Goal: Information Seeking & Learning: Learn about a topic

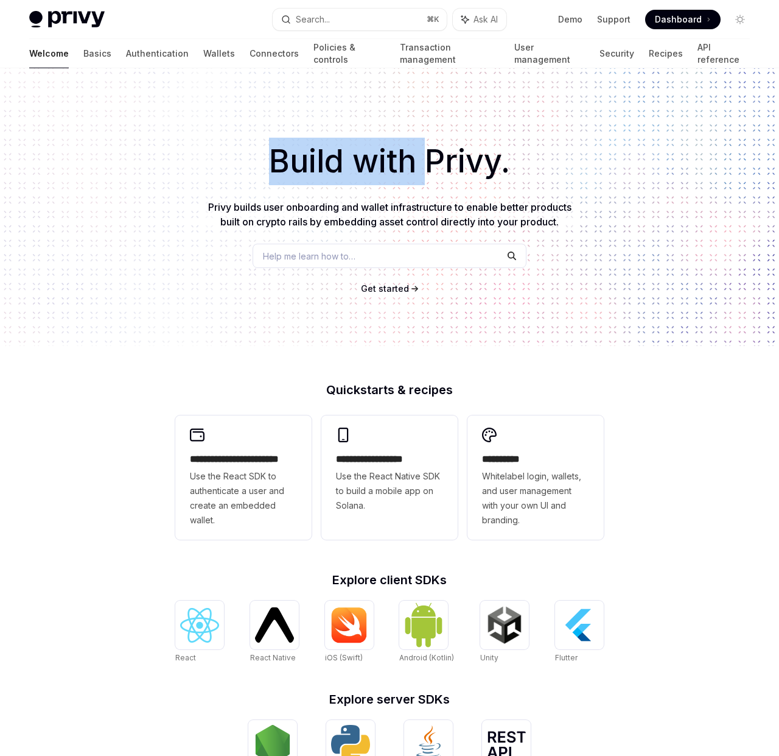
drag, startPoint x: 269, startPoint y: 158, endPoint x: 429, endPoint y: 164, distance: 160.9
click at [429, 164] on h1 "Build with Privy." at bounding box center [389, 162] width 741 height 48
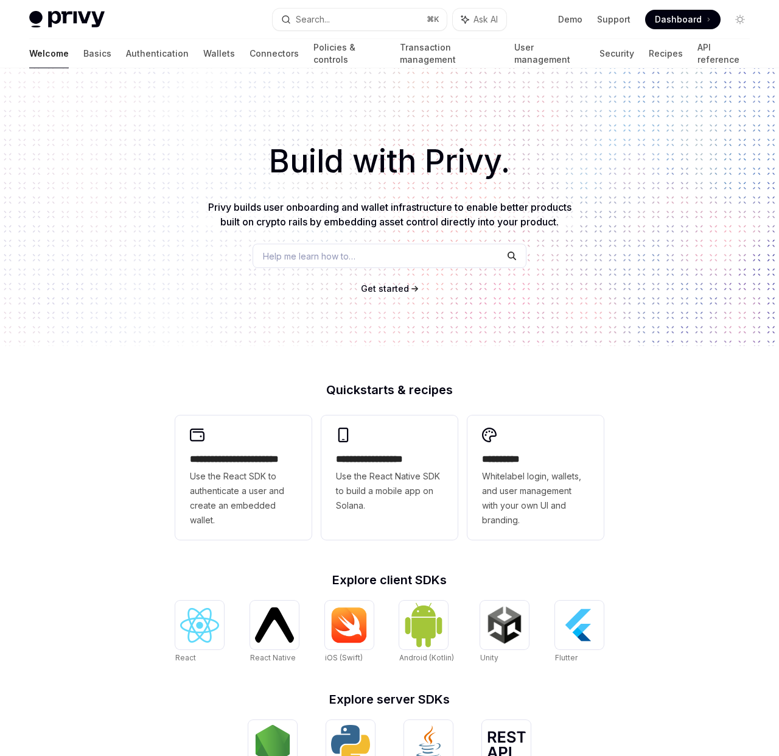
drag, startPoint x: 429, startPoint y: 164, endPoint x: 418, endPoint y: 161, distance: 12.1
click at [429, 164] on h1 "Build with Privy." at bounding box center [389, 162] width 741 height 48
click at [206, 18] on div "Privy Docs home page" at bounding box center [146, 19] width 234 height 17
drag, startPoint x: 360, startPoint y: 158, endPoint x: 454, endPoint y: 161, distance: 93.9
click at [454, 161] on h1 "Build with Privy." at bounding box center [389, 162] width 741 height 48
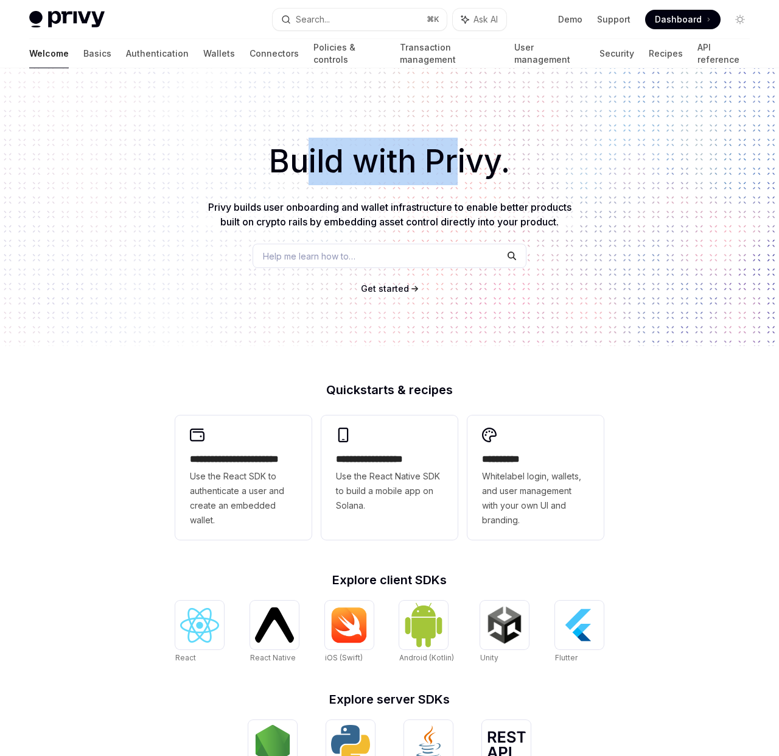
click at [454, 161] on h1 "Build with Privy." at bounding box center [389, 162] width 741 height 48
click at [459, 160] on h1 "Build with Privy." at bounding box center [389, 162] width 741 height 48
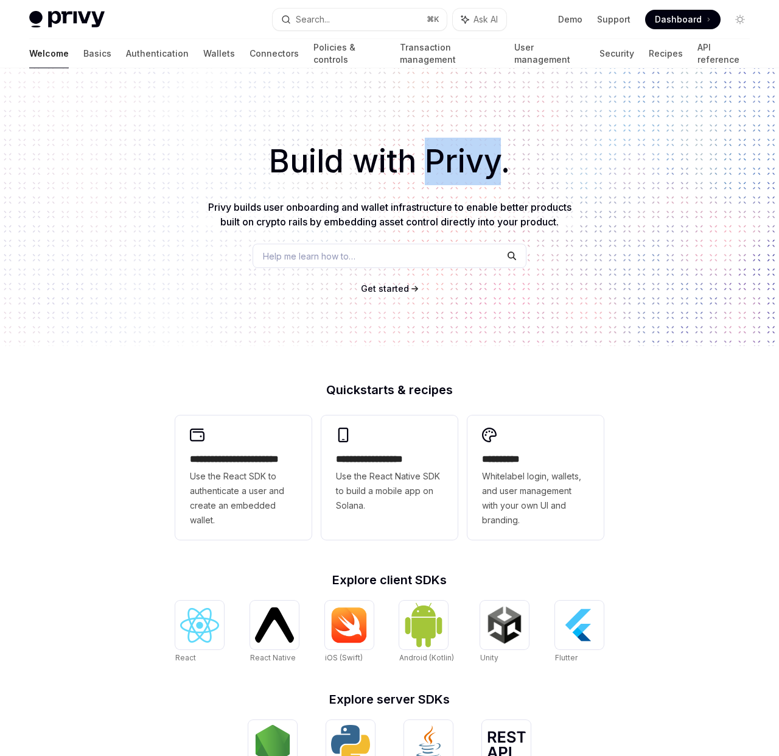
drag, startPoint x: 459, startPoint y: 160, endPoint x: 449, endPoint y: 160, distance: 10.4
click at [459, 160] on h1 "Build with Privy." at bounding box center [389, 162] width 741 height 48
click at [389, 159] on h1 "Build with Privy." at bounding box center [389, 162] width 741 height 48
drag, startPoint x: 389, startPoint y: 159, endPoint x: 342, endPoint y: 162, distance: 47.0
click at [387, 159] on h1 "Build with Privy." at bounding box center [389, 162] width 741 height 48
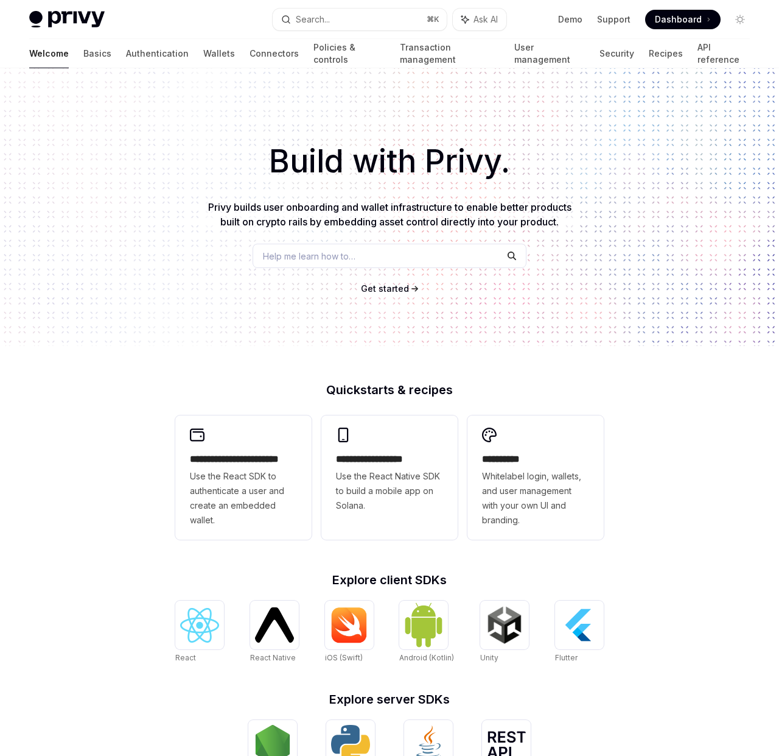
click at [319, 163] on h1 "Build with Privy." at bounding box center [389, 162] width 741 height 48
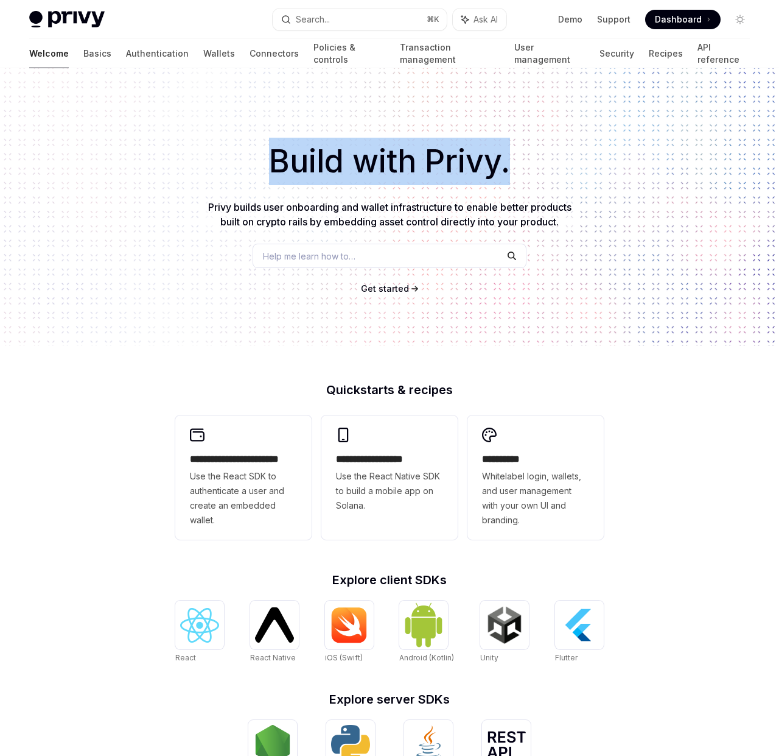
click at [320, 162] on h1 "Build with Privy." at bounding box center [389, 162] width 741 height 48
click at [355, 161] on h1 "Build with Privy." at bounding box center [389, 162] width 741 height 48
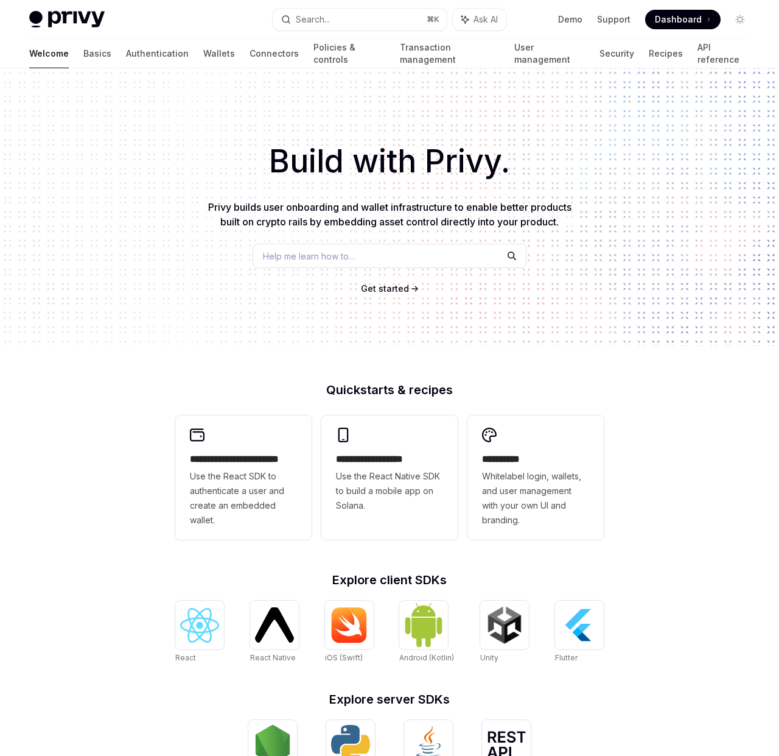
drag, startPoint x: 552, startPoint y: 102, endPoint x: 581, endPoint y: 68, distance: 44.1
click at [552, 102] on div "Build with Privy. Privy builds user onboarding and wallet infrastructure to ena…" at bounding box center [389, 207] width 779 height 278
click at [673, 21] on span "Dashboard" at bounding box center [678, 19] width 47 height 12
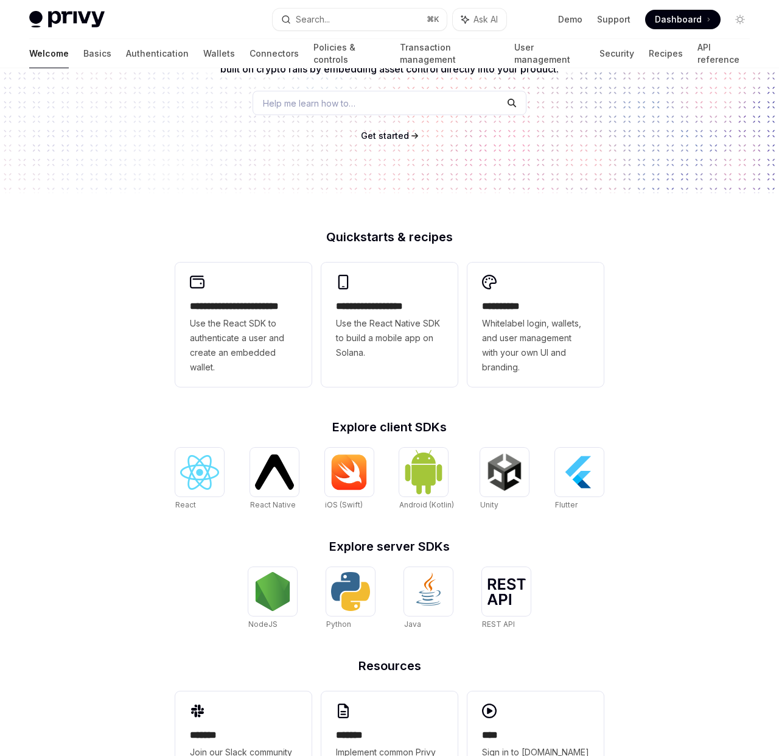
scroll to position [213, 0]
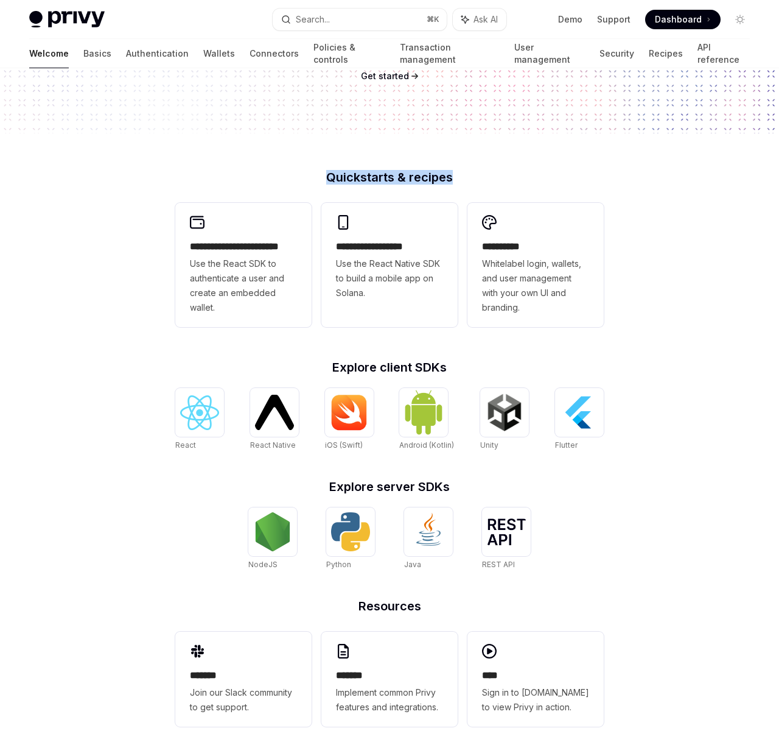
drag, startPoint x: 333, startPoint y: 178, endPoint x: 469, endPoint y: 178, distance: 136.4
click at [468, 178] on h2 "Quickstarts & recipes" at bounding box center [389, 177] width 429 height 12
click at [469, 178] on h2 "Quickstarts & recipes" at bounding box center [389, 177] width 429 height 12
drag, startPoint x: 471, startPoint y: 178, endPoint x: 318, endPoint y: 180, distance: 153.5
click at [318, 180] on h2 "Quickstarts & recipes" at bounding box center [389, 177] width 429 height 12
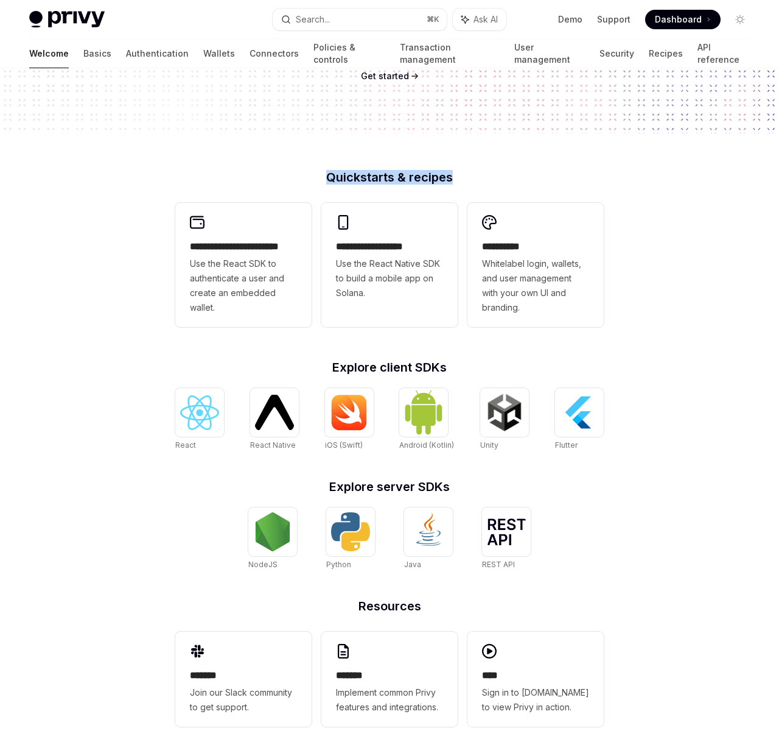
click at [305, 180] on h2 "Quickstarts & recipes" at bounding box center [389, 177] width 429 height 12
drag, startPoint x: 340, startPoint y: 180, endPoint x: 499, endPoint y: 181, distance: 158.9
click at [498, 182] on h2 "Quickstarts & recipes" at bounding box center [389, 177] width 429 height 12
click at [499, 181] on h2 "Quickstarts & recipes" at bounding box center [389, 177] width 429 height 12
drag, startPoint x: 492, startPoint y: 180, endPoint x: 283, endPoint y: 179, distance: 209.5
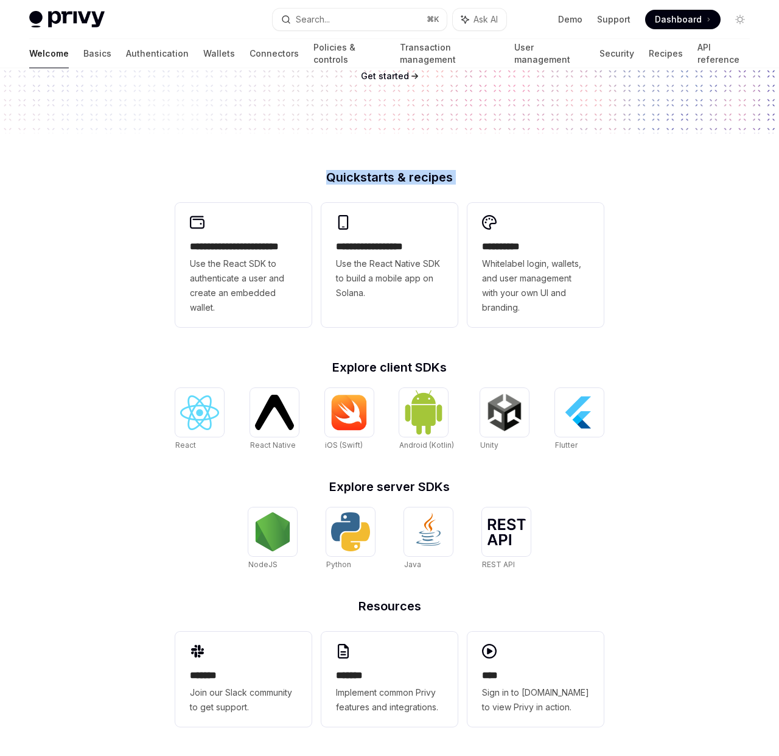
click at [283, 179] on h2 "Quickstarts & recipes" at bounding box center [389, 177] width 429 height 12
click at [300, 180] on h2 "Quickstarts & recipes" at bounding box center [389, 177] width 429 height 12
drag, startPoint x: 376, startPoint y: 177, endPoint x: 575, endPoint y: 176, distance: 199.1
click at [575, 176] on h2 "Quickstarts & recipes" at bounding box center [389, 177] width 429 height 12
click at [476, 172] on h2 "Quickstarts & recipes" at bounding box center [389, 177] width 429 height 12
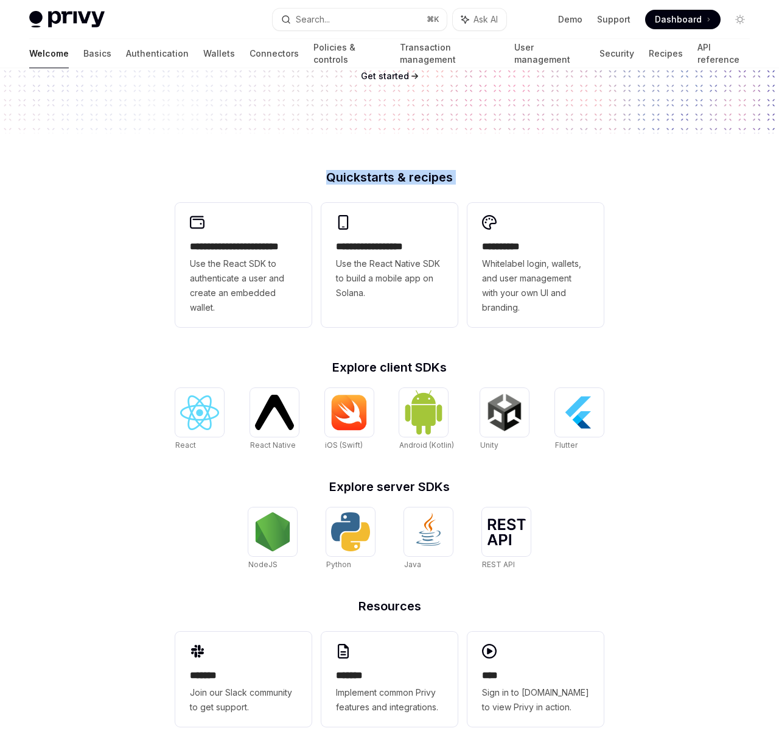
drag, startPoint x: 480, startPoint y: 177, endPoint x: 297, endPoint y: 179, distance: 183.3
click at [297, 179] on h2 "Quickstarts & recipes" at bounding box center [389, 177] width 429 height 12
click at [301, 178] on h2 "Quickstarts & recipes" at bounding box center [389, 177] width 429 height 12
drag, startPoint x: 363, startPoint y: 177, endPoint x: 477, endPoint y: 177, distance: 113.9
click at [476, 177] on h2 "Quickstarts & recipes" at bounding box center [389, 177] width 429 height 12
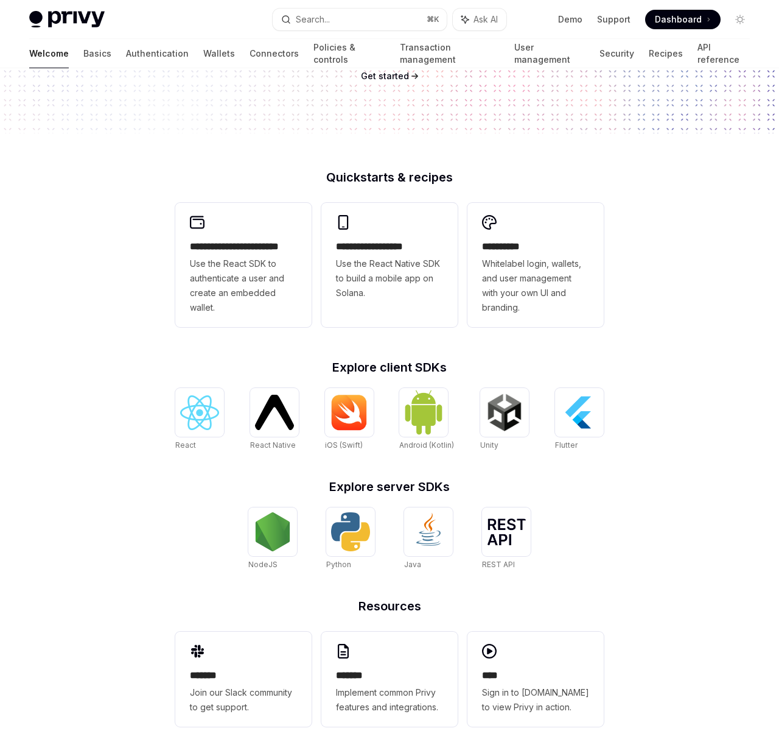
click at [477, 177] on h2 "Quickstarts & recipes" at bounding box center [389, 177] width 429 height 12
drag, startPoint x: 408, startPoint y: 172, endPoint x: 333, endPoint y: 172, distance: 74.9
click at [333, 172] on h2 "Quickstarts & recipes" at bounding box center [389, 177] width 429 height 12
click at [363, 177] on h2 "Quickstarts & recipes" at bounding box center [389, 177] width 429 height 12
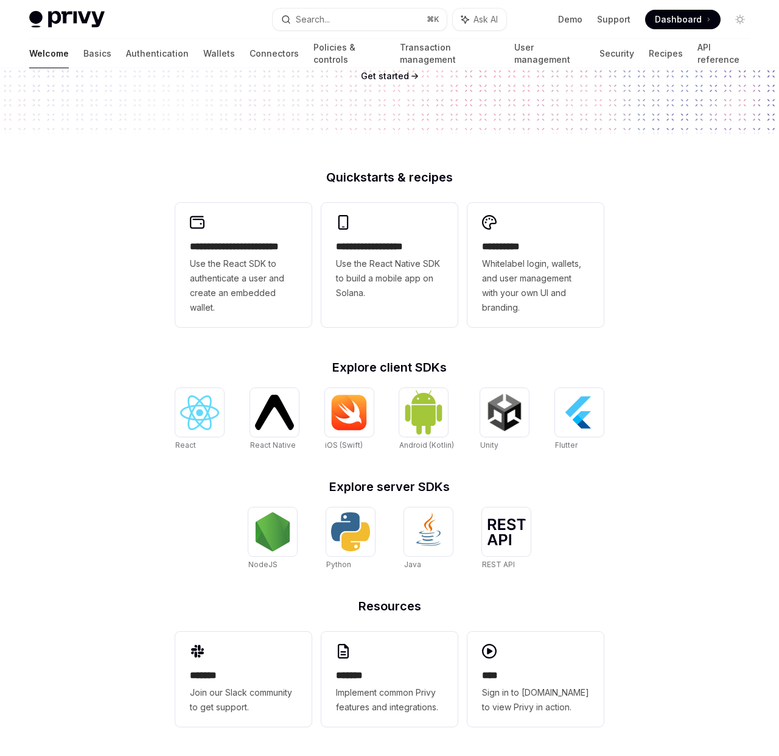
click at [407, 178] on h2 "Quickstarts & recipes" at bounding box center [389, 177] width 429 height 12
click at [401, 178] on h2 "Quickstarts & recipes" at bounding box center [389, 177] width 429 height 12
click at [428, 179] on h2 "Quickstarts & recipes" at bounding box center [389, 177] width 429 height 12
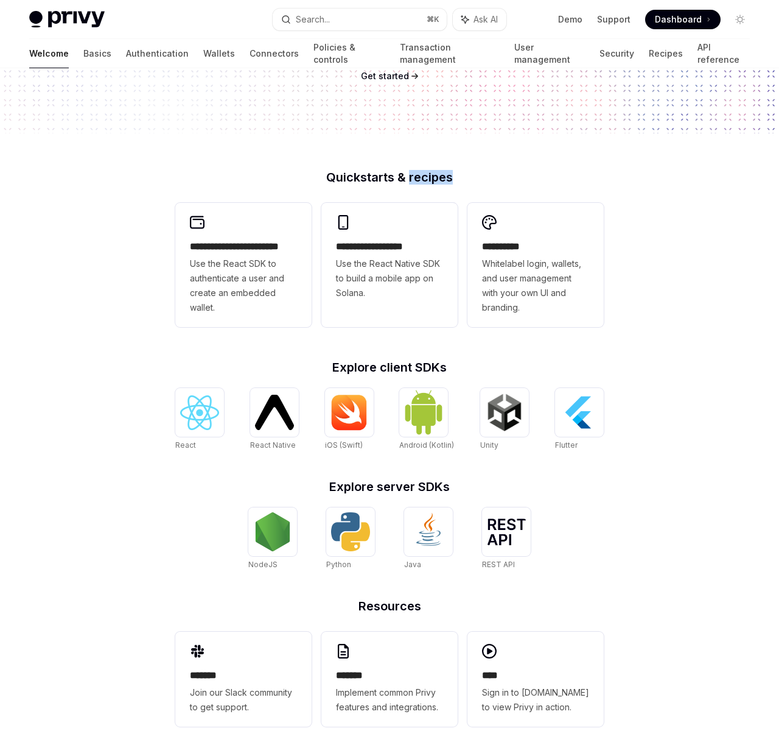
click at [428, 179] on h2 "Quickstarts & recipes" at bounding box center [389, 177] width 429 height 12
drag, startPoint x: 428, startPoint y: 179, endPoint x: 401, endPoint y: 177, distance: 26.2
click at [428, 179] on h2 "Quickstarts & recipes" at bounding box center [389, 177] width 429 height 12
drag, startPoint x: 350, startPoint y: 180, endPoint x: 468, endPoint y: 178, distance: 118.8
click at [468, 178] on h2 "Quickstarts & recipes" at bounding box center [389, 177] width 429 height 12
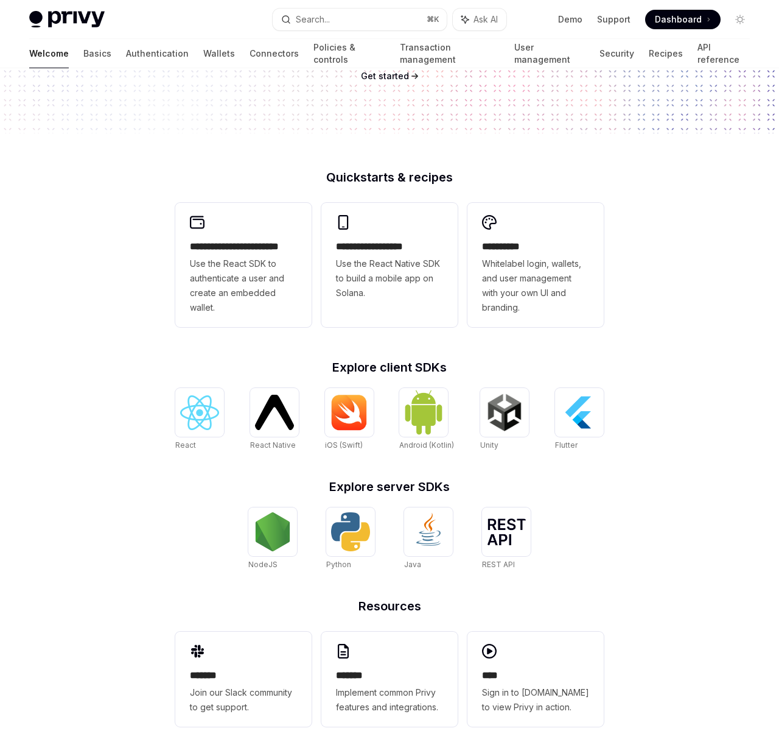
click at [471, 177] on h2 "Quickstarts & recipes" at bounding box center [389, 177] width 429 height 12
drag, startPoint x: 476, startPoint y: 176, endPoint x: 303, endPoint y: 174, distance: 172.4
click at [287, 175] on h2 "Quickstarts & recipes" at bounding box center [389, 177] width 429 height 12
click at [340, 173] on h2 "Quickstarts & recipes" at bounding box center [389, 177] width 429 height 12
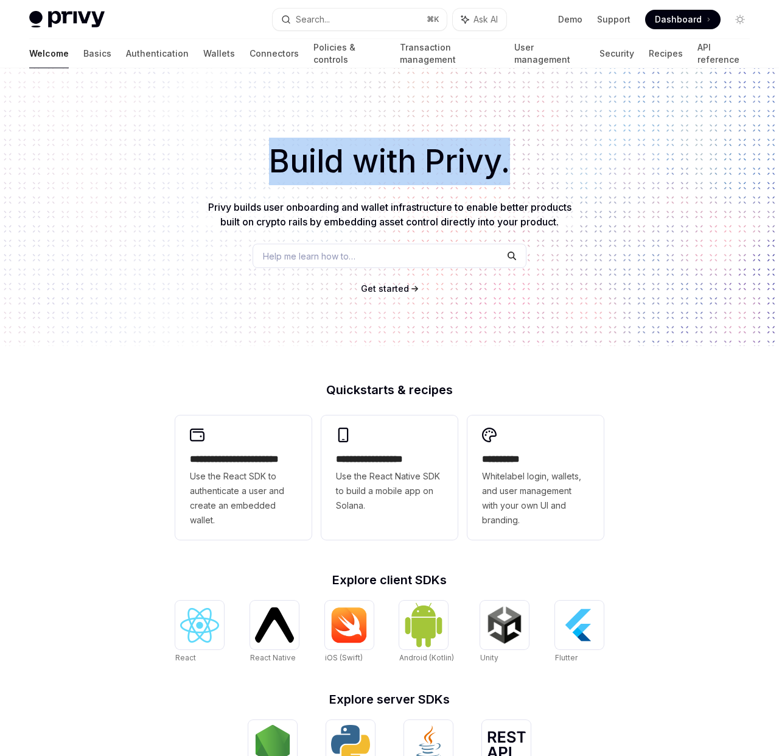
drag, startPoint x: 411, startPoint y: 170, endPoint x: 526, endPoint y: 170, distance: 114.5
click at [526, 170] on h1 "Build with Privy." at bounding box center [389, 162] width 741 height 48
drag, startPoint x: 526, startPoint y: 170, endPoint x: 323, endPoint y: 188, distance: 203.0
click at [526, 169] on h1 "Build with Privy." at bounding box center [389, 162] width 741 height 48
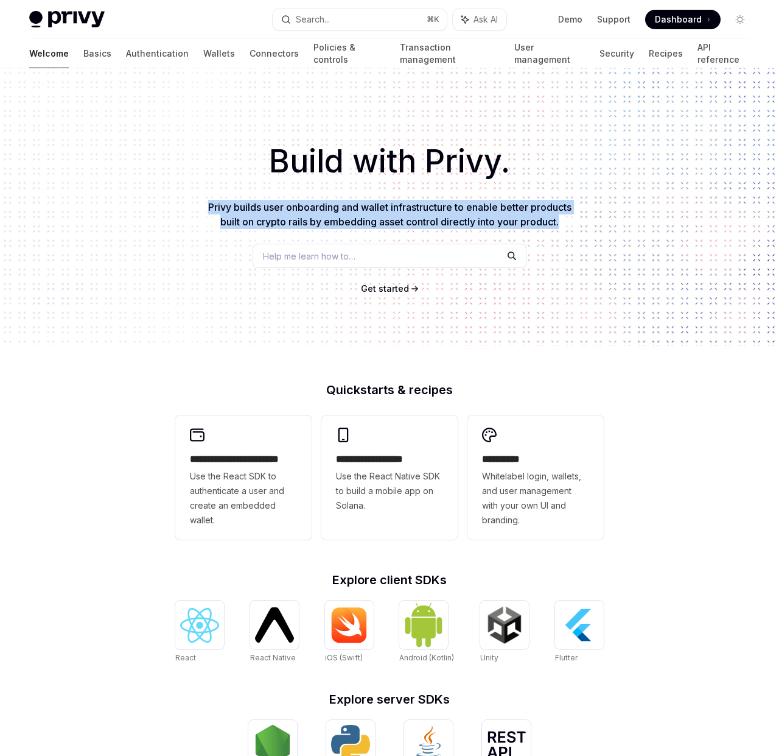
drag, startPoint x: 206, startPoint y: 204, endPoint x: 568, endPoint y: 219, distance: 362.7
click at [571, 222] on p "Privy builds user onboarding and wallet infrastructure to enable better product…" at bounding box center [390, 214] width 370 height 29
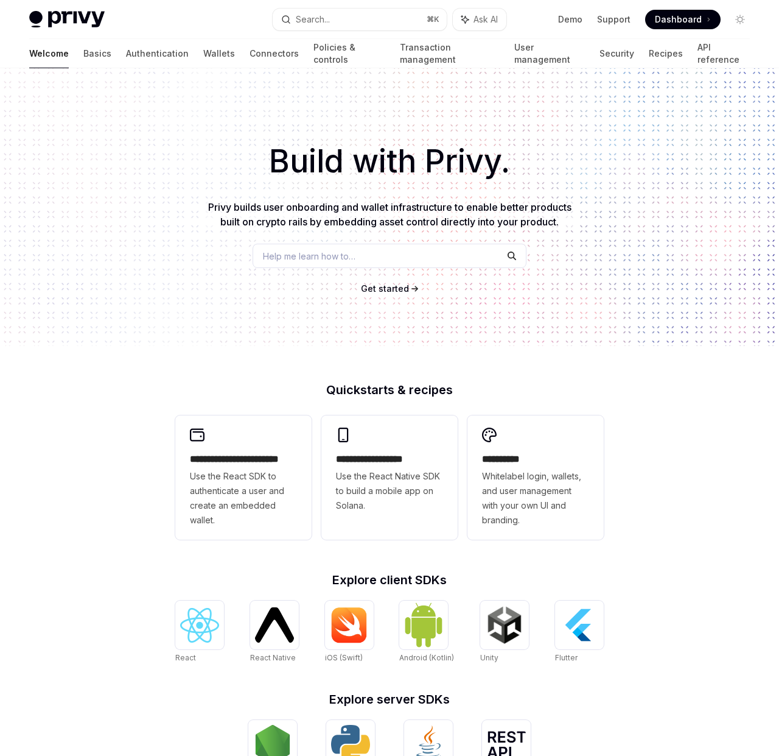
click at [568, 219] on p "Privy builds user onboarding and wallet infrastructure to enable better product…" at bounding box center [390, 214] width 370 height 29
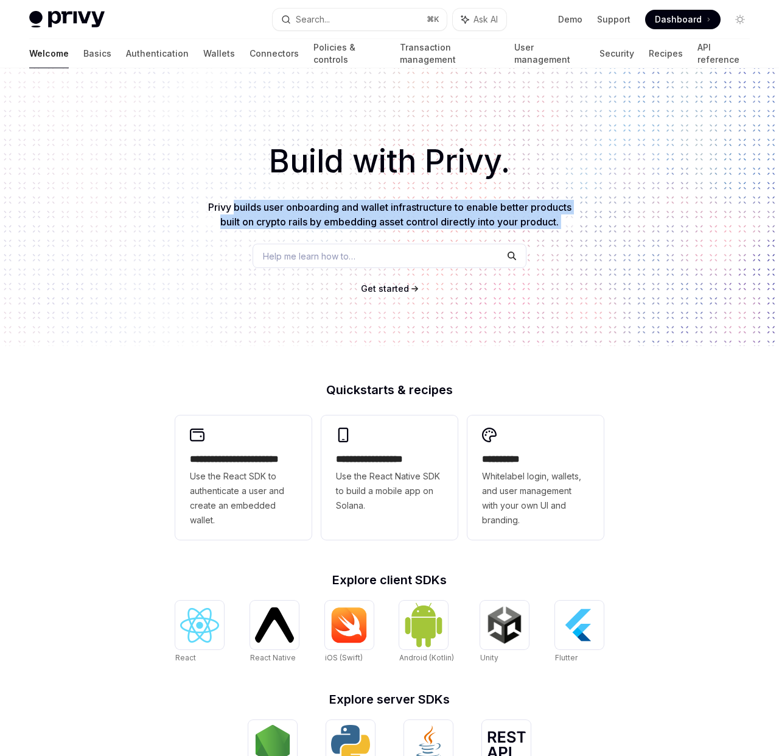
drag, startPoint x: 568, startPoint y: 219, endPoint x: 249, endPoint y: 199, distance: 319.7
click at [245, 203] on p "Privy builds user onboarding and wallet infrastructure to enable better product…" at bounding box center [390, 214] width 370 height 29
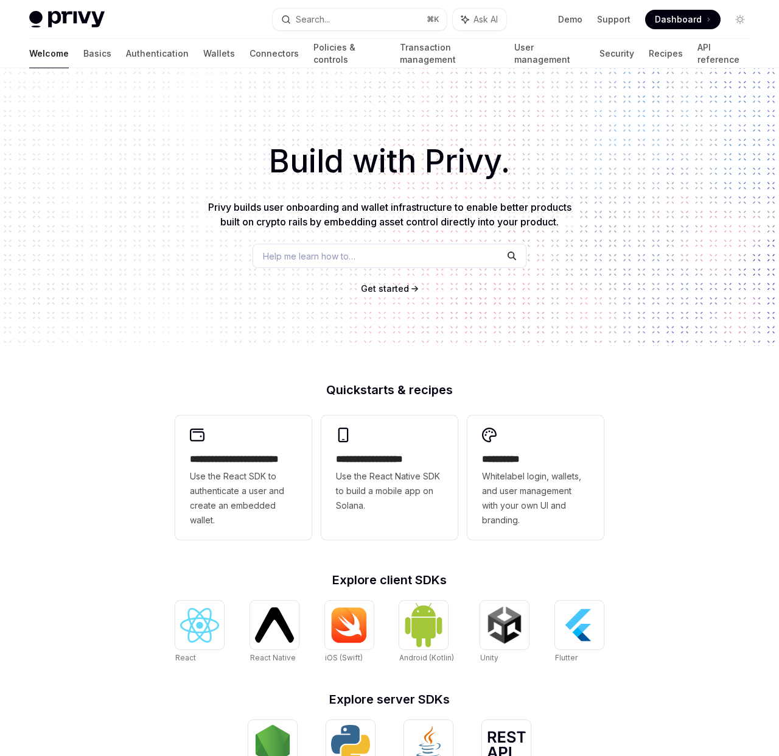
click at [250, 200] on p "Privy builds user onboarding and wallet infrastructure to enable better product…" at bounding box center [390, 214] width 370 height 29
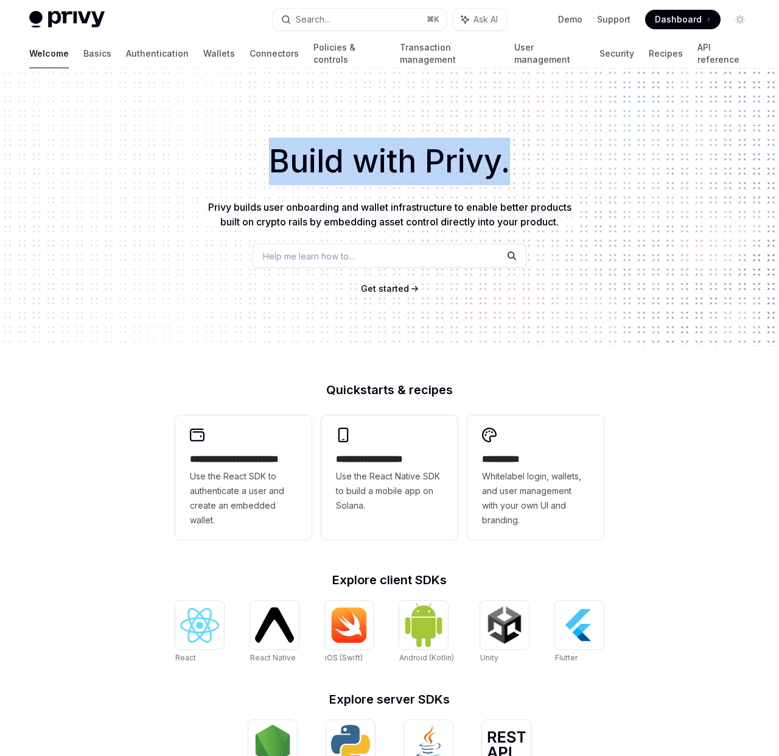
drag, startPoint x: 265, startPoint y: 173, endPoint x: 511, endPoint y: 174, distance: 246.0
click at [511, 174] on h1 "Build with Privy." at bounding box center [389, 162] width 741 height 48
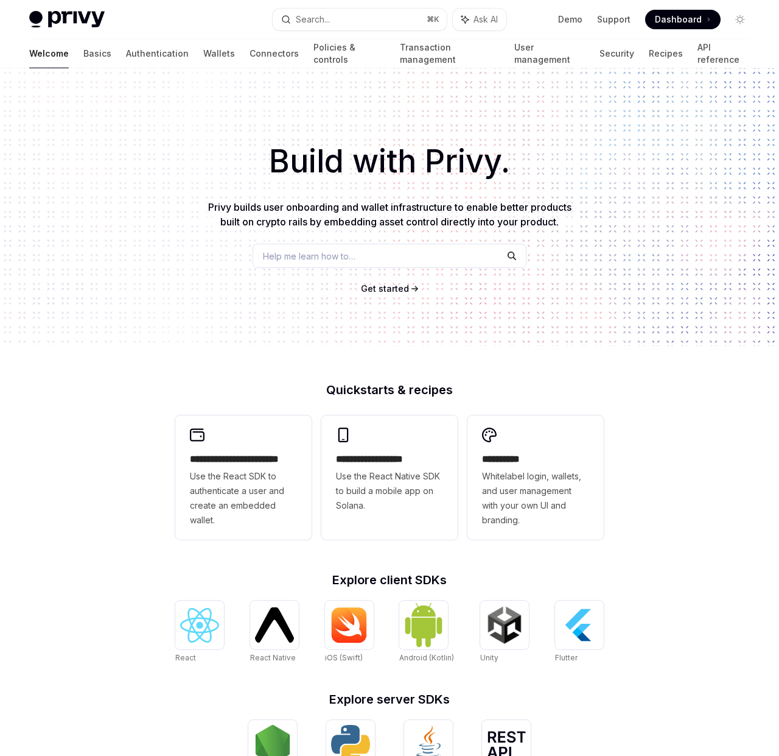
click at [511, 174] on h1 "Build with Privy." at bounding box center [389, 162] width 741 height 48
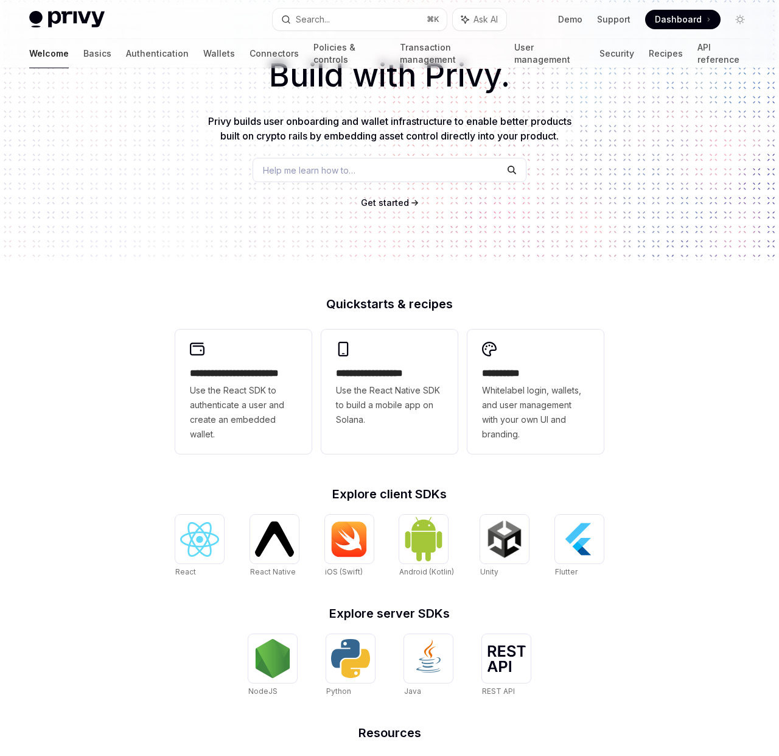
scroll to position [213, 0]
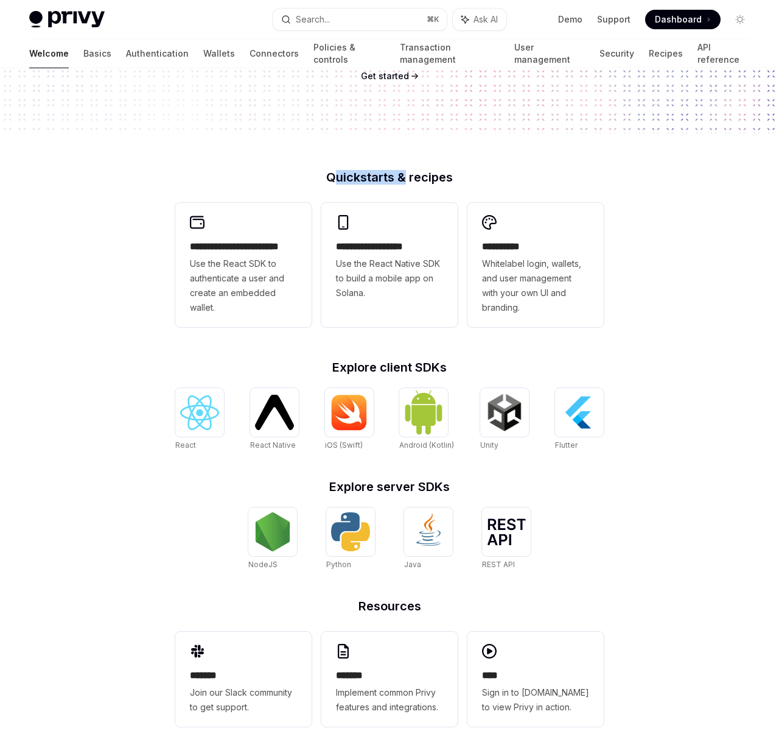
drag, startPoint x: 336, startPoint y: 173, endPoint x: 409, endPoint y: 173, distance: 73.1
click at [409, 173] on h2 "Quickstarts & recipes" at bounding box center [389, 177] width 429 height 12
drag, startPoint x: 409, startPoint y: 173, endPoint x: 368, endPoint y: 133, distance: 57.3
click at [409, 173] on h2 "Quickstarts & recipes" at bounding box center [389, 177] width 429 height 12
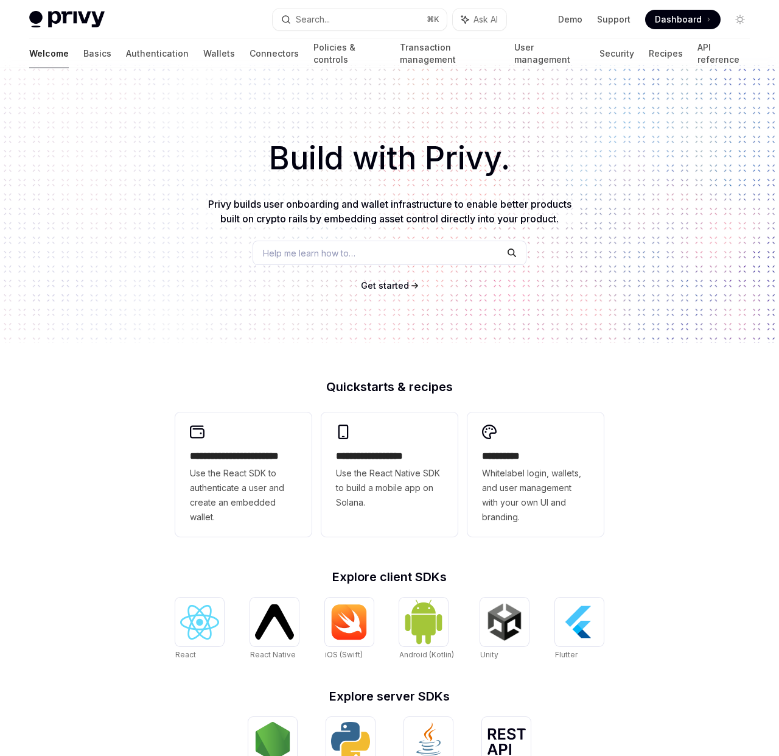
scroll to position [0, 0]
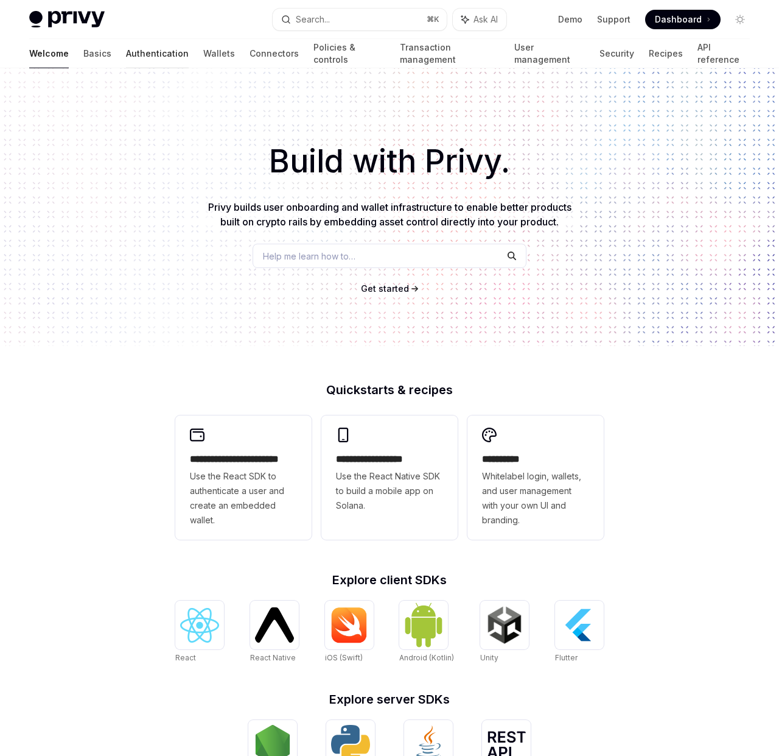
click at [126, 54] on link "Authentication" at bounding box center [157, 53] width 63 height 29
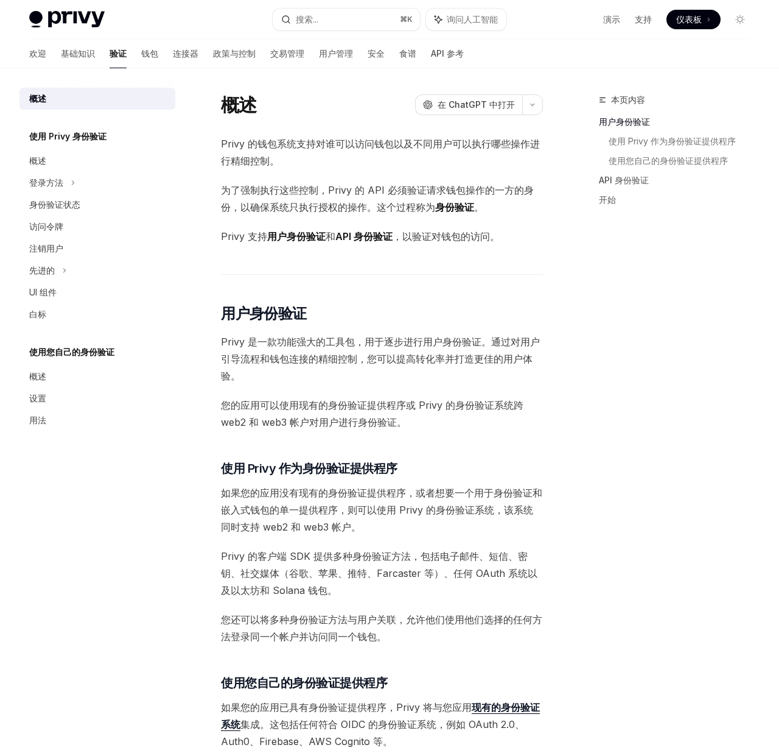
drag, startPoint x: 253, startPoint y: 334, endPoint x: 258, endPoint y: 346, distance: 13.4
click at [262, 345] on span "Privy 是一款功能强大的工具包，用于逐步进行用户身份验证。通过对用户引导流程和钱包连接的精细控制，您可以提高转化率并打造更佳的用户体验。" at bounding box center [382, 358] width 322 height 51
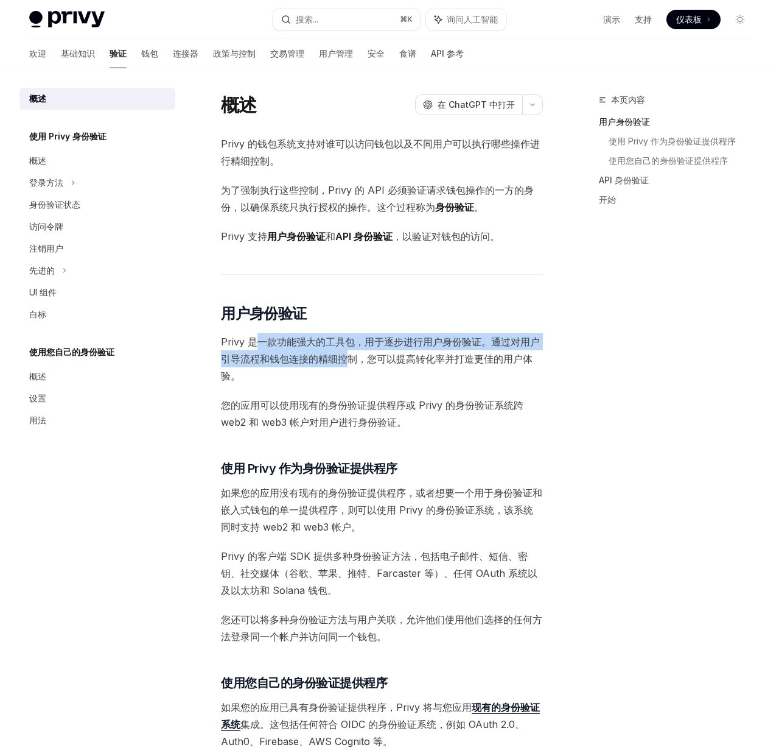
drag, startPoint x: 262, startPoint y: 347, endPoint x: 351, endPoint y: 358, distance: 89.0
click at [351, 358] on font "Privy 是一款功能强大的工具包，用于逐步进行用户身份验证。通过对用户引导流程和钱包连接的精细控制，您可以提高转化率并打造更佳的用户体验。" at bounding box center [380, 359] width 319 height 46
click at [352, 358] on font "Privy 是一款功能强大的工具包，用于逐步进行用户身份验证。通过对用户引导流程和钱包连接的精细控制，您可以提高转化率并打造更佳的用户体验。" at bounding box center [380, 359] width 319 height 46
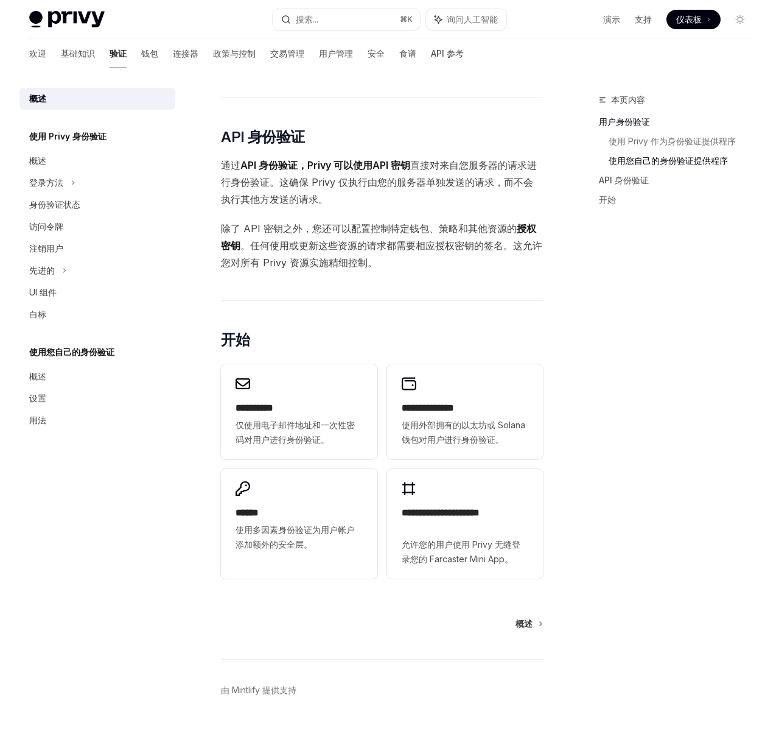
scroll to position [736, 0]
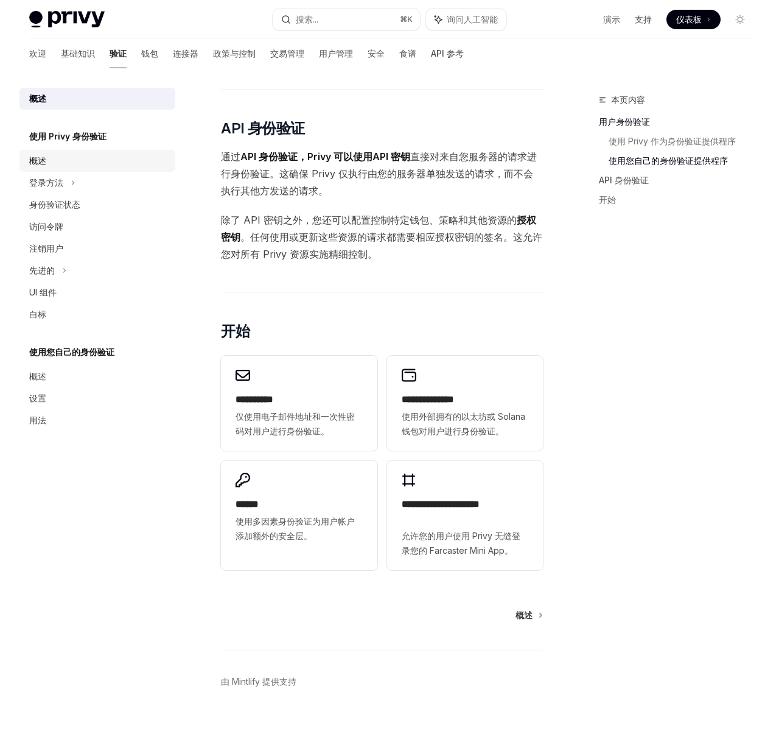
click at [53, 164] on div "概述" at bounding box center [98, 160] width 139 height 15
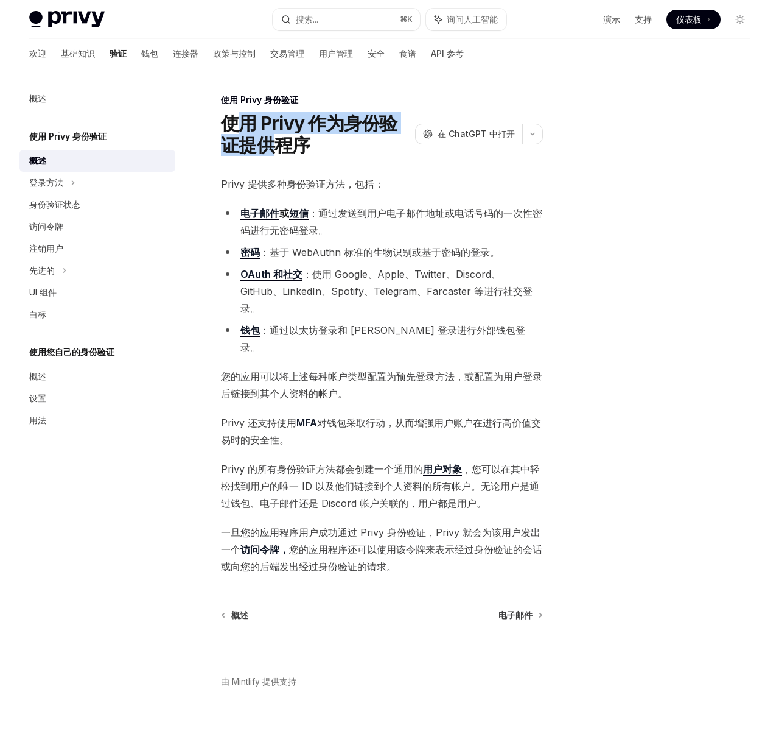
drag, startPoint x: 236, startPoint y: 122, endPoint x: 281, endPoint y: 141, distance: 48.9
click at [281, 141] on font "使用 Privy 作为身份验证提供程序" at bounding box center [309, 134] width 177 height 44
click at [281, 142] on font "使用 Privy 作为身份验证提供程序" at bounding box center [309, 134] width 177 height 44
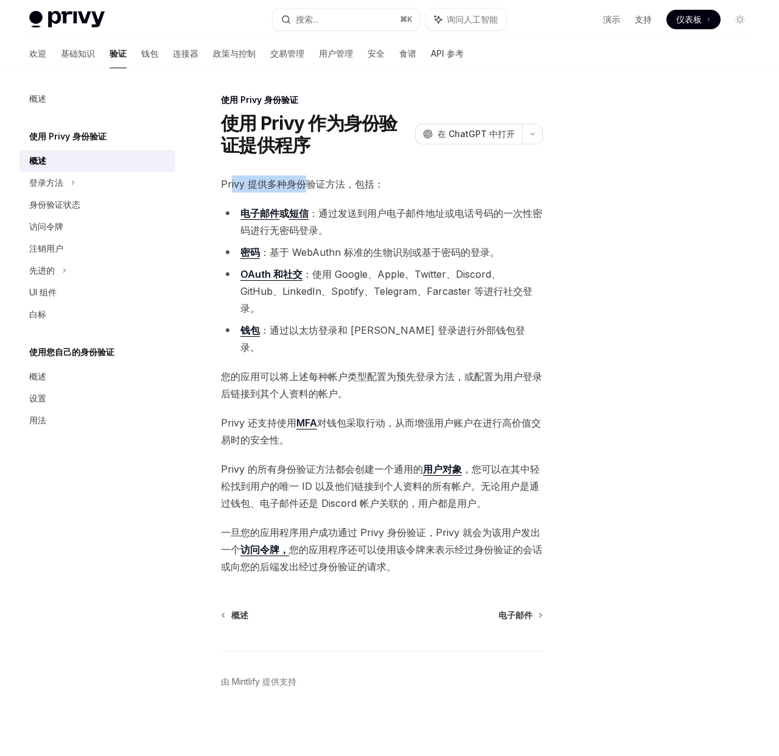
drag, startPoint x: 231, startPoint y: 180, endPoint x: 302, endPoint y: 184, distance: 70.8
click at [302, 184] on font "Privy 提供多种身份验证方法，包括：" at bounding box center [302, 184] width 163 height 12
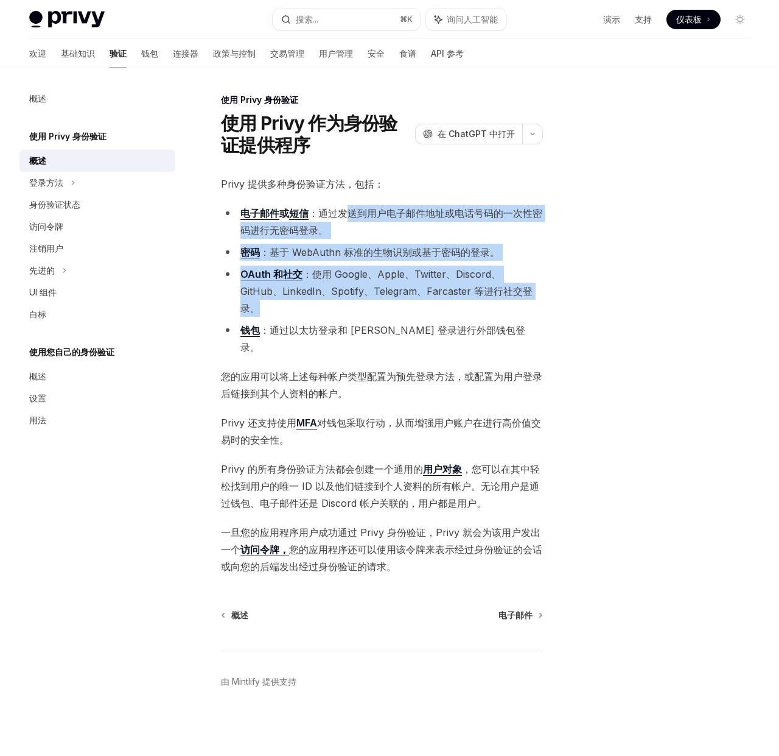
drag, startPoint x: 348, startPoint y: 219, endPoint x: 411, endPoint y: 300, distance: 103.3
click at [410, 300] on ul "电子邮件 或 短信 ：通过发送到用户电子邮件地址或电话号码的一次性密码进行无密码登录。 密码 ：基于 WebAuthn 标准的生物识别或基于密码的登录。 OA…" at bounding box center [382, 280] width 322 height 151
click at [411, 300] on ul "电子邮件 或 短信 ：通过发送到用户电子邮件地址或电话号码的一次性密码进行无密码登录。 密码 ：基于 WebAuthn 标准的生物识别或基于密码的登录。 OA…" at bounding box center [382, 280] width 322 height 151
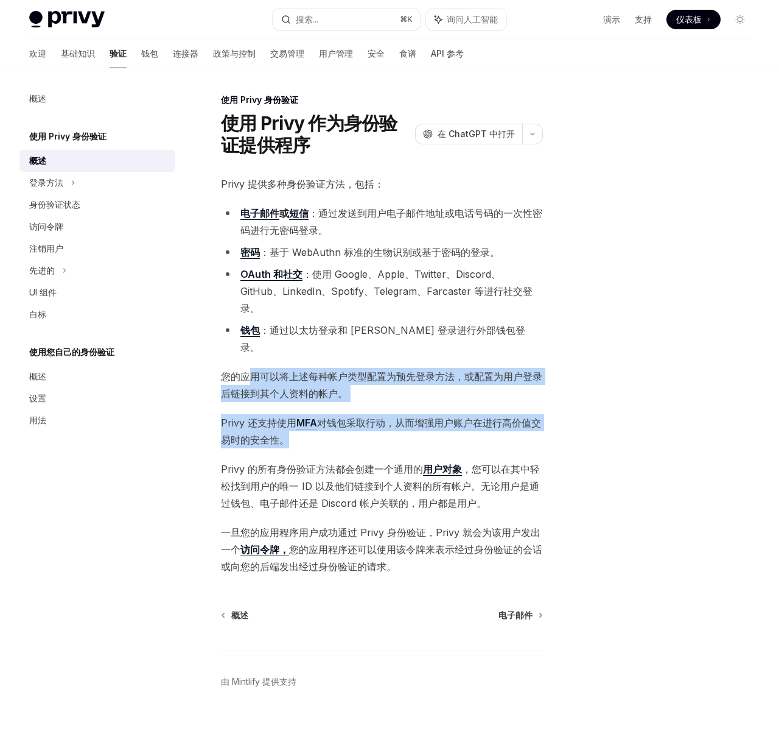
drag, startPoint x: 255, startPoint y: 342, endPoint x: 404, endPoint y: 393, distance: 157.7
click at [389, 396] on div "Privy 提供多种身份验证方法，包括： 电子邮件 或 短信 ：通过发送到用户电子邮件地址或电话号码的一次性密码进行无密码登录。 密码 ：基于 WebAuth…" at bounding box center [382, 374] width 322 height 399
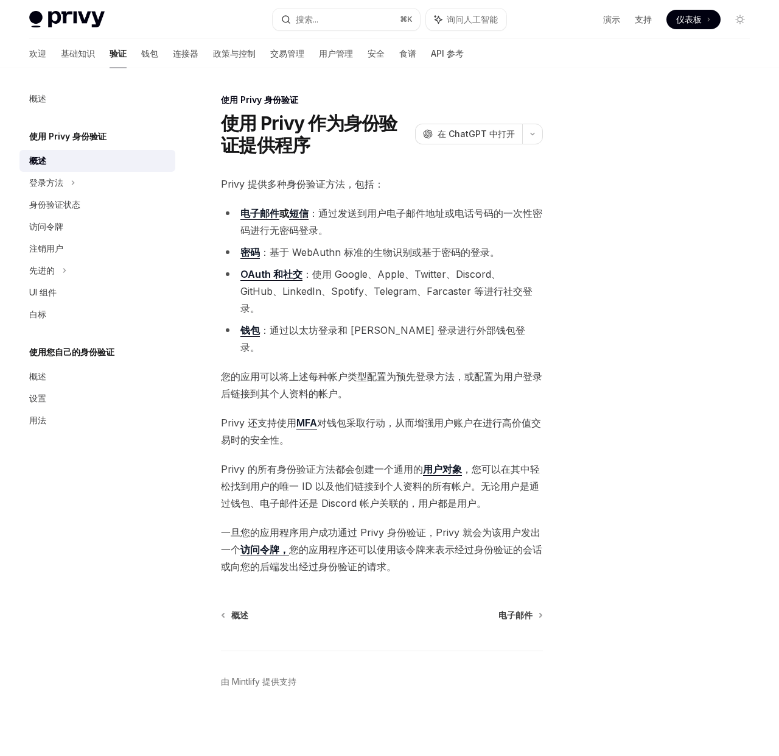
drag, startPoint x: 404, startPoint y: 393, endPoint x: 390, endPoint y: 391, distance: 14.7
click at [404, 417] on font "对钱包采取行动，从而增强用户账户在进行高价值交易时的安全性。" at bounding box center [381, 431] width 320 height 29
drag, startPoint x: 359, startPoint y: 390, endPoint x: 437, endPoint y: 393, distance: 78.0
click at [437, 417] on font "对钱包采取行动，从而增强用户账户在进行高价值交易时的安全性。" at bounding box center [381, 431] width 320 height 29
drag, startPoint x: 437, startPoint y: 393, endPoint x: 341, endPoint y: 424, distance: 100.5
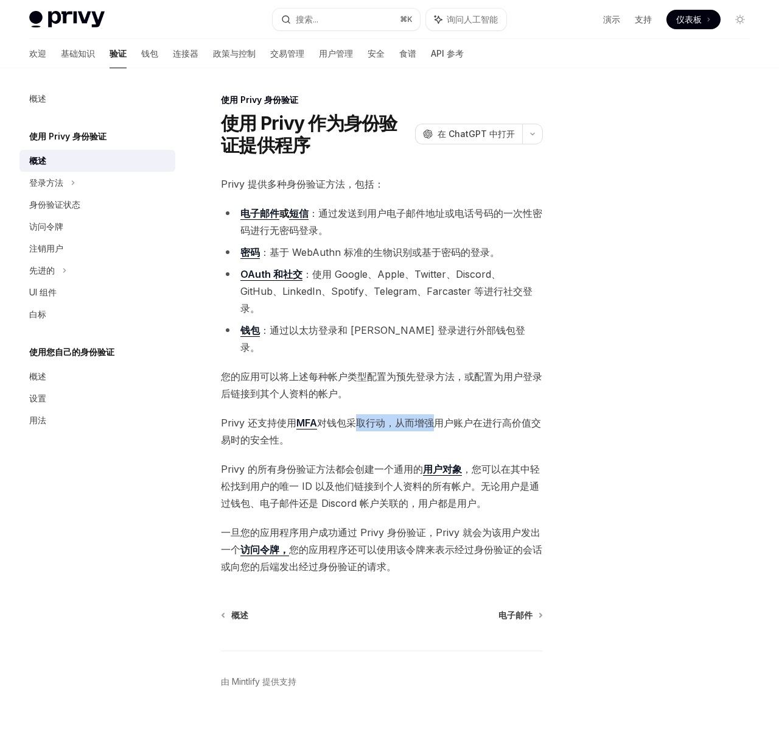
click at [435, 417] on font "对钱包采取行动，从而增强用户账户在进行高价值交易时的安全性。" at bounding box center [381, 431] width 320 height 29
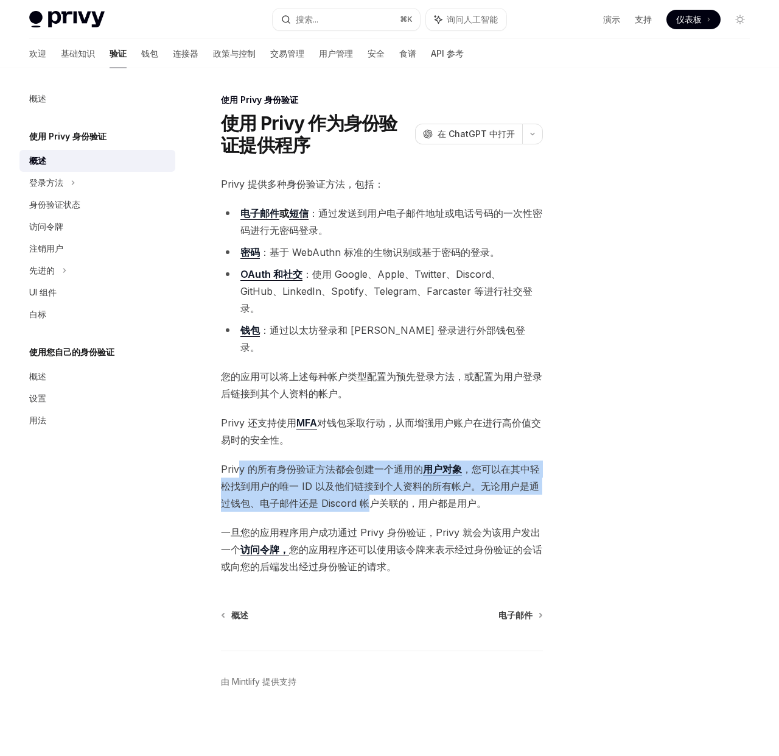
drag, startPoint x: 269, startPoint y: 440, endPoint x: 375, endPoint y: 466, distance: 108.6
click at [373, 466] on span "Privy 的所有身份验证方法都会创建一个通用的 用户对象 ，您可以在其中轻松找到用户的唯一 ID 以及他们链接到个人资料的所有帐户。无论用户是通过钱包、电子…" at bounding box center [382, 485] width 322 height 51
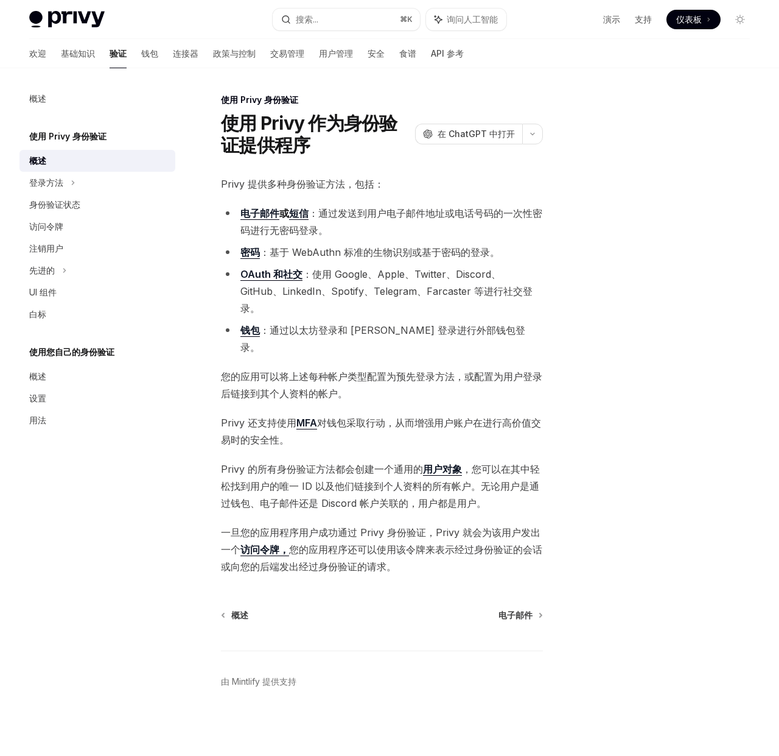
click at [374, 466] on font "，您可以在其中轻松找到用户的唯一 ID 以及他们链接到个人资料的所有帐户。无论用户是通过钱包、电子邮件还是 Discord 帐户关联的，用户都是用户。" at bounding box center [380, 486] width 319 height 46
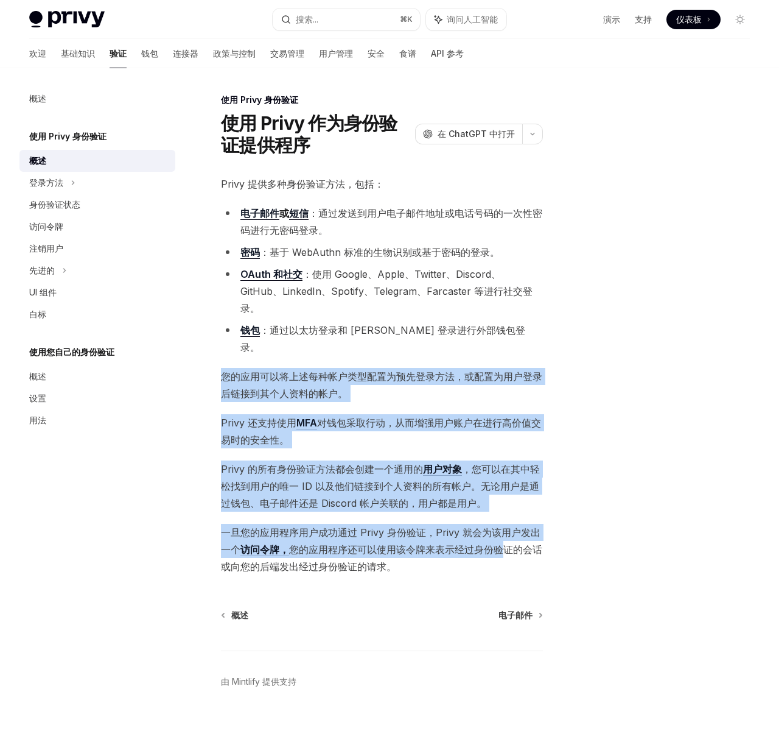
drag, startPoint x: 222, startPoint y: 342, endPoint x: 496, endPoint y: 518, distance: 325.9
click at [496, 518] on div "Privy 提供多种身份验证方法，包括： 电子邮件 或 短信 ：通过发送到用户电子邮件地址或电话号码的一次性密码进行无密码登录。 密码 ：基于 WebAuth…" at bounding box center [382, 374] width 322 height 399
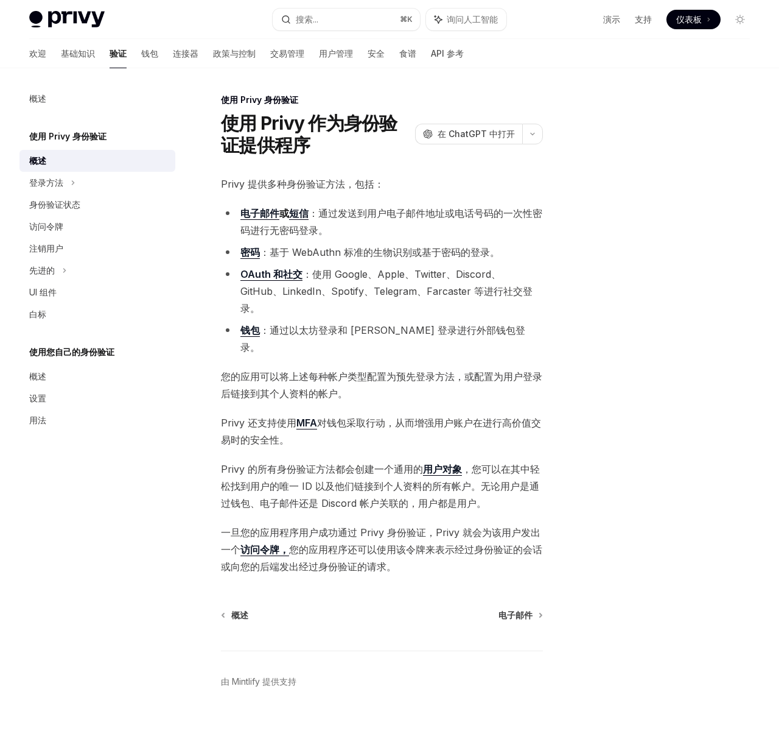
drag, startPoint x: 453, startPoint y: 534, endPoint x: 440, endPoint y: 537, distance: 13.0
click at [453, 534] on span "一旦您的应用程序用户成功通过 Privy 身份验证，Privy 就会为该用户发出一个 访问令牌， 您的应用程序还可以使用该令牌来表示经过身份验证的会话或向您的…" at bounding box center [382, 549] width 322 height 51
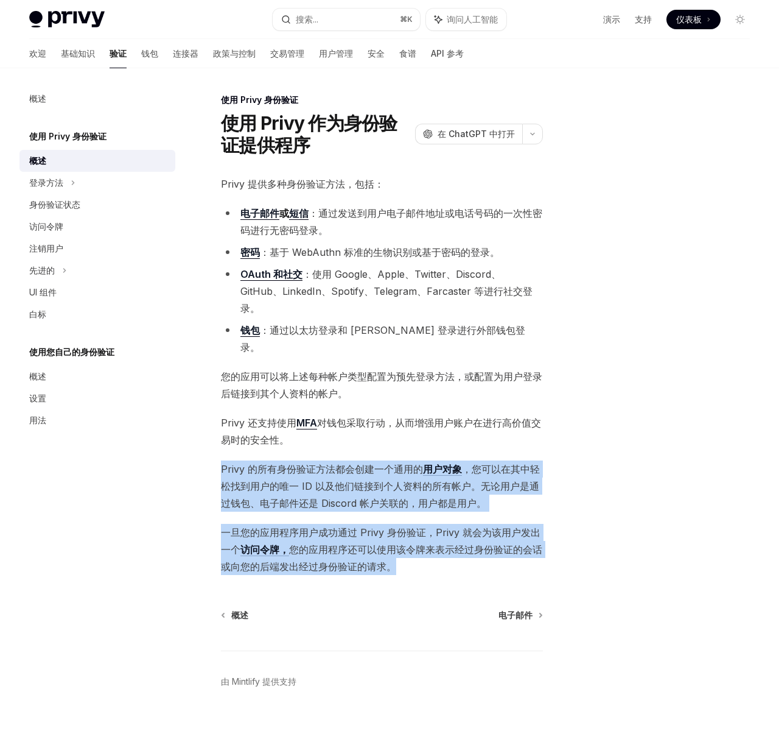
drag, startPoint x: 435, startPoint y: 538, endPoint x: 238, endPoint y: 429, distance: 224.9
click at [221, 427] on div "Privy 提供多种身份验证方法，包括： 电子邮件 或 短信 ：通过发送到用户电子邮件地址或电话号码的一次性密码进行无密码登录。 密码 ：基于 WebAuth…" at bounding box center [382, 374] width 322 height 399
click at [255, 463] on font "Privy 的所有身份验证方法都会创建一个通用的" at bounding box center [322, 469] width 202 height 12
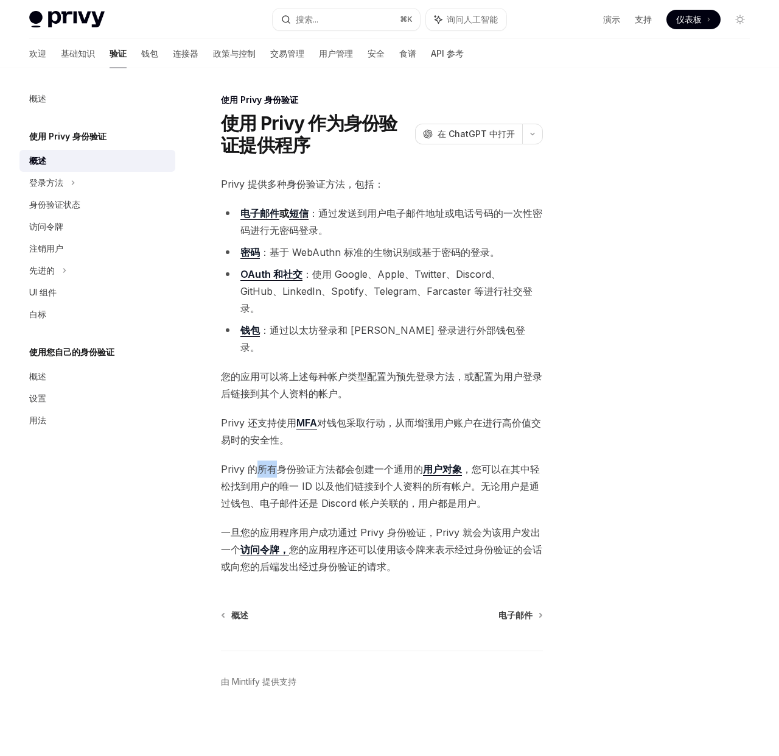
click at [255, 463] on font "Privy 的所有身份验证方法都会创建一个通用的" at bounding box center [322, 469] width 202 height 12
click at [279, 463] on font "Privy 的所有身份验证方法都会创建一个通用的" at bounding box center [322, 469] width 202 height 12
click at [280, 463] on font "Privy 的所有身份验证方法都会创建一个通用的" at bounding box center [322, 469] width 202 height 12
click at [329, 463] on font "Privy 的所有身份验证方法都会创建一个通用的" at bounding box center [322, 469] width 202 height 12
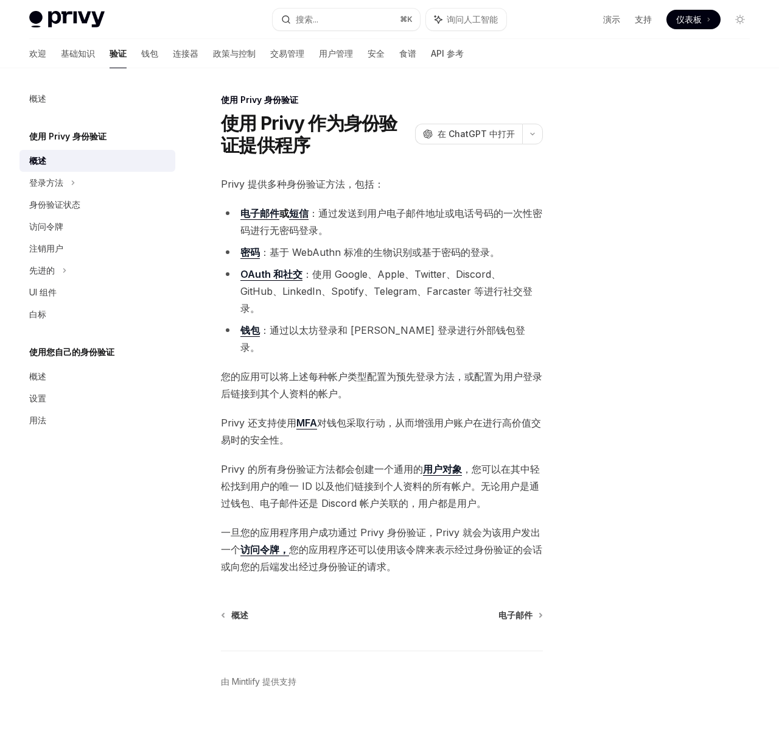
drag, startPoint x: 344, startPoint y: 438, endPoint x: 329, endPoint y: 434, distance: 15.8
click at [343, 463] on font "Privy 的所有身份验证方法都会创建一个通用的" at bounding box center [322, 469] width 202 height 12
click at [67, 180] on div "登录方法" at bounding box center [97, 183] width 156 height 22
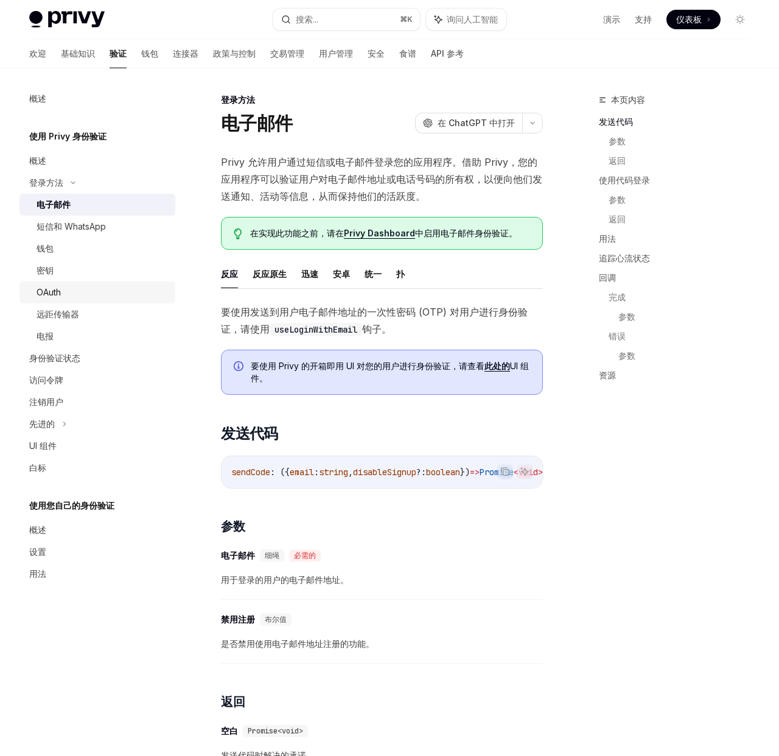
click at [74, 291] on div "OAuth" at bounding box center [103, 292] width 132 height 15
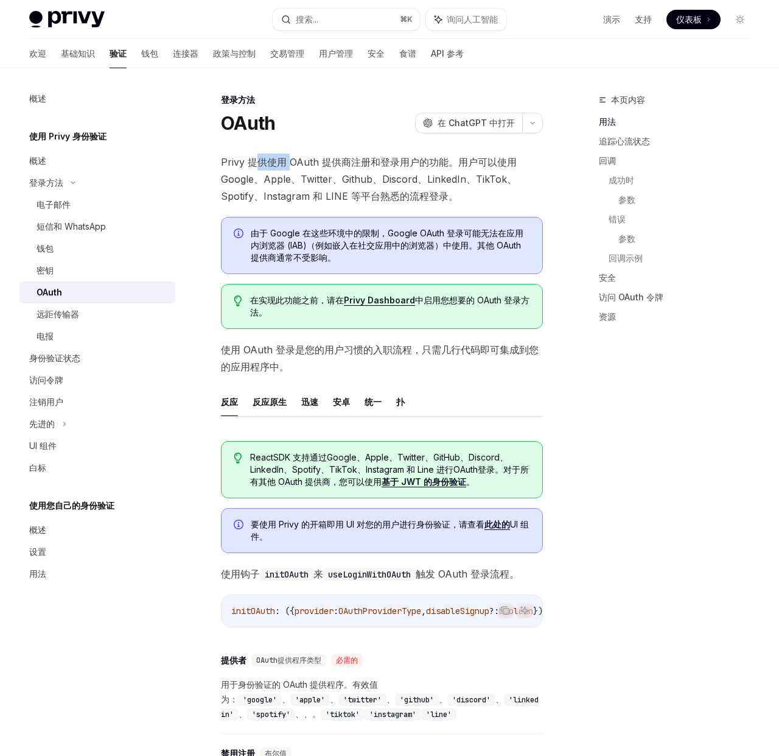
drag, startPoint x: 257, startPoint y: 160, endPoint x: 294, endPoint y: 160, distance: 37.2
click at [294, 160] on font "Privy 提供使用 OAuth 提供商注册和登录用户的功能。用户可以使用 Google、Apple、Twitter、Github、Discord、Linke…" at bounding box center [369, 179] width 296 height 46
click at [303, 352] on font "使用 OAuth 登录是您的用户习惯的入职流程，只需几行代码即可集成到您的应用程序中。" at bounding box center [380, 357] width 318 height 29
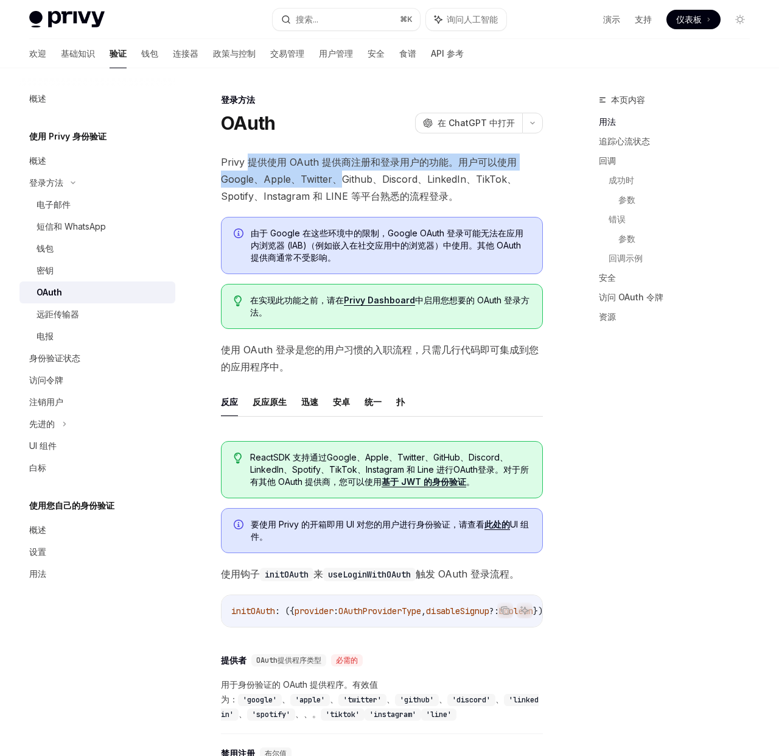
drag, startPoint x: 298, startPoint y: 172, endPoint x: 345, endPoint y: 183, distance: 48.3
click at [343, 183] on span "Privy 提供使用 OAuth 提供商注册和登录用户的功能。用户可以使用 Google、Apple、Twitter、Github、Discord、Linke…" at bounding box center [382, 178] width 322 height 51
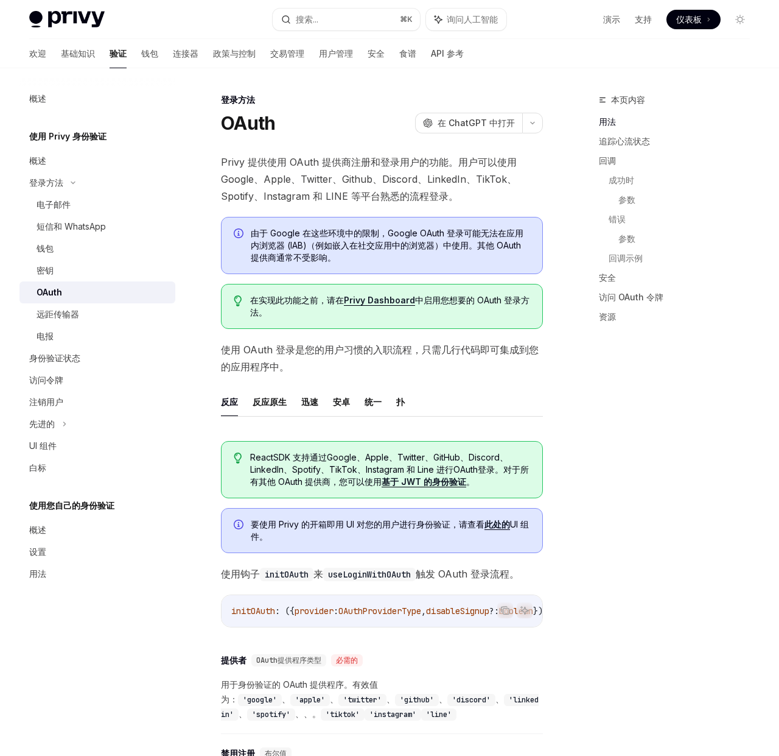
click at [356, 183] on font "Privy 提供使用 OAuth 提供商注册和登录用户的功能。用户可以使用 Google、Apple、Twitter、Github、Discord、Linke…" at bounding box center [369, 179] width 296 height 46
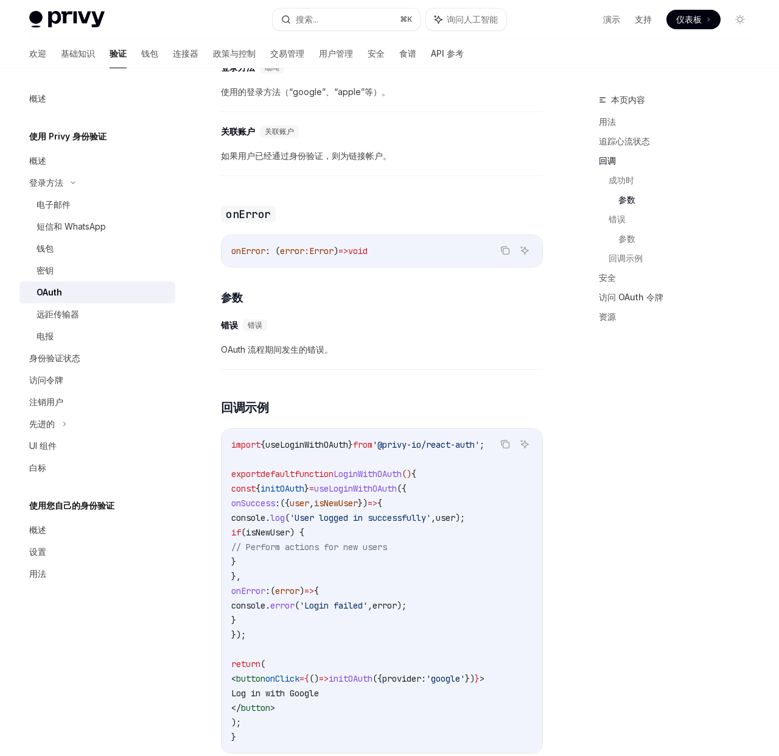
scroll to position [2130, 0]
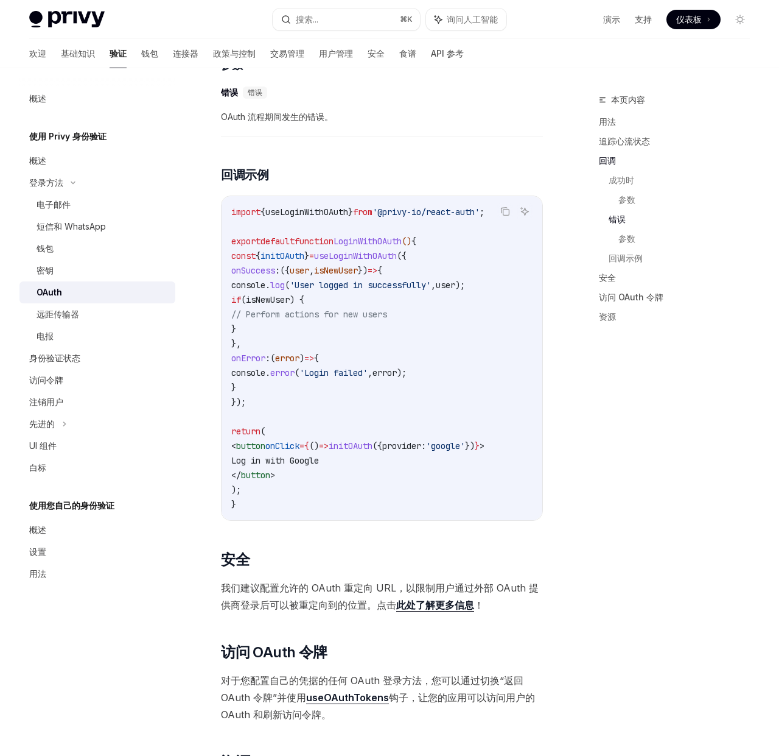
drag, startPoint x: 250, startPoint y: 284, endPoint x: 329, endPoint y: 415, distance: 152.8
click at [324, 415] on code "import { useLoginWithOAuth } from '@privy-io/react-auth' ; export default funct…" at bounding box center [381, 358] width 301 height 307
drag, startPoint x: 329, startPoint y: 415, endPoint x: 320, endPoint y: 389, distance: 27.4
click at [329, 415] on code "import { useLoginWithOAuth } from '@privy-io/react-auth' ; export default funct…" at bounding box center [381, 358] width 301 height 307
drag, startPoint x: 298, startPoint y: 331, endPoint x: 322, endPoint y: 365, distance: 41.2
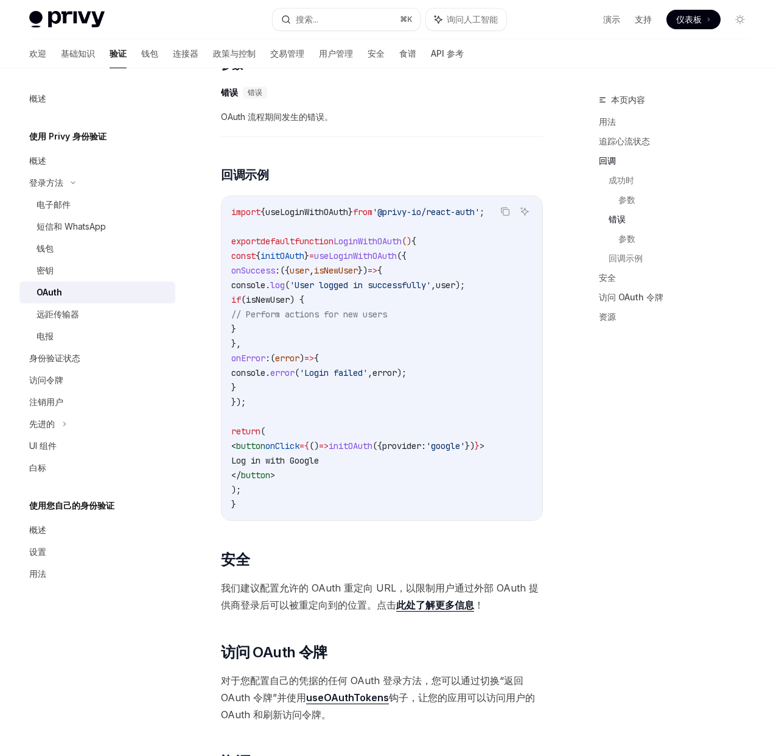
click at [322, 365] on code "import { useLoginWithOAuth } from '@privy-io/react-auth' ; export default funct…" at bounding box center [381, 358] width 301 height 307
drag, startPoint x: 290, startPoint y: 290, endPoint x: 361, endPoint y: 304, distance: 72.0
click at [361, 304] on code "import { useLoginWithOAuth } from '@privy-io/react-auth' ; export default funct…" at bounding box center [381, 358] width 301 height 307
click at [309, 276] on span "user" at bounding box center [299, 270] width 19 height 11
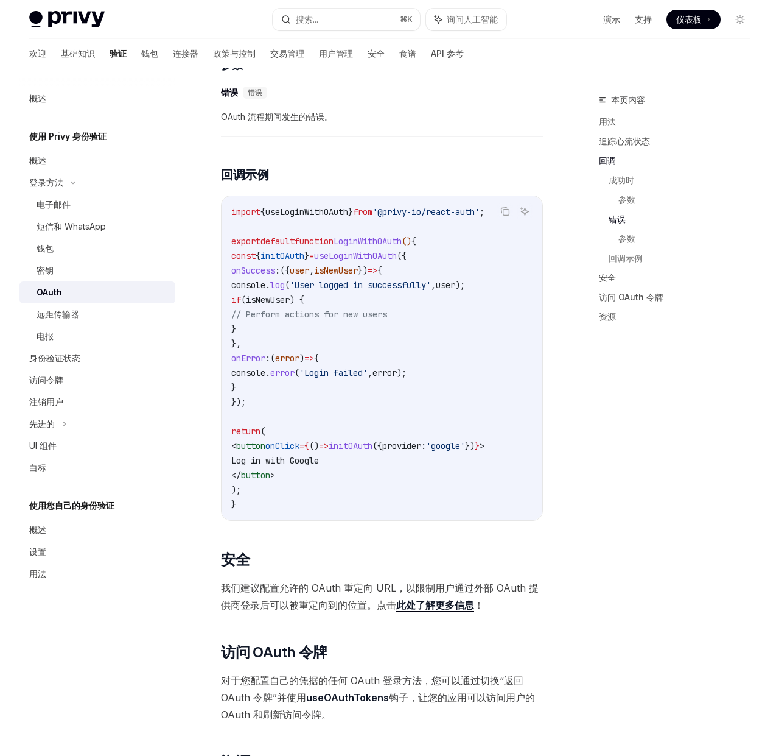
click at [380, 292] on code "import { useLoginWithOAuth } from '@privy-io/react-auth' ; export default funct…" at bounding box center [381, 358] width 301 height 307
drag, startPoint x: 381, startPoint y: 292, endPoint x: 391, endPoint y: 288, distance: 11.0
click at [381, 291] on code "import { useLoginWithOAuth } from '@privy-io/react-auth' ; export default funct…" at bounding box center [381, 358] width 301 height 307
click at [391, 261] on span "useLoginWithOAuth" at bounding box center [355, 255] width 83 height 11
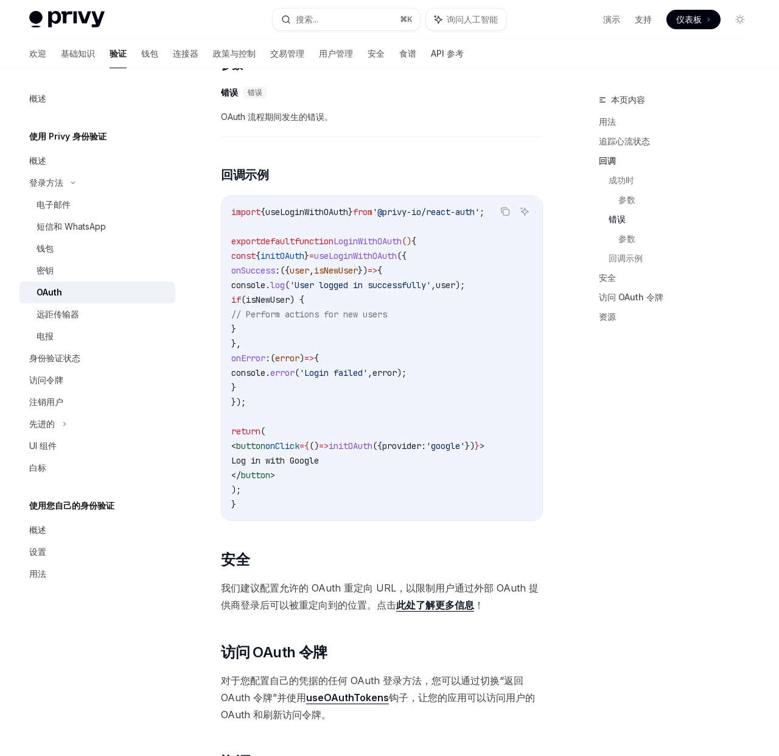
click at [358, 276] on span "isNewUser" at bounding box center [336, 270] width 44 height 11
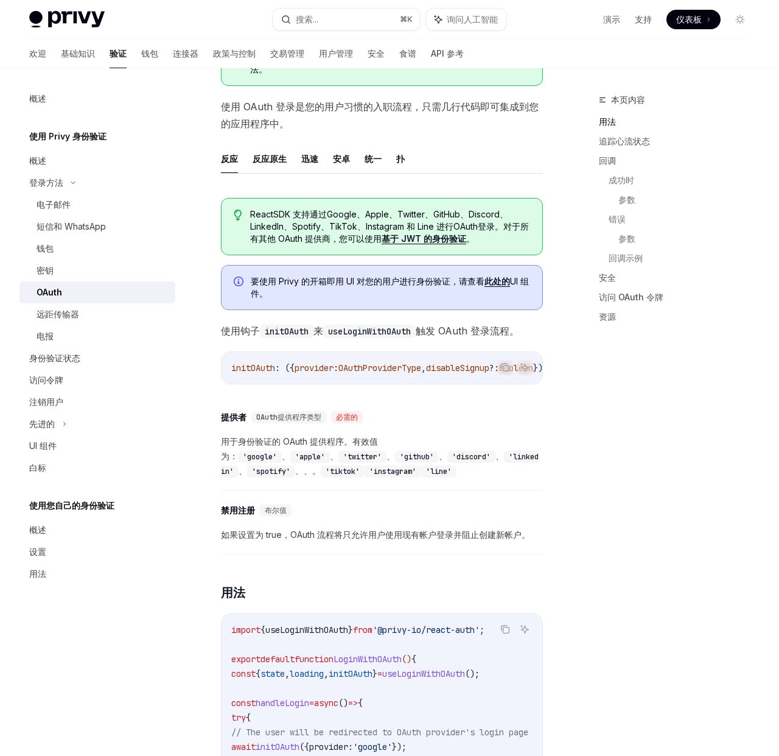
scroll to position [0, 0]
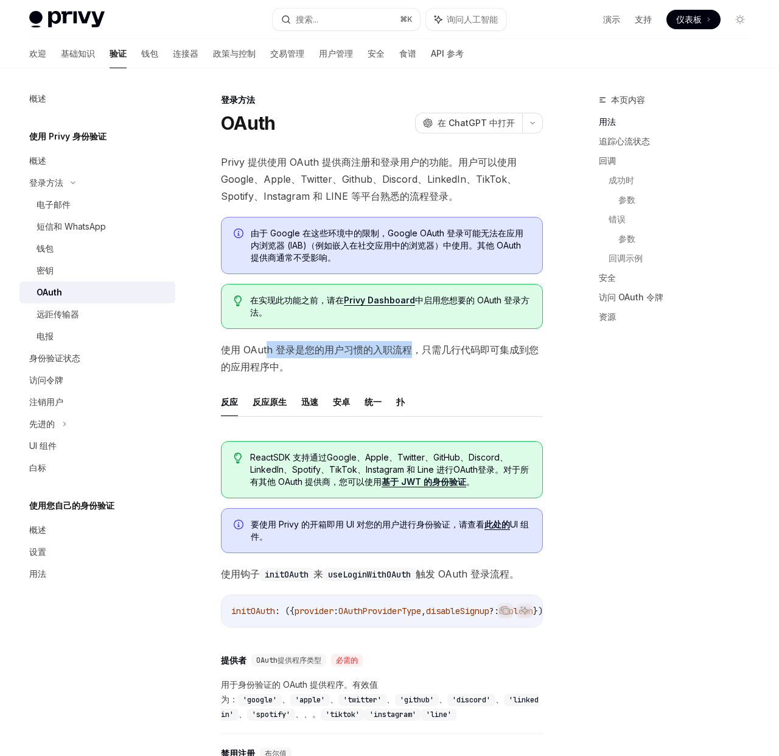
drag, startPoint x: 270, startPoint y: 345, endPoint x: 418, endPoint y: 356, distance: 149.0
click at [415, 356] on span "使用 OAuth 登录是您的用户习惯的入职流程，只需几行代码即可集成到您的应用程序中。" at bounding box center [382, 358] width 322 height 34
click at [419, 356] on span "使用 OAuth 登录是您的用户习惯的入职流程，只需几行代码即可集成到您的应用程序中。" at bounding box center [382, 358] width 322 height 34
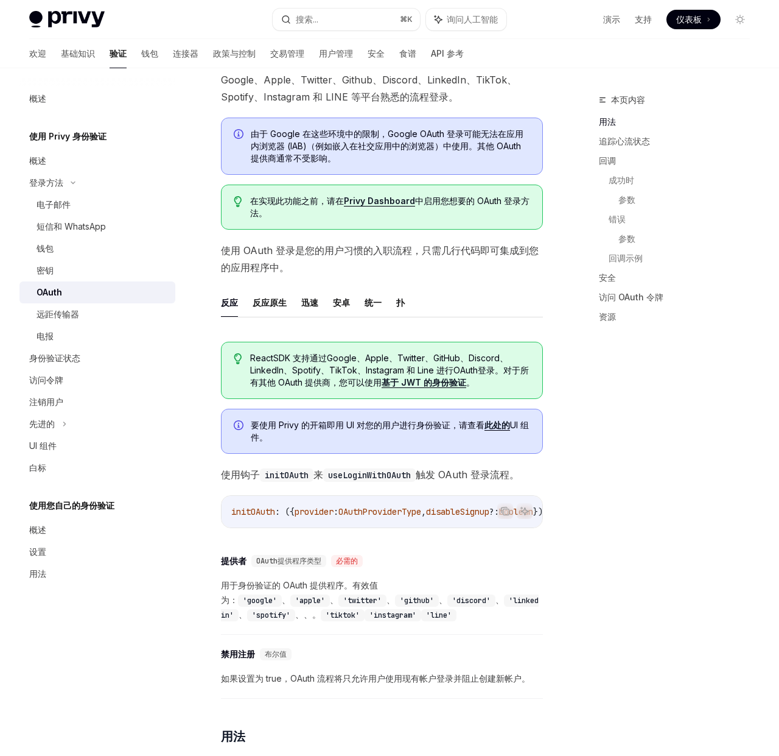
scroll to position [220, 0]
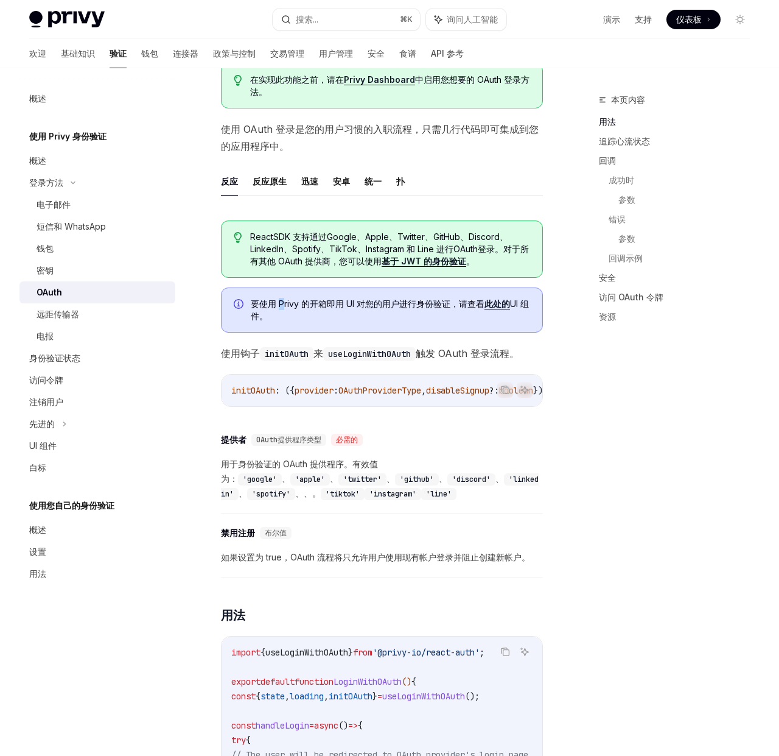
drag, startPoint x: 281, startPoint y: 309, endPoint x: 289, endPoint y: 307, distance: 8.7
click at [282, 309] on span "要使用 Privy 的开箱即用 UI 对您的用户进行身份验证，请查看 此处的 UI 组件。" at bounding box center [391, 310] width 280 height 24
drag, startPoint x: 292, startPoint y: 306, endPoint x: 299, endPoint y: 306, distance: 7.3
click at [293, 306] on font "要使用 Privy 的开箱即用 UI 对您的用户进行身份验证，请查看" at bounding box center [368, 303] width 234 height 10
drag, startPoint x: 312, startPoint y: 305, endPoint x: 347, endPoint y: 304, distance: 34.1
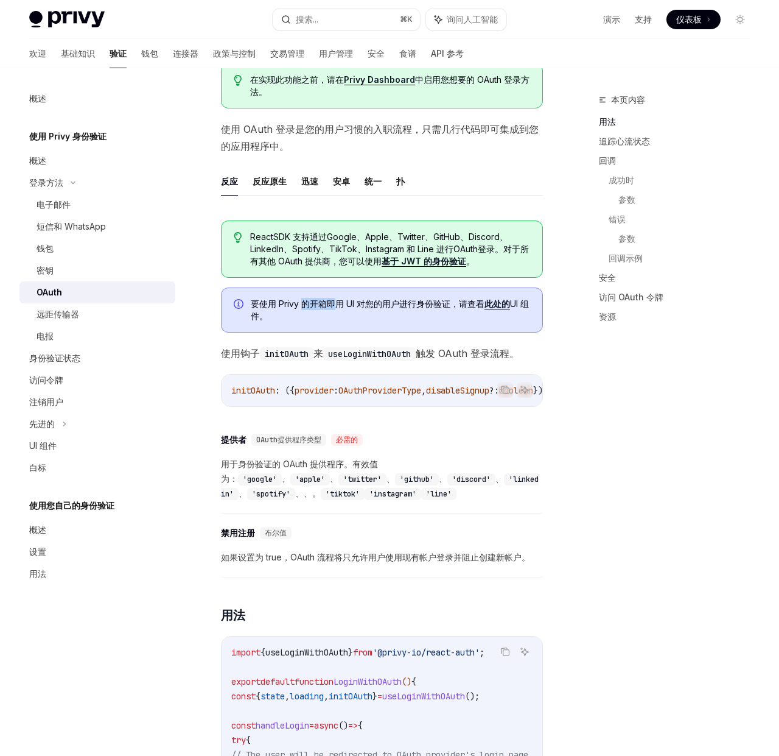
click at [346, 304] on font "要使用 Privy 的开箱即用 UI 对您的用户进行身份验证，请查看" at bounding box center [368, 303] width 234 height 10
drag, startPoint x: 347, startPoint y: 304, endPoint x: 281, endPoint y: 362, distance: 87.2
click at [347, 304] on font "要使用 Privy 的开箱即用 UI 对您的用户进行身份验证，请查看" at bounding box center [368, 303] width 234 height 10
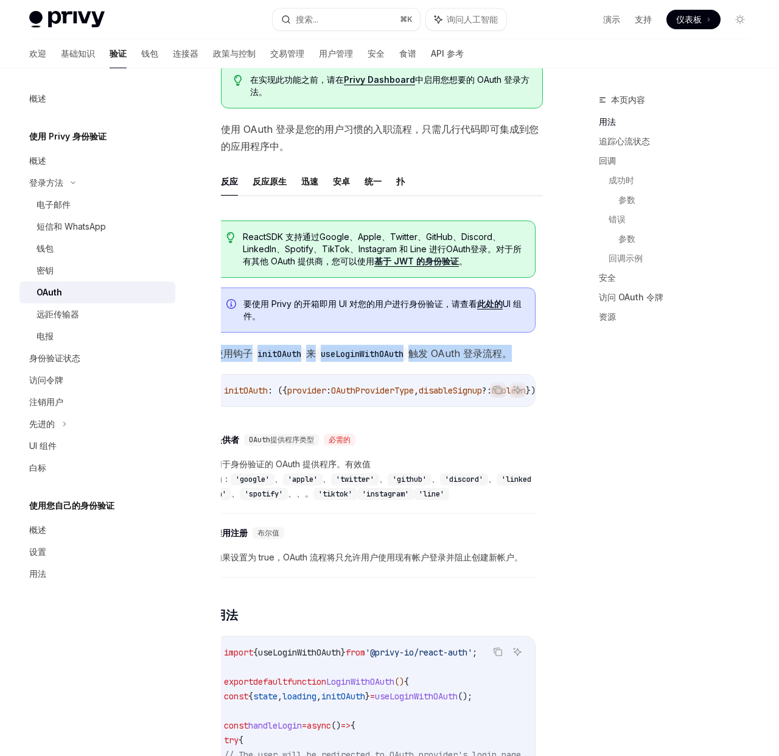
drag, startPoint x: 227, startPoint y: 349, endPoint x: 532, endPoint y: 353, distance: 305.1
click at [532, 353] on span "使用钩子 initOAuth 来 useLoginWithOAuth 触发 OAuth 登录流程。" at bounding box center [375, 353] width 322 height 17
drag, startPoint x: 532, startPoint y: 353, endPoint x: 523, endPoint y: 352, distance: 9.2
click at [531, 353] on span "使用钩子 initOAuth 来 useLoginWithOAuth 触发 OAuth 登录流程。" at bounding box center [375, 353] width 322 height 17
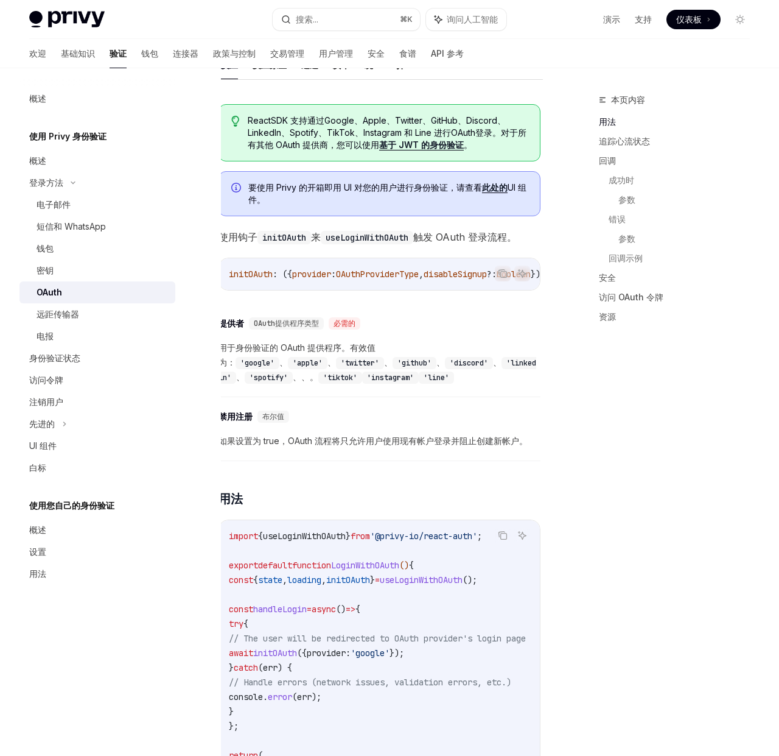
scroll to position [0, 0]
click at [266, 365] on code "'google'" at bounding box center [260, 363] width 44 height 12
click at [310, 365] on code "'apple'" at bounding box center [310, 363] width 40 height 12
drag, startPoint x: 359, startPoint y: 368, endPoint x: 278, endPoint y: 371, distance: 81.7
click at [359, 368] on code "'twitter'" at bounding box center [363, 363] width 48 height 12
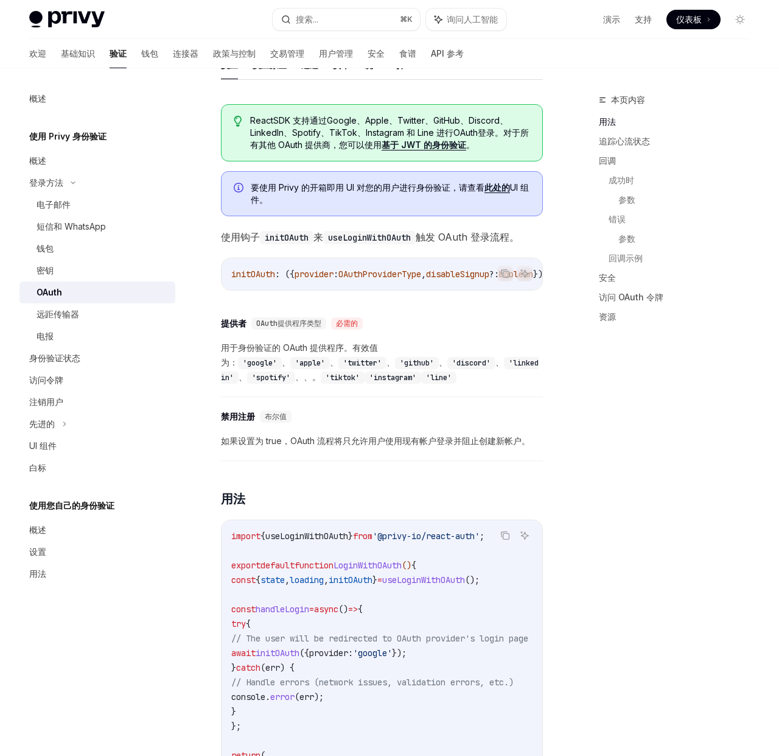
drag, startPoint x: 248, startPoint y: 378, endPoint x: 279, endPoint y: 382, distance: 30.7
click at [395, 369] on code "'github'" at bounding box center [417, 363] width 44 height 12
click at [448, 369] on code "'discord'" at bounding box center [472, 363] width 48 height 12
drag, startPoint x: 280, startPoint y: 382, endPoint x: 297, endPoint y: 381, distance: 17.1
click at [448, 369] on code "'discord'" at bounding box center [472, 363] width 48 height 12
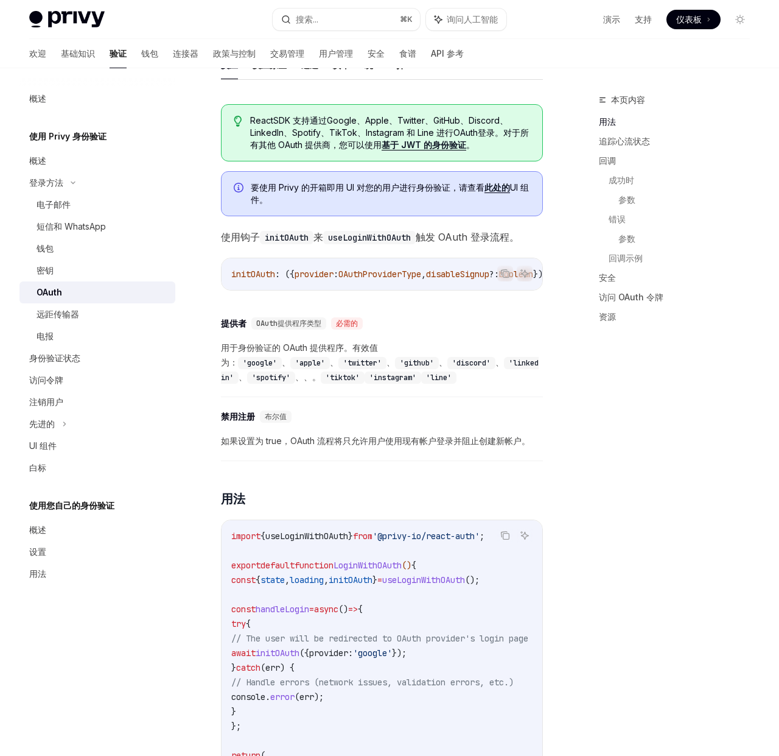
click at [448, 369] on code "'discord'" at bounding box center [472, 363] width 48 height 12
click at [357, 384] on code "'linkedin'" at bounding box center [380, 370] width 318 height 27
click at [295, 384] on code "'spotify'" at bounding box center [271, 377] width 48 height 12
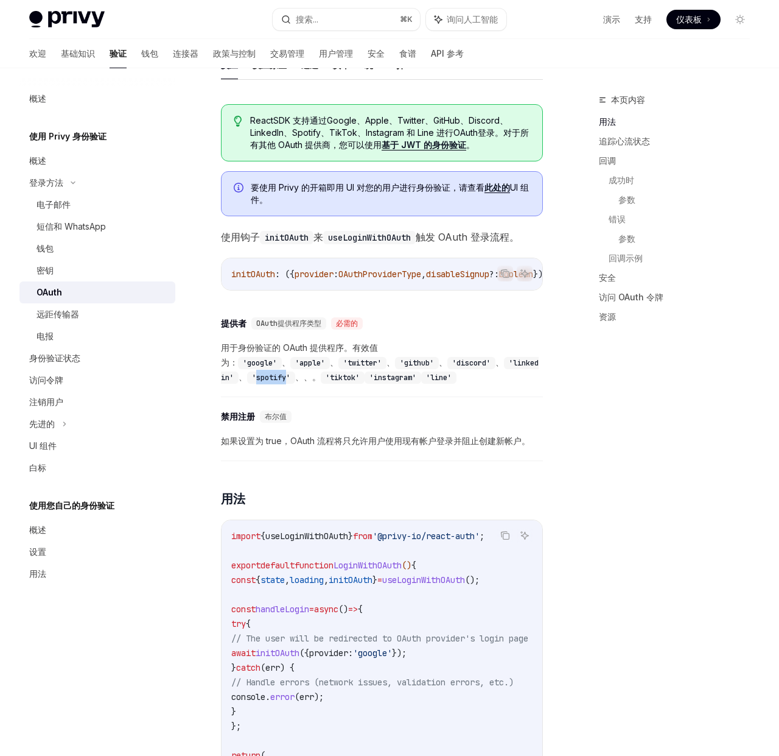
click at [295, 384] on code "'spotify'" at bounding box center [271, 377] width 48 height 12
click at [365, 381] on code "'tiktok'" at bounding box center [343, 377] width 44 height 12
drag, startPoint x: 510, startPoint y: 381, endPoint x: 498, endPoint y: 381, distance: 12.8
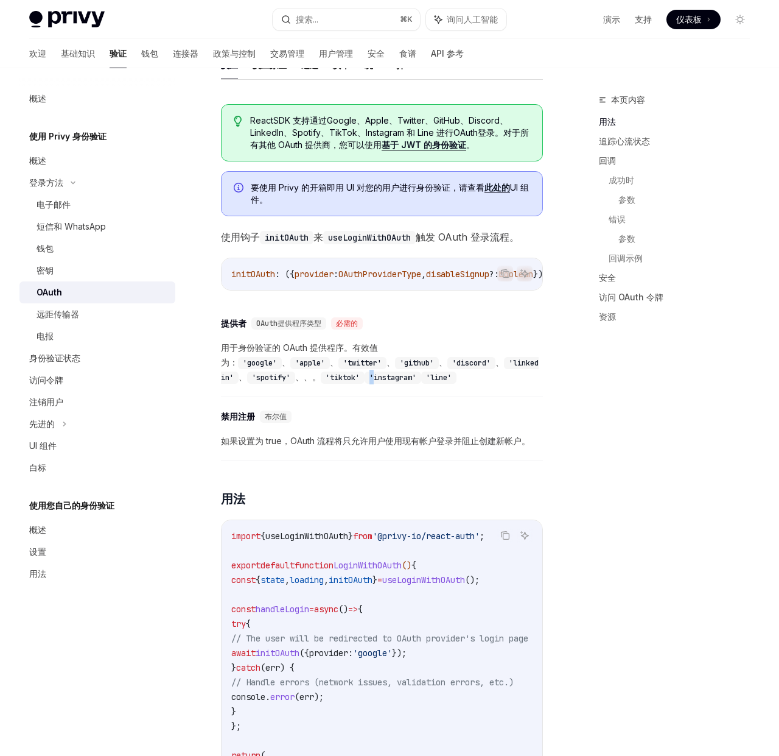
click at [365, 381] on code "'tiktok'" at bounding box center [343, 377] width 44 height 12
drag, startPoint x: 236, startPoint y: 396, endPoint x: 289, endPoint y: 396, distance: 53.6
click at [289, 384] on span "用于身份验证的 OAuth 提供程序。有效值为 ： 'google' 、 'apple' 、 'twitter' 、 'github' 、 'discord'…" at bounding box center [382, 362] width 322 height 44
click at [421, 384] on code "'line'" at bounding box center [438, 377] width 35 height 12
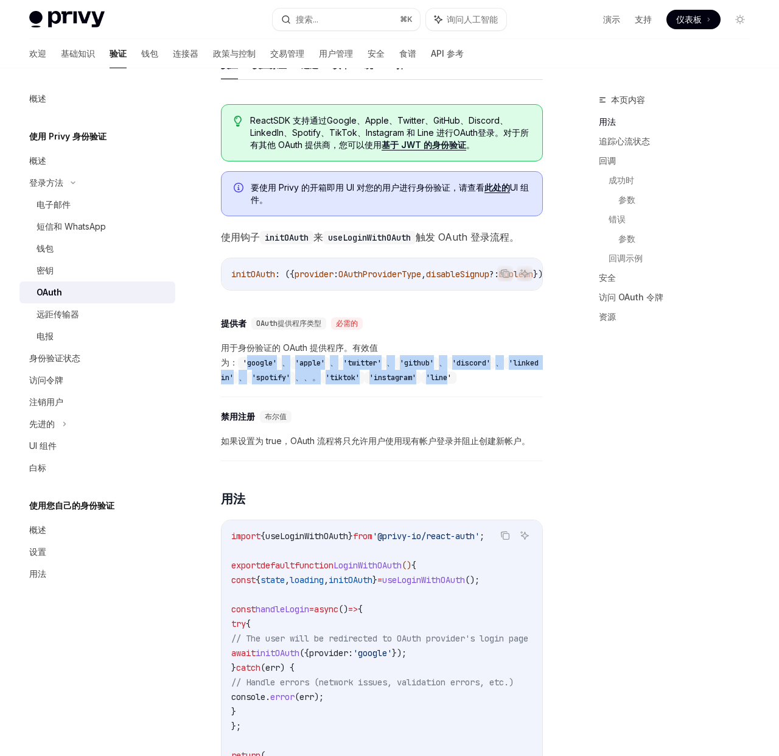
drag, startPoint x: 267, startPoint y: 379, endPoint x: 262, endPoint y: 368, distance: 12.0
click at [262, 368] on span "用于身份验证的 OAuth 提供程序。有效值为 ： 'google' 、 'apple' 、 'twitter' 、 'github' 、 'discord'…" at bounding box center [382, 362] width 322 height 44
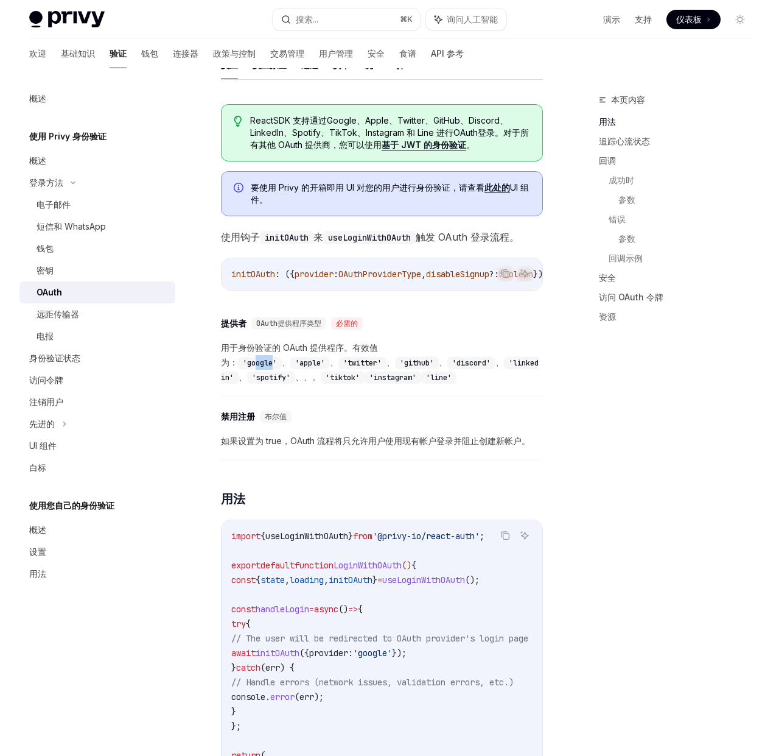
click at [258, 369] on code "'google'" at bounding box center [260, 363] width 44 height 12
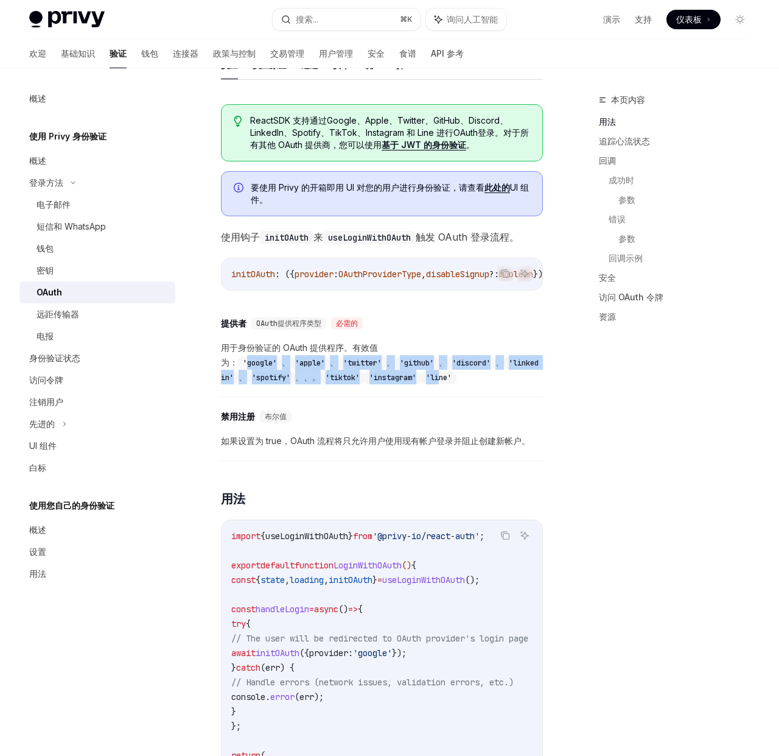
drag, startPoint x: 252, startPoint y: 373, endPoint x: 275, endPoint y: 393, distance: 30.6
click at [272, 384] on span "用于身份验证的 OAuth 提供程序。有效值为 ： 'google' 、 'apple' 、 'twitter' 、 'github' 、 'discord'…" at bounding box center [382, 362] width 322 height 44
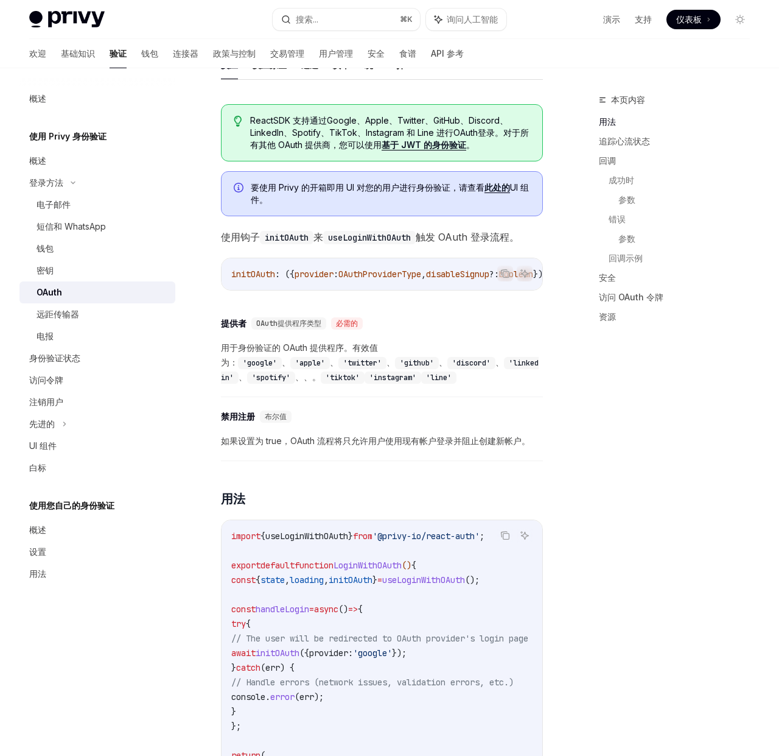
click at [421, 384] on code "'line'" at bounding box center [438, 377] width 35 height 12
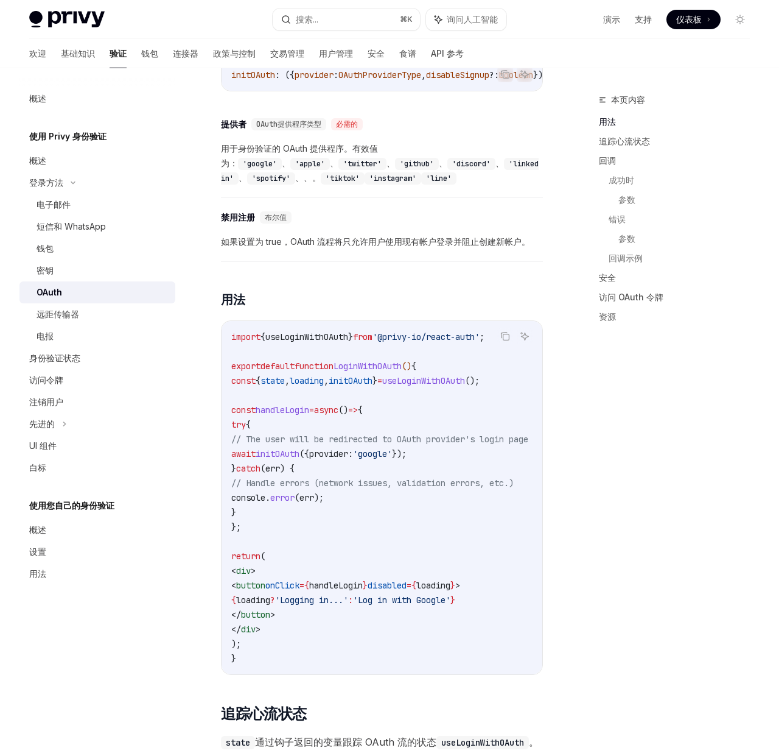
scroll to position [573, 0]
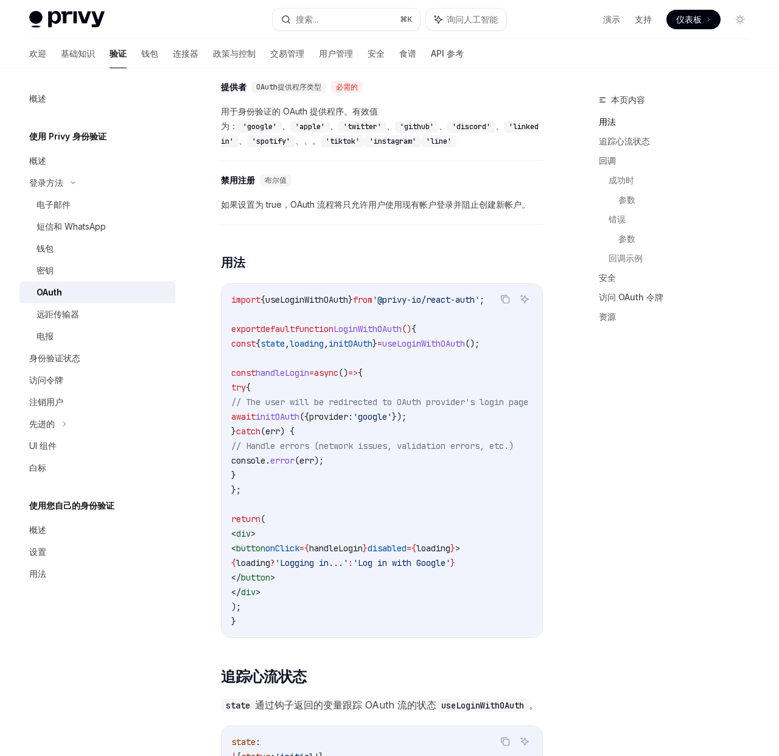
click at [300, 422] on span "initOAuth" at bounding box center [278, 416] width 44 height 11
click at [353, 422] on span "provider:" at bounding box center [331, 416] width 44 height 11
click at [300, 422] on span "initOAuth" at bounding box center [278, 416] width 44 height 11
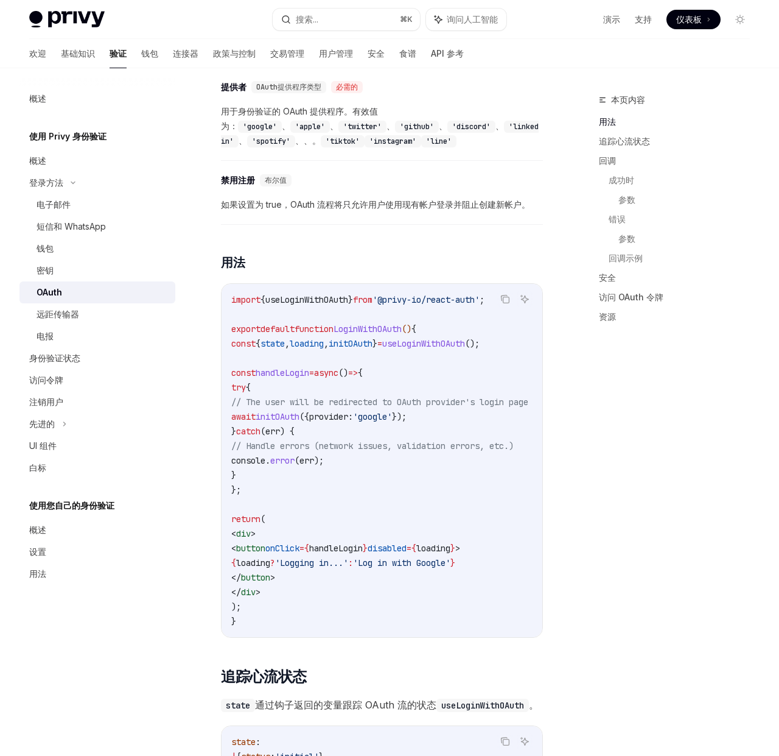
click at [300, 422] on span "initOAuth" at bounding box center [278, 416] width 44 height 11
click at [256, 422] on span "await" at bounding box center [243, 416] width 24 height 11
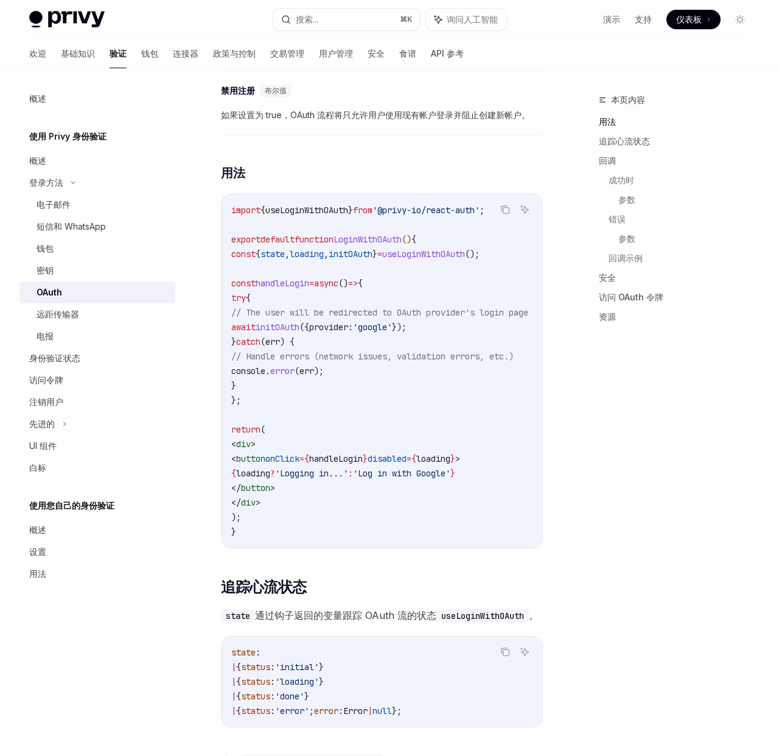
scroll to position [669, 0]
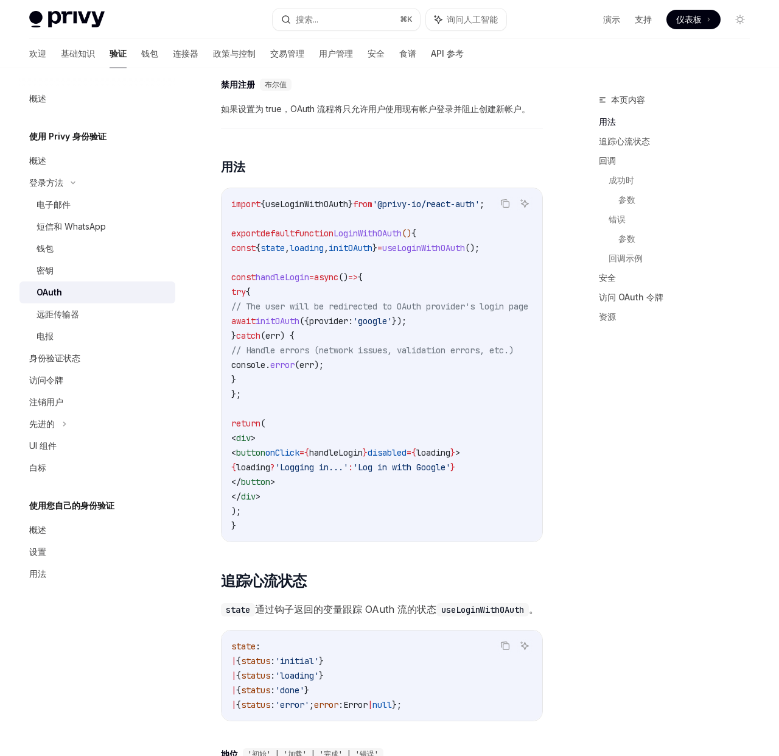
drag, startPoint x: 277, startPoint y: 476, endPoint x: 336, endPoint y: 498, distance: 62.2
click at [336, 498] on code "import { useLoginWithOAuth } from '@privy-io/react-auth' ; export default funct…" at bounding box center [394, 365] width 326 height 336
click at [340, 497] on code "import { useLoginWithOAuth } from '@privy-io/react-auth' ; export default funct…" at bounding box center [394, 365] width 326 height 336
drag, startPoint x: 340, startPoint y: 499, endPoint x: 289, endPoint y: 471, distance: 58.0
click at [282, 474] on code "import { useLoginWithOAuth } from '@privy-io/react-auth' ; export default funct…" at bounding box center [394, 365] width 326 height 336
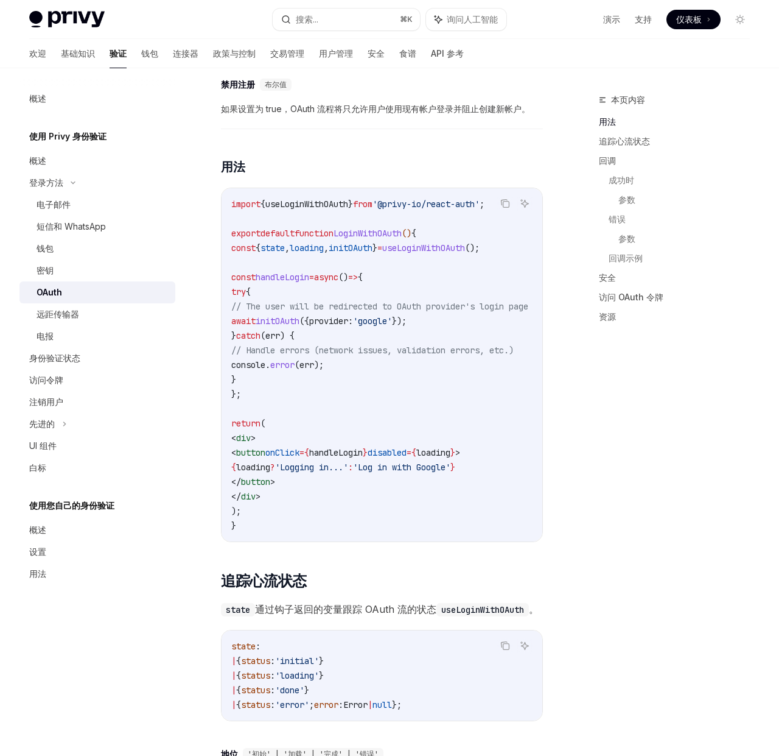
drag, startPoint x: 289, startPoint y: 471, endPoint x: 305, endPoint y: 432, distance: 42.1
click at [266, 458] on span "button" at bounding box center [250, 452] width 29 height 11
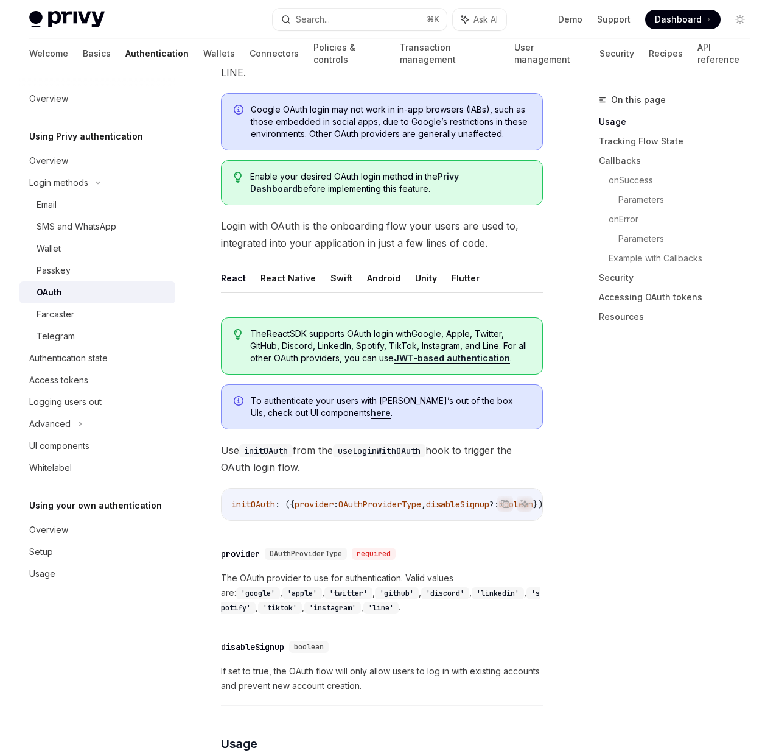
scroll to position [144, 0]
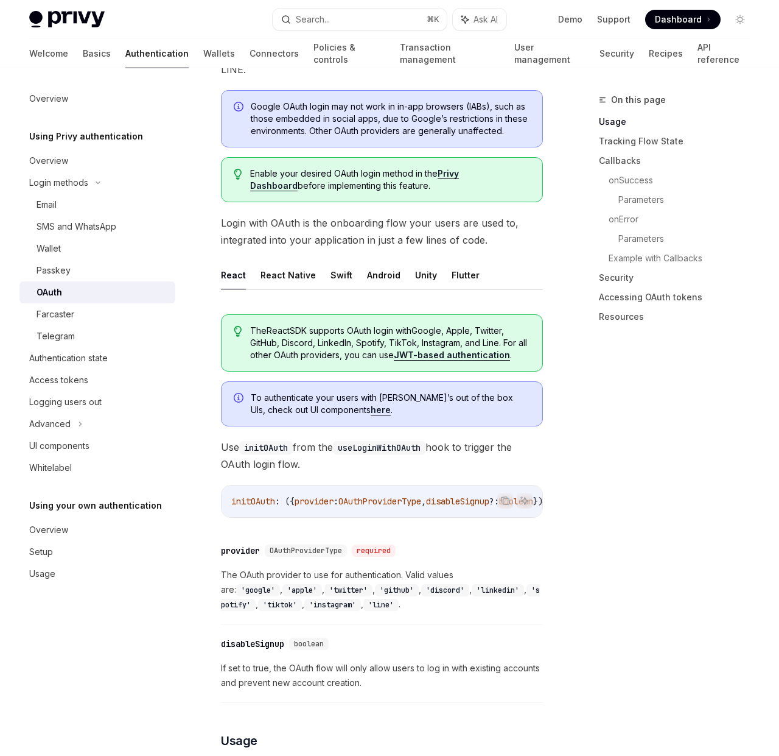
click at [264, 396] on span "To authenticate your users with Privy’s out of the box UIs, check out UI compon…" at bounding box center [391, 404] width 280 height 24
drag, startPoint x: 269, startPoint y: 398, endPoint x: 283, endPoint y: 409, distance: 17.8
click at [282, 409] on span "To authenticate your users with Privy’s out of the box UIs, check out UI compon…" at bounding box center [391, 404] width 280 height 24
click at [284, 409] on span "To authenticate your users with Privy’s out of the box UIs, check out UI compon…" at bounding box center [391, 404] width 280 height 24
drag, startPoint x: 252, startPoint y: 398, endPoint x: 301, endPoint y: 410, distance: 50.2
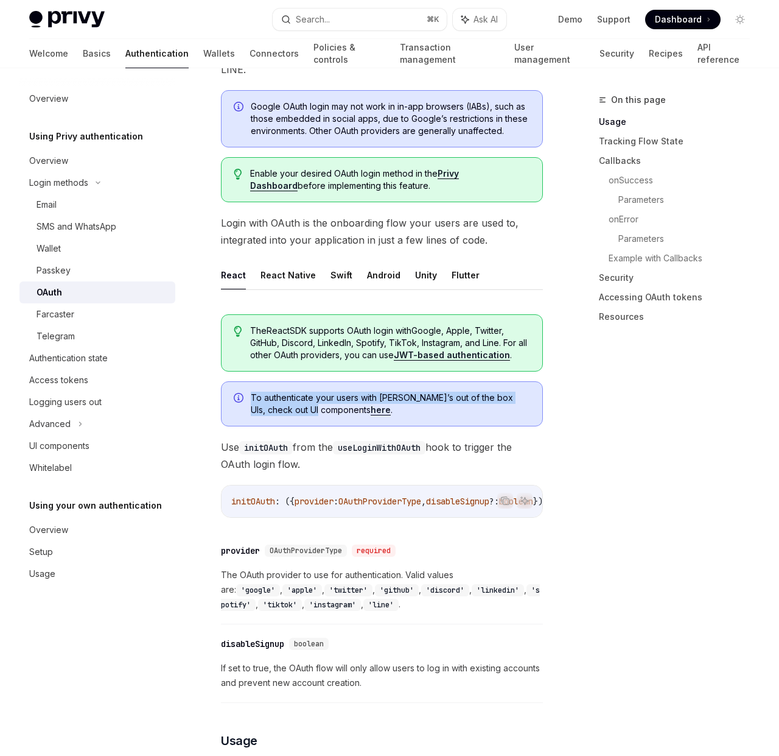
click at [300, 410] on span "To authenticate your users with Privy’s out of the box UIs, check out UI compon…" at bounding box center [391, 404] width 280 height 24
click at [301, 410] on span "To authenticate your users with Privy’s out of the box UIs, check out UI compon…" at bounding box center [391, 404] width 280 height 24
click at [68, 209] on div "Email" at bounding box center [103, 204] width 132 height 15
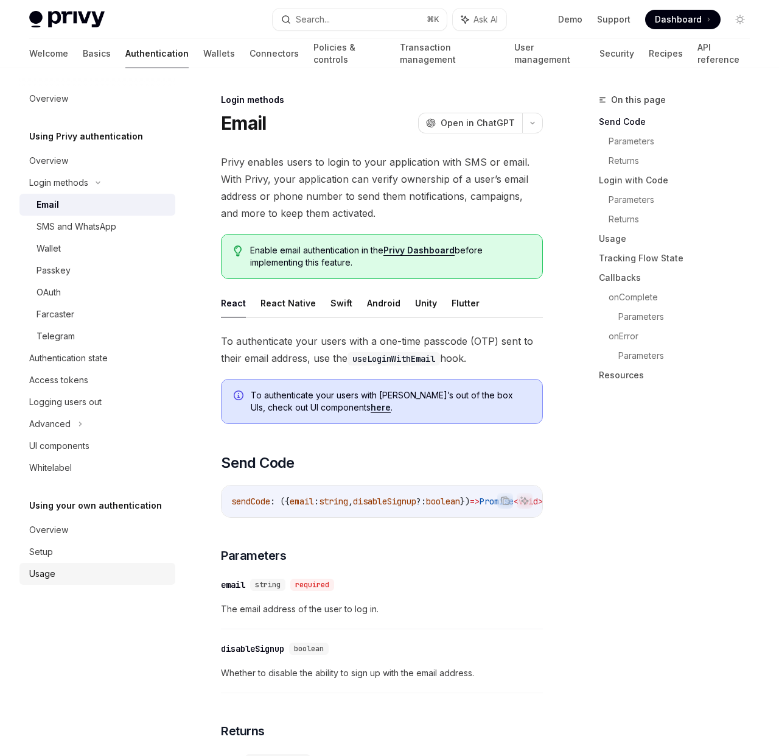
click at [66, 577] on div "Usage" at bounding box center [98, 573] width 139 height 15
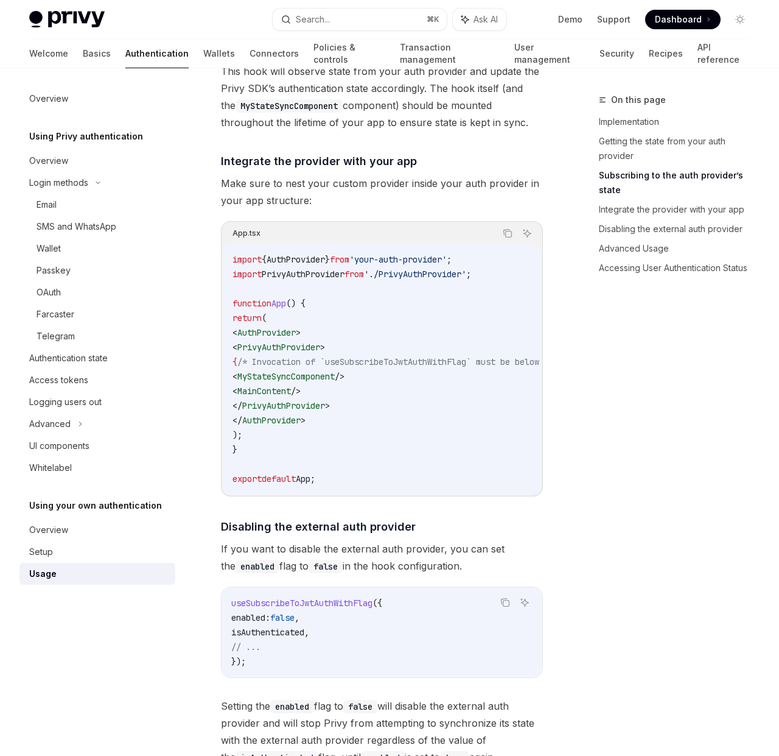
scroll to position [938, 0]
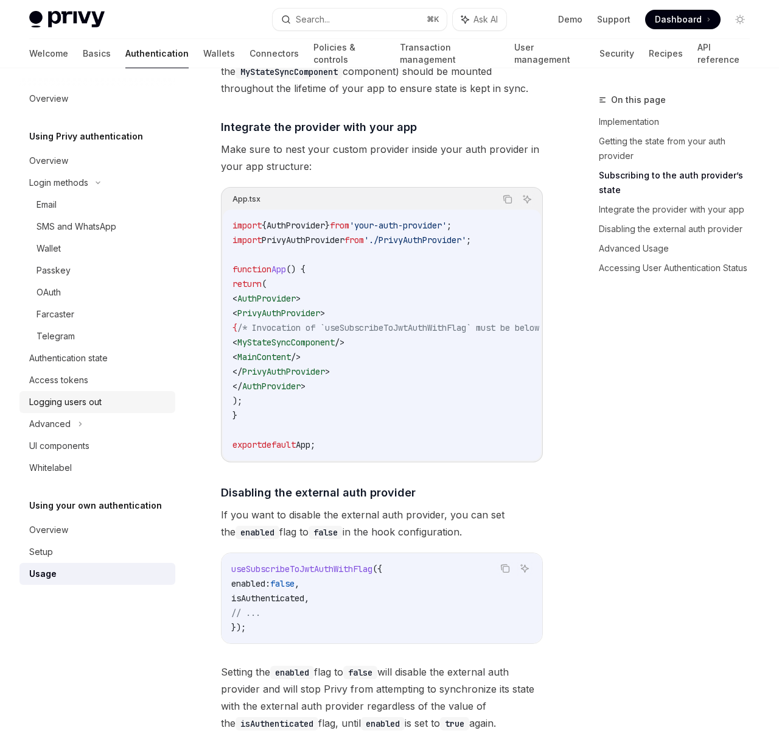
click at [63, 401] on div "Logging users out" at bounding box center [65, 402] width 72 height 15
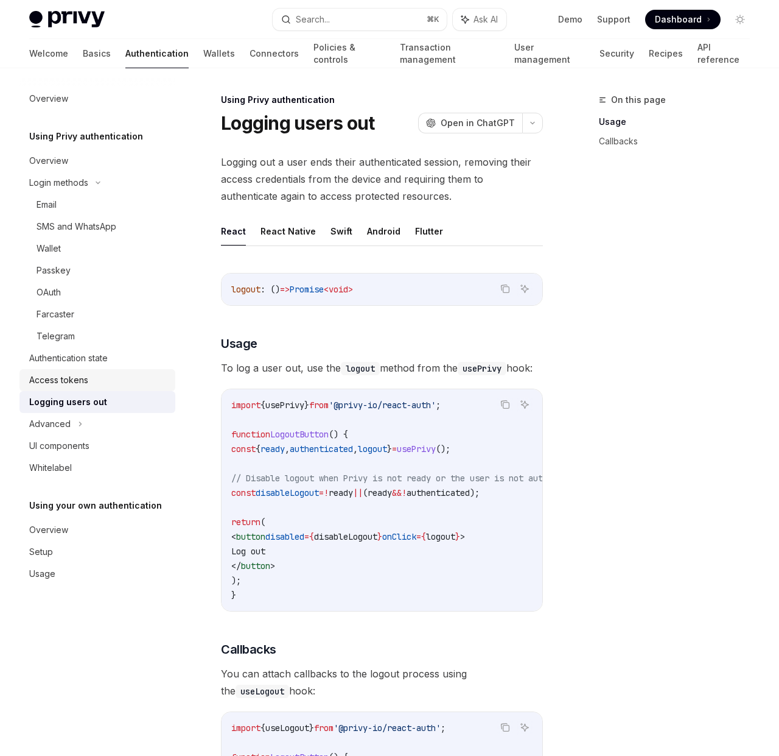
click at [73, 383] on div "Access tokens" at bounding box center [58, 380] width 59 height 15
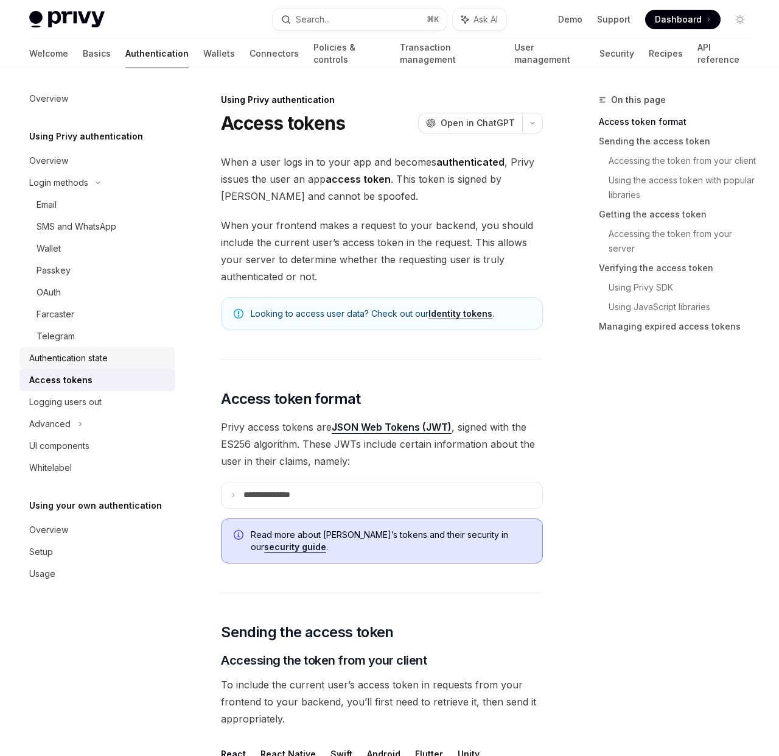
click at [82, 360] on div "Authentication state" at bounding box center [68, 358] width 79 height 15
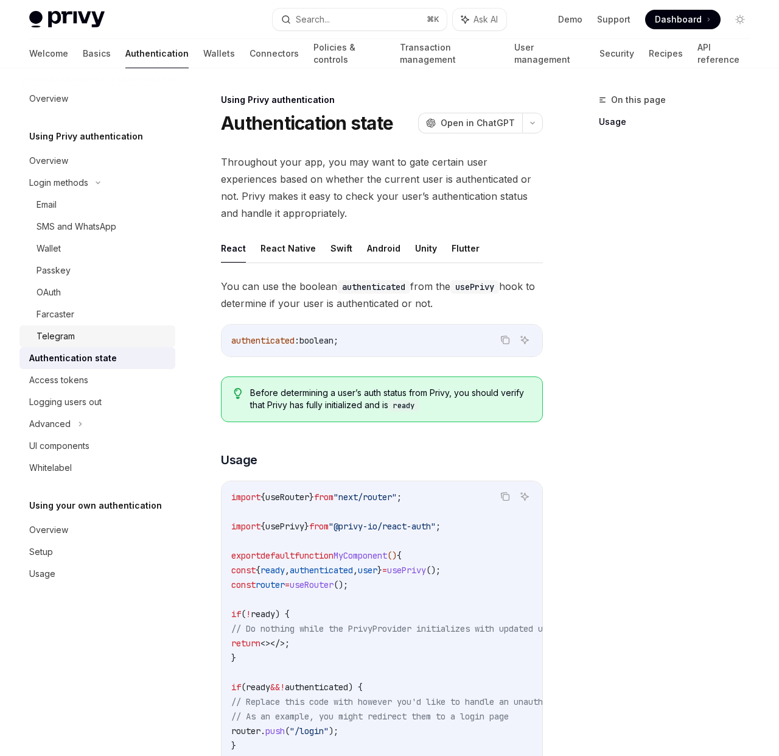
click at [85, 334] on div "Telegram" at bounding box center [103, 336] width 132 height 15
type textarea "*"
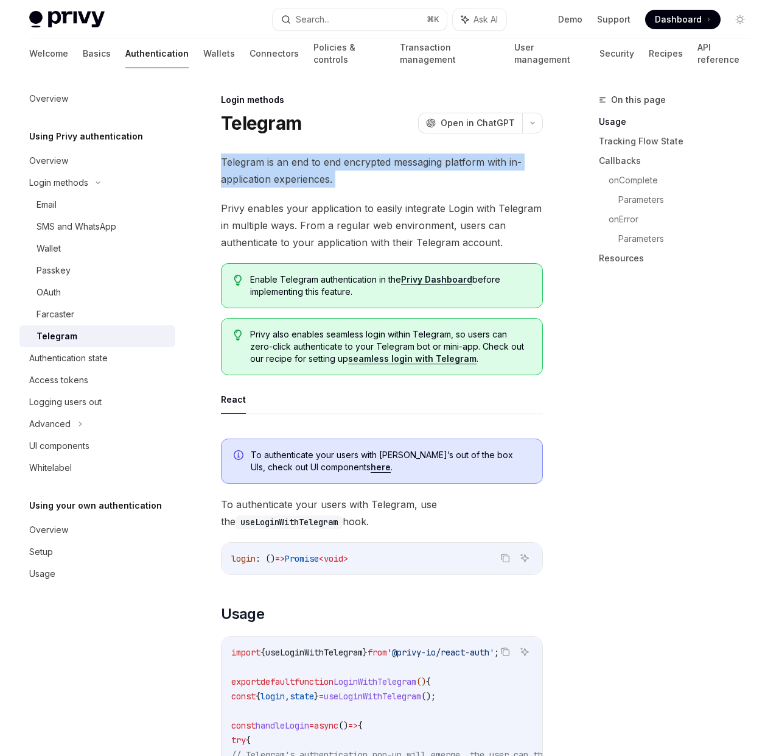
drag, startPoint x: 223, startPoint y: 161, endPoint x: 352, endPoint y: 188, distance: 131.3
click at [357, 187] on span "Telegram is an end to end encrypted messaging platform with in-application expe…" at bounding box center [382, 170] width 322 height 34
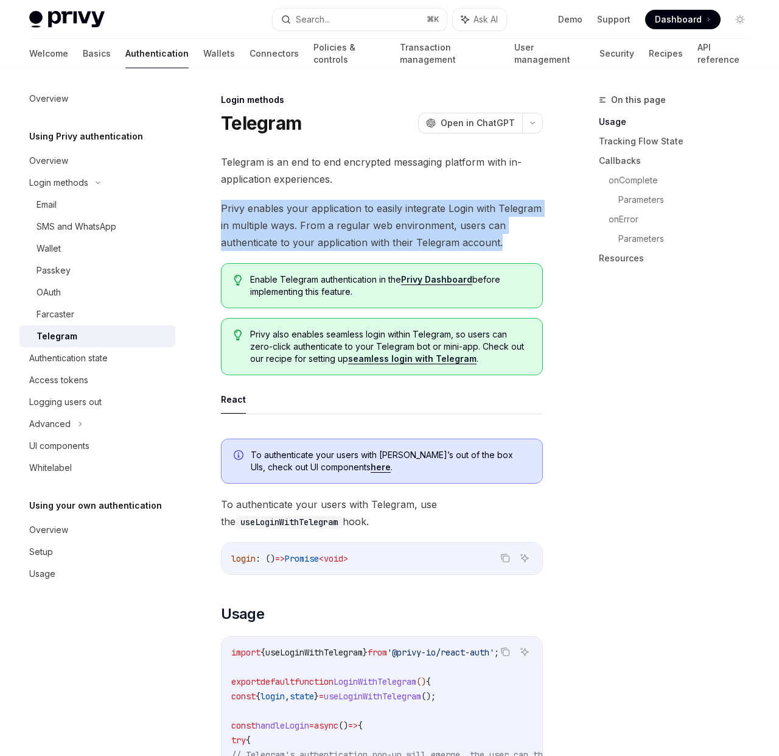
drag, startPoint x: 269, startPoint y: 220, endPoint x: 505, endPoint y: 245, distance: 238.3
click at [509, 245] on span "Privy enables your application to easily integrate Login with Telegram in multi…" at bounding box center [382, 225] width 322 height 51
drag, startPoint x: 510, startPoint y: 244, endPoint x: 228, endPoint y: 208, distance: 284.8
click at [228, 208] on span "Privy enables your application to easily integrate Login with Telegram in multi…" at bounding box center [382, 225] width 322 height 51
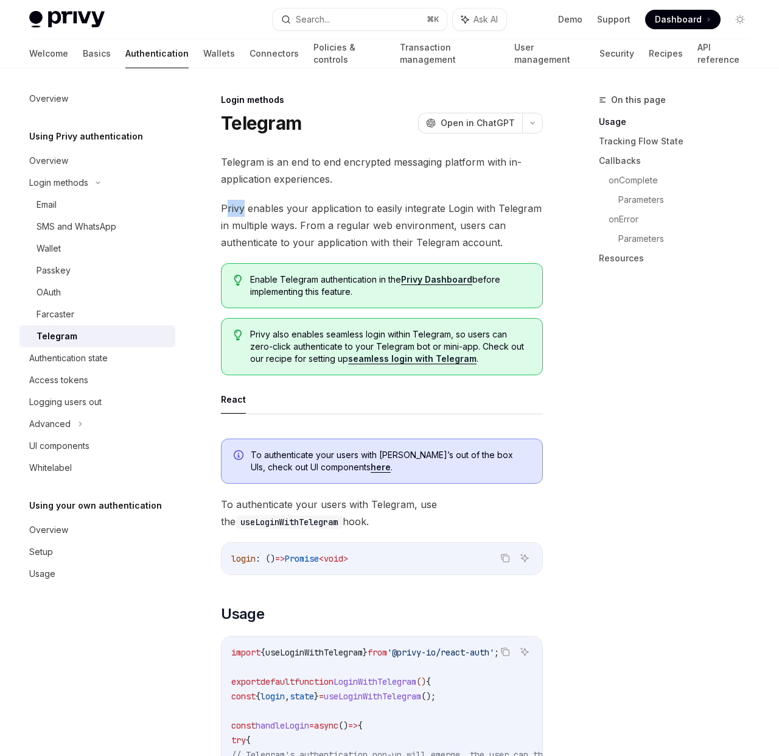
click at [225, 207] on span "Privy enables your application to easily integrate Login with Telegram in multi…" at bounding box center [382, 225] width 322 height 51
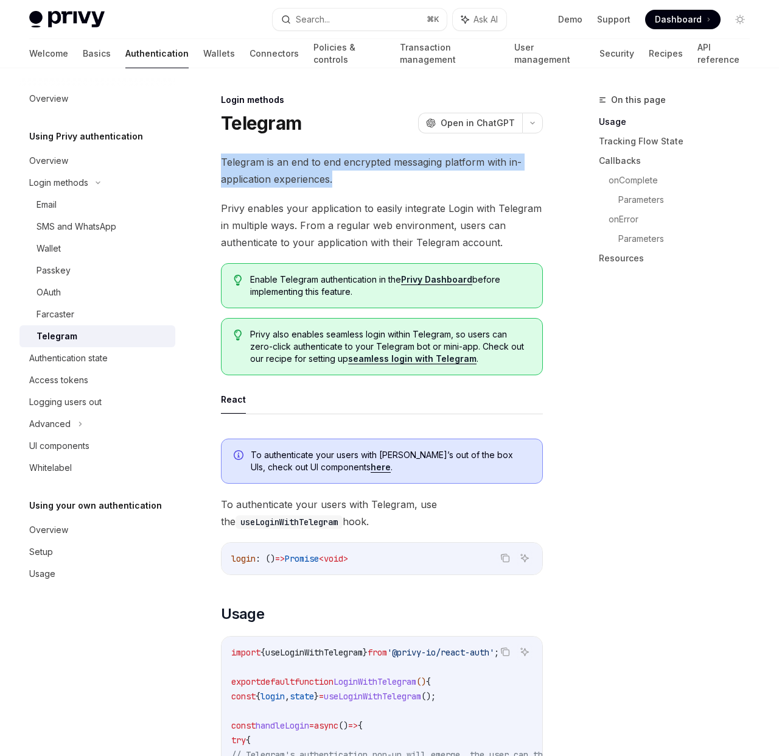
drag, startPoint x: 289, startPoint y: 171, endPoint x: 348, endPoint y: 177, distance: 59.5
click at [348, 177] on span "Telegram is an end to end encrypted messaging platform with in-application expe…" at bounding box center [382, 170] width 322 height 34
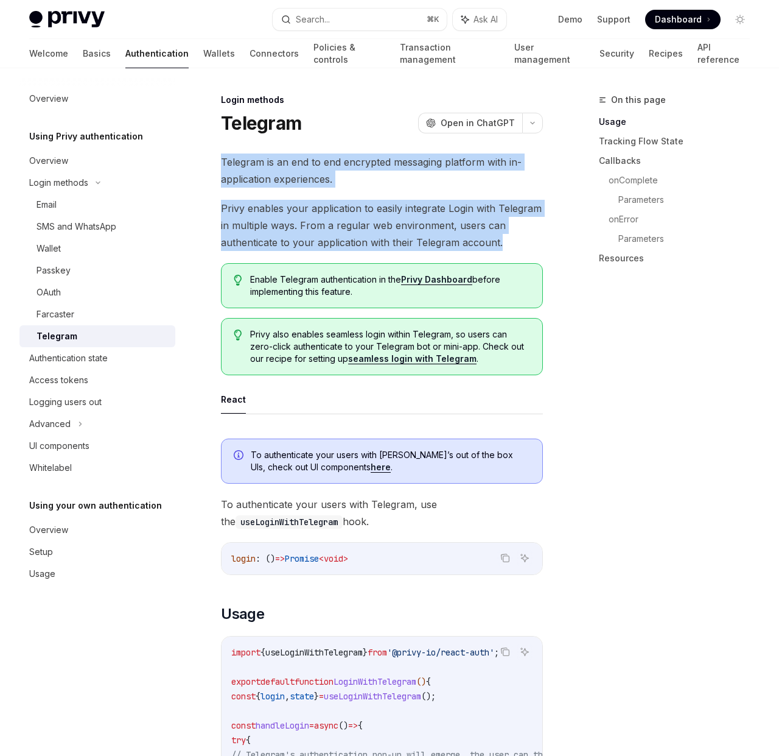
drag, startPoint x: 510, startPoint y: 243, endPoint x: 219, endPoint y: 166, distance: 301.0
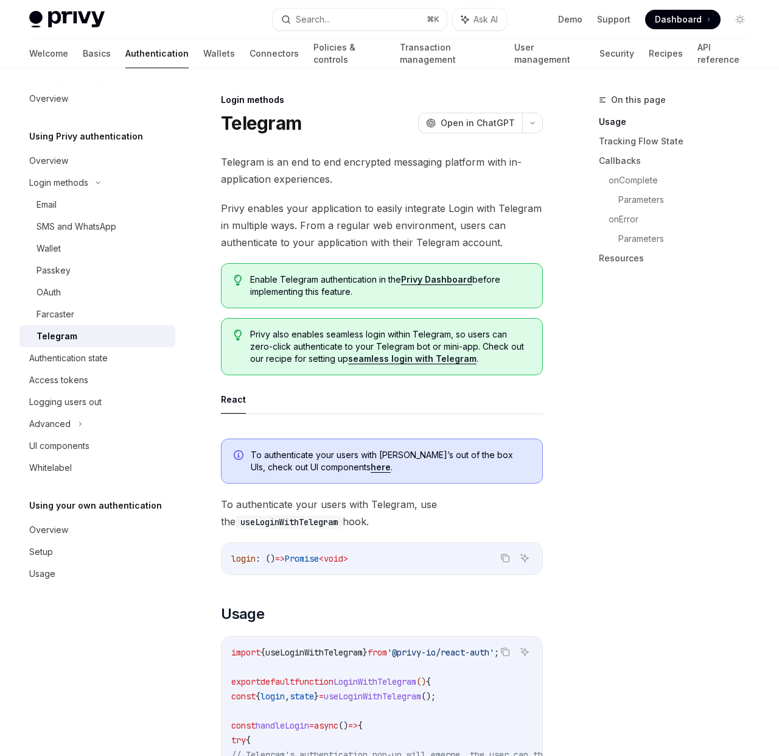
click at [250, 160] on span "Telegram is an end to end encrypted messaging platform with in-application expe…" at bounding box center [382, 170] width 322 height 34
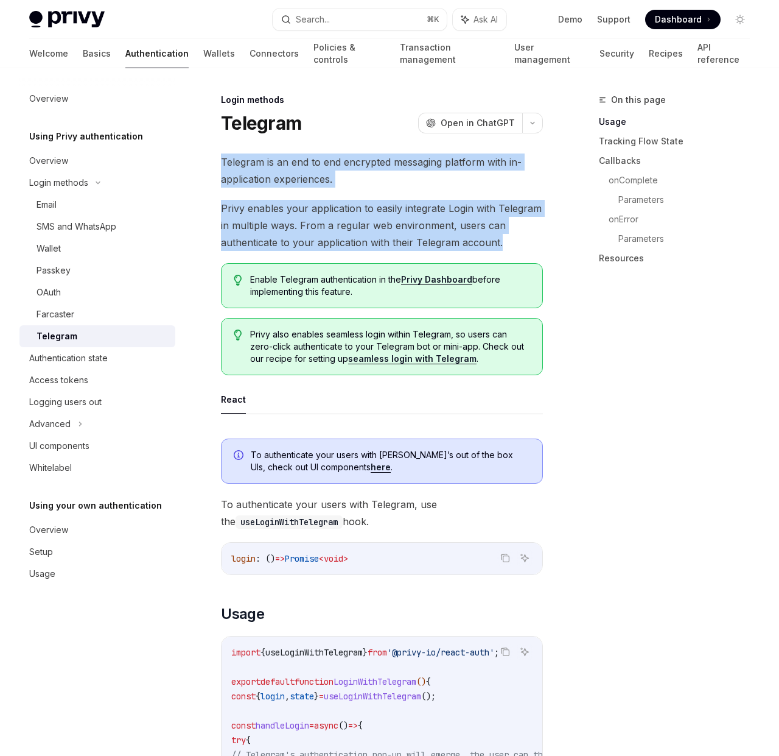
drag, startPoint x: 219, startPoint y: 161, endPoint x: 501, endPoint y: 248, distance: 295.9
drag, startPoint x: 507, startPoint y: 248, endPoint x: 411, endPoint y: 184, distance: 115.4
click at [507, 248] on span "Privy enables your application to easily integrate Login with Telegram in multi…" at bounding box center [382, 225] width 322 height 51
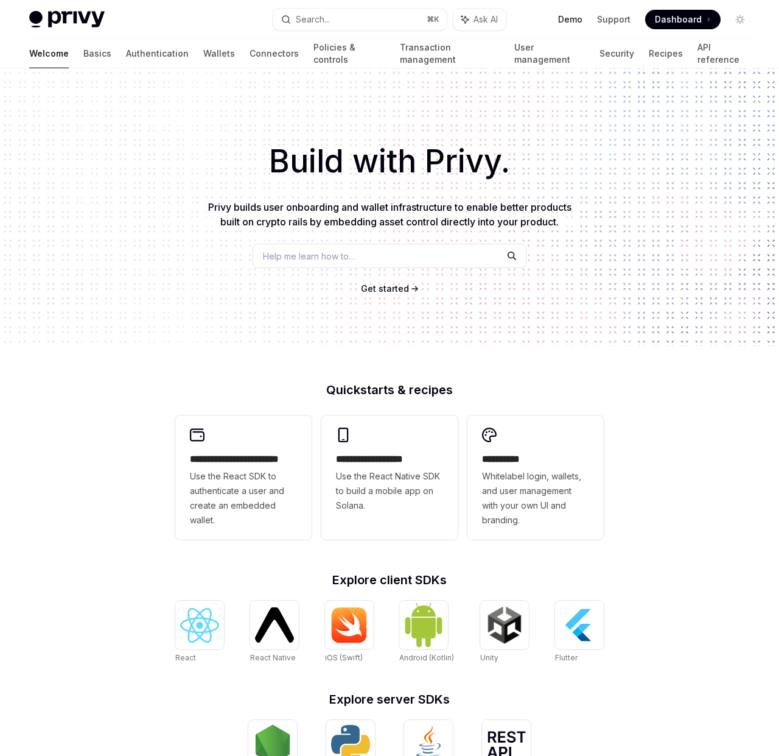
click at [579, 21] on link "Demo" at bounding box center [570, 19] width 24 height 12
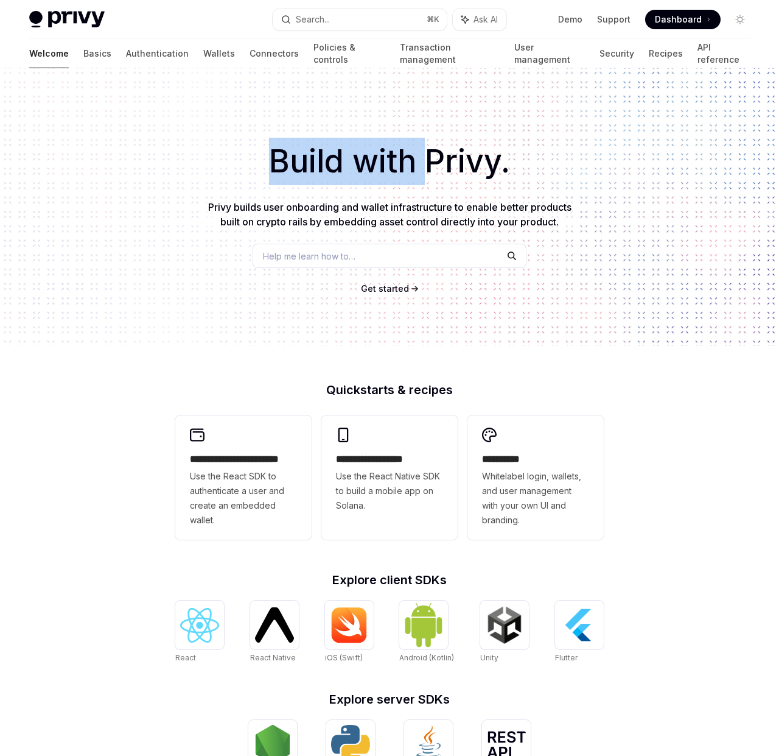
drag, startPoint x: 399, startPoint y: 170, endPoint x: 434, endPoint y: 171, distance: 34.7
click at [434, 170] on h1 "Build with Privy." at bounding box center [389, 162] width 741 height 48
click at [434, 171] on h1 "Build with Privy." at bounding box center [389, 162] width 741 height 48
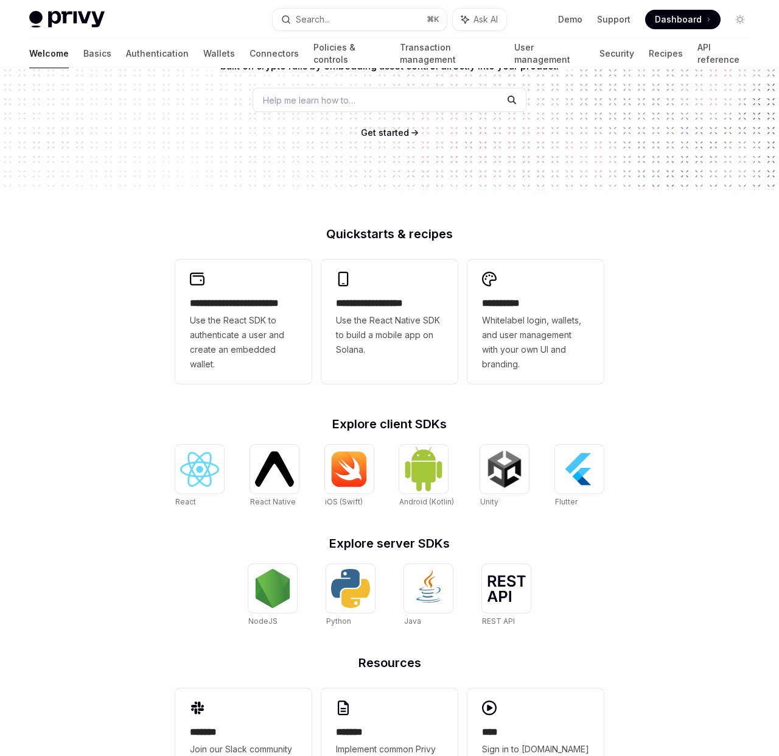
scroll to position [213, 0]
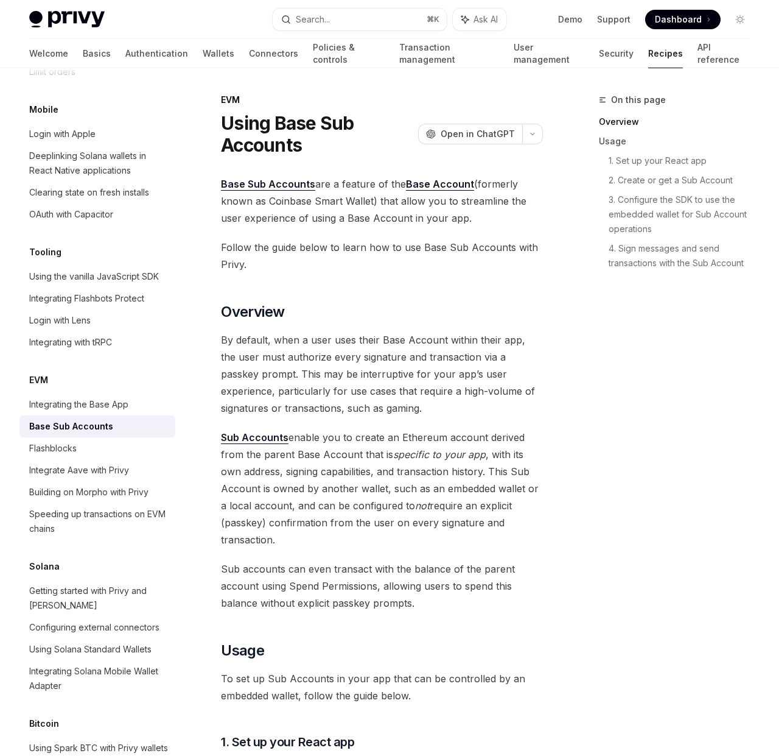
scroll to position [1287, 0]
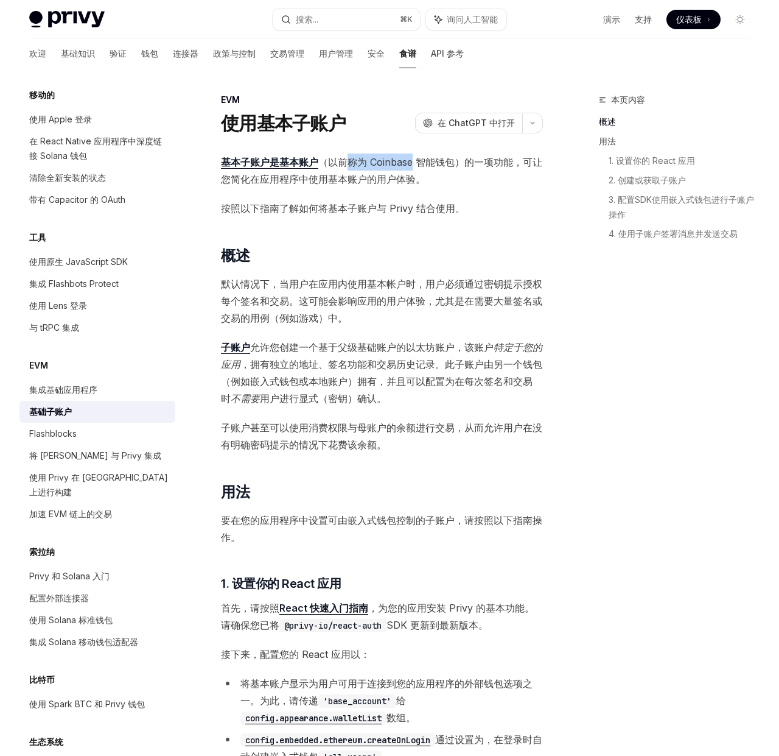
drag, startPoint x: 378, startPoint y: 158, endPoint x: 424, endPoint y: 158, distance: 46.9
click at [424, 158] on font "（以前称为 Coinbase 智能钱包）的一项功能" at bounding box center [415, 162] width 195 height 12
drag, startPoint x: 424, startPoint y: 158, endPoint x: 404, endPoint y: 163, distance: 20.5
click at [424, 158] on font "（以前称为 Coinbase 智能钱包）的一项功能" at bounding box center [415, 162] width 195 height 12
drag, startPoint x: 283, startPoint y: 179, endPoint x: 307, endPoint y: 179, distance: 23.8
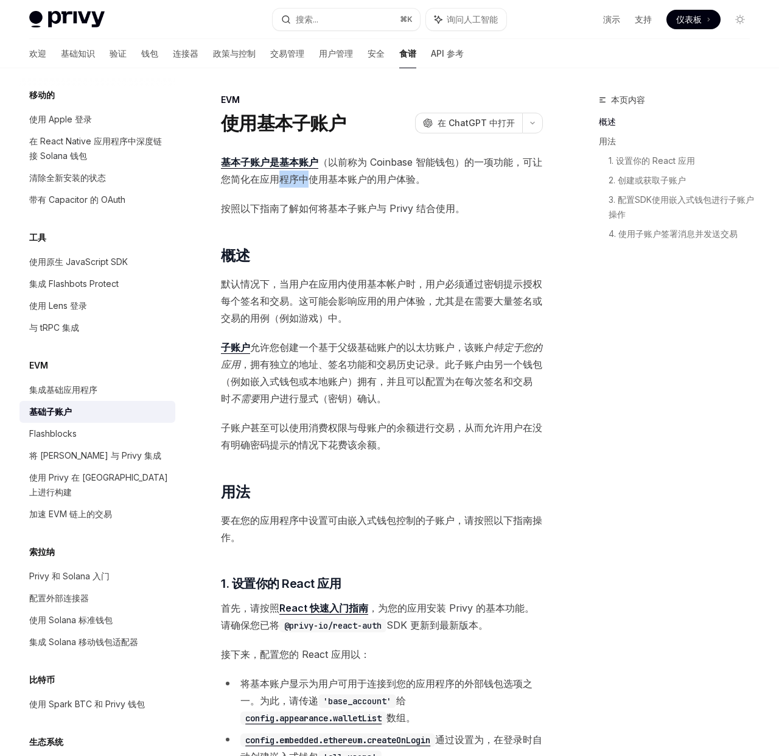
click at [307, 179] on font "，可让您简化在应用程序中使用基本账户的用户体验。" at bounding box center [382, 170] width 322 height 29
drag, startPoint x: 273, startPoint y: 206, endPoint x: 383, endPoint y: 208, distance: 109.6
click at [383, 208] on font "按照以下指南了解如何将基本子账户与 Privy 结合使用。" at bounding box center [343, 208] width 244 height 12
drag, startPoint x: 383, startPoint y: 208, endPoint x: 373, endPoint y: 212, distance: 10.6
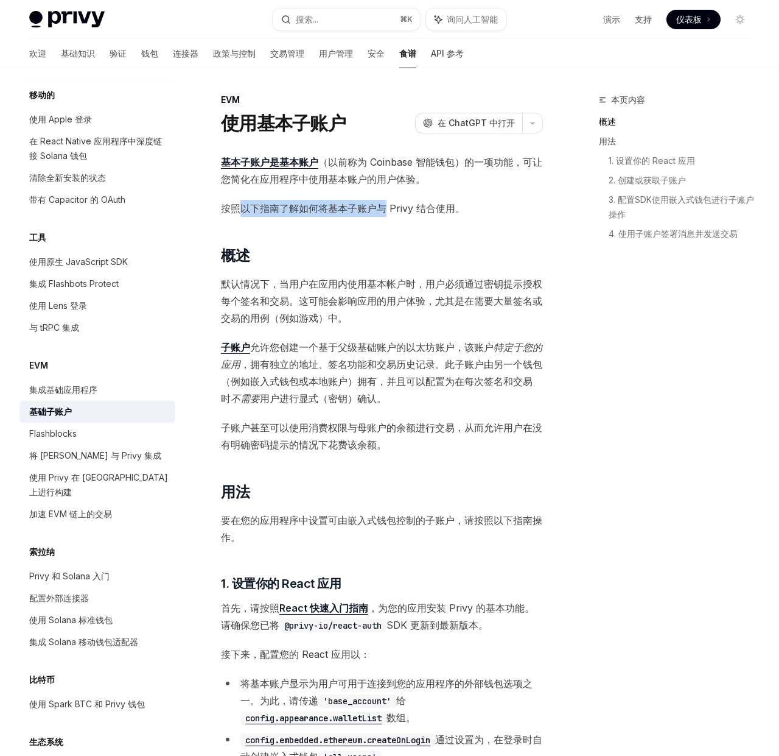
click at [383, 208] on font "按照以下指南了解如何将基本子账户与 Privy 结合使用。" at bounding box center [343, 208] width 244 height 12
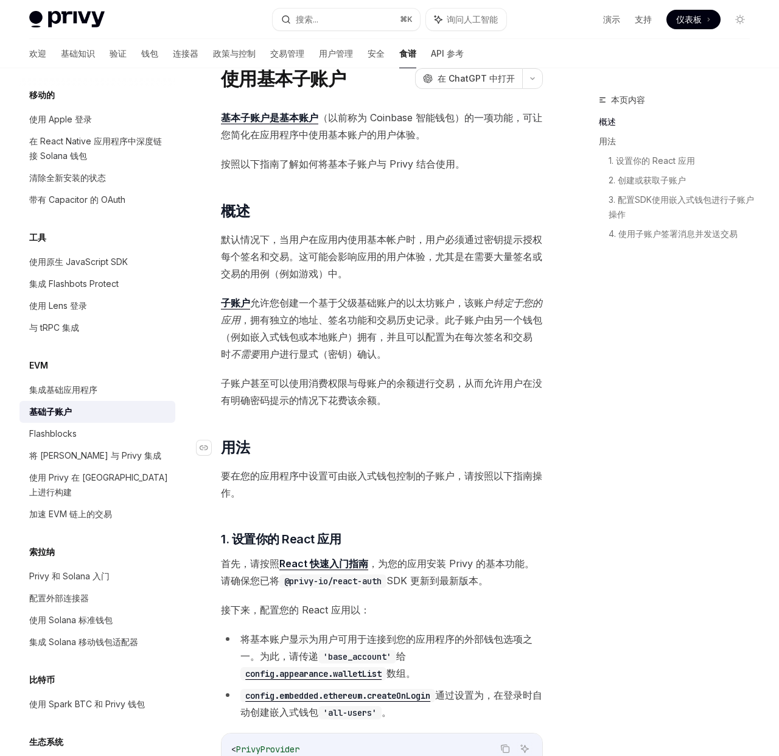
scroll to position [0, 0]
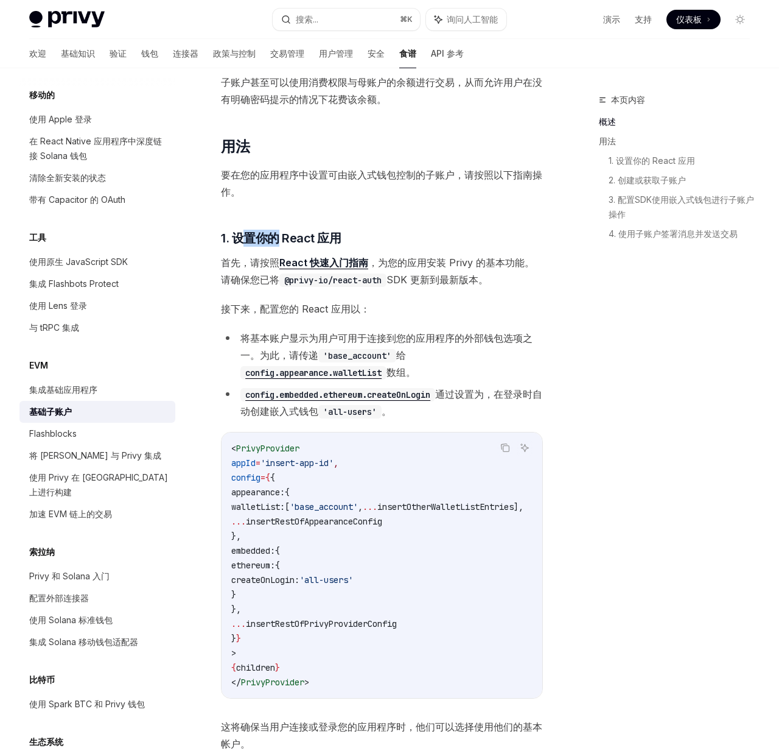
drag, startPoint x: 269, startPoint y: 239, endPoint x: 287, endPoint y: 239, distance: 18.3
click at [286, 239] on font "1. 设置你的 React 应用" at bounding box center [281, 238] width 120 height 15
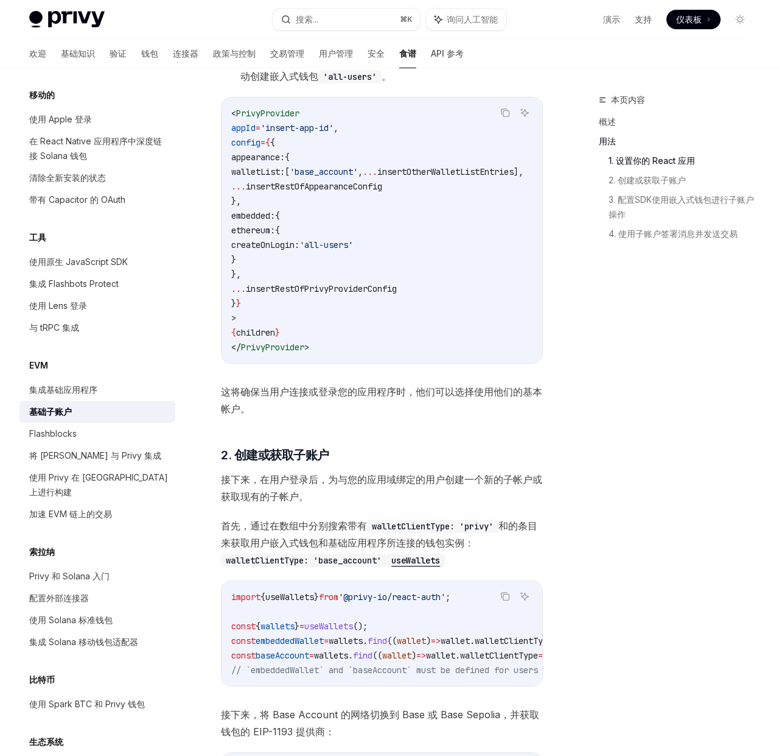
scroll to position [931, 0]
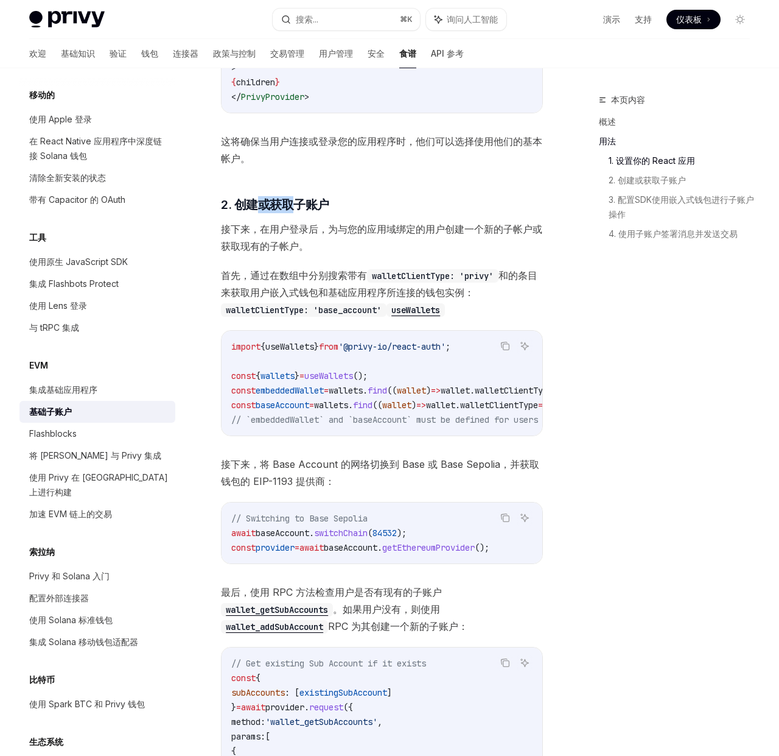
drag, startPoint x: 290, startPoint y: 210, endPoint x: 298, endPoint y: 210, distance: 7.9
click at [297, 210] on font "2. 创建或获取子账户" at bounding box center [275, 204] width 108 height 15
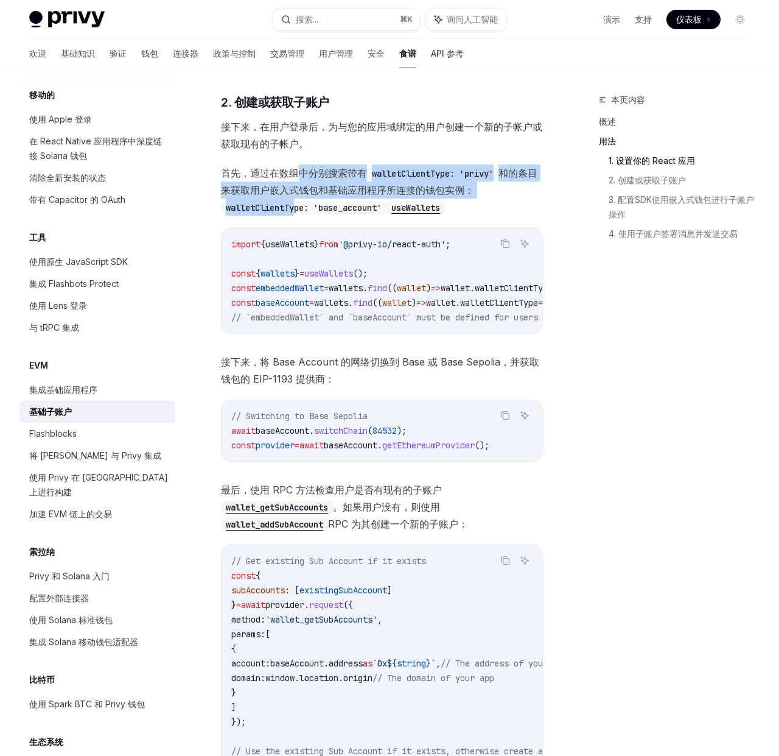
drag, startPoint x: 298, startPoint y: 210, endPoint x: 286, endPoint y: 220, distance: 15.6
click at [297, 210] on div "基本子账户是 基本账户 （以前称为 Coinbase 智能钱包）的一项功能 ，可让您简化在应用程序中使用基本账户的用户体验。 按照以下指南了解如何将基本子账户…" at bounding box center [382, 563] width 322 height 2884
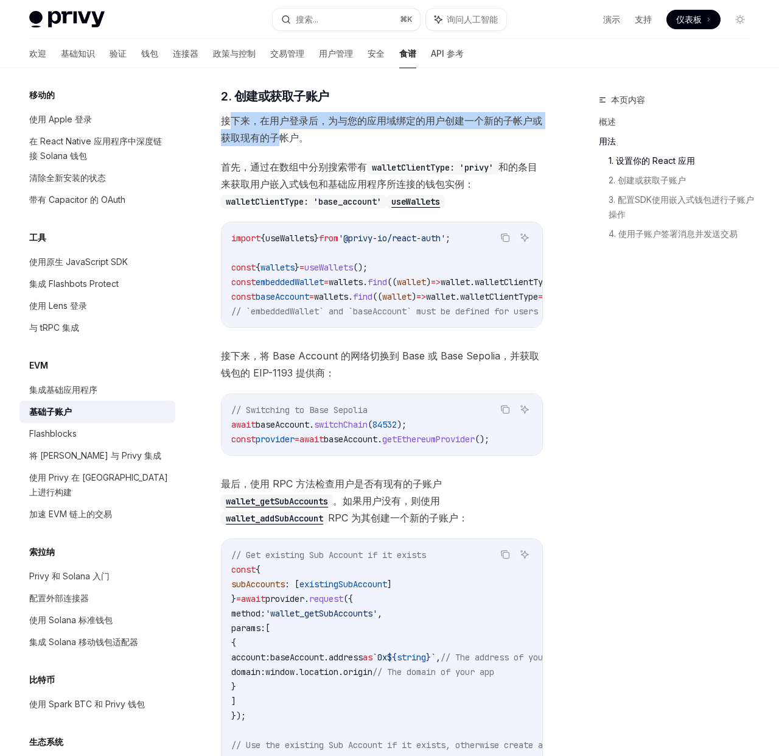
drag, startPoint x: 231, startPoint y: 126, endPoint x: 277, endPoint y: 144, distance: 49.0
click at [275, 141] on font "接下来，在用户登录后，为与您的应用域绑定的用户创建一个新的子帐户或获取现有的子帐户。" at bounding box center [382, 128] width 322 height 29
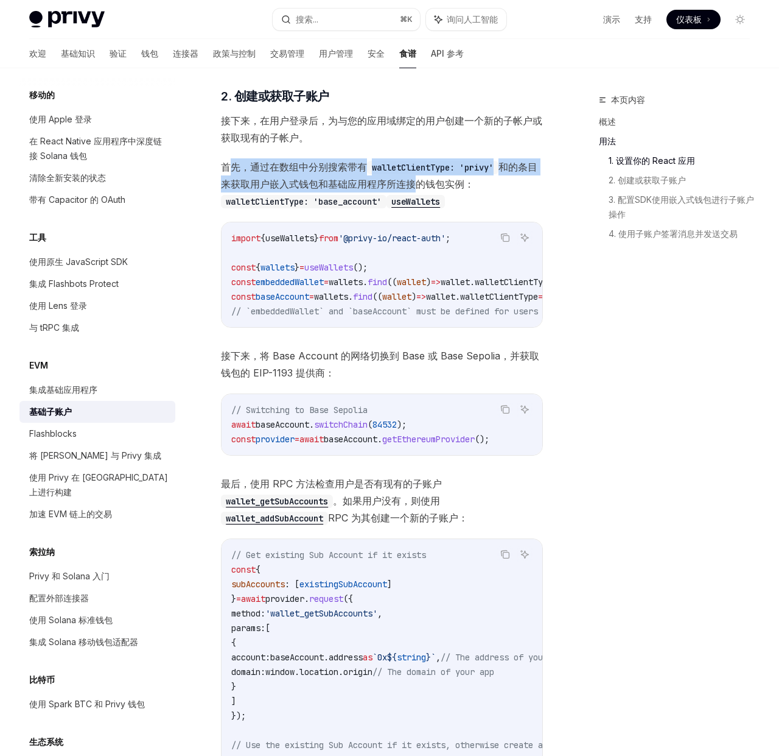
drag, startPoint x: 231, startPoint y: 172, endPoint x: 433, endPoint y: 184, distance: 202.5
click at [433, 184] on span "首先，通过在数组中分别搜索带有 walletClientType: 'privy' 和的 条目来获取用户嵌入式钱包和基础应用程序所连接的钱包实例 ： wall…" at bounding box center [382, 183] width 322 height 51
drag, startPoint x: 433, startPoint y: 184, endPoint x: 367, endPoint y: 189, distance: 66.0
click at [433, 184] on font "条目来获取用户嵌入式钱包和基础应用程序所连接的钱包实例" at bounding box center [379, 175] width 317 height 29
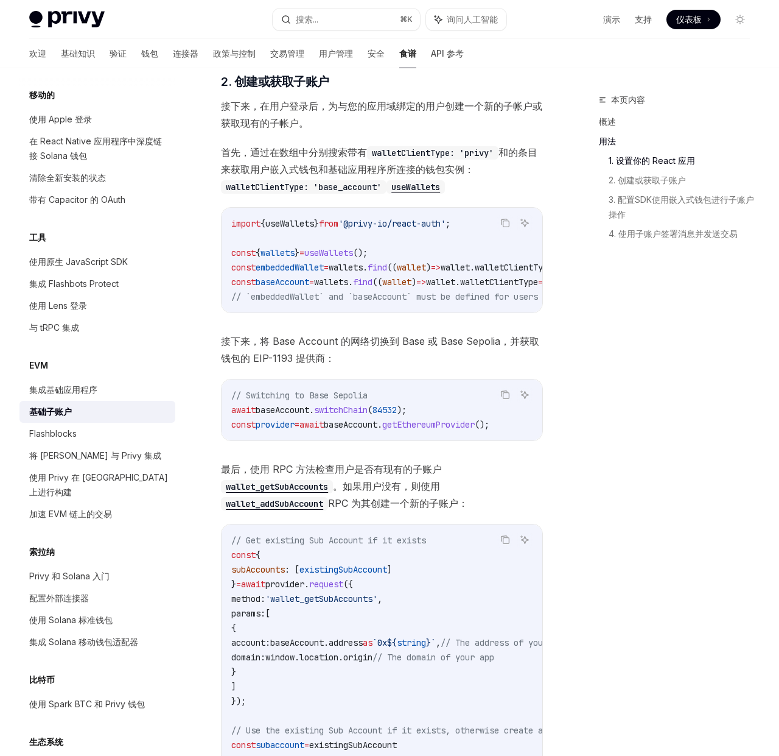
scroll to position [1061, 0]
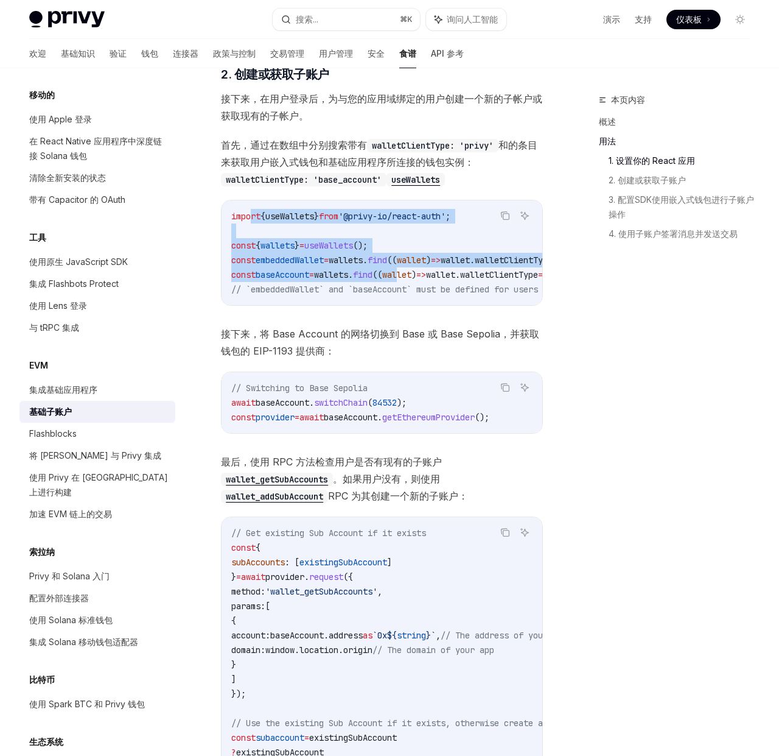
drag, startPoint x: 250, startPoint y: 219, endPoint x: 420, endPoint y: 278, distance: 179.7
click at [420, 278] on code "import { useWallets } from '@privy-io/react-auth' ; const { wallets } = useWall…" at bounding box center [448, 253] width 434 height 88
click at [412, 278] on span "wallet" at bounding box center [396, 274] width 29 height 11
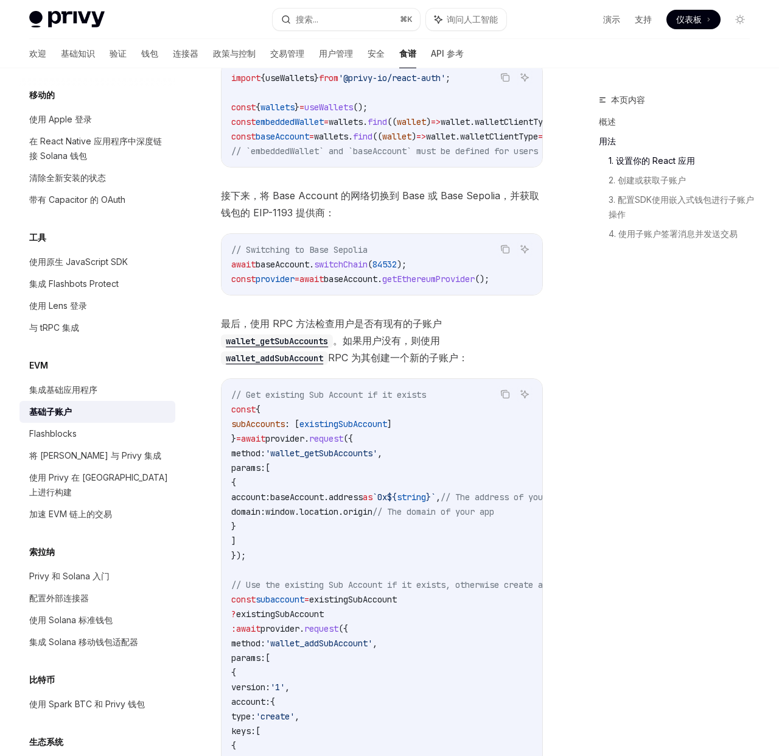
scroll to position [1244, 0]
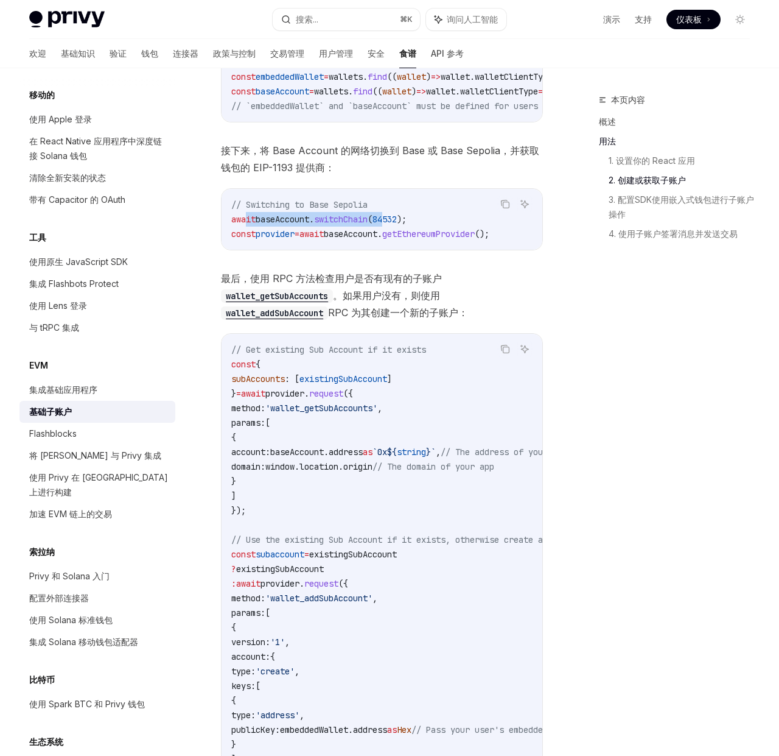
drag, startPoint x: 273, startPoint y: 233, endPoint x: 397, endPoint y: 230, distance: 124.3
click at [397, 225] on span "await baseAccount . switchChain ( 84532 );" at bounding box center [318, 219] width 175 height 11
click at [396, 225] on span "84532" at bounding box center [385, 219] width 24 height 11
drag, startPoint x: 261, startPoint y: 244, endPoint x: 490, endPoint y: 241, distance: 229.6
click at [490, 239] on span "const provider = await baseAccount . getEthereumProvider ();" at bounding box center [360, 233] width 258 height 11
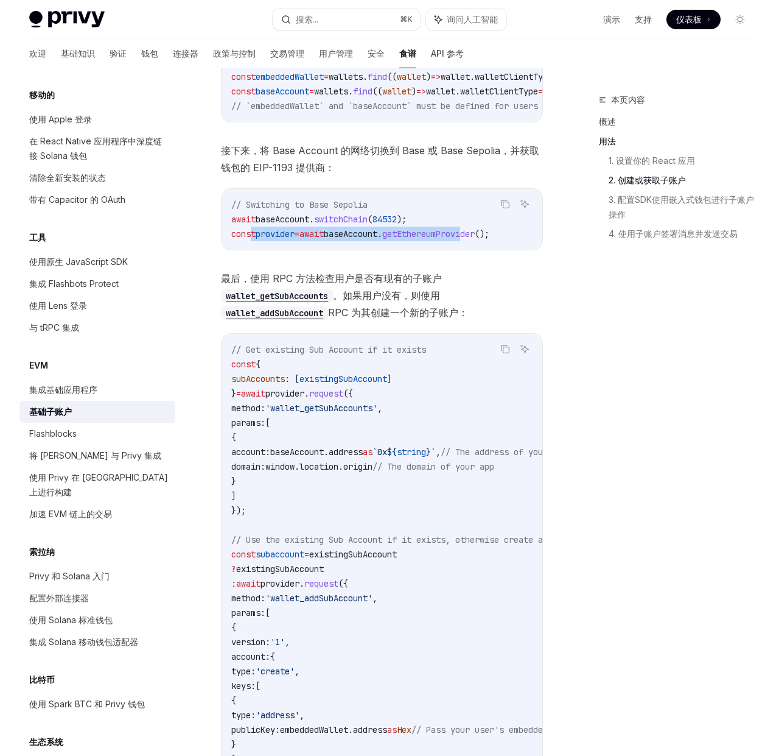
click at [475, 239] on span "getEthereumProvider" at bounding box center [428, 233] width 93 height 11
click at [378, 239] on span "baseAccount" at bounding box center [351, 233] width 54 height 11
click at [324, 222] on code "// Switching to Base Sepolia await baseAccount . switchChain ( 84532 ); const p…" at bounding box center [381, 219] width 301 height 44
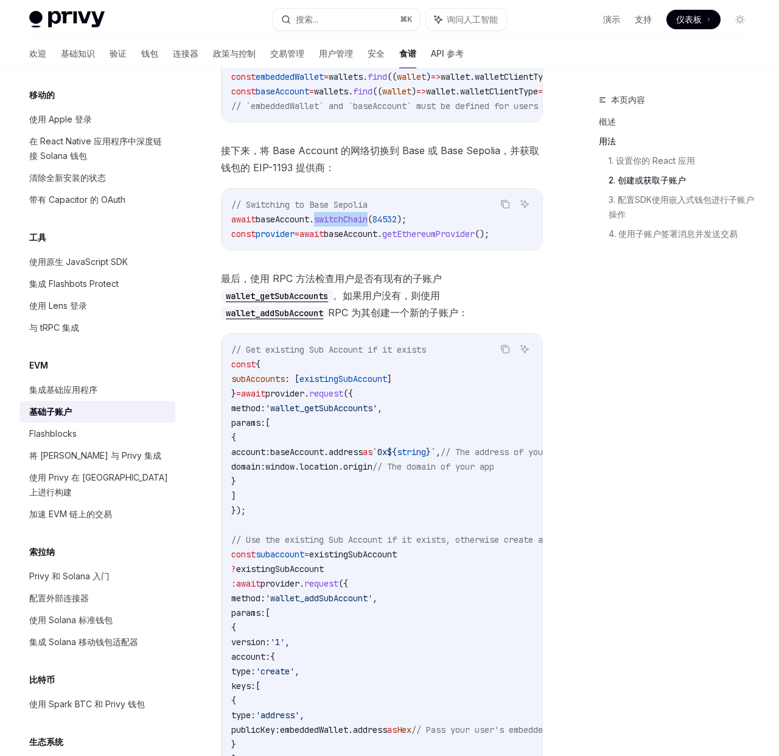
click at [324, 222] on code "// Switching to Base Sepolia await baseAccount . switchChain ( 84532 ); const p…" at bounding box center [381, 219] width 301 height 44
click at [325, 225] on span "switchChain" at bounding box center [341, 219] width 54 height 11
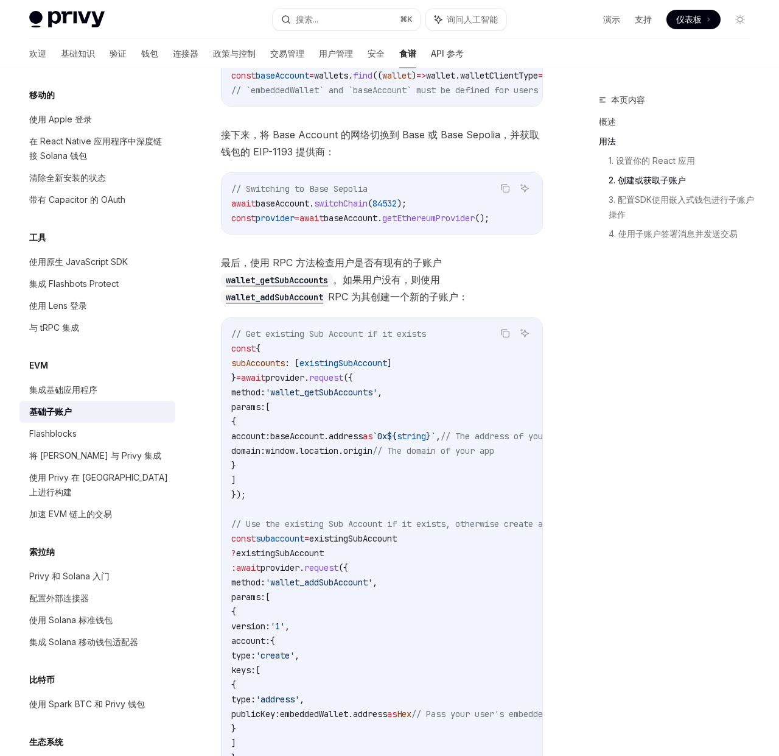
scroll to position [1267, 0]
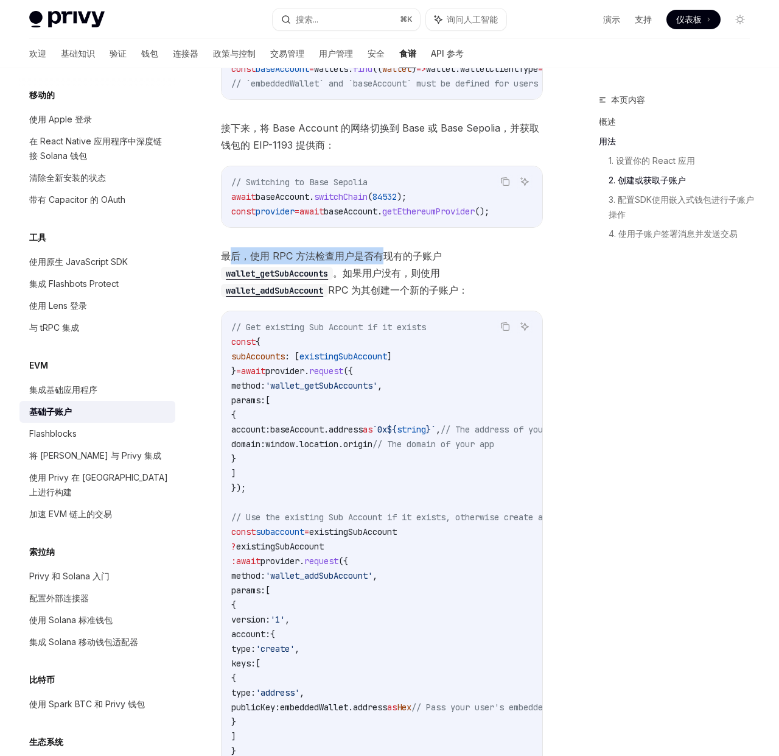
drag, startPoint x: 234, startPoint y: 273, endPoint x: 392, endPoint y: 272, distance: 157.7
click at [392, 262] on font "最后，使用 RPC 方法检查用户是否有现有的子账户" at bounding box center [331, 256] width 221 height 12
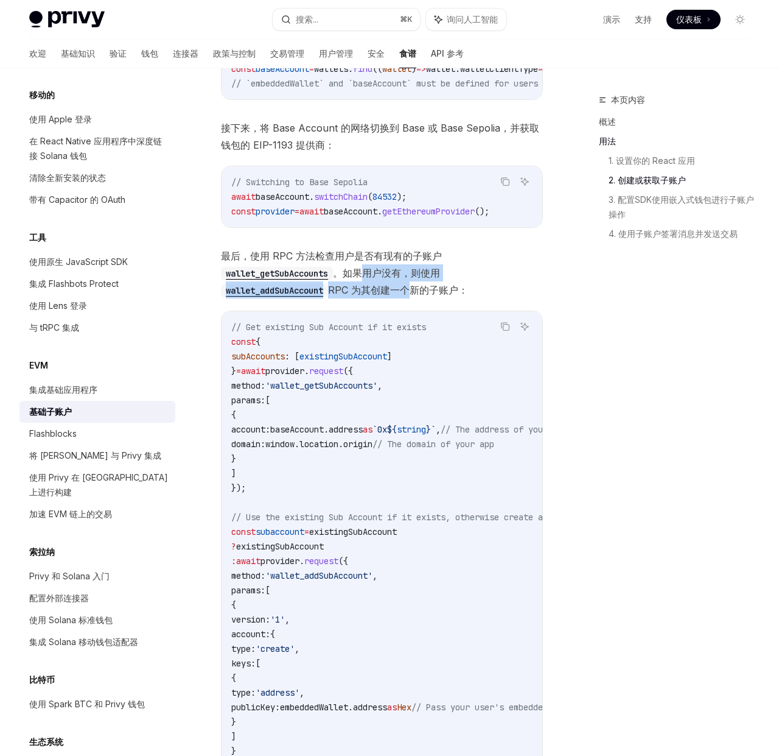
drag, startPoint x: 367, startPoint y: 289, endPoint x: 415, endPoint y: 301, distance: 50.1
click at [414, 298] on span "最后，使用 RPC 方法检查用户是否有现有的子账户 wallet_getSubAccounts 。如果用户没有，则使用 wallet_addSubAccoun…" at bounding box center [382, 272] width 322 height 51
click at [420, 296] on font "RPC 为其创建一个新的子账户：" at bounding box center [398, 290] width 140 height 12
drag, startPoint x: 373, startPoint y: 303, endPoint x: 415, endPoint y: 303, distance: 42.6
click at [415, 296] on font "RPC 为其创建一个新的子账户：" at bounding box center [398, 290] width 140 height 12
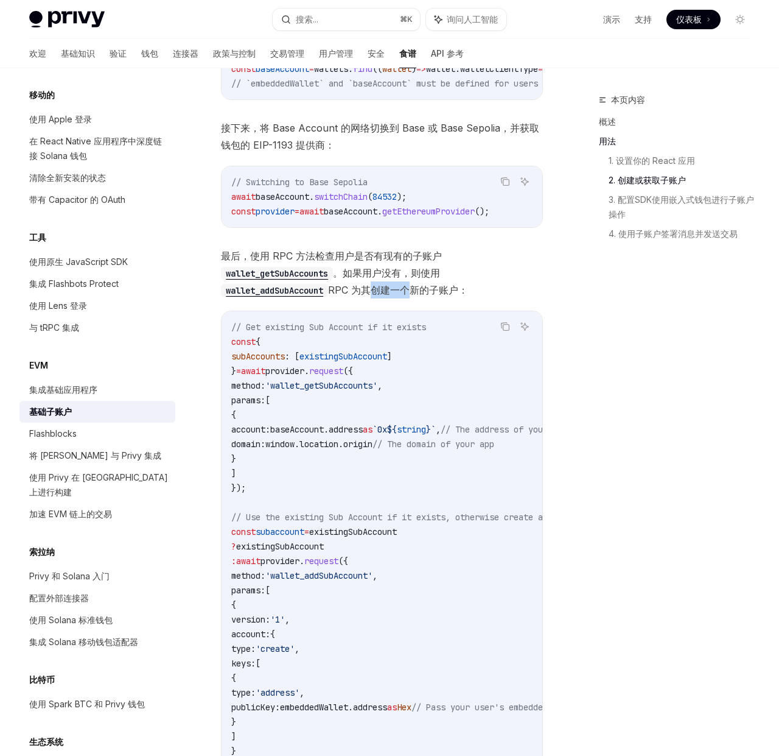
click at [415, 296] on font "RPC 为其创建一个新的子账户：" at bounding box center [398, 290] width 140 height 12
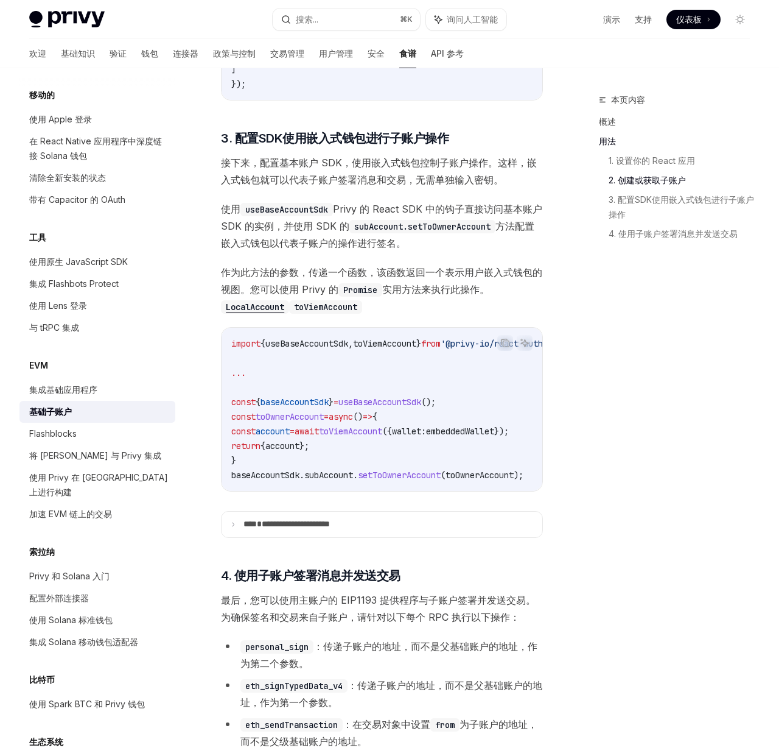
scroll to position [1992, 0]
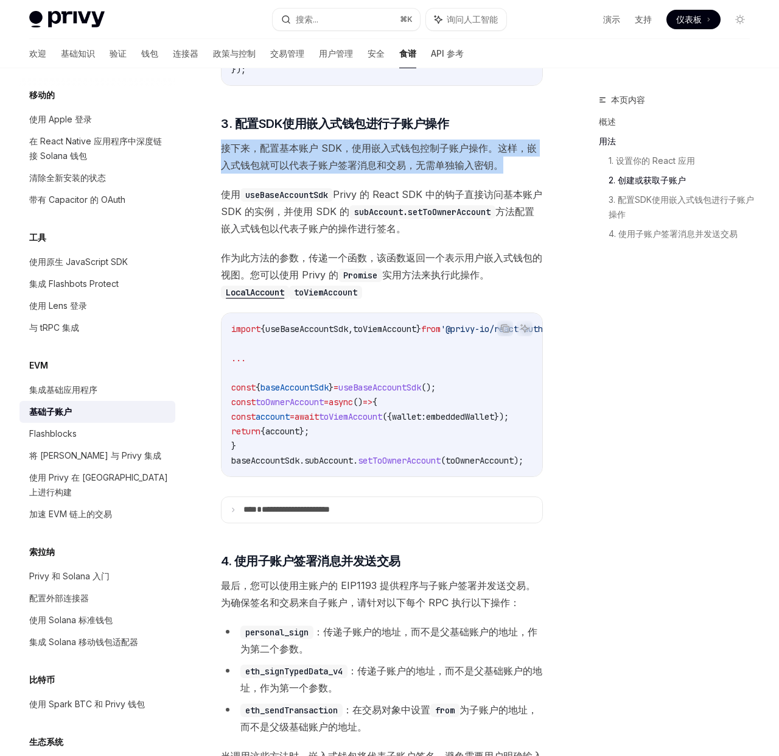
drag, startPoint x: 237, startPoint y: 169, endPoint x: 516, endPoint y: 194, distance: 280.1
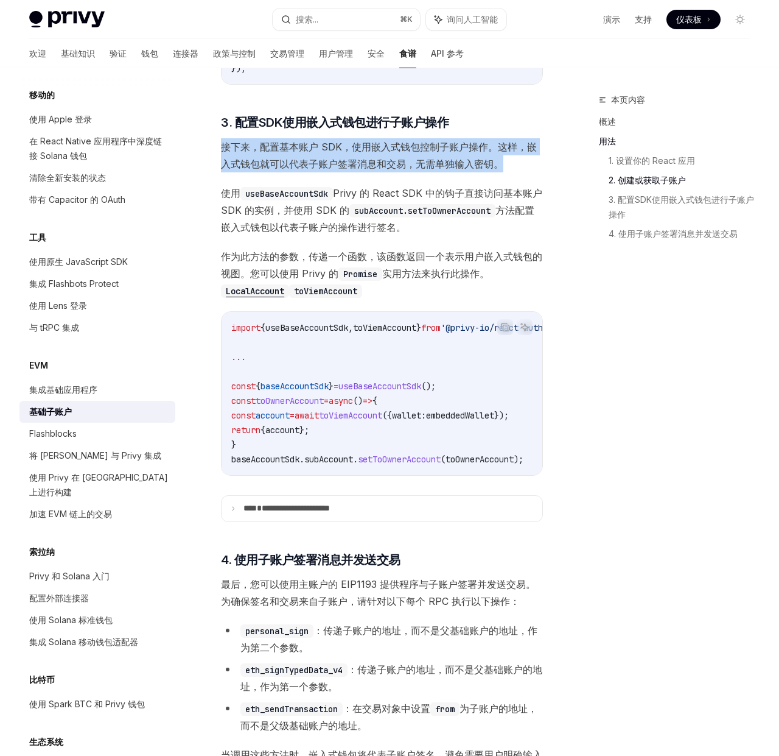
click at [244, 172] on span "接下来，配置基本账户 SDK，使用嵌入式钱包控制子账户操作。这样，嵌入式钱包就可以代表子账户签署消息和交易，无需单独输入密钥。" at bounding box center [382, 155] width 322 height 34
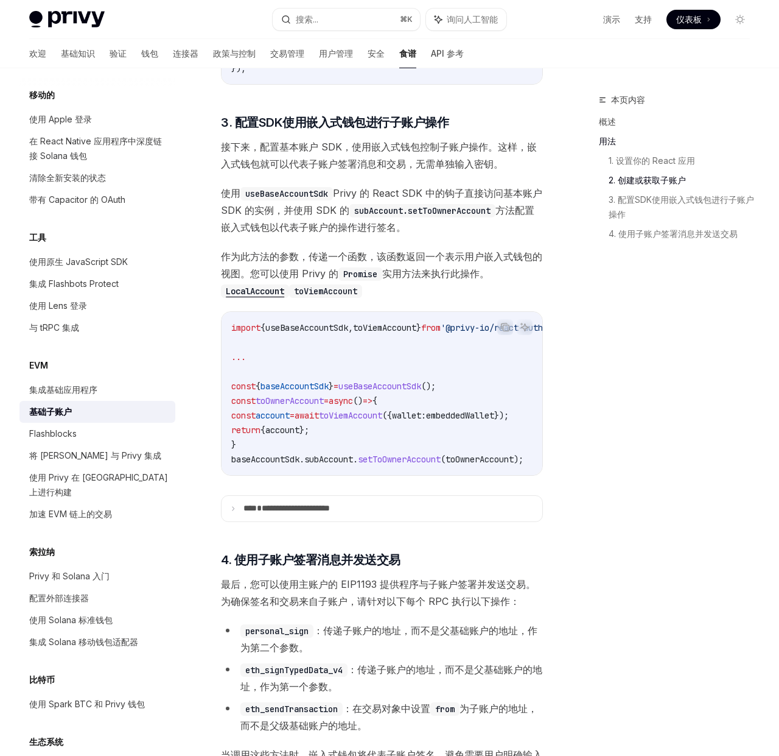
scroll to position [1994, 0]
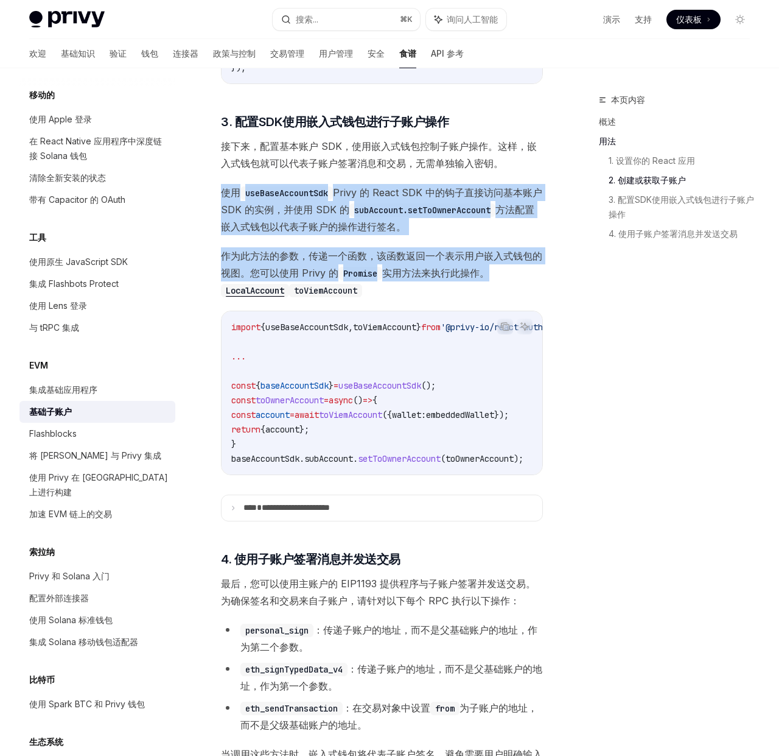
drag, startPoint x: 242, startPoint y: 220, endPoint x: 503, endPoint y: 295, distance: 271.0
drag, startPoint x: 503, startPoint y: 295, endPoint x: 456, endPoint y: 270, distance: 52.8
click at [503, 295] on span "作为此方法的参数，传递一个函数，该函数返回一个 表示用户嵌入式钱包的视图。您可以使用 Privy 的 Promise 实用 方法来执行此操作。 LocalAc…" at bounding box center [382, 272] width 322 height 51
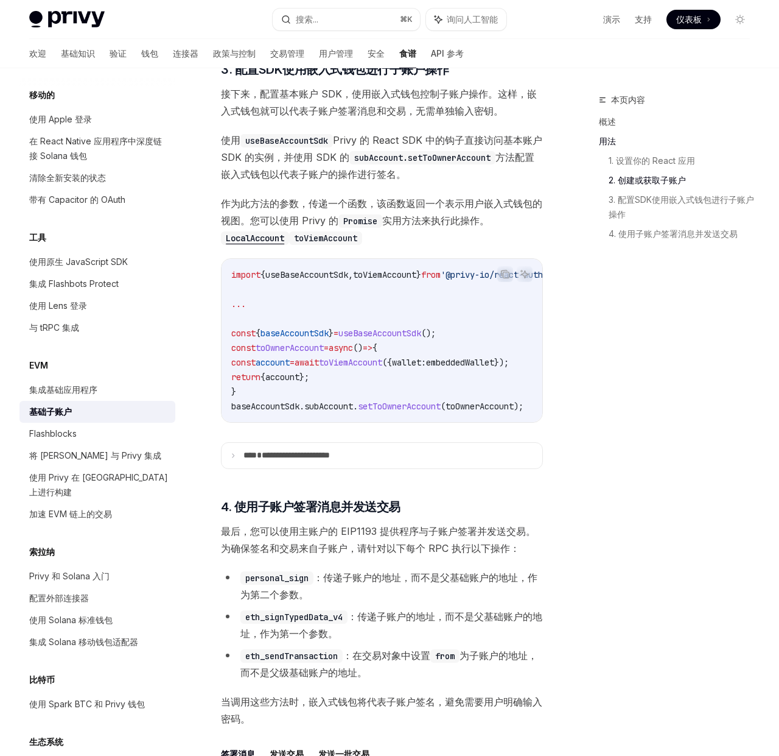
scroll to position [2102, 0]
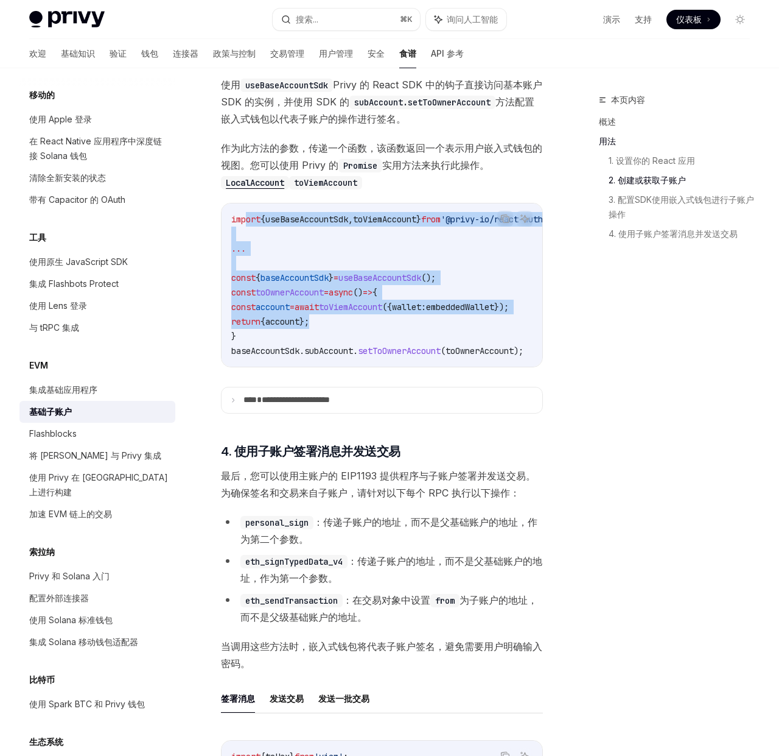
drag, startPoint x: 247, startPoint y: 238, endPoint x: 418, endPoint y: 334, distance: 196.1
click at [418, 334] on code "import { useBaseAccountSdk , toViemAccount } from '@privy-io/react-auth' ; ... …" at bounding box center [406, 285] width 351 height 146
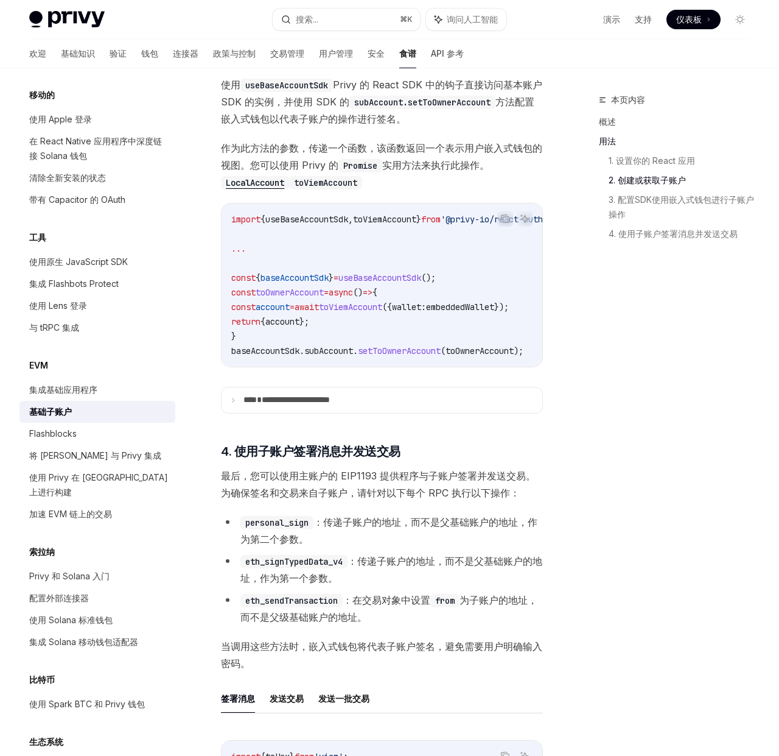
drag, startPoint x: 424, startPoint y: 333, endPoint x: 410, endPoint y: 330, distance: 13.6
click at [423, 333] on code "import { useBaseAccountSdk , toViemAccount } from '@privy-io/react-auth' ; ... …" at bounding box center [406, 285] width 351 height 146
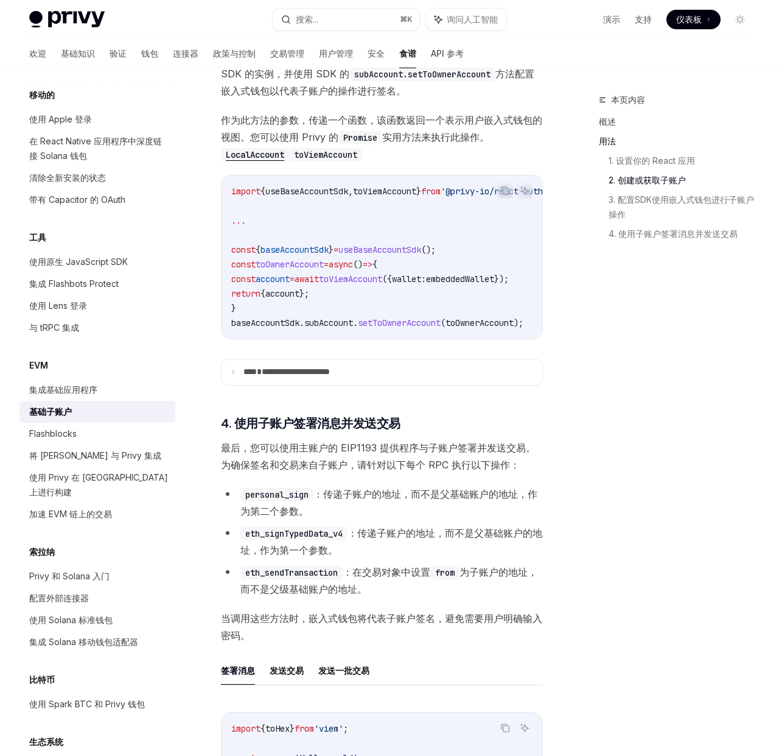
scroll to position [2139, 0]
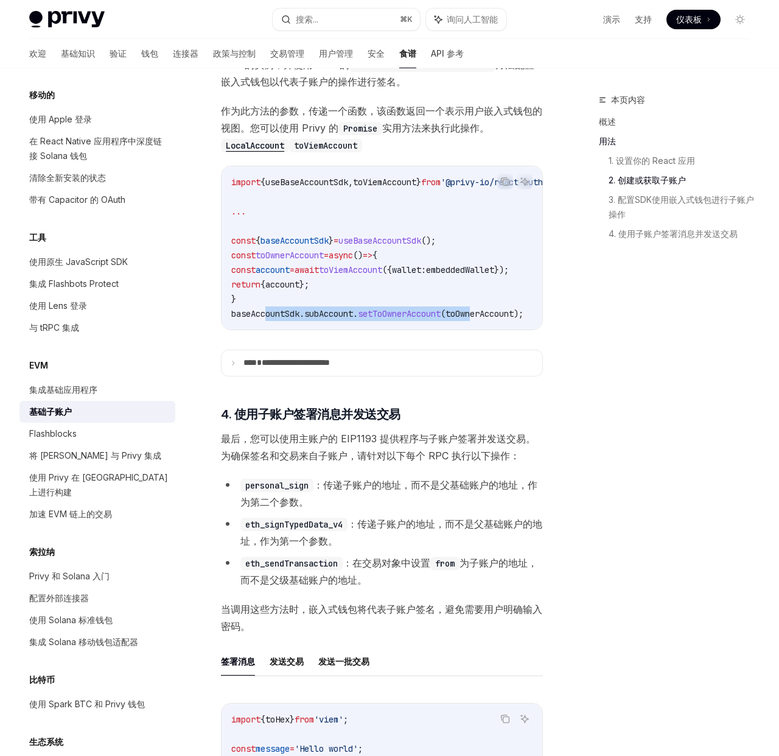
drag, startPoint x: 307, startPoint y: 334, endPoint x: 485, endPoint y: 334, distance: 178.4
click at [484, 319] on span "baseAccountSdk . subAccount . setToOwnerAccount ( toOwnerAccount );" at bounding box center [377, 313] width 292 height 11
click at [485, 319] on span "toOwnerAccount" at bounding box center [480, 313] width 68 height 11
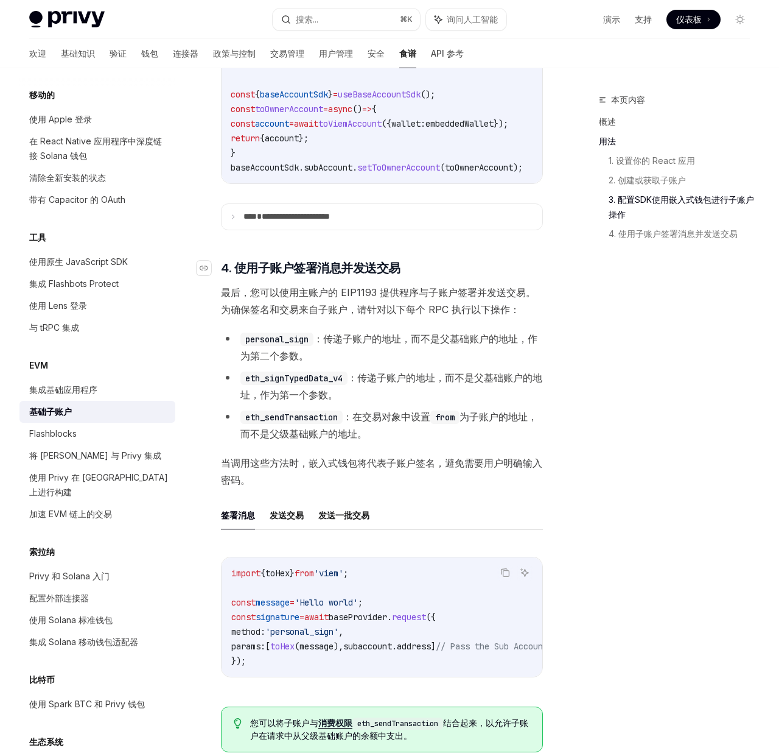
scroll to position [2295, 0]
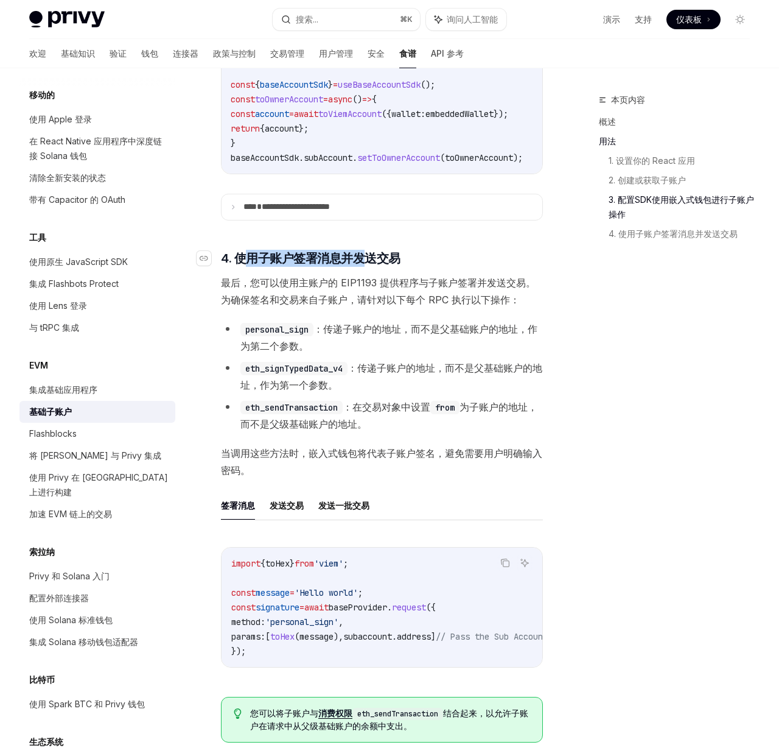
drag, startPoint x: 250, startPoint y: 286, endPoint x: 363, endPoint y: 288, distance: 112.7
click at [363, 266] on font "4. 使用子账户签署消息并发送交易" at bounding box center [311, 258] width 180 height 15
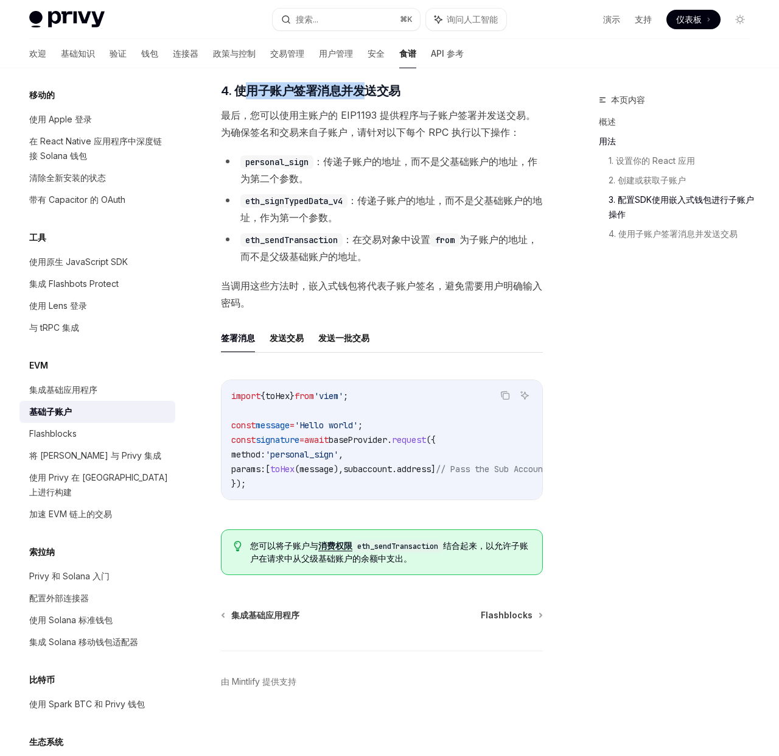
scroll to position [2476, 0]
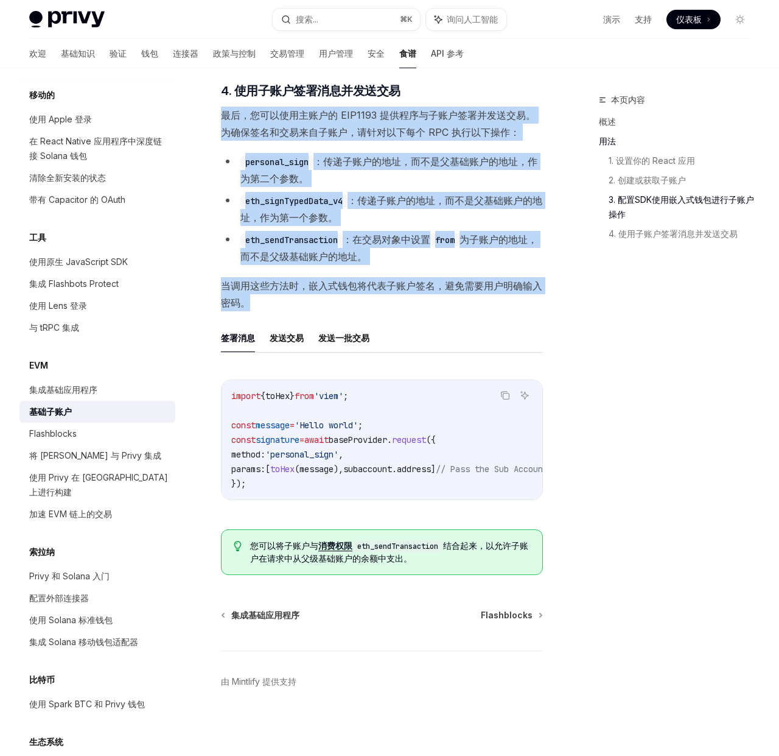
drag, startPoint x: 228, startPoint y: 132, endPoint x: 353, endPoint y: 314, distance: 220.8
click at [354, 311] on span "当调用这些方法时，嵌入式钱包将代表子账户签名，避免需要用户明确输入密码。" at bounding box center [382, 294] width 322 height 34
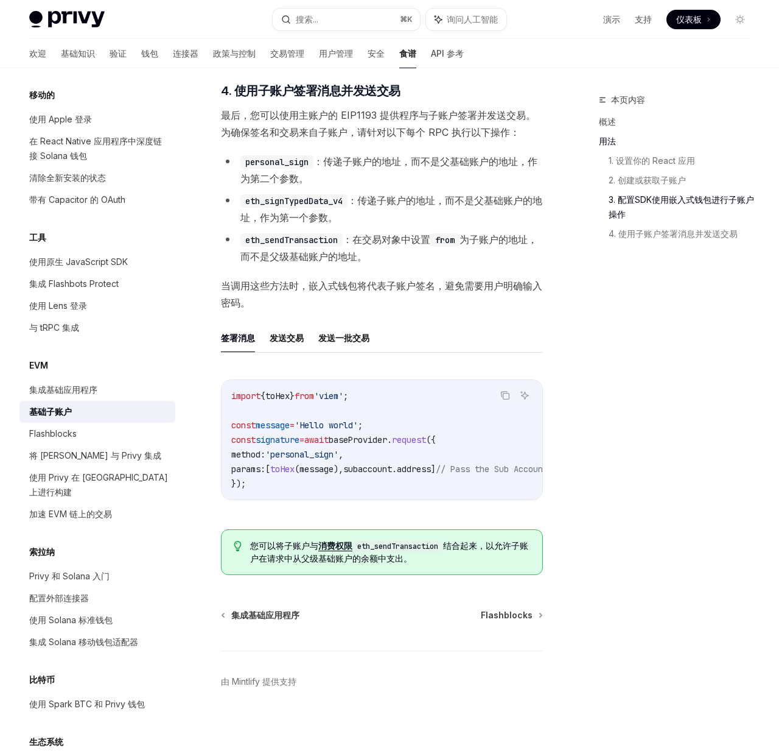
scroll to position [2491, 0]
click at [287, 333] on font "发送交易" at bounding box center [287, 338] width 34 height 10
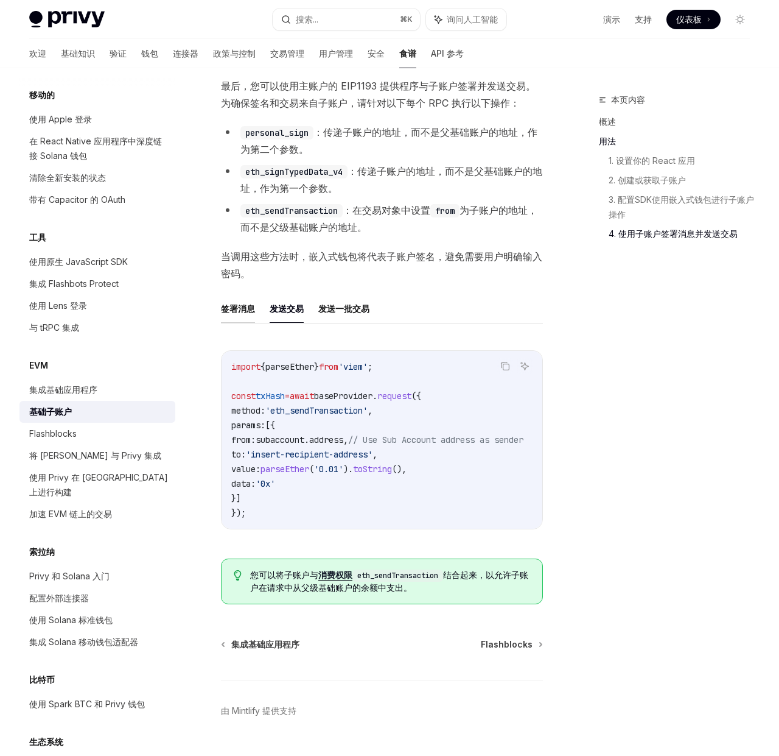
click at [234, 316] on font "签署消息" at bounding box center [238, 308] width 34 height 15
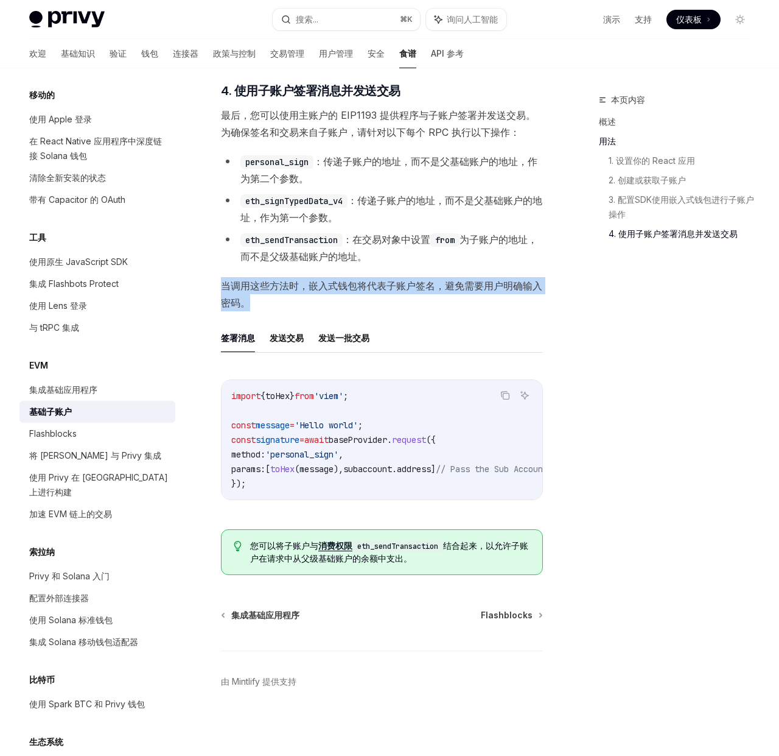
drag, startPoint x: 241, startPoint y: 277, endPoint x: 217, endPoint y: 275, distance: 23.9
drag, startPoint x: 255, startPoint y: 278, endPoint x: 261, endPoint y: 280, distance: 6.8
click at [255, 280] on font "当调用这些方法时，嵌入式钱包将代表子账户签名，避免需要用户明确输入密码。" at bounding box center [382, 294] width 322 height 29
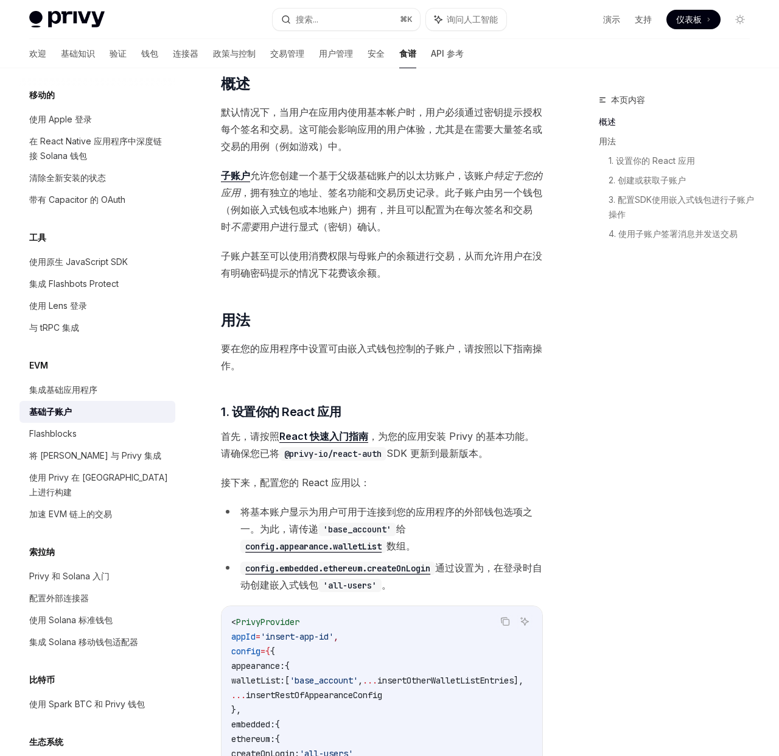
scroll to position [172, 0]
click at [348, 181] on span "子账户 允许您创建一个基于父级基础账户的以太坊账户，该账户 特定于您的应用 ，拥有独立的地址、签名功能和交易历史记录。此子账户由另一个钱包（例如嵌入式钱包或本…" at bounding box center [382, 200] width 322 height 68
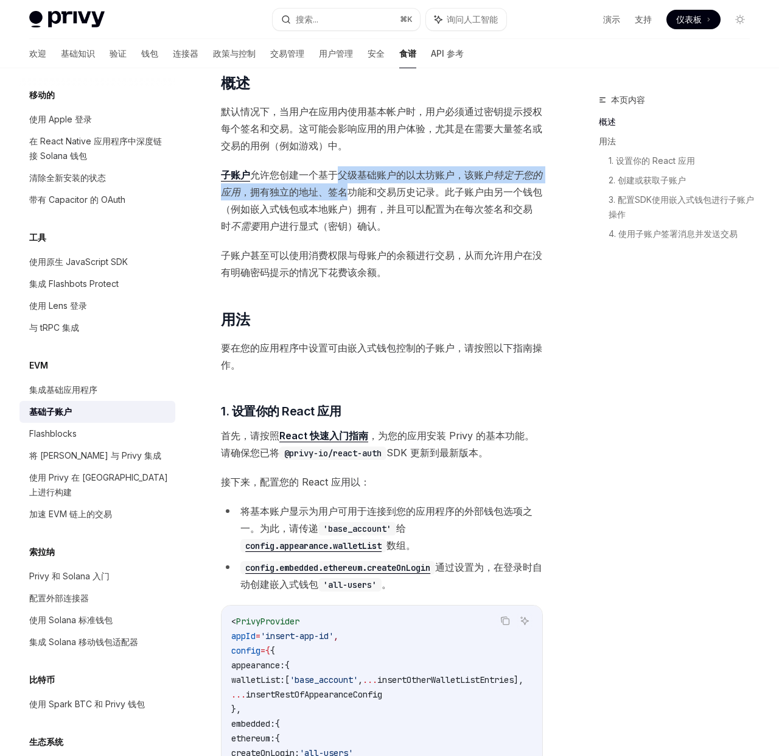
drag, startPoint x: 338, startPoint y: 177, endPoint x: 364, endPoint y: 188, distance: 27.8
click at [348, 188] on span "子账户 允许您创建一个基于父级基础账户的以太坊账户，该账户 特定于您的应用 ，拥有独立的地址、签名功能和交易历史记录。此子账户由另一个钱包（例如嵌入式钱包或本…" at bounding box center [382, 200] width 322 height 68
drag, startPoint x: 364, startPoint y: 188, endPoint x: 340, endPoint y: 194, distance: 23.9
click at [364, 188] on font "，拥有独立的地址、签名功能和交易历史记录。此子账户由另一个钱包（例如嵌入式钱包或本地账户）拥有，并且可以配置为在每次签名和交易时" at bounding box center [382, 209] width 322 height 46
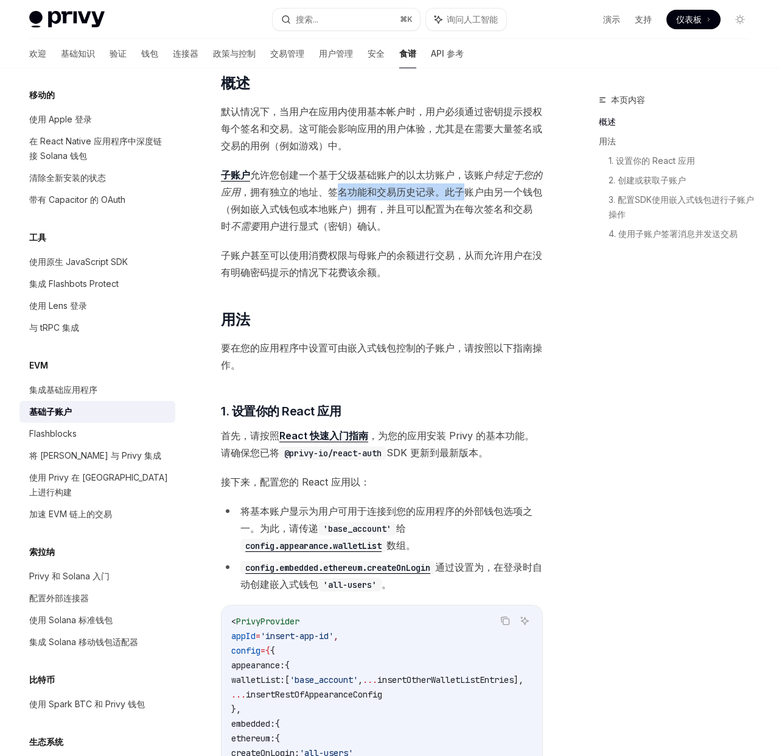
drag, startPoint x: 340, startPoint y: 194, endPoint x: 471, endPoint y: 195, distance: 130.3
click at [471, 195] on font "，拥有独立的地址、签名功能和交易历史记录。此子账户由另一个钱包（例如嵌入式钱包或本地账户）拥有，并且可以配置为在每次签名和交易时" at bounding box center [382, 209] width 322 height 46
drag, startPoint x: 471, startPoint y: 195, endPoint x: 443, endPoint y: 203, distance: 29.0
click at [471, 195] on font "，拥有独立的地址、签名功能和交易历史记录。此子账户由另一个钱包（例如嵌入式钱包或本地账户）拥有，并且可以配置为在每次签名和交易时" at bounding box center [382, 209] width 322 height 46
drag, startPoint x: 315, startPoint y: 205, endPoint x: 395, endPoint y: 207, distance: 80.4
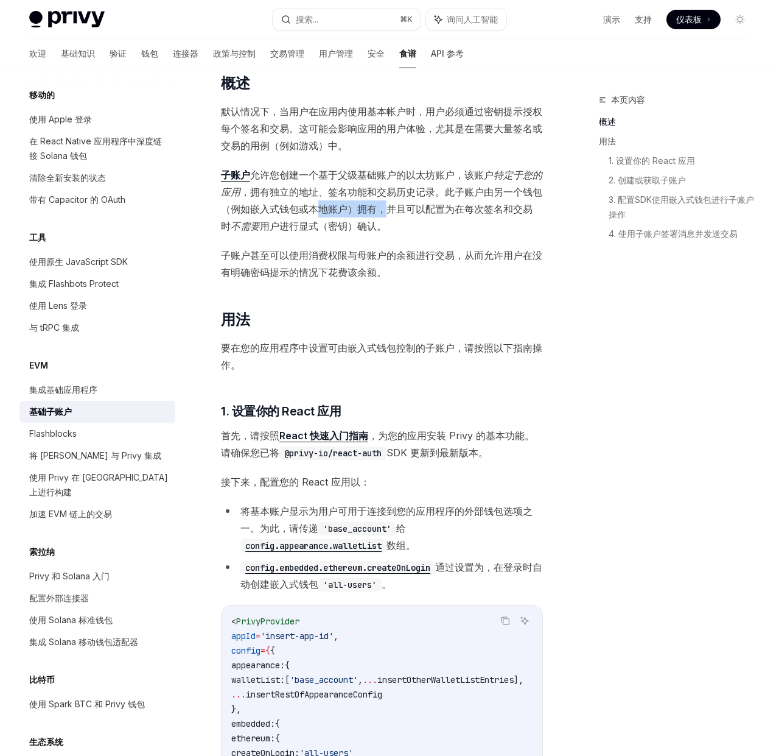
click at [395, 207] on font "，拥有独立的地址、签名功能和交易历史记录。此子账户由另一个钱包（例如嵌入式钱包或本地账户）拥有，并且可以配置为在每次签名和交易时" at bounding box center [382, 209] width 322 height 46
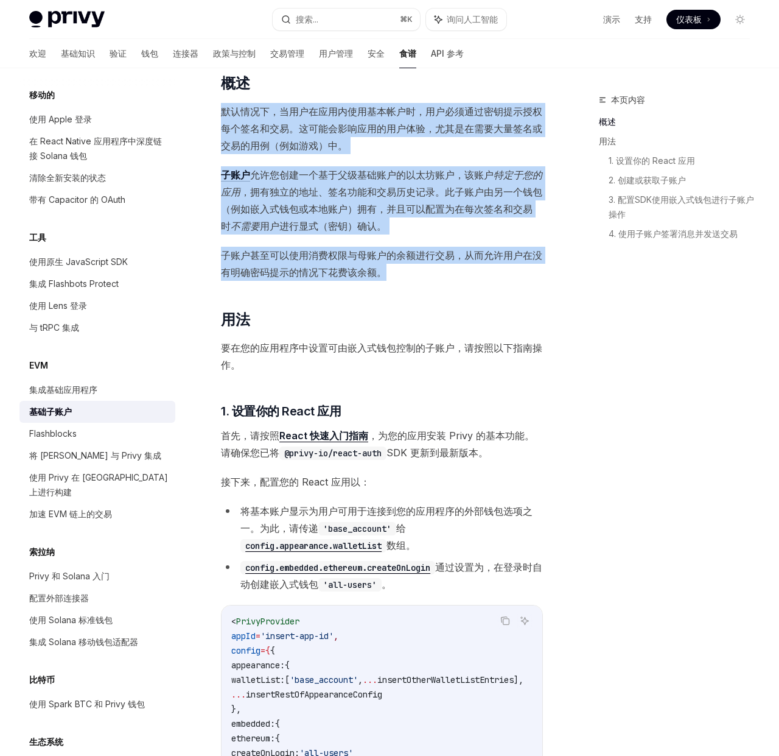
drag, startPoint x: 216, startPoint y: 108, endPoint x: 414, endPoint y: 268, distance: 253.7
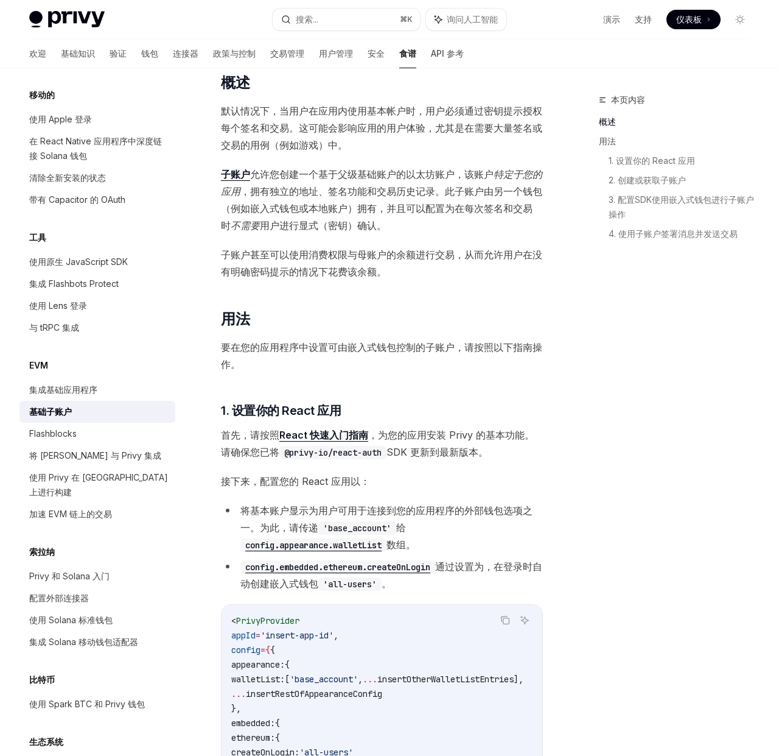
click at [399, 270] on span "子账户甚至可以使用消费权限与母账户的余额进行交易，从而允许用户在没有明确密码提示的情况下花费该余额。" at bounding box center [382, 263] width 322 height 34
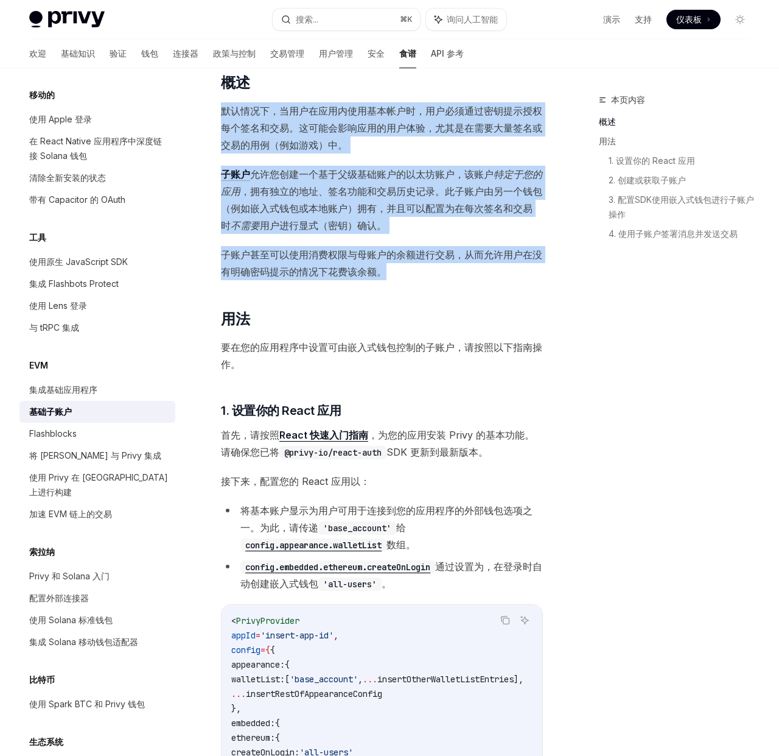
drag, startPoint x: 403, startPoint y: 273, endPoint x: 223, endPoint y: 114, distance: 239.9
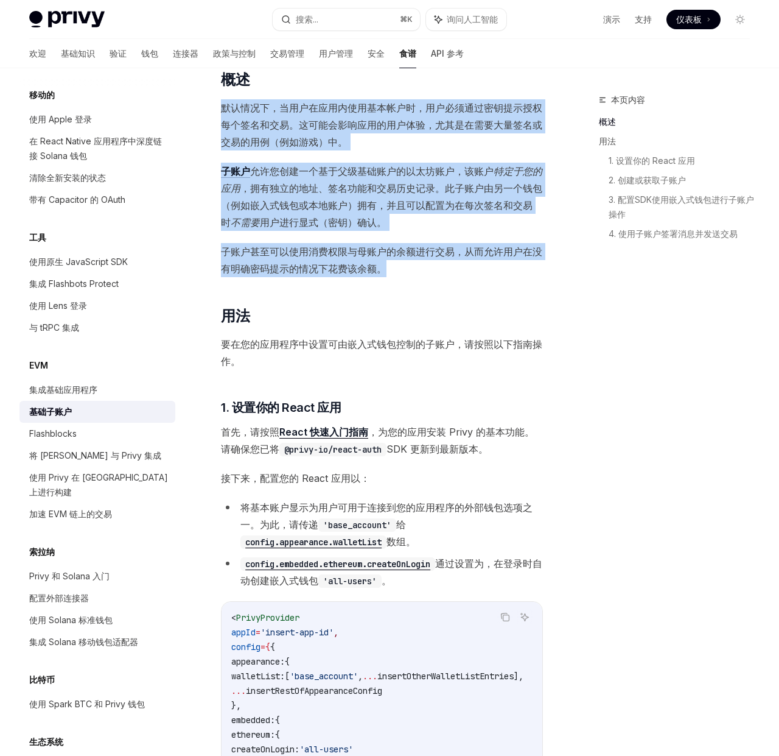
click at [229, 113] on font "默认情况下，当用户在应用内使用基本帐户时，用户必须通过密钥提示授权每个签名和交易。这可能会影响应用的用户体验，尤其是在需要大量签名或交易的用例（例如游戏）中。" at bounding box center [382, 125] width 322 height 46
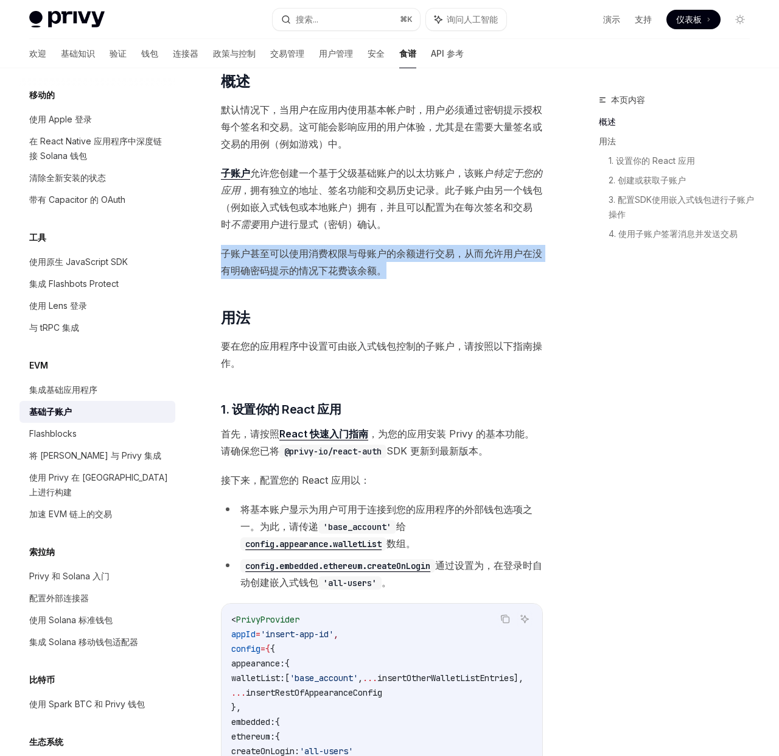
drag, startPoint x: 218, startPoint y: 253, endPoint x: 442, endPoint y: 267, distance: 224.5
click at [442, 267] on span "子账户甚至可以使用消费权限与母账户的余额进行交易，从而允许用户在没有明确密码提示的情况下花费该余额。" at bounding box center [382, 262] width 322 height 34
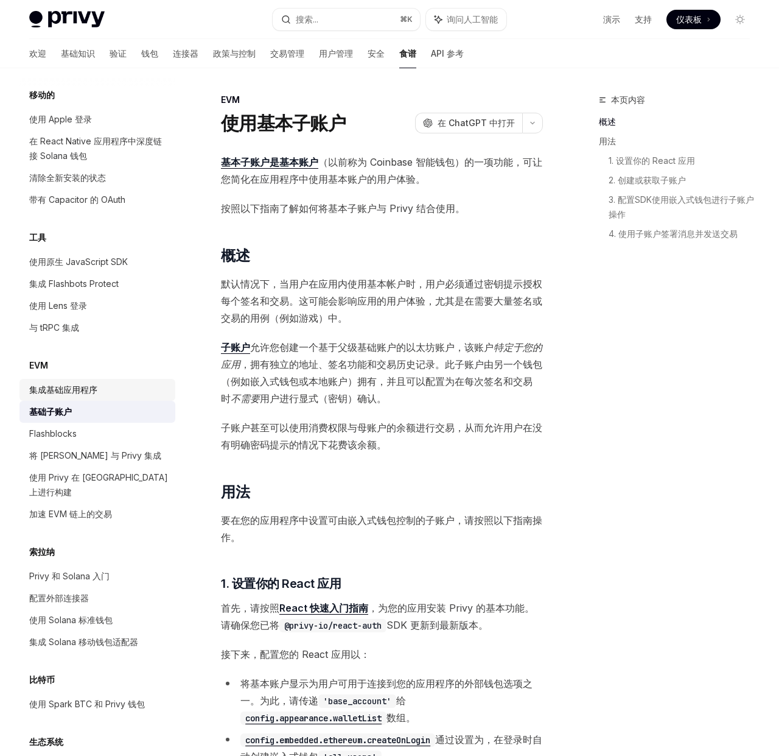
scroll to position [1318, 0]
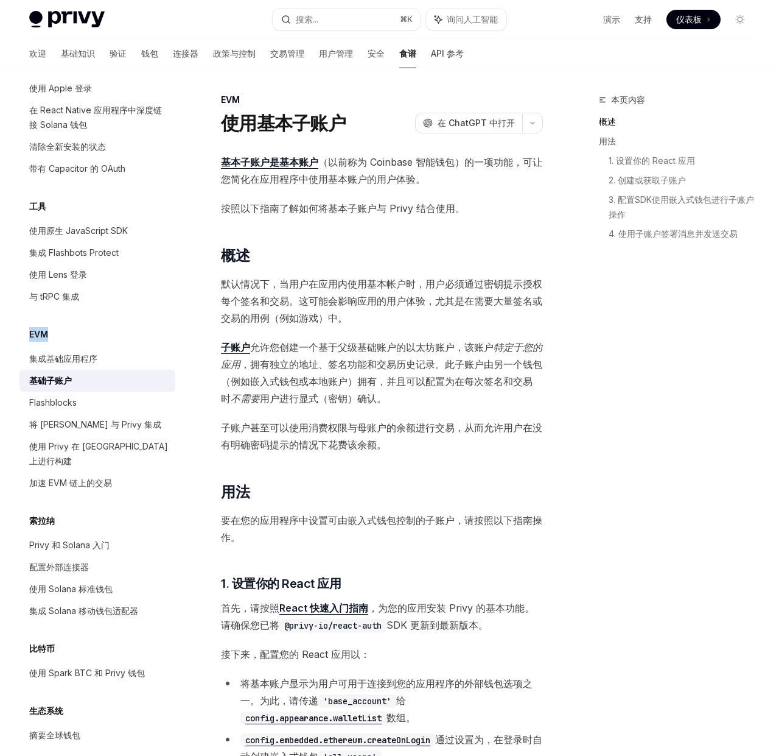
drag, startPoint x: 30, startPoint y: 335, endPoint x: 59, endPoint y: 336, distance: 28.6
click at [59, 336] on div "EVM" at bounding box center [97, 334] width 156 height 15
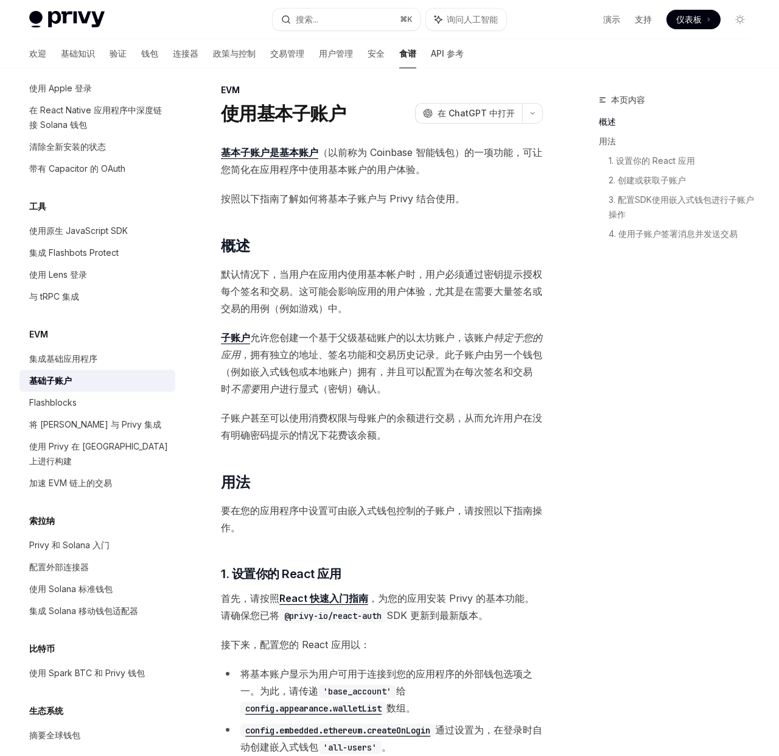
scroll to position [12, 0]
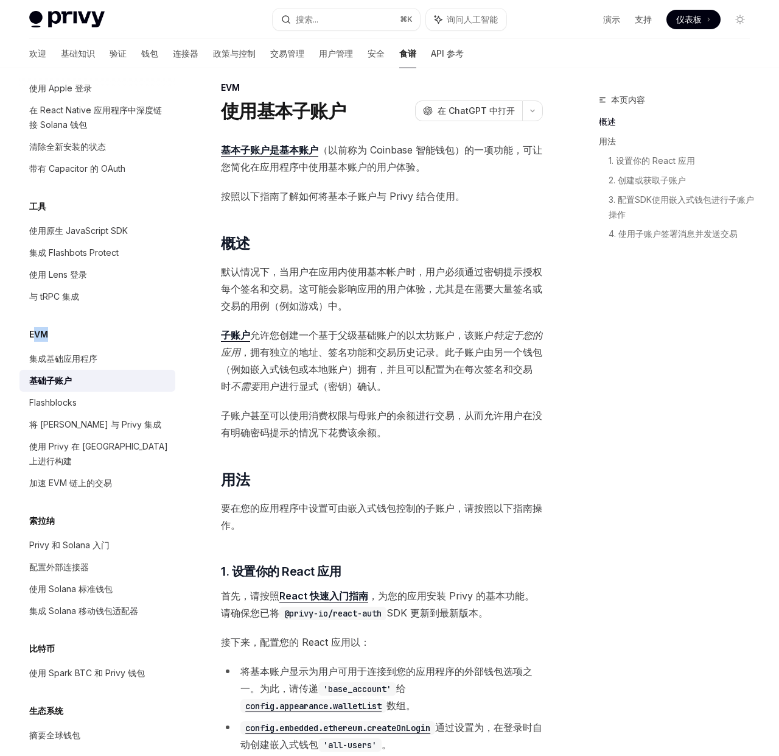
click at [55, 336] on div "EVM" at bounding box center [97, 334] width 156 height 15
drag, startPoint x: 58, startPoint y: 332, endPoint x: 85, endPoint y: 332, distance: 26.8
click at [85, 332] on div "EVM" at bounding box center [97, 334] width 156 height 15
click at [85, 331] on div "EVM" at bounding box center [97, 334] width 156 height 15
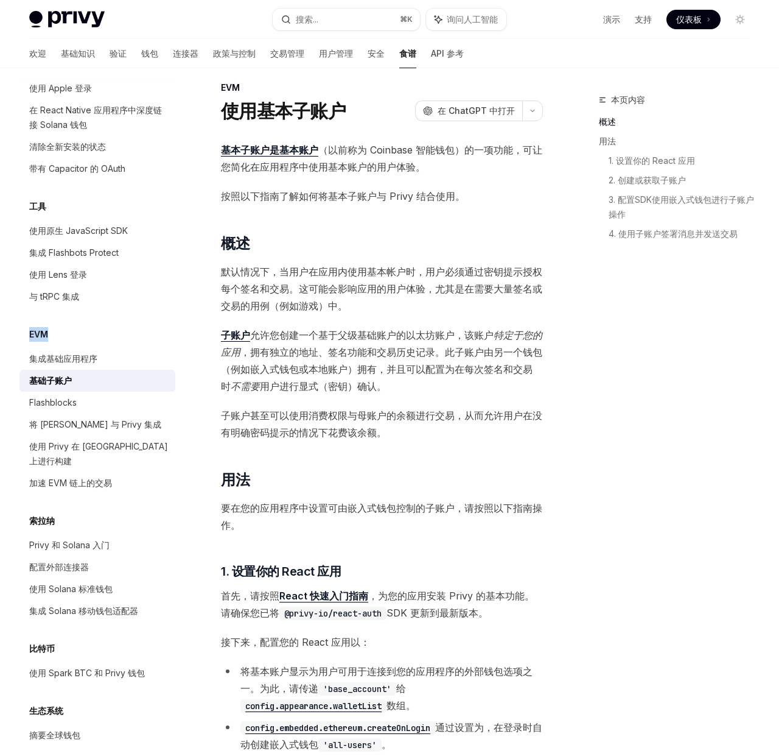
drag, startPoint x: 32, startPoint y: 336, endPoint x: 55, endPoint y: 336, distance: 23.1
click at [55, 336] on div "EVM" at bounding box center [97, 334] width 156 height 15
drag, startPoint x: 33, startPoint y: 338, endPoint x: 84, endPoint y: 336, distance: 50.6
click at [84, 336] on div "EVM" at bounding box center [97, 334] width 156 height 15
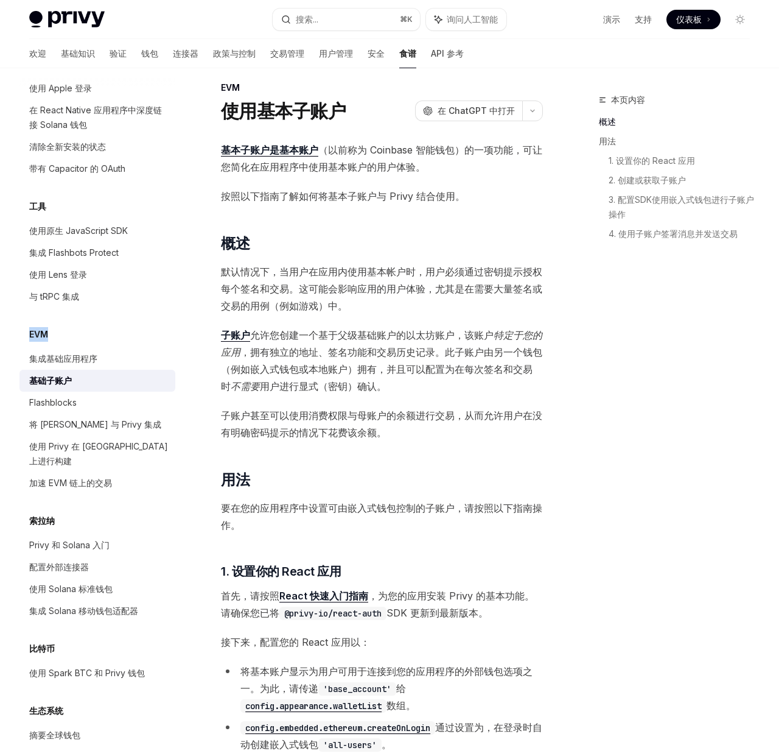
click at [84, 336] on div "EVM" at bounding box center [97, 334] width 156 height 15
drag, startPoint x: 317, startPoint y: 166, endPoint x: 396, endPoint y: 169, distance: 79.3
click at [396, 169] on font "，可让您简化在应用程序中使用基本账户的用户体验。" at bounding box center [382, 158] width 322 height 29
drag, startPoint x: 396, startPoint y: 169, endPoint x: 372, endPoint y: 158, distance: 27.0
click at [396, 169] on font "，可让您简化在应用程序中使用基本账户的用户体验。" at bounding box center [382, 158] width 322 height 29
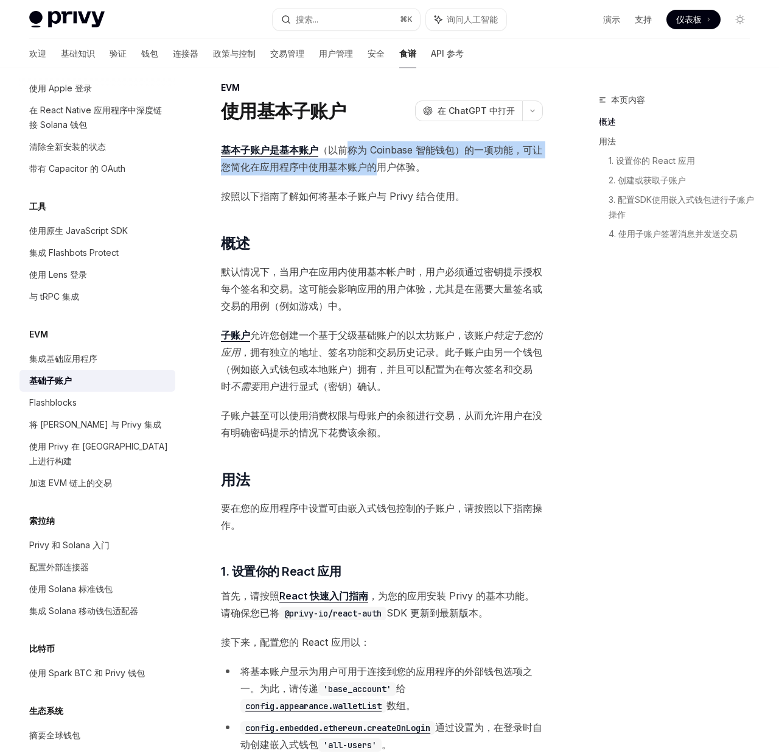
drag, startPoint x: 348, startPoint y: 150, endPoint x: 376, endPoint y: 166, distance: 32.7
click at [375, 166] on font "（以前称为 Coinbase 智能钱包）的一项功能 ，可让您简化在应用程序中使用基本账户的用户体验。" at bounding box center [382, 158] width 322 height 29
click at [376, 166] on font "，可让您简化在应用程序中使用基本账户的用户体验。" at bounding box center [382, 158] width 322 height 29
drag, startPoint x: 378, startPoint y: 167, endPoint x: 389, endPoint y: 167, distance: 11.0
click at [389, 167] on font "，可让您简化在应用程序中使用基本账户的用户体验。" at bounding box center [382, 158] width 322 height 29
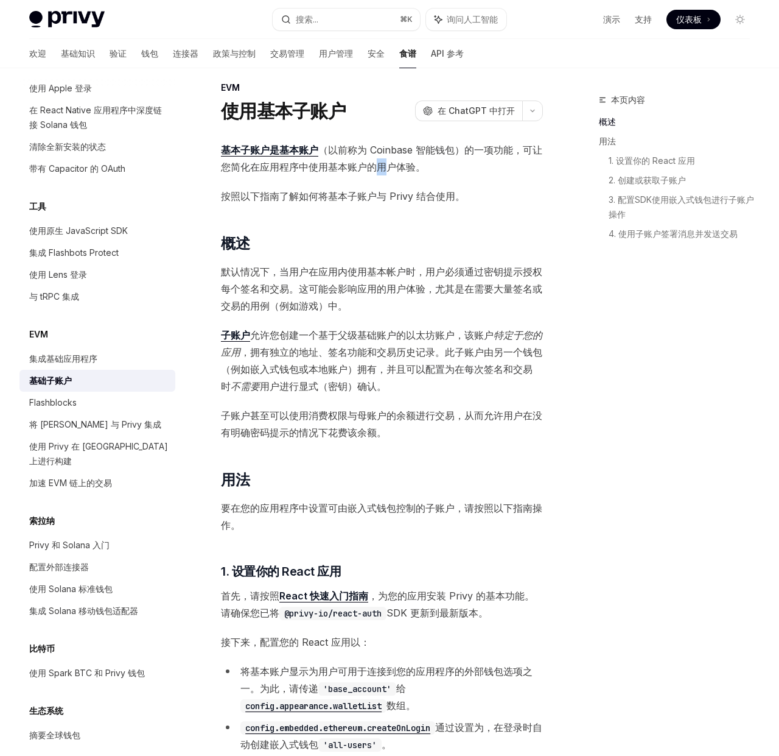
click at [389, 167] on font "，可让您简化在应用程序中使用基本账户的用户体验。" at bounding box center [382, 158] width 322 height 29
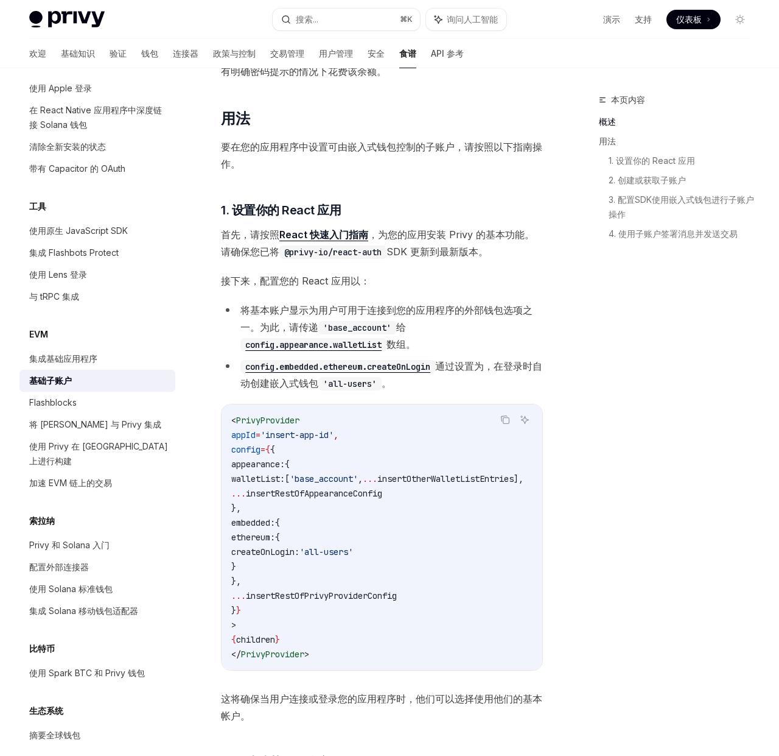
scroll to position [381, 0]
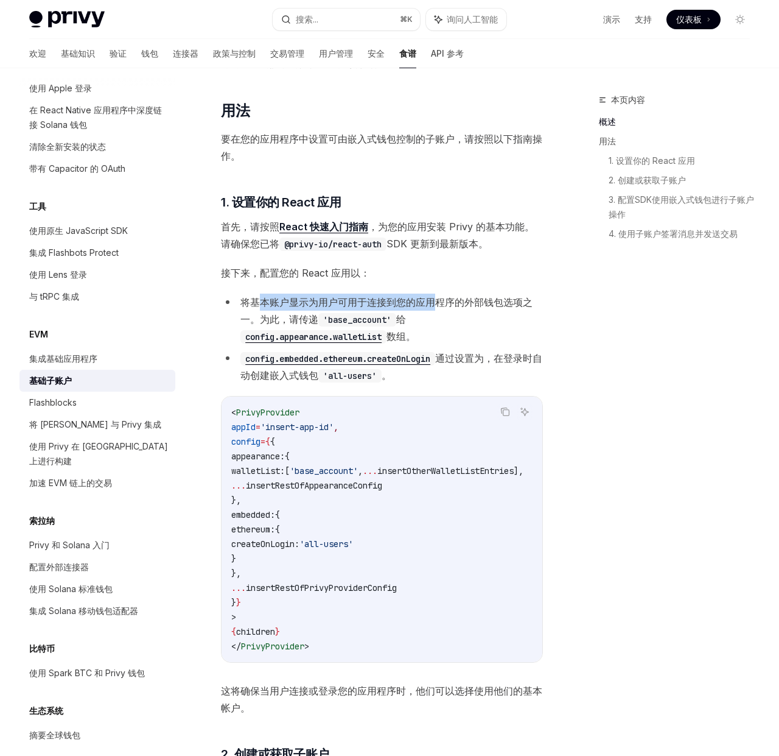
drag, startPoint x: 281, startPoint y: 303, endPoint x: 438, endPoint y: 307, distance: 157.8
click at [438, 307] on font "将基本账户显示为用户可用于连接到您的应用程序的外部钱包选项之一。为此，请传递" at bounding box center [387, 310] width 292 height 29
drag, startPoint x: 438, startPoint y: 307, endPoint x: 392, endPoint y: 326, distance: 50.2
click at [438, 308] on font "将基本账户显示为用户可用于连接到您的应用程序的外部钱包选项之一。为此，请传递" at bounding box center [387, 310] width 292 height 29
drag, startPoint x: 339, startPoint y: 321, endPoint x: 351, endPoint y: 321, distance: 12.2
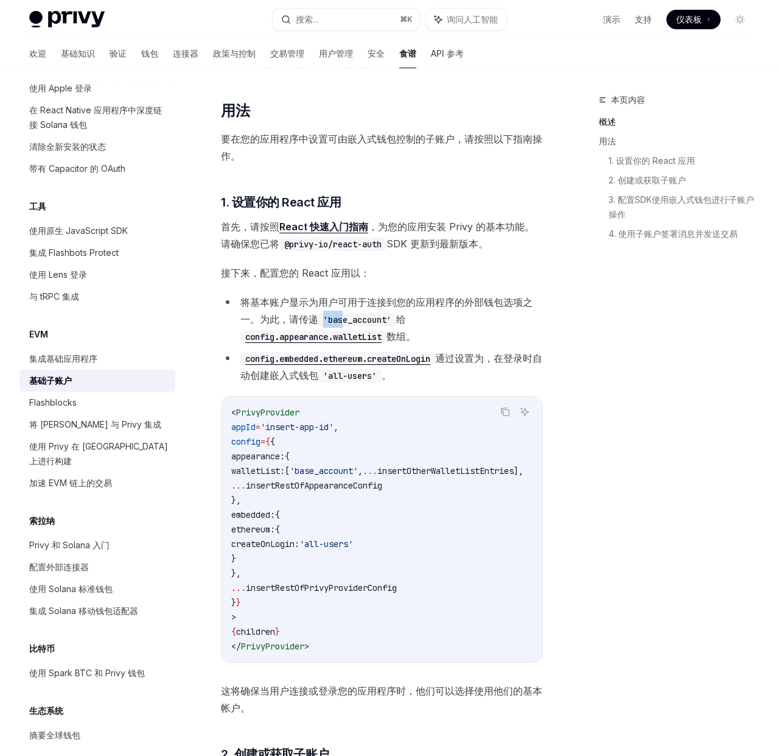
click at [347, 321] on code "'base_account'" at bounding box center [357, 319] width 78 height 13
click at [351, 321] on code "'base_account'" at bounding box center [357, 319] width 78 height 13
click at [352, 320] on code "'base_account'" at bounding box center [357, 319] width 78 height 13
click at [358, 318] on code "'base_account'" at bounding box center [357, 319] width 78 height 13
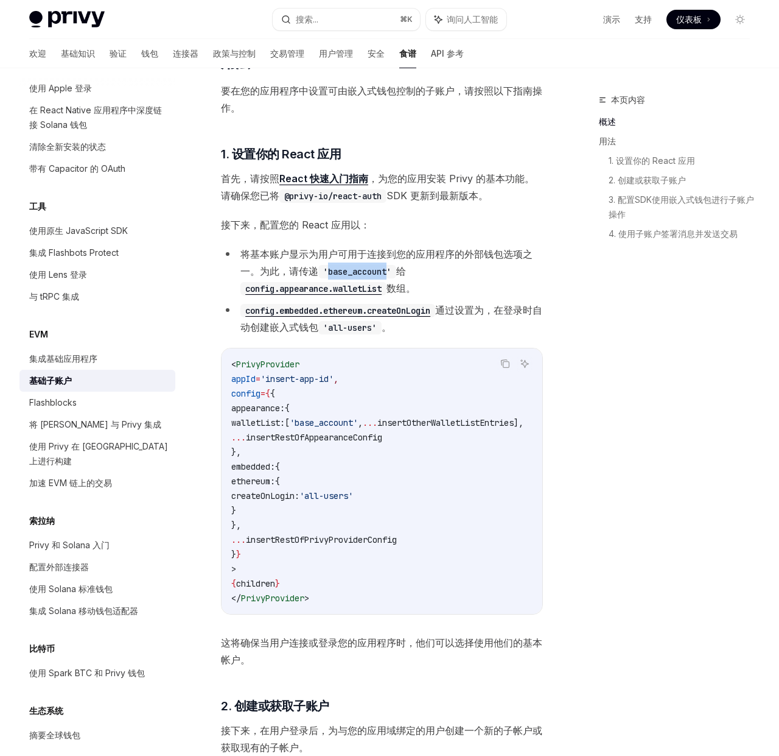
scroll to position [436, 0]
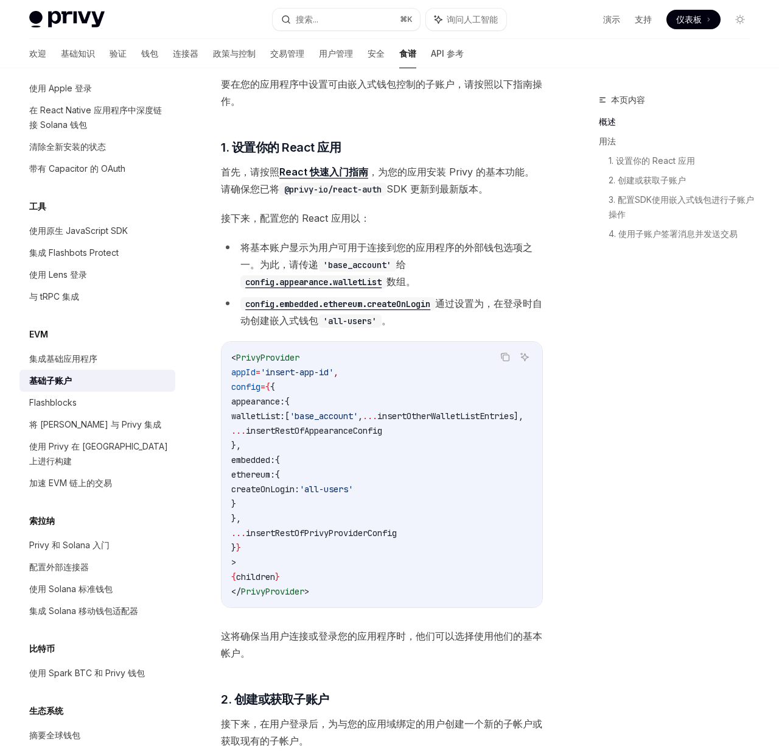
click at [275, 477] on span "ethereum:" at bounding box center [253, 474] width 44 height 11
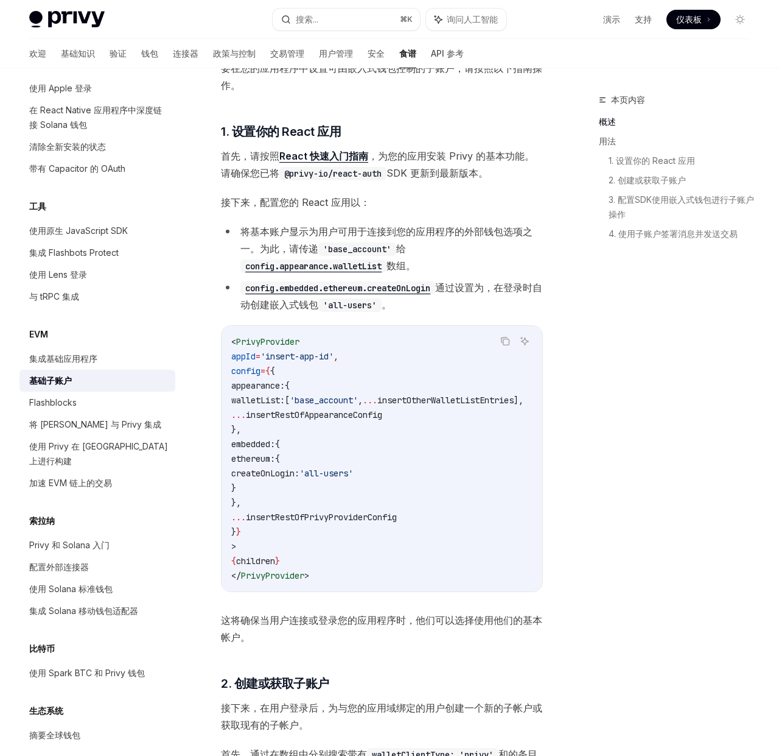
scroll to position [457, 0]
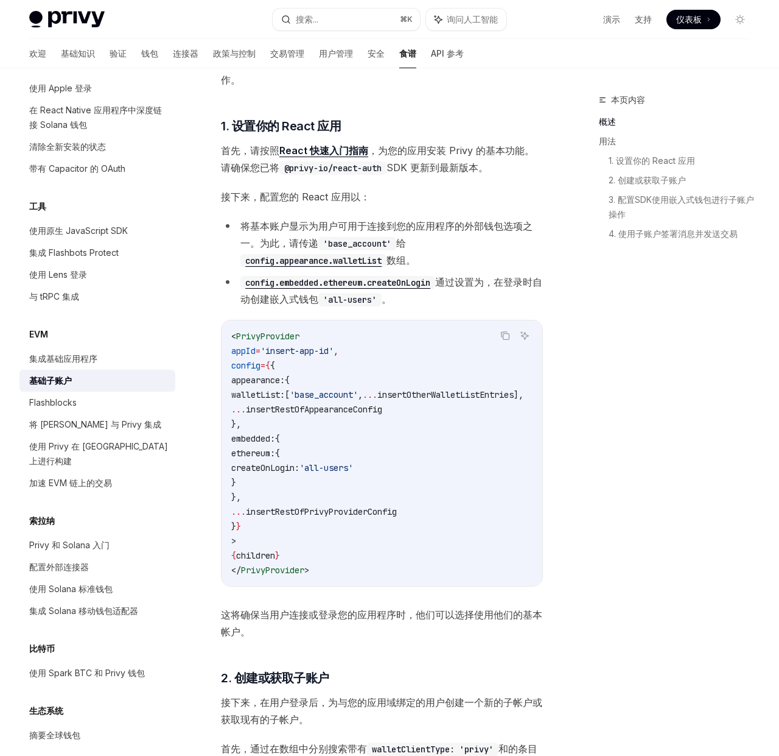
drag, startPoint x: 325, startPoint y: 467, endPoint x: 323, endPoint y: 414, distance: 53.6
click at [300, 467] on span "createOnLogin:" at bounding box center [265, 467] width 68 height 11
click at [306, 369] on code "< PrivyProvider appId = 'insert-app-id' , config = { { appearance: { walletList…" at bounding box center [392, 453] width 322 height 248
drag, startPoint x: 281, startPoint y: 384, endPoint x: 294, endPoint y: 385, distance: 12.8
click at [281, 384] on span "appearance:" at bounding box center [258, 380] width 54 height 11
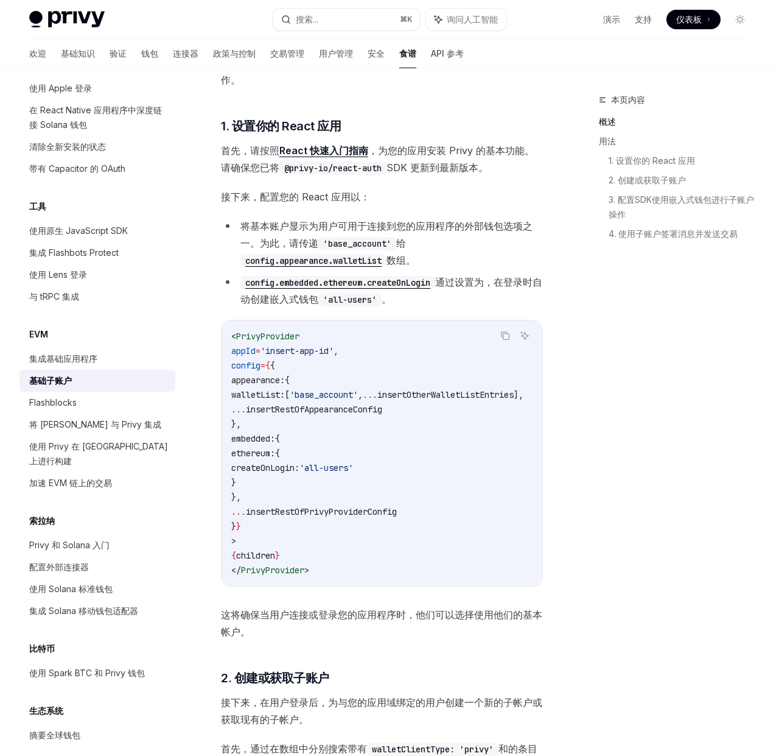
scroll to position [0, 2]
click at [355, 243] on code "'base_account'" at bounding box center [357, 243] width 78 height 13
copy code "base_account"
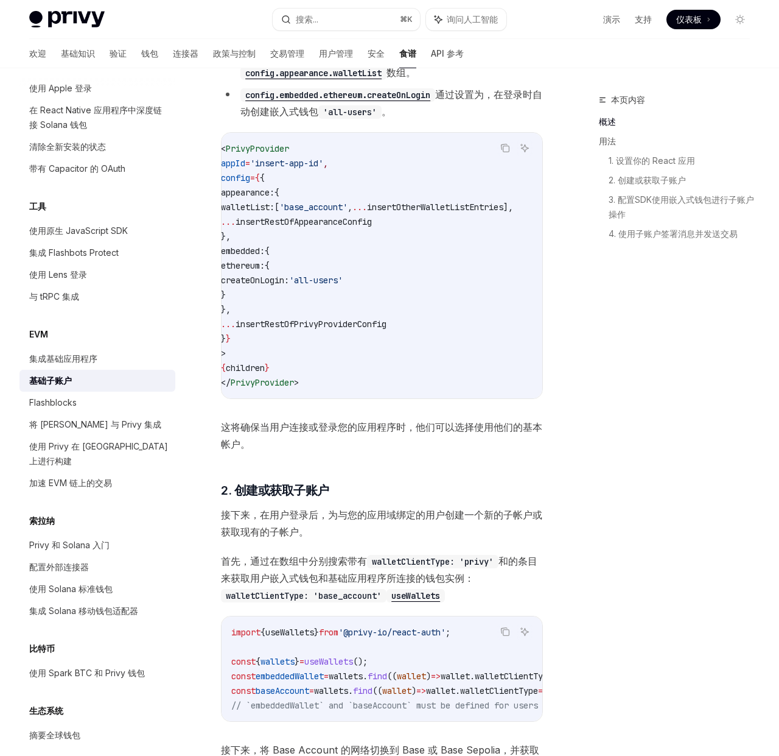
scroll to position [764, 0]
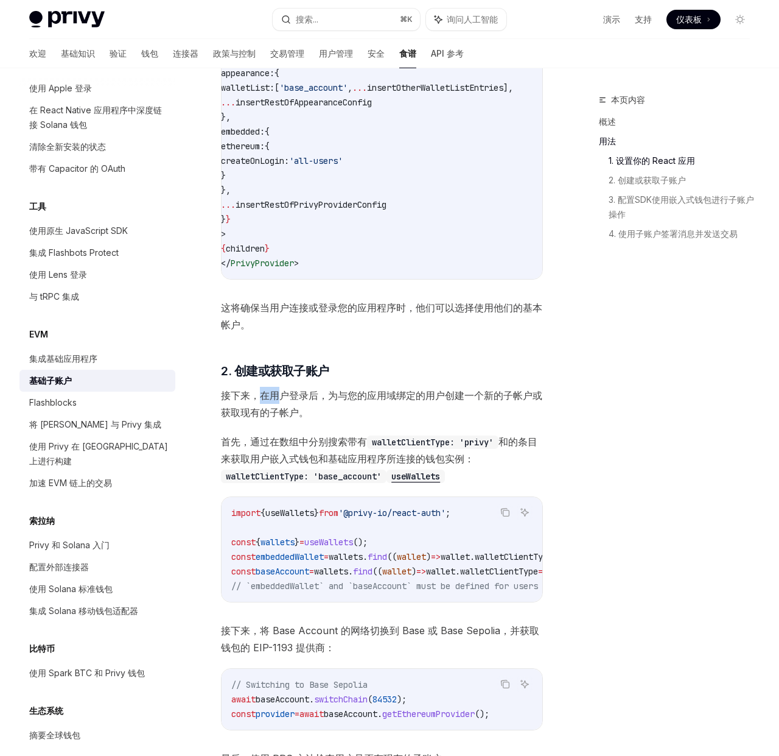
click at [299, 403] on font "接下来，在用户登录后，为与您的应用域绑定的用户创建一个新的子帐户或获取现有的子帐户。" at bounding box center [382, 403] width 322 height 29
drag, startPoint x: 320, startPoint y: 404, endPoint x: 220, endPoint y: 301, distance: 143.0
click at [320, 404] on font "接下来，在用户登录后，为与您的应用域绑定的用户创建一个新的子帐户或获取现有的子帐户。" at bounding box center [382, 403] width 322 height 29
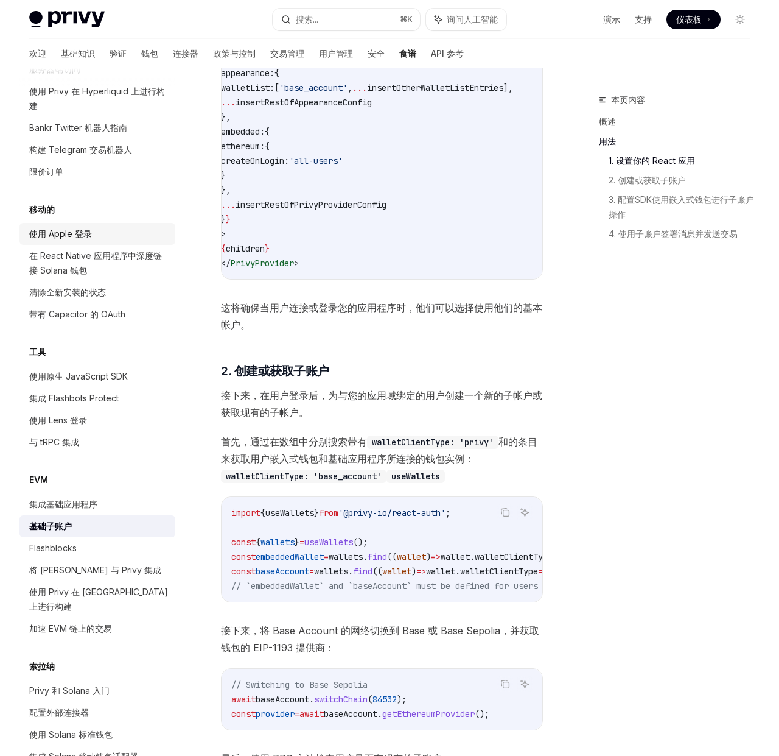
scroll to position [1135, 0]
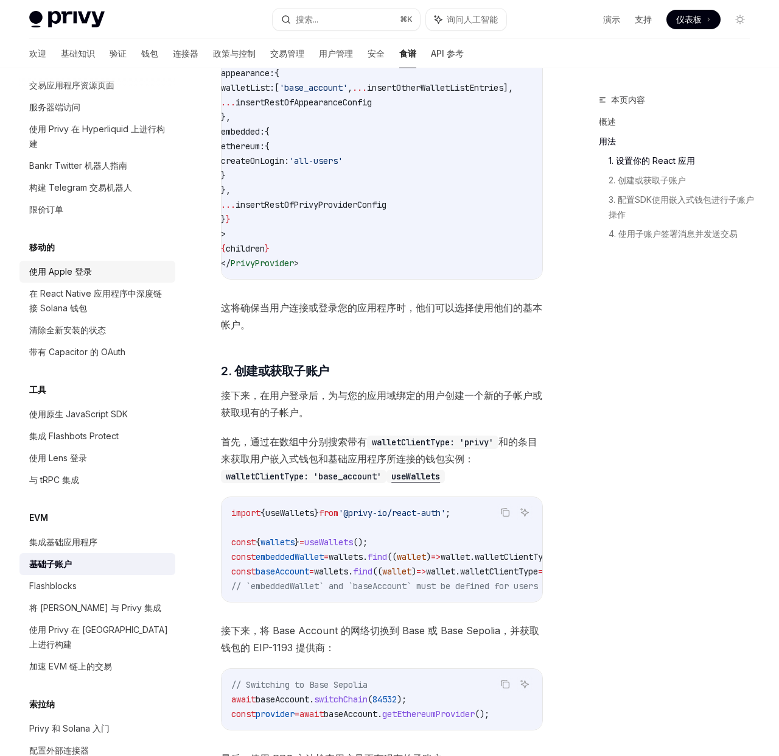
click at [44, 270] on font "使用 Apple 登录" at bounding box center [60, 271] width 63 height 10
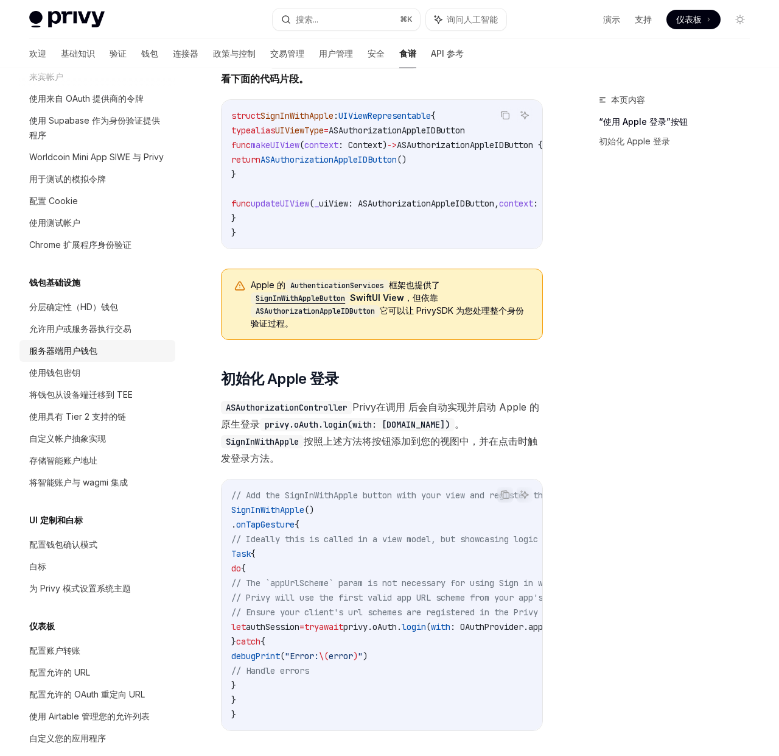
scroll to position [107, 0]
click at [69, 350] on font "服务器端用户钱包" at bounding box center [63, 350] width 68 height 10
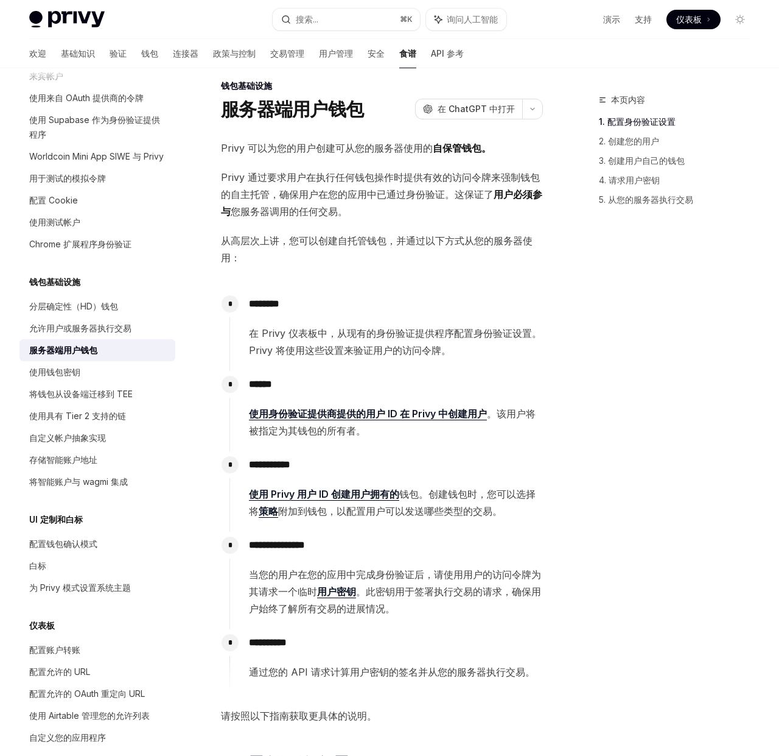
scroll to position [16, 0]
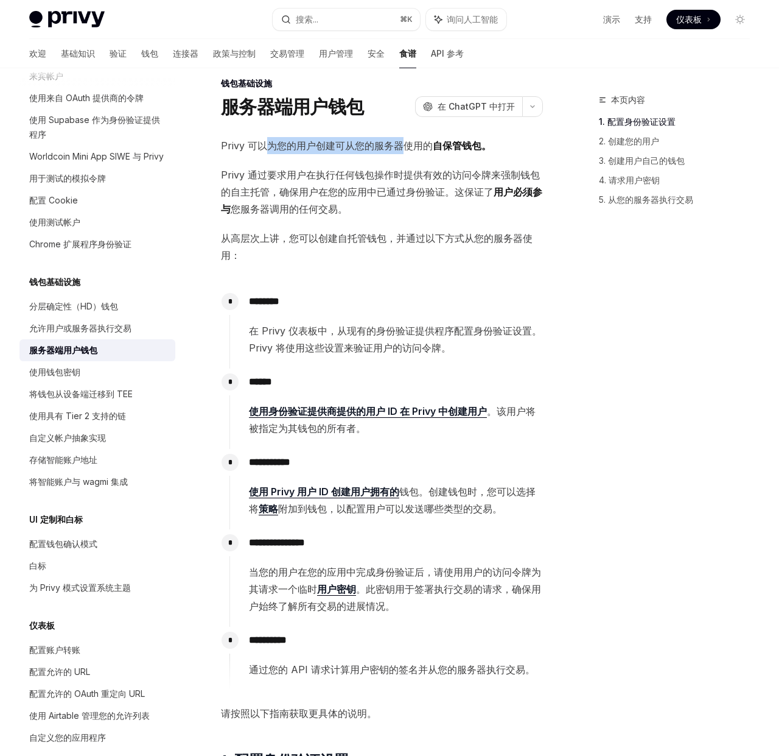
drag, startPoint x: 275, startPoint y: 147, endPoint x: 401, endPoint y: 149, distance: 126.7
click at [401, 149] on font "为您的用户创建可从您的服务器使用的" at bounding box center [350, 145] width 166 height 12
drag, startPoint x: 343, startPoint y: 149, endPoint x: 356, endPoint y: 149, distance: 13.4
click at [355, 149] on font "为您的用户创建可从您的服务器使用的" at bounding box center [350, 145] width 166 height 12
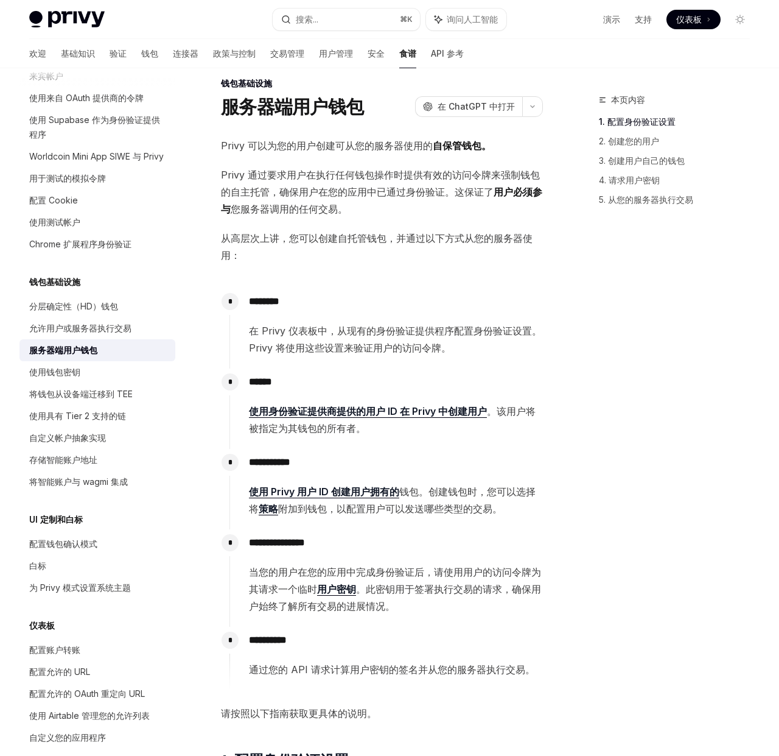
drag, startPoint x: 356, startPoint y: 149, endPoint x: 333, endPoint y: 151, distance: 23.3
click at [356, 149] on font "为您的用户创建可从您的服务器使用的" at bounding box center [350, 145] width 166 height 12
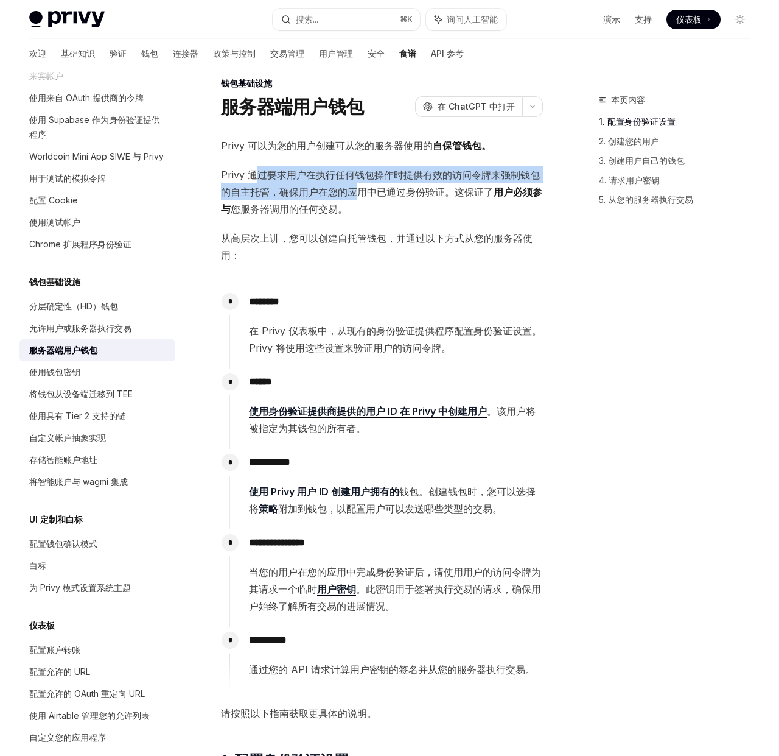
drag, startPoint x: 258, startPoint y: 175, endPoint x: 361, endPoint y: 192, distance: 104.4
click at [361, 192] on font "Privy 通过要求用户在执行任何钱包操作时提供有效的访问令牌来强制钱包的自主托管，确保用户在您的应用中已通过身份验证。这保证了" at bounding box center [380, 183] width 319 height 29
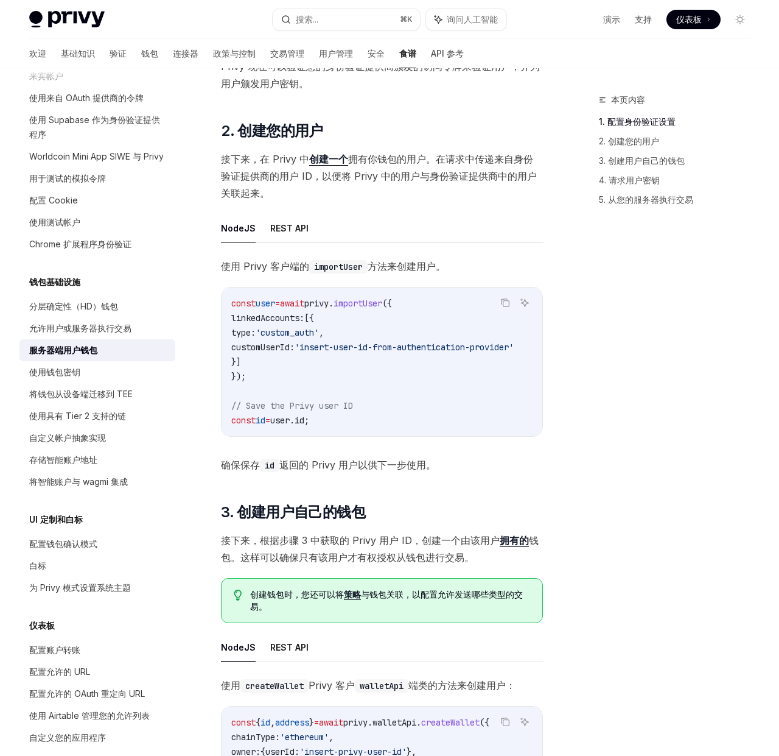
scroll to position [999, 0]
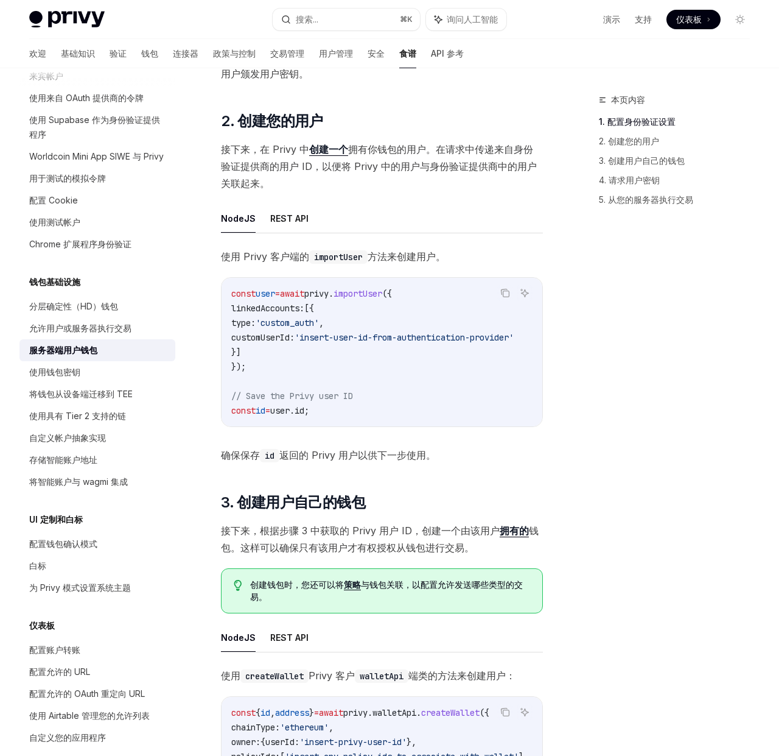
drag, startPoint x: 380, startPoint y: 338, endPoint x: 386, endPoint y: 339, distance: 6.1
click at [386, 339] on span "'insert-user-id-from-authentication-provider'" at bounding box center [404, 337] width 219 height 11
drag, startPoint x: 386, startPoint y: 339, endPoint x: 376, endPoint y: 333, distance: 11.5
click at [386, 339] on span "'insert-user-id-from-authentication-provider'" at bounding box center [404, 337] width 219 height 11
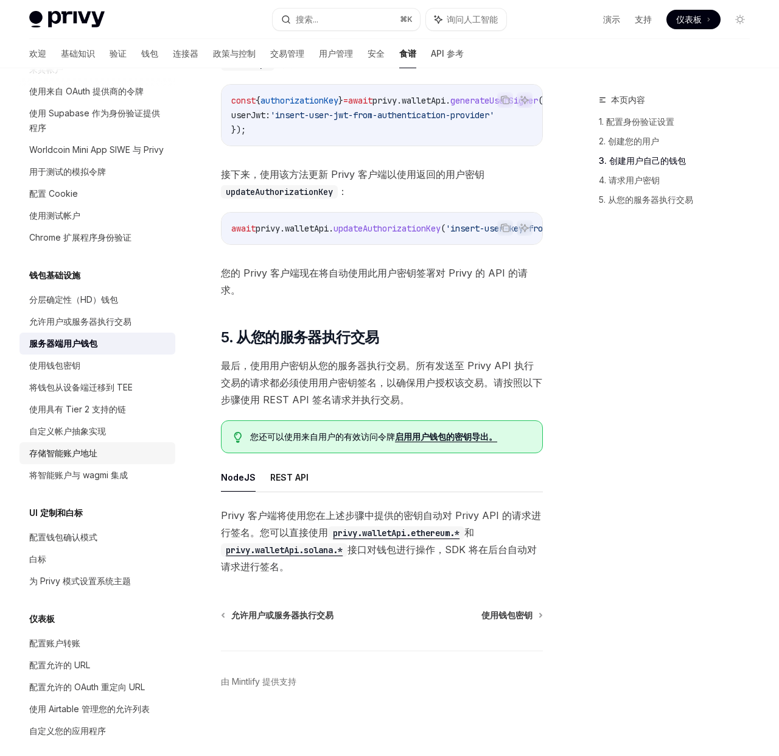
scroll to position [118, 0]
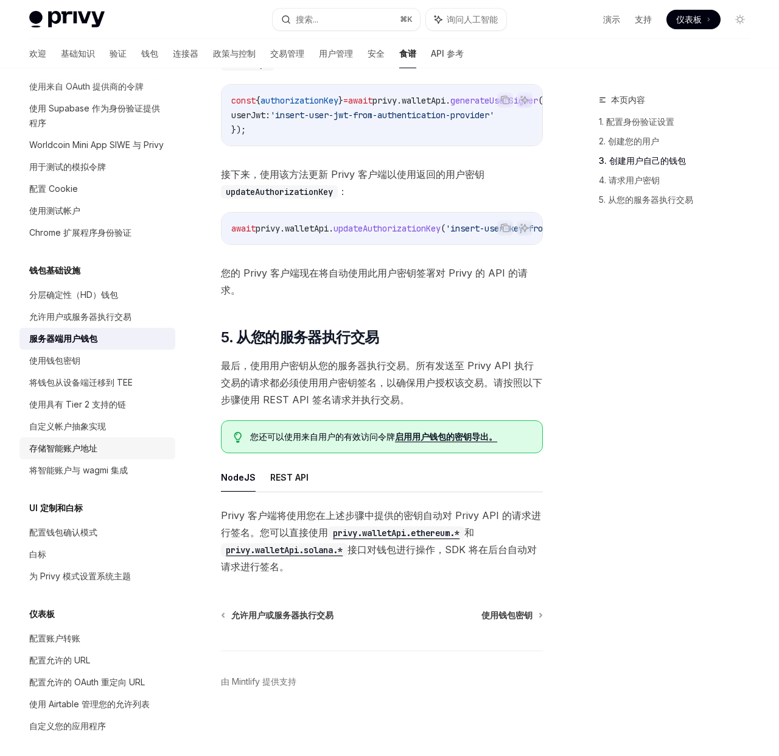
click at [71, 448] on font "存储智能账户地址" at bounding box center [63, 448] width 68 height 10
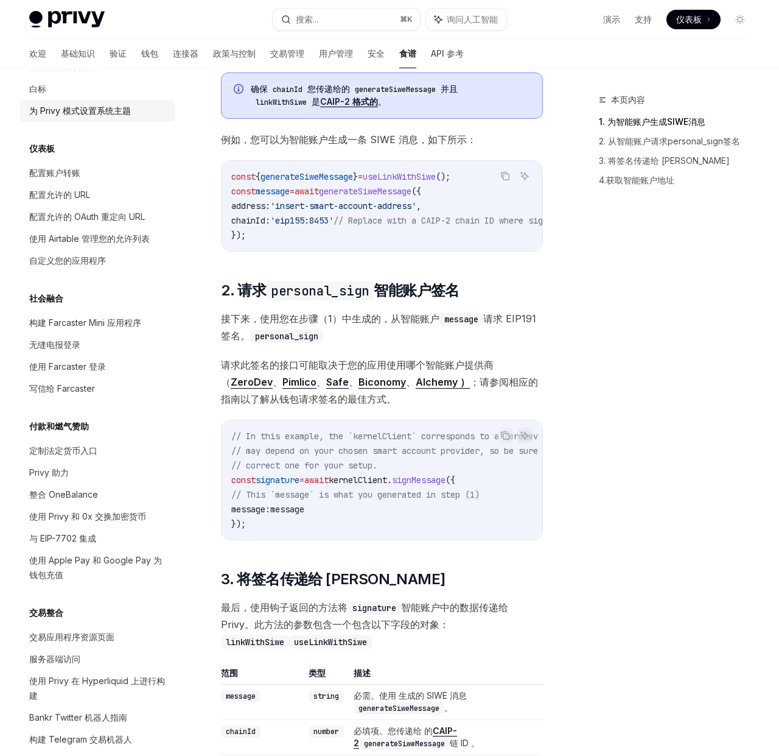
scroll to position [584, 0]
click at [90, 452] on font "定制法定货币入口" at bounding box center [63, 450] width 68 height 10
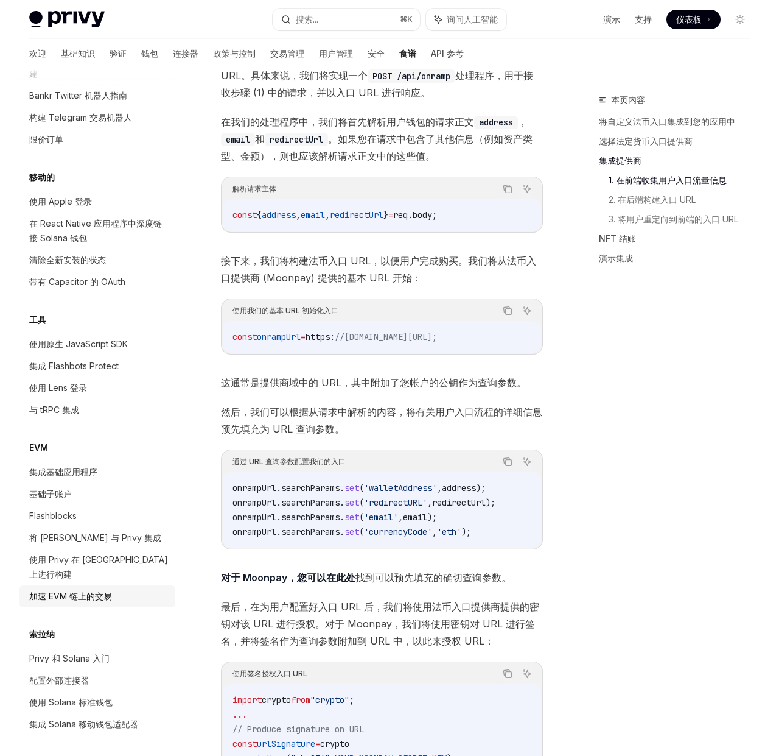
scroll to position [1318, 0]
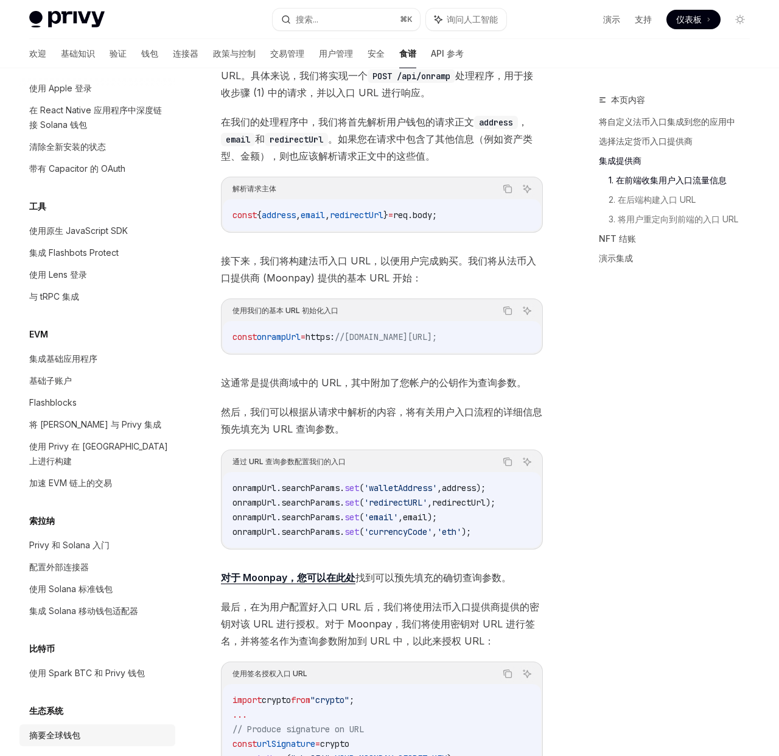
click at [80, 730] on font "摘要全球钱包" at bounding box center [54, 735] width 51 height 10
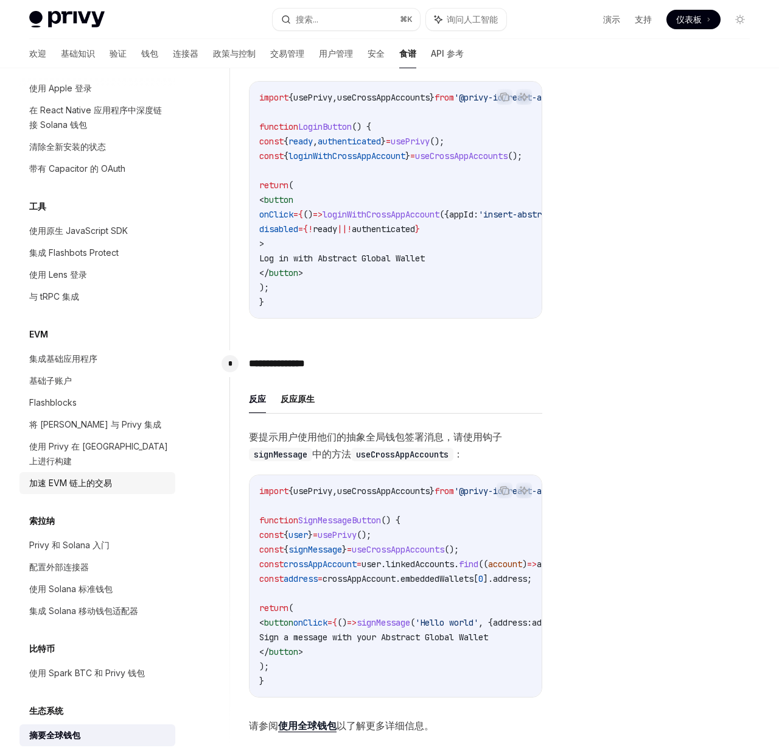
scroll to position [430, 0]
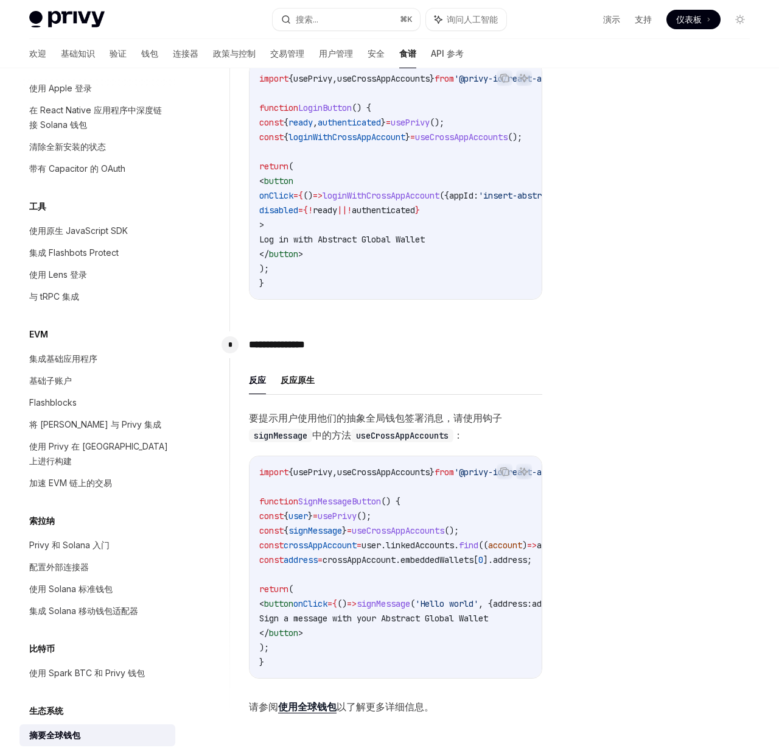
click at [321, 424] on font "要提示用户使用他们的抽象全局钱包签署消息，请使用钩子" at bounding box center [375, 418] width 253 height 12
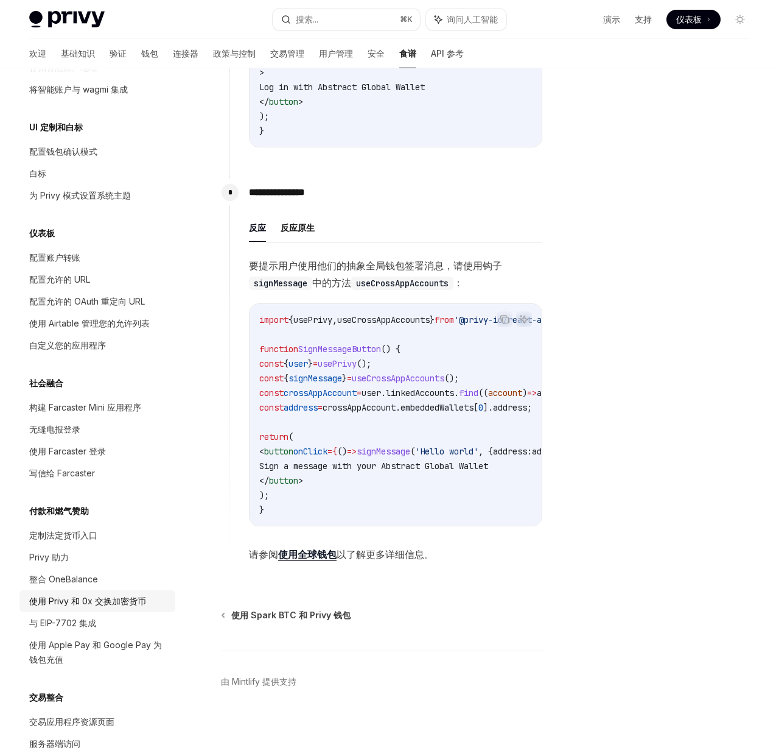
scroll to position [0, 0]
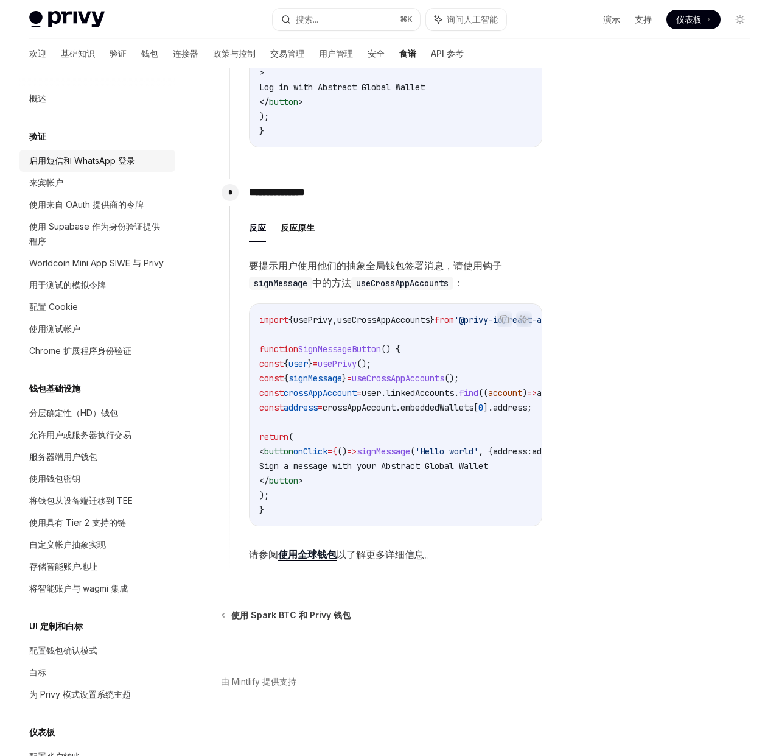
click at [77, 161] on font "启用短信和 WhatsApp 登录" at bounding box center [82, 160] width 106 height 10
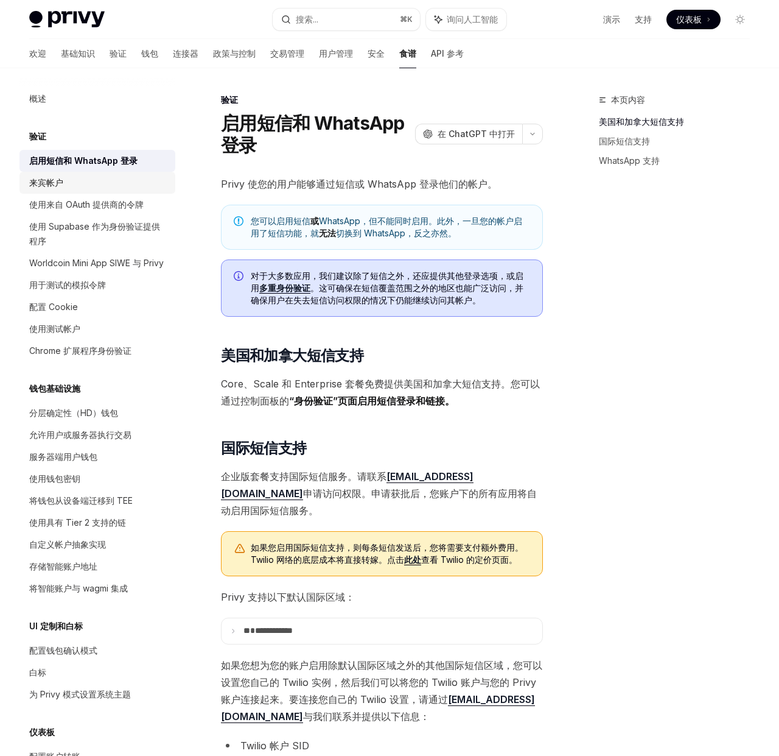
click at [72, 181] on div "来宾帐户" at bounding box center [98, 182] width 139 height 15
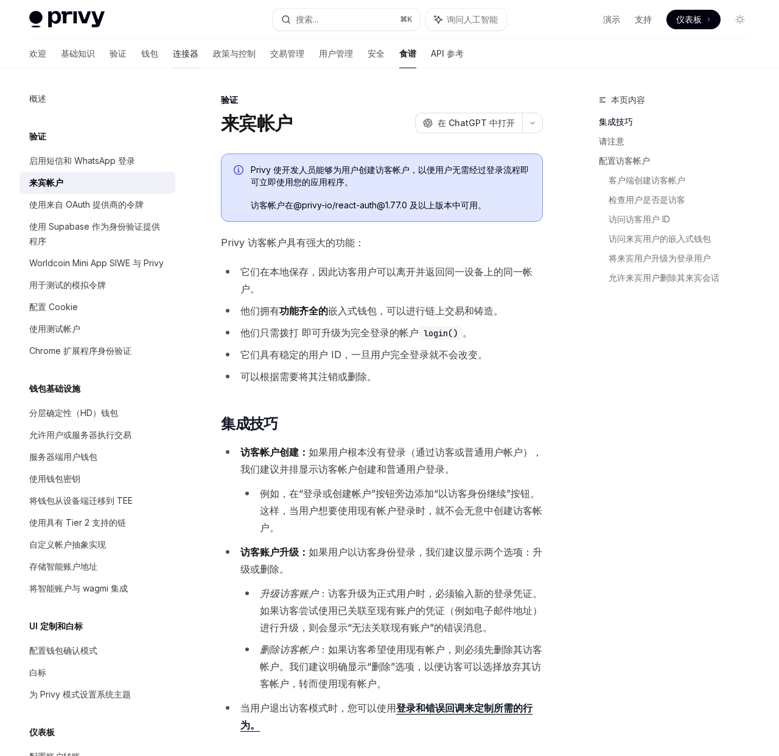
click at [173, 54] on font "连接器" at bounding box center [186, 53] width 26 height 10
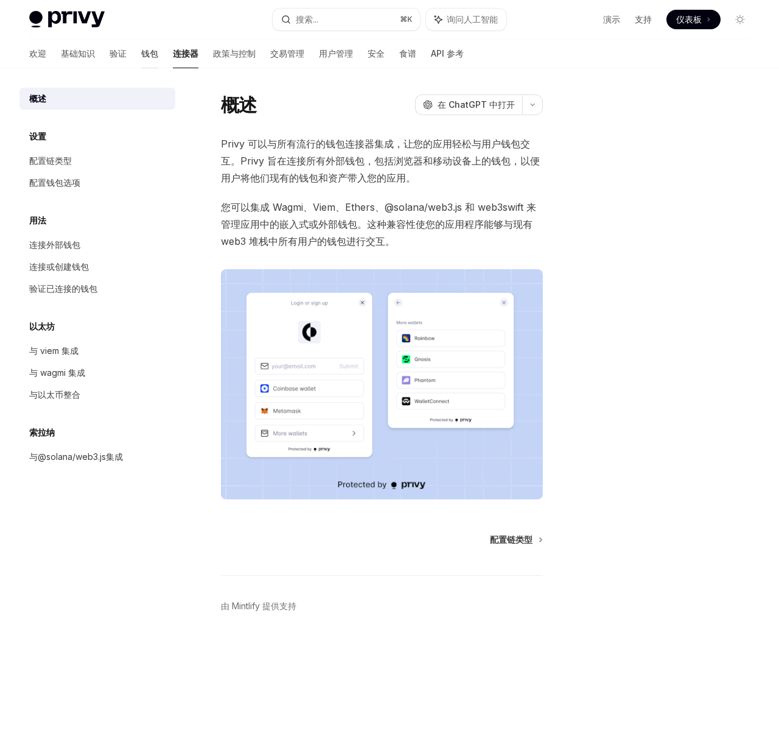
click at [141, 58] on font "钱包" at bounding box center [149, 54] width 17 height 12
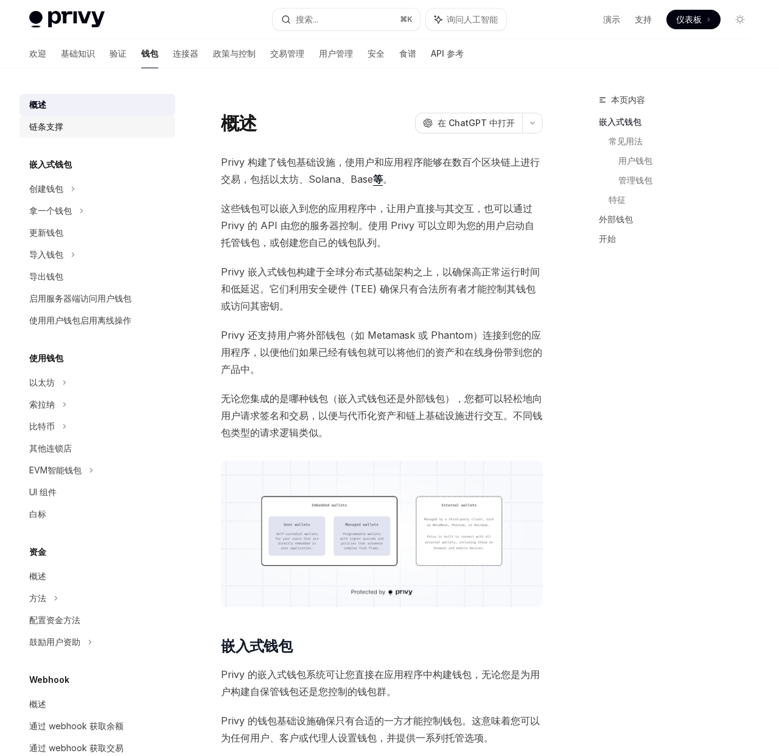
click at [68, 132] on div "链条支撑" at bounding box center [98, 126] width 139 height 15
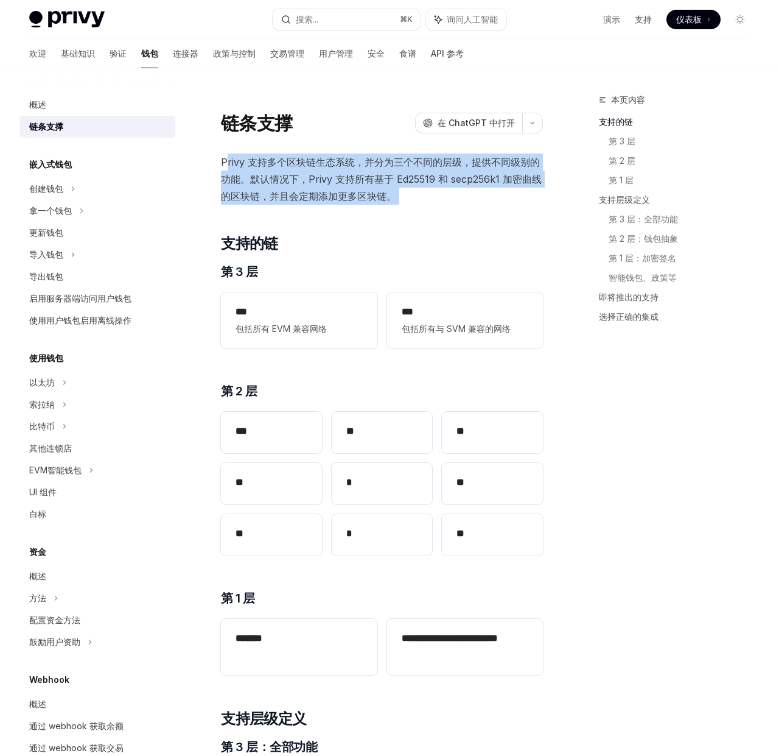
drag, startPoint x: 227, startPoint y: 167, endPoint x: 425, endPoint y: 209, distance: 203.1
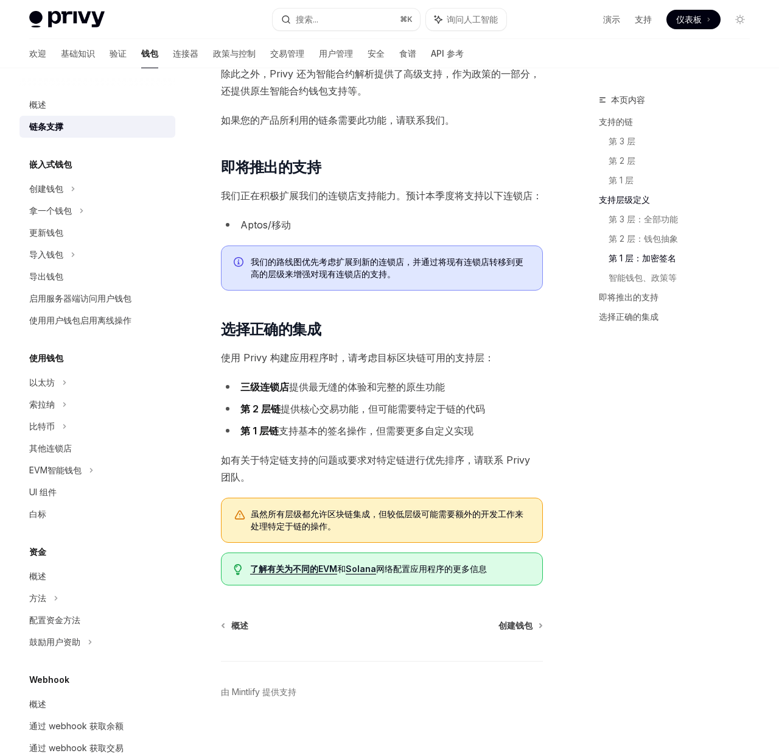
scroll to position [1205, 0]
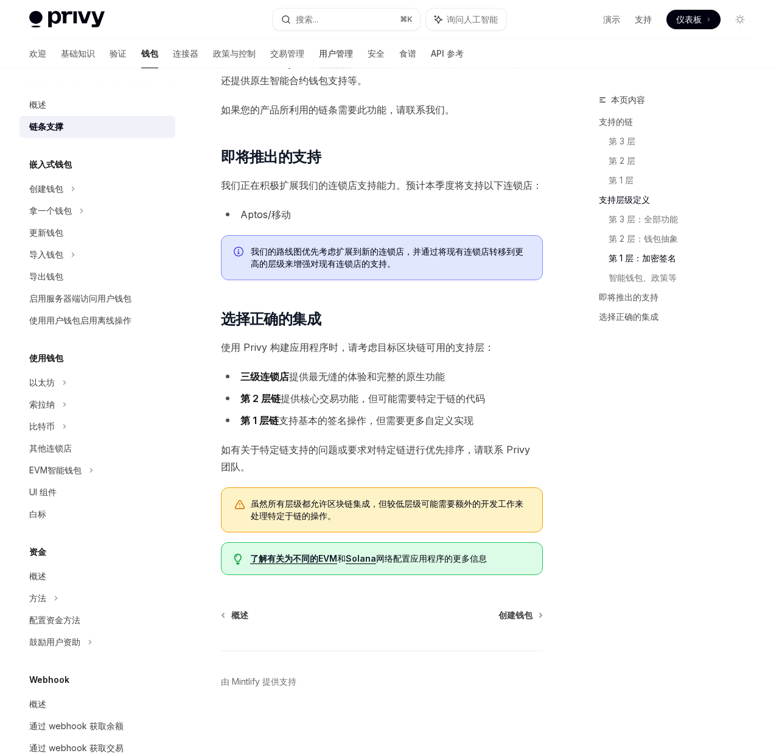
click at [319, 53] on font "用户管理" at bounding box center [336, 53] width 34 height 10
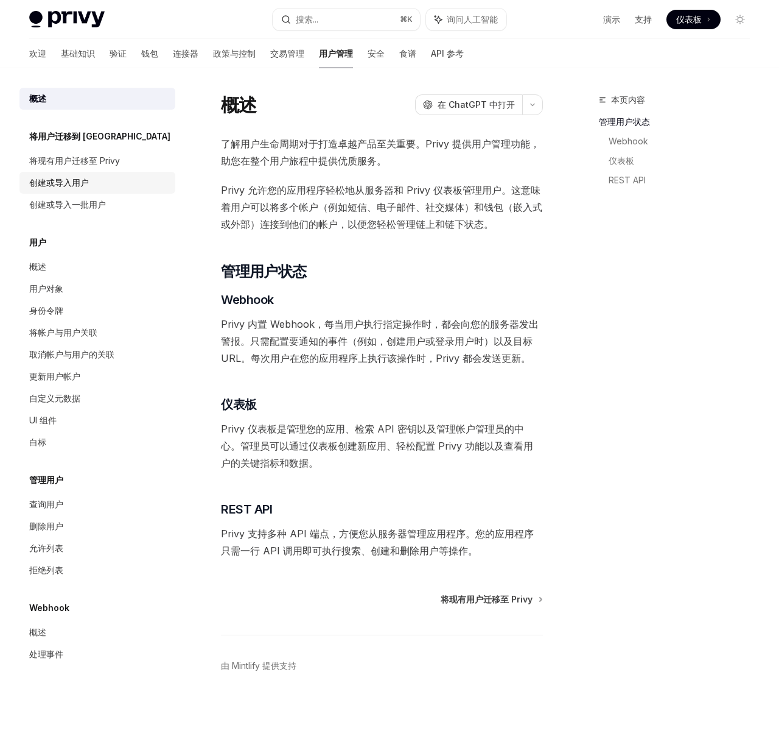
click at [76, 183] on font "创建或导入用户" at bounding box center [59, 182] width 60 height 10
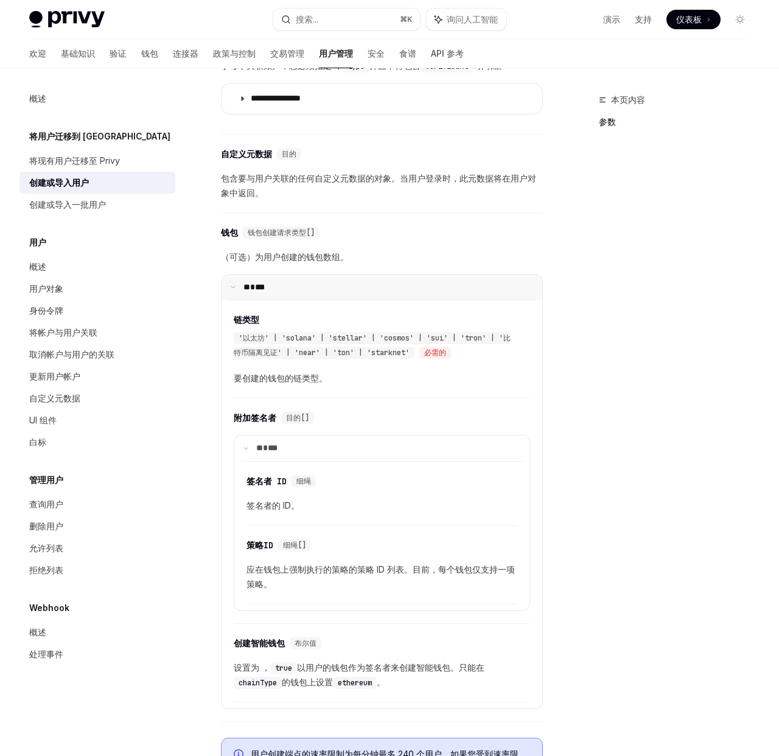
scroll to position [790, 0]
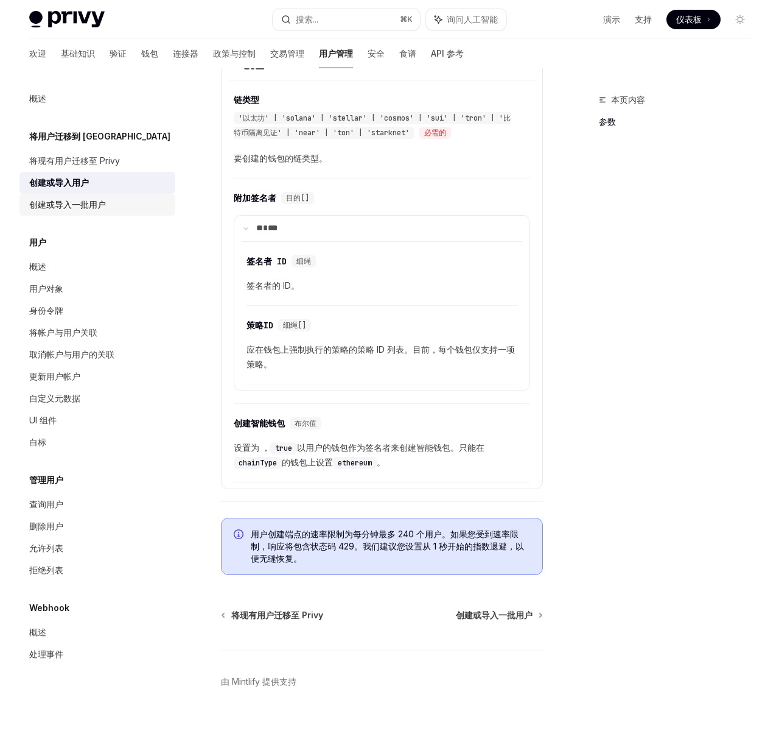
click at [55, 202] on font "创建或导入一批用户" at bounding box center [67, 204] width 77 height 10
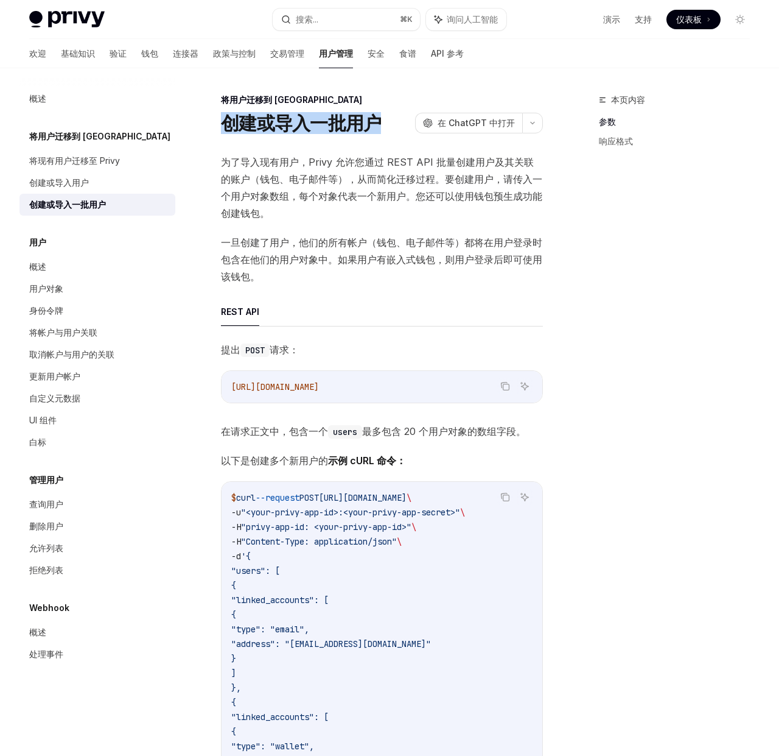
drag, startPoint x: 225, startPoint y: 125, endPoint x: 376, endPoint y: 124, distance: 151.0
click at [377, 124] on font "创建或导入一批用户" at bounding box center [301, 123] width 160 height 22
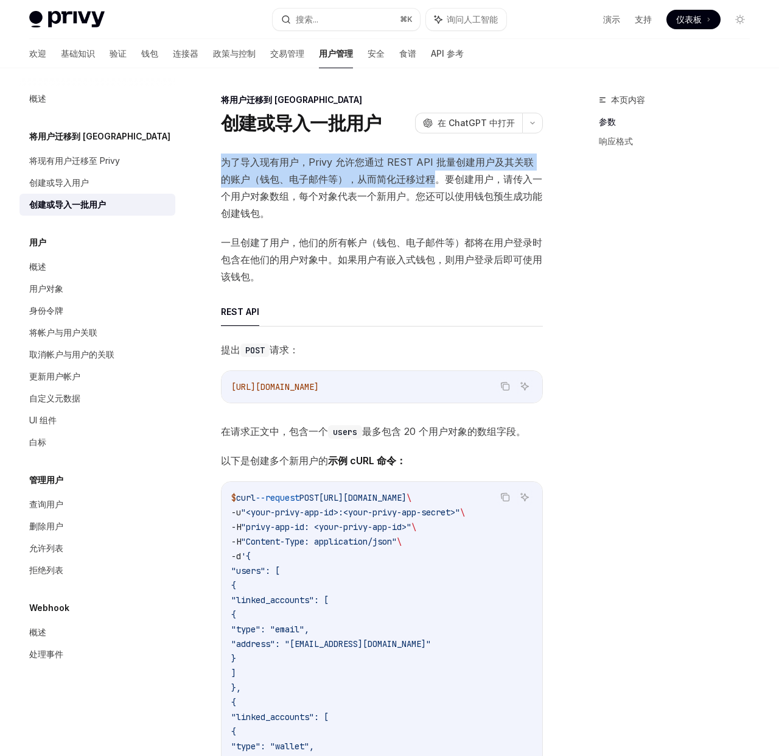
drag, startPoint x: 218, startPoint y: 163, endPoint x: 423, endPoint y: 177, distance: 205.1
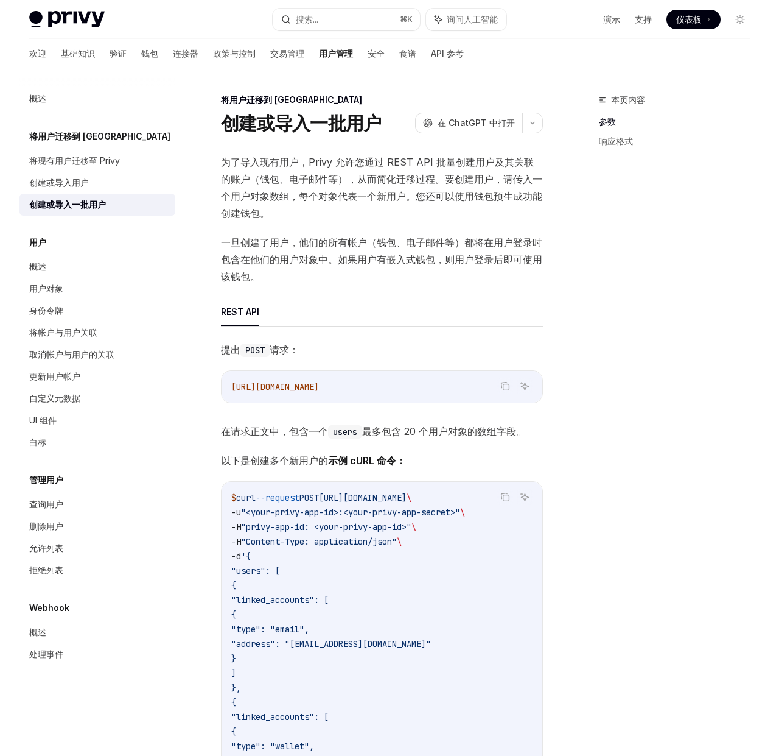
click at [423, 177] on font "为了导入现有用户，Privy 允许您通过 REST API 批量创建用户及其关联的账户（钱包、电子邮件等），从而简化迁移过程。要创建用户，请传入一个用户对象数…" at bounding box center [382, 187] width 322 height 63
drag, startPoint x: 259, startPoint y: 194, endPoint x: 339, endPoint y: 214, distance: 82.4
click at [350, 213] on span "为了导入现有用户，Privy 允许您通过 REST API 批量创建用户及其关联的账户（钱包、电子邮件等），从而简化迁移过程。要创建用户，请传入一个用户对象数…" at bounding box center [382, 187] width 322 height 68
drag, startPoint x: 256, startPoint y: 249, endPoint x: 455, endPoint y: 246, distance: 198.6
click at [452, 247] on span "一旦创建了用户，他们的所有帐户（钱包、电子邮件等）都将在用户登录时包含在他们的用户对象中。如果用户有嵌入式钱包，则用户登录后即可使用该钱包。" at bounding box center [382, 259] width 322 height 51
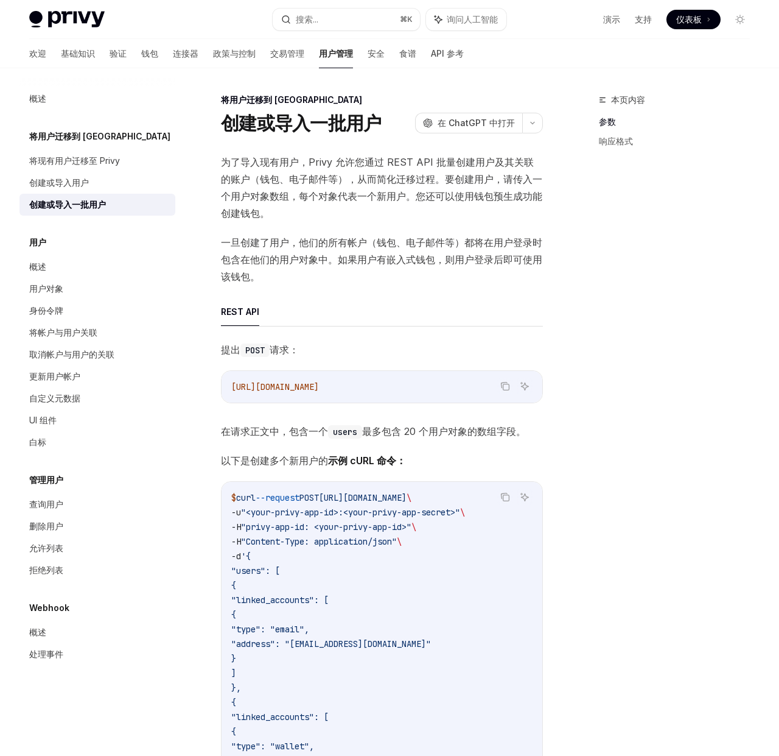
click at [455, 246] on font "一旦创建了用户，他们的所有帐户（钱包、电子邮件等）都将在用户登录时包含在他们的用户对象中。如果用户有嵌入式钱包，则用户登录后即可使用该钱包。" at bounding box center [382, 259] width 322 height 46
drag, startPoint x: 239, startPoint y: 261, endPoint x: 473, endPoint y: 263, distance: 233.9
click at [471, 264] on font "一旦创建了用户，他们的所有帐户（钱包、电子邮件等）都将在用户登录时包含在他们的用户对象中。如果用户有嵌入式钱包，则用户登录后即可使用该钱包。" at bounding box center [382, 259] width 322 height 46
click at [473, 263] on font "一旦创建了用户，他们的所有帐户（钱包、电子邮件等）都将在用户登录时包含在他们的用户对象中。如果用户有嵌入式钱包，则用户登录后即可使用该钱包。" at bounding box center [382, 259] width 322 height 46
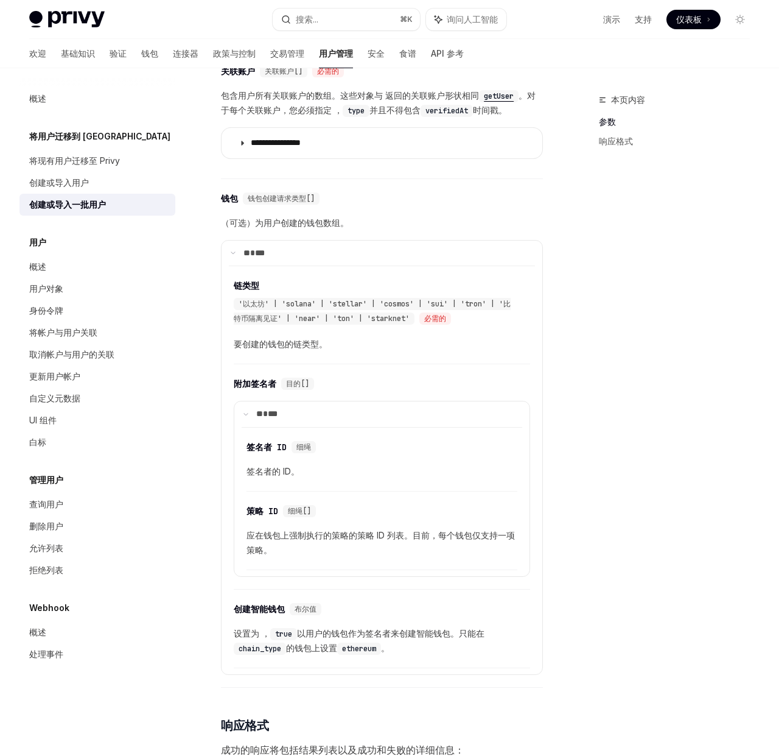
scroll to position [978, 0]
drag, startPoint x: 235, startPoint y: 228, endPoint x: 308, endPoint y: 227, distance: 72.5
click at [305, 227] on font "（可选）为用户创建的钱包数组。" at bounding box center [285, 222] width 128 height 10
drag, startPoint x: 308, startPoint y: 227, endPoint x: 294, endPoint y: 228, distance: 14.6
click at [308, 227] on font "（可选）为用户创建的钱包数组。" at bounding box center [285, 222] width 128 height 10
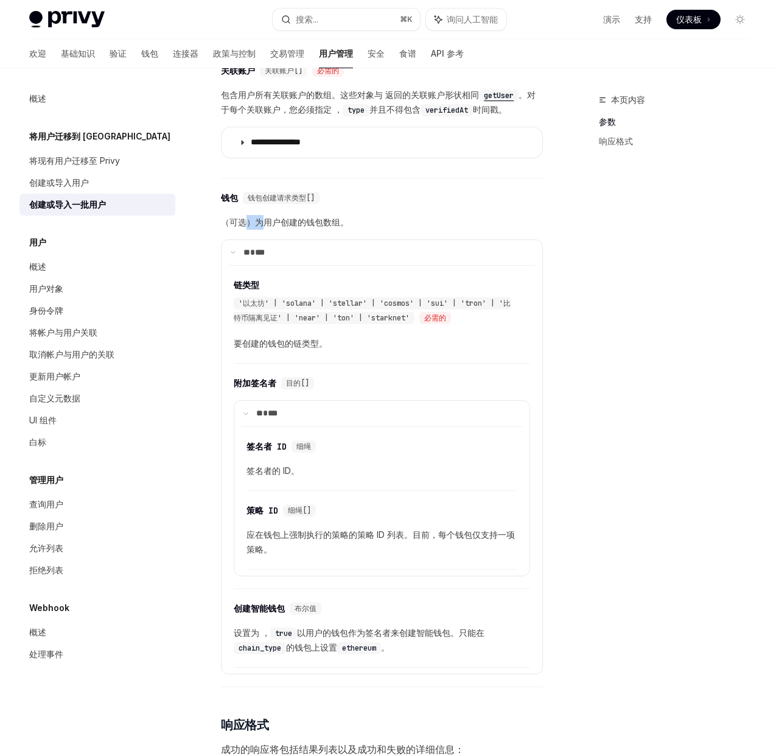
drag, startPoint x: 250, startPoint y: 225, endPoint x: 272, endPoint y: 227, distance: 22.0
click at [270, 227] on font "（可选）为用户创建的钱包数组。" at bounding box center [285, 222] width 128 height 10
drag, startPoint x: 272, startPoint y: 227, endPoint x: 276, endPoint y: 238, distance: 11.8
click at [272, 227] on font "（可选）为用户创建的钱包数组。" at bounding box center [285, 222] width 128 height 10
drag, startPoint x: 252, startPoint y: 308, endPoint x: 332, endPoint y: 315, distance: 80.7
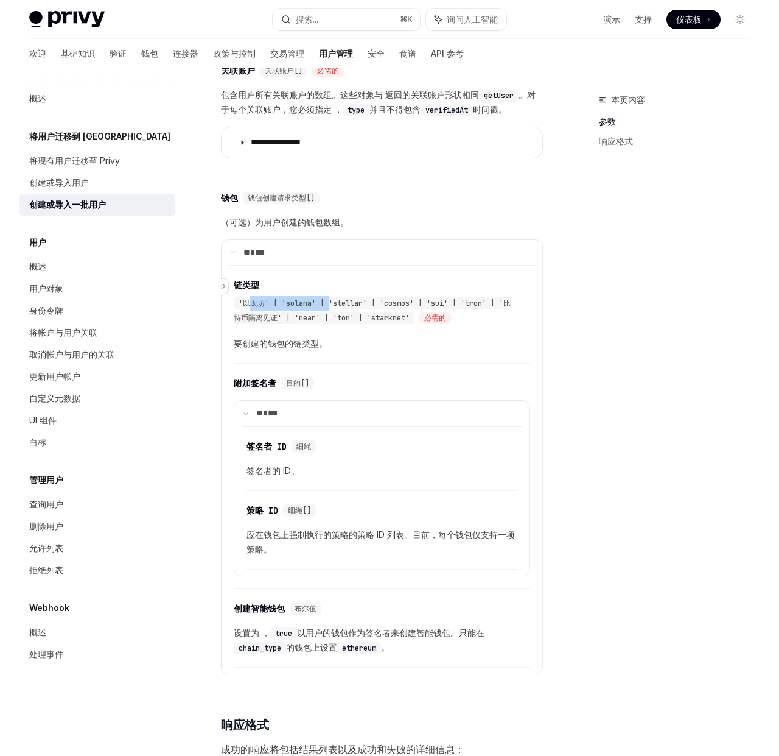
click at [331, 315] on div "'以太坊' | 'solana' | 'stellar' | 'cosmos' | 'sui' | 'tron' | '比特币隔离见证' | 'near' |…" at bounding box center [376, 310] width 284 height 29
drag, startPoint x: 332, startPoint y: 315, endPoint x: 327, endPoint y: 282, distance: 33.2
click at [332, 315] on div "'以太坊' | 'solana' | 'stellar' | 'cosmos' | 'sui' | 'tron' | '比特币隔离见证' | 'near' |…" at bounding box center [376, 310] width 284 height 29
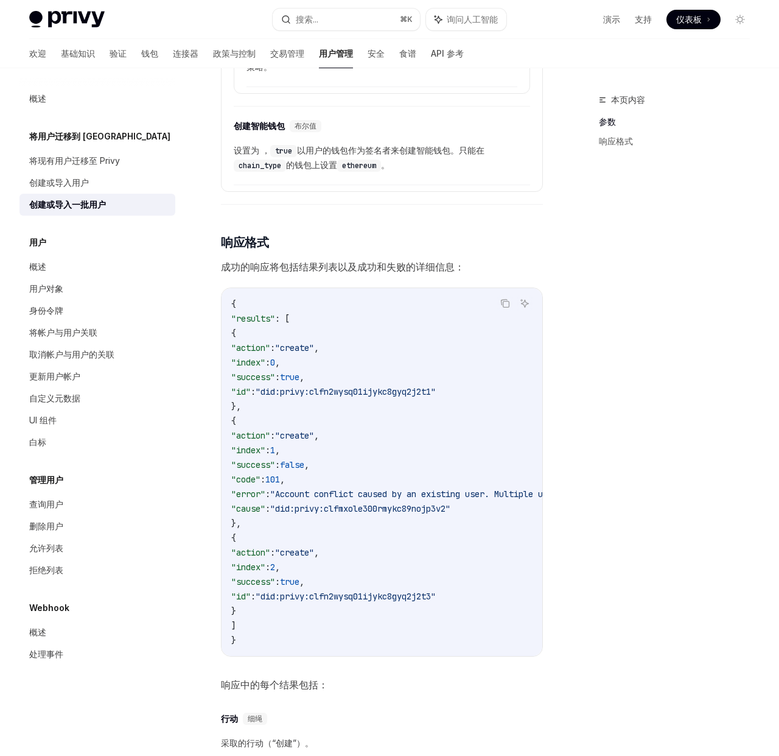
scroll to position [1466, 0]
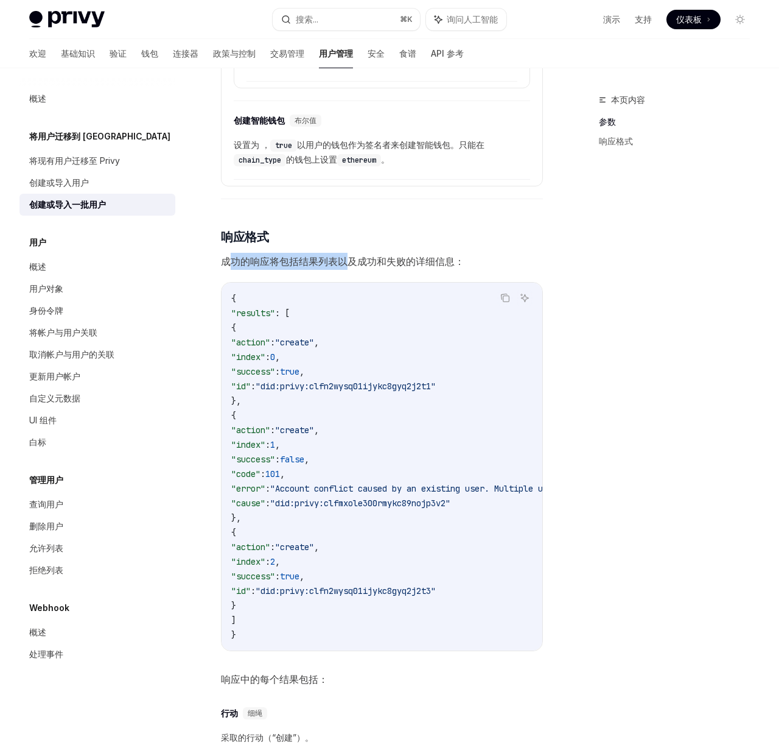
drag, startPoint x: 317, startPoint y: 267, endPoint x: 356, endPoint y: 267, distance: 39.0
click at [356, 267] on font "成功的响应将包括结果列表以及成功和失败的详细信息：" at bounding box center [343, 261] width 244 height 12
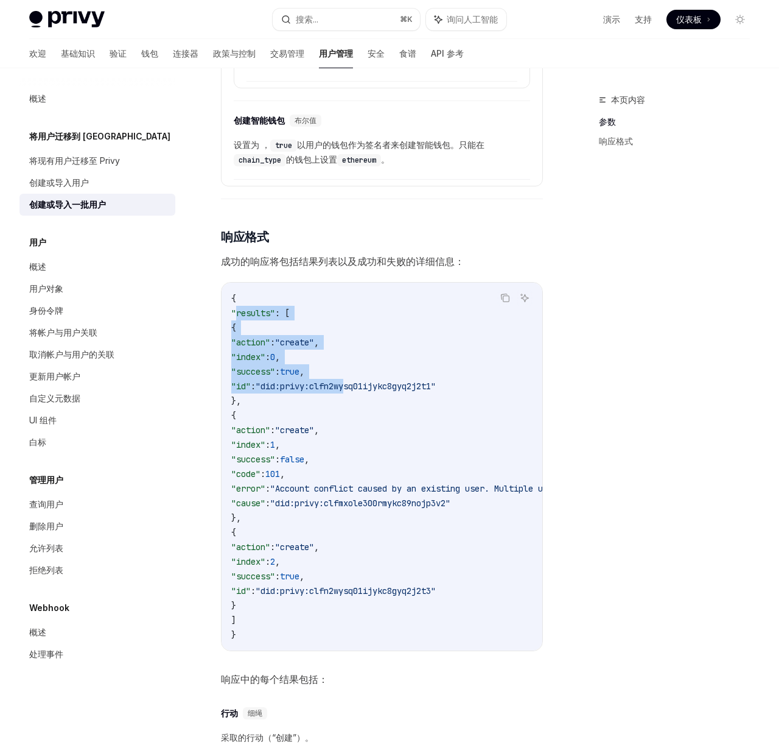
drag, startPoint x: 251, startPoint y: 325, endPoint x: 390, endPoint y: 390, distance: 153.7
click at [388, 390] on code "{ "results" : [ { "action" : "create" , "index" : 0 , "success" : true , "id" :…" at bounding box center [491, 466] width 521 height 351
click at [390, 390] on span ""did:privy:clfn2wysq01ijykc8gyq2j2t1"" at bounding box center [346, 386] width 180 height 11
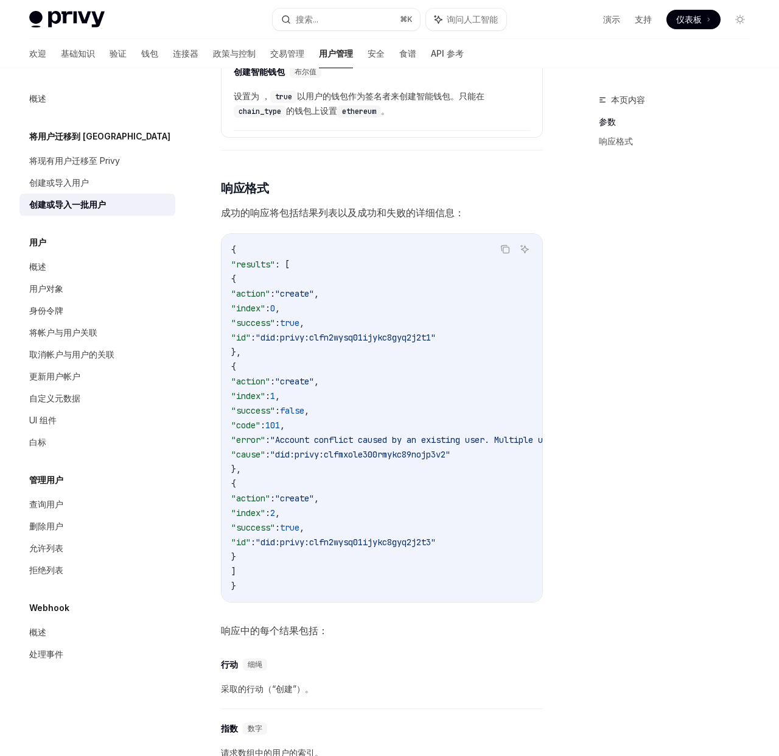
scroll to position [1510, 0]
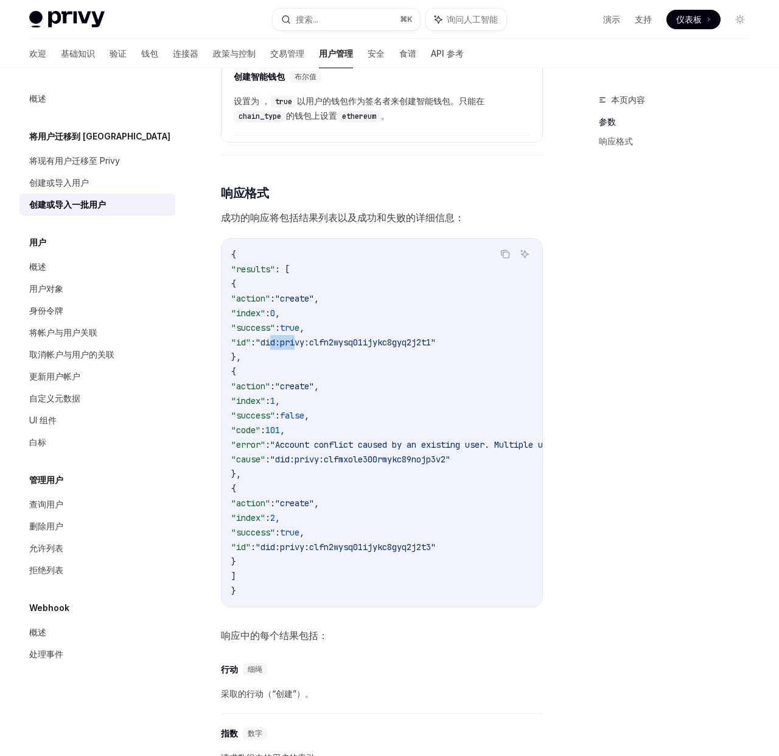
drag, startPoint x: 309, startPoint y: 343, endPoint x: 346, endPoint y: 348, distance: 36.9
click at [342, 348] on span ""did:privy:clfn2wysq01ijykc8gyq2j2t1"" at bounding box center [346, 342] width 180 height 11
click at [346, 348] on span ""did:privy:clfn2wysq01ijykc8gyq2j2t1"" at bounding box center [346, 342] width 180 height 11
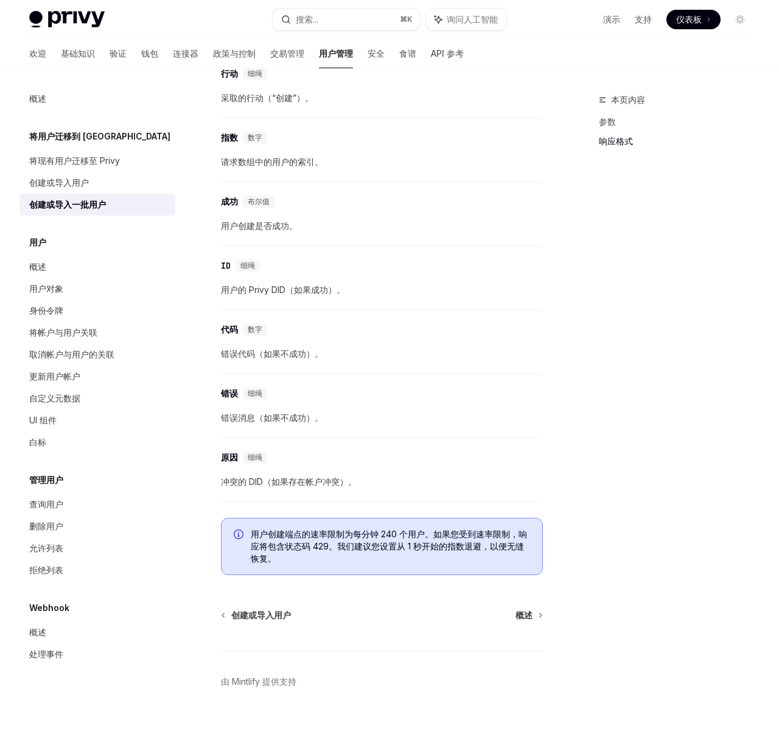
scroll to position [2113, 0]
click at [399, 532] on font "用户创建端点的速率限制为每分钟 240 个用户。如果您受到速率限制，响应将包含状态码 429。我们建议您设置从 1 秒开始的指数退避，以便无缝恢复。" at bounding box center [389, 546] width 276 height 35
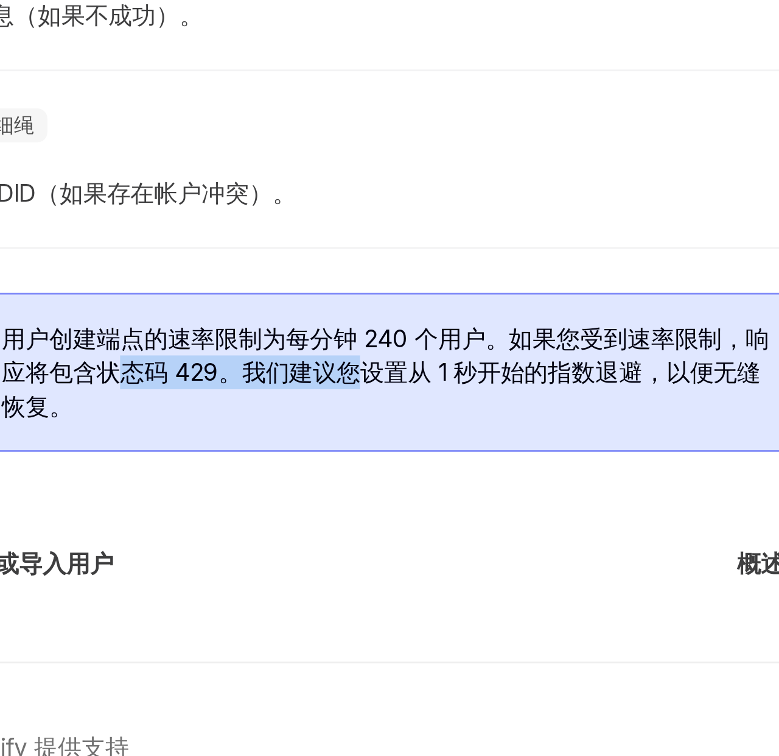
drag, startPoint x: 319, startPoint y: 549, endPoint x: 393, endPoint y: 551, distance: 73.7
click at [390, 551] on font "用户创建端点的速率限制为每分钟 240 个用户。如果您受到速率限制，响应将包含状态码 429。我们建议您设置从 1 秒开始的指数退避，以便无缝恢复。" at bounding box center [389, 546] width 276 height 35
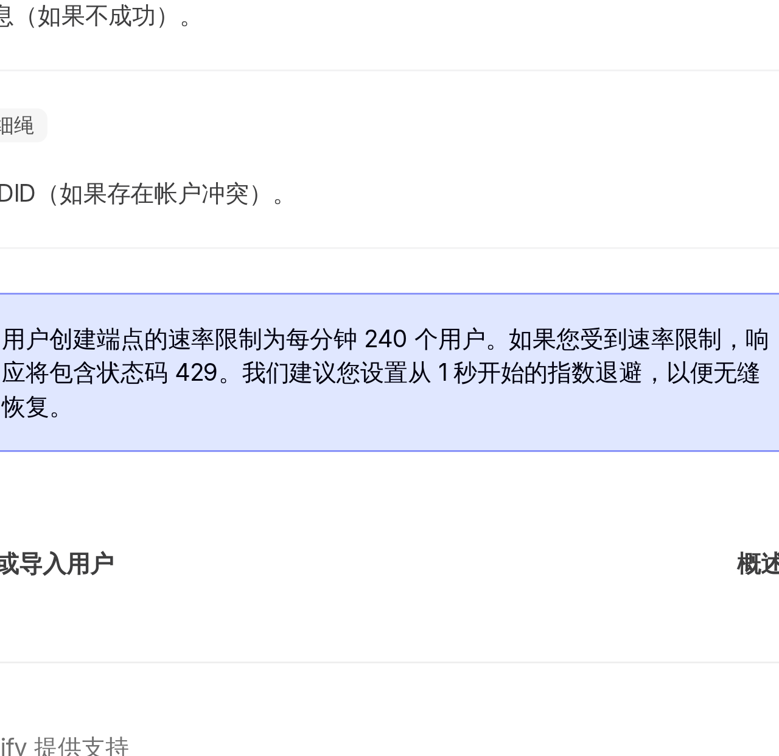
click at [394, 551] on font "用户创建端点的速率限制为每分钟 240 个用户。如果您受到速率限制，响应将包含状态码 429。我们建议您设置从 1 秒开始的指数退避，以便无缝恢复。" at bounding box center [389, 546] width 276 height 35
drag, startPoint x: 383, startPoint y: 551, endPoint x: 431, endPoint y: 551, distance: 48.1
click at [431, 551] on font "用户创建端点的速率限制为每分钟 240 个用户。如果您受到速率限制，响应将包含状态码 429。我们建议您设置从 1 秒开始的指数退避，以便无缝恢复。" at bounding box center [389, 546] width 276 height 35
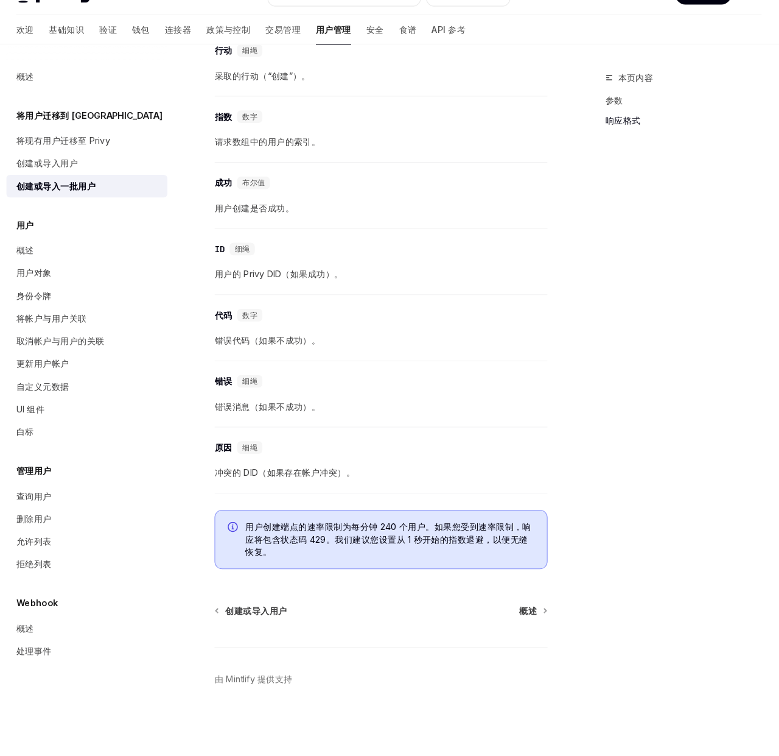
scroll to position [2115, 0]
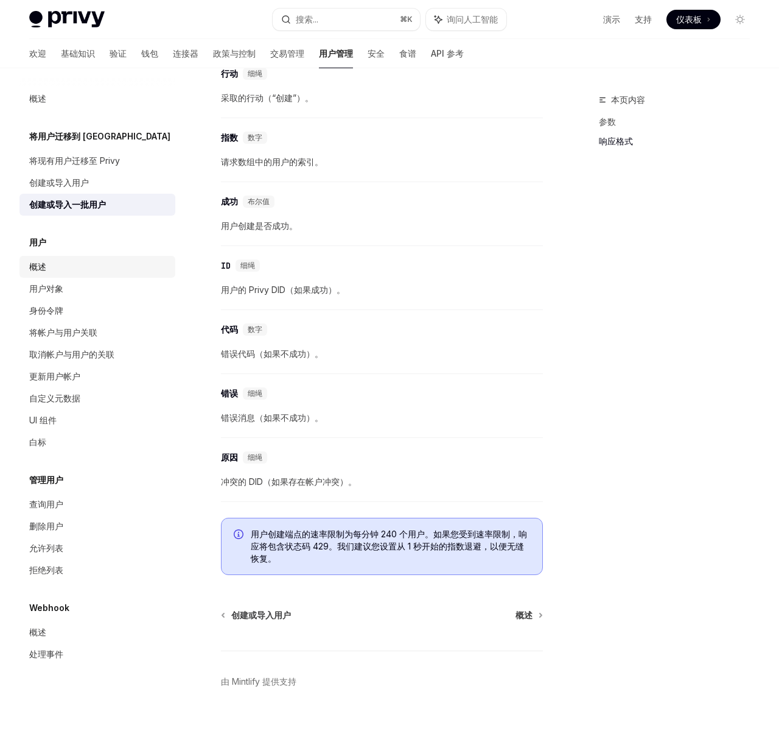
click at [34, 266] on font "概述" at bounding box center [37, 266] width 17 height 10
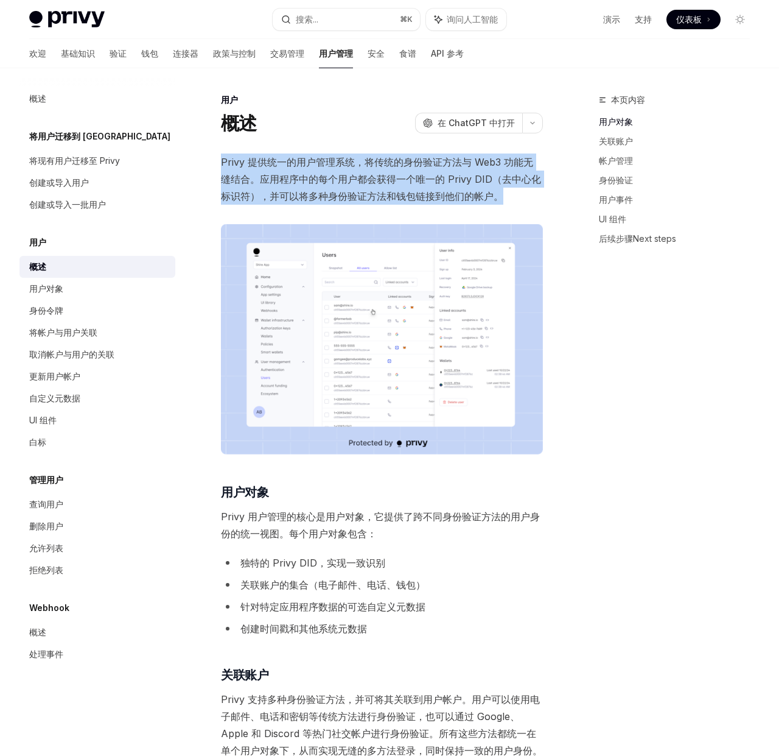
drag, startPoint x: 222, startPoint y: 161, endPoint x: 498, endPoint y: 191, distance: 278.1
click at [498, 191] on span "Privy 提供统一的用户管理系统，将传统的身份验证方法与 Web3 功能无缝结合。应用程序中的每个用户都会获得一个唯一的 Privy DID（去中心化标识符…" at bounding box center [382, 178] width 322 height 51
click at [499, 191] on span "Privy 提供统一的用户管理系统，将传统的身份验证方法与 Web3 功能无缝结合。应用程序中的每个用户都会获得一个唯一的 Privy DID（去中心化标识符…" at bounding box center [382, 178] width 322 height 51
drag, startPoint x: 502, startPoint y: 192, endPoint x: 221, endPoint y: 166, distance: 282.0
click at [221, 166] on span "Privy 提供统一的用户管理系统，将传统的身份验证方法与 Web3 功能无缝结合。应用程序中的每个用户都会获得一个唯一的 Privy DID（去中心化标识符…" at bounding box center [382, 178] width 322 height 51
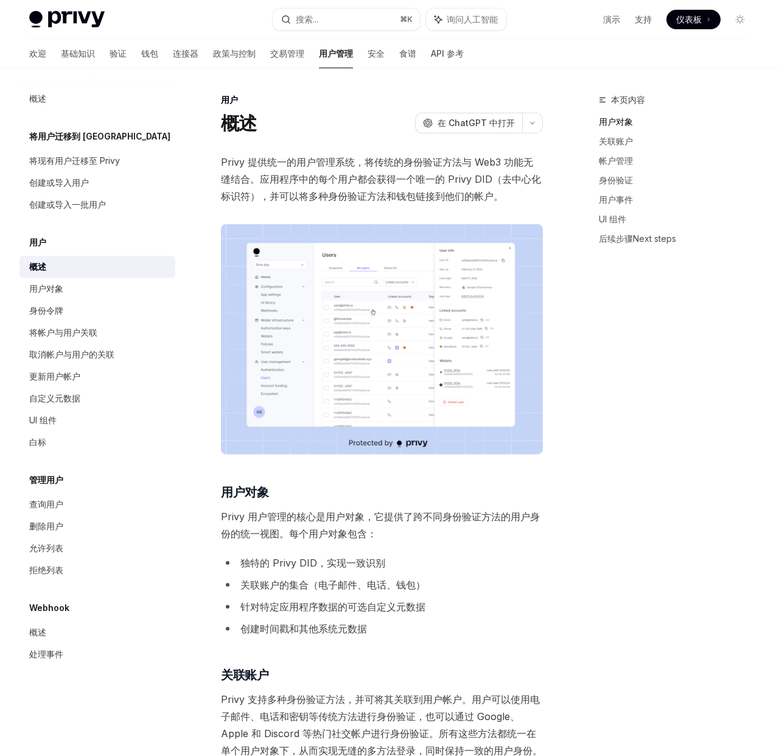
click at [236, 166] on font "Privy 提供统一的用户管理系统，将传统的身份验证方法与 Web3 功能无缝结合。应用程序中的每个用户都会获得一个唯一的 Privy DID（去中心化标识符…" at bounding box center [381, 179] width 320 height 46
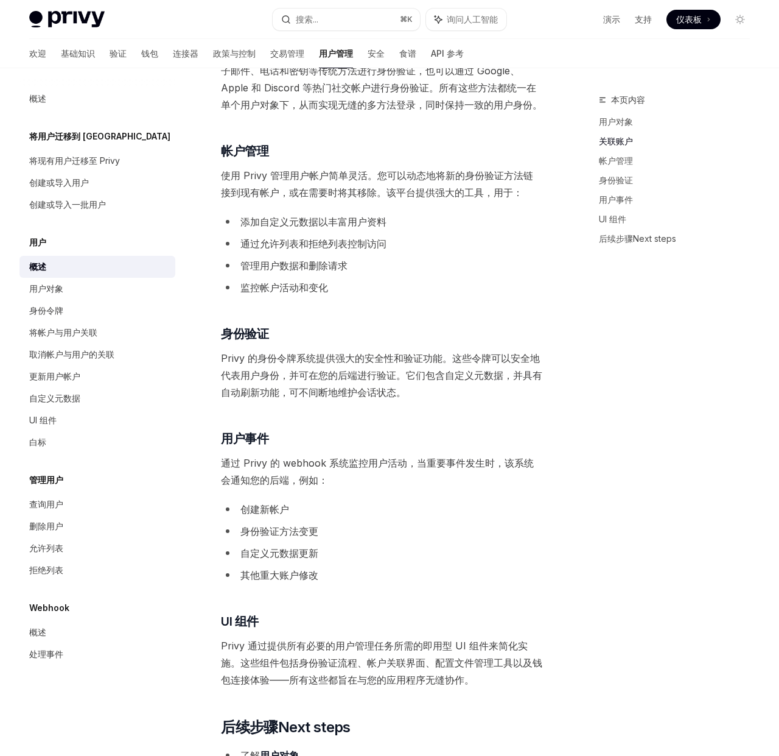
scroll to position [676, 0]
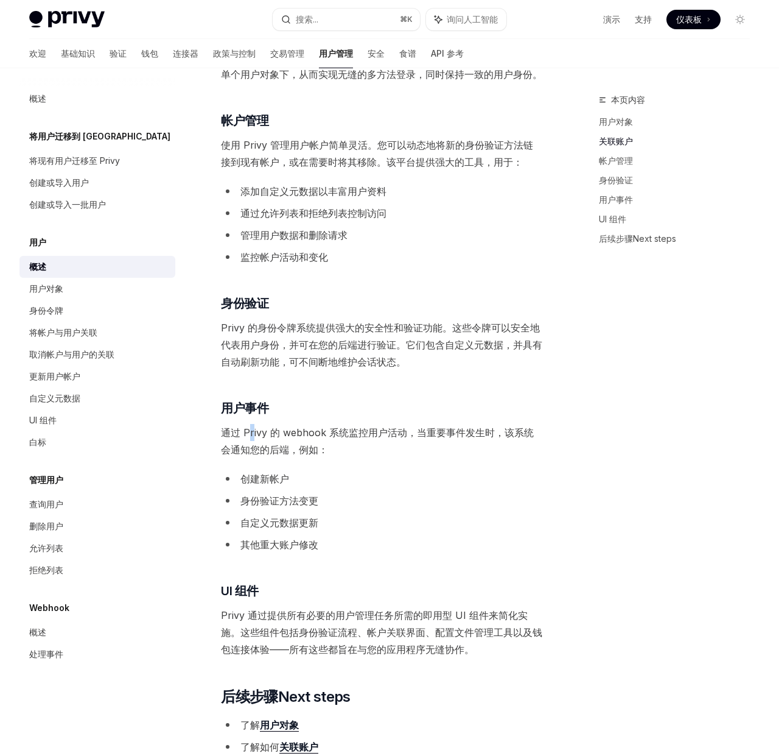
click at [256, 437] on font "通过 Privy 的 webhook 系统监控用户活动，当重要事件发生时，该系统会通知您的后端，例如：" at bounding box center [377, 440] width 313 height 29
click at [257, 437] on font "通过 Privy 的 webhook 系统监控用户活动，当重要事件发生时，该系统会通知您的后端，例如：" at bounding box center [377, 440] width 313 height 29
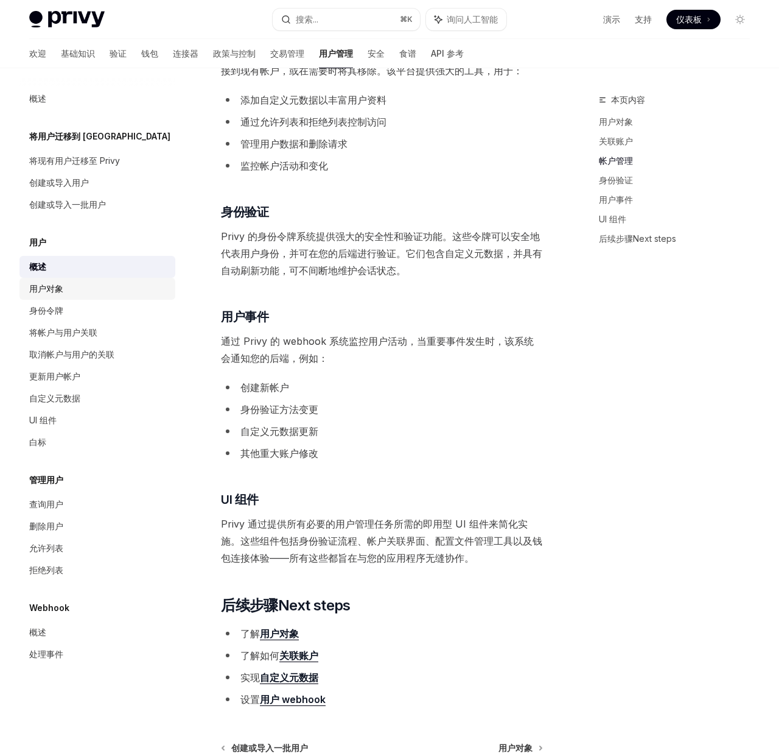
scroll to position [721, 0]
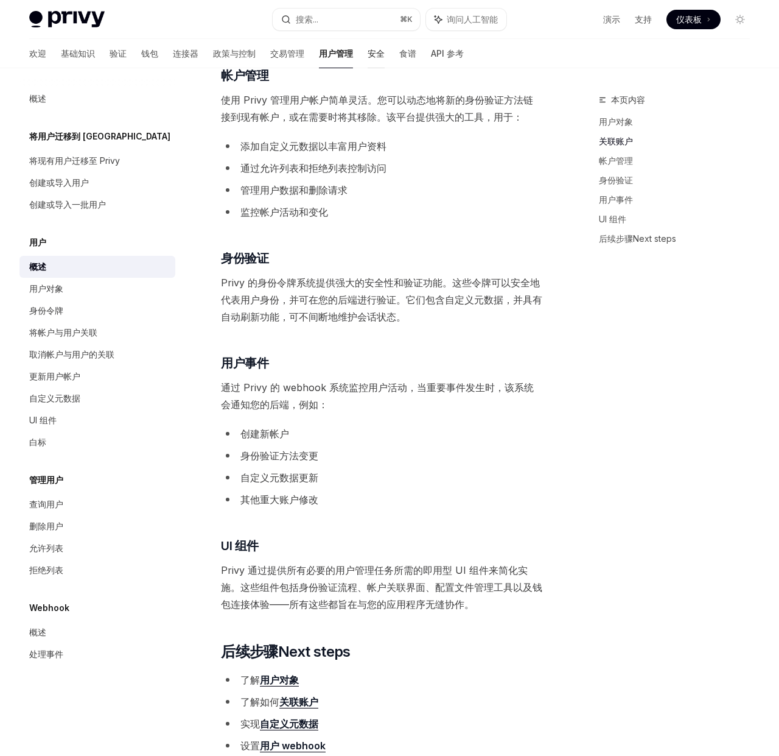
click at [368, 52] on font "安全" at bounding box center [376, 53] width 17 height 10
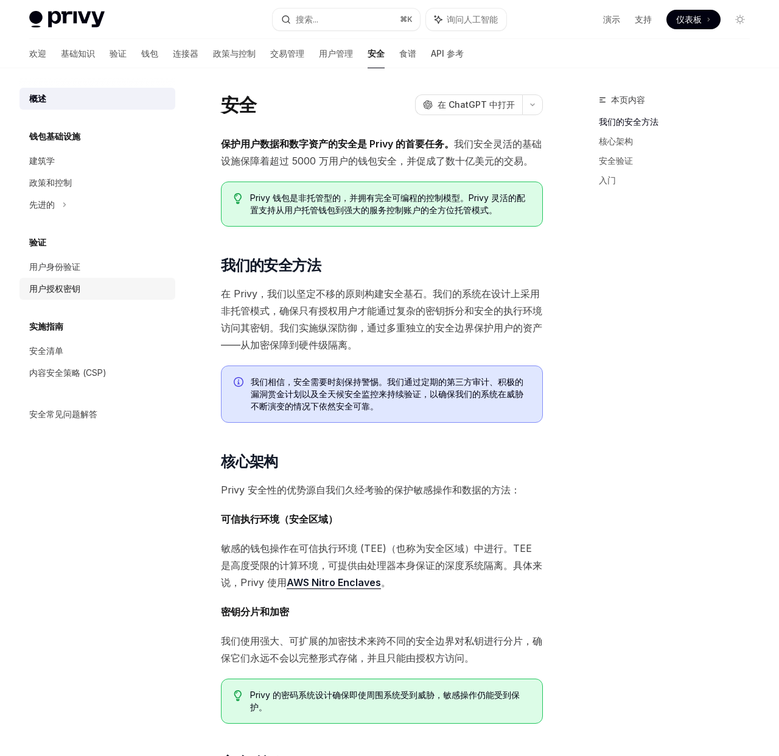
click at [62, 279] on link "用户授权密钥" at bounding box center [97, 289] width 156 height 22
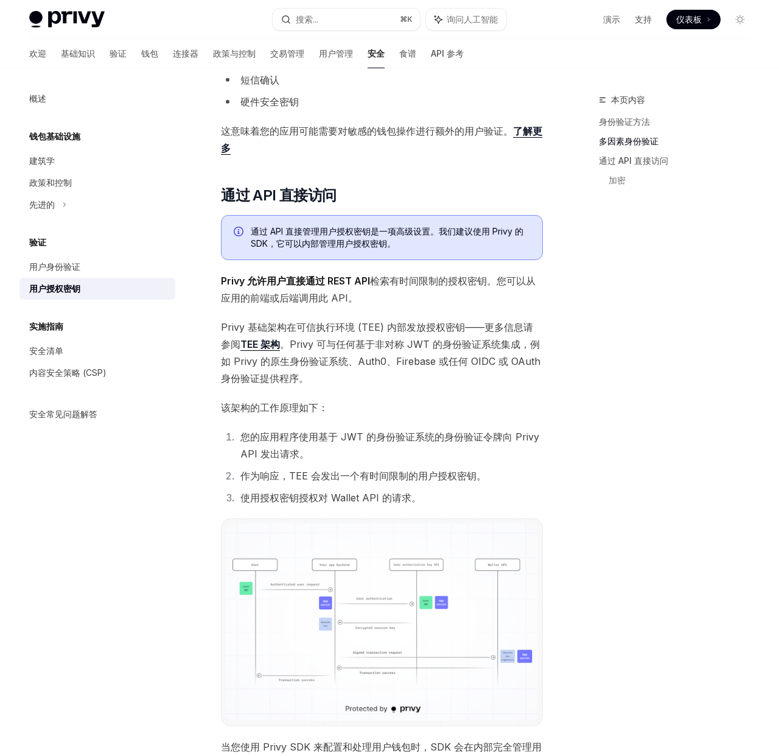
scroll to position [775, 0]
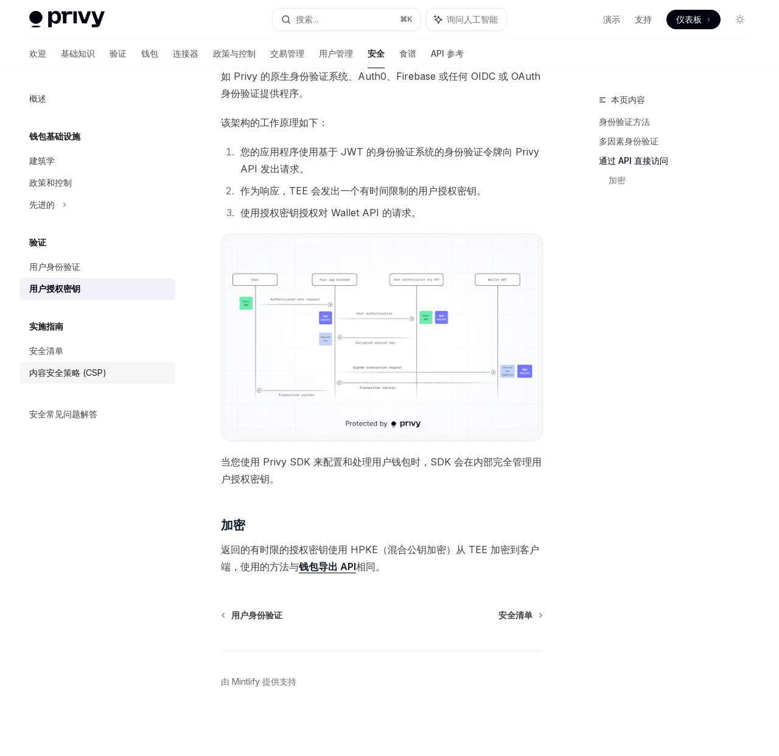
click at [54, 375] on font "内容安全策略 (CSP)" at bounding box center [67, 372] width 77 height 10
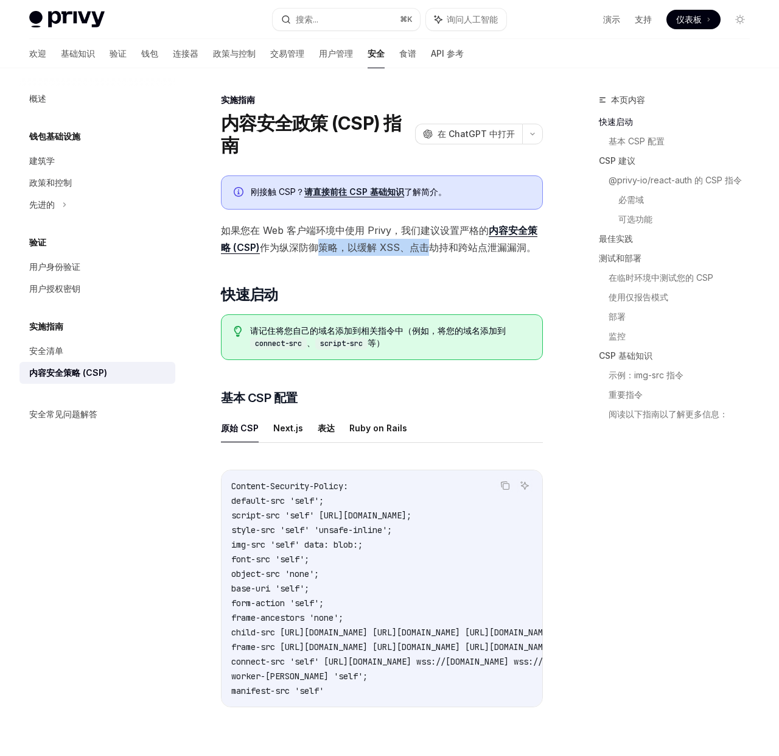
drag, startPoint x: 364, startPoint y: 248, endPoint x: 431, endPoint y: 248, distance: 67.6
click at [431, 248] on font "作为纵深防御策略，以缓解 XSS、点击劫持和跨站点泄漏漏洞。" at bounding box center [398, 247] width 276 height 12
drag, startPoint x: 279, startPoint y: 335, endPoint x: 337, endPoint y: 338, distance: 57.9
click at [337, 338] on span "请记住将您自己的域名添加到相关指令中（例如，将您的域名添加到 connect-src 、 script-src 等）" at bounding box center [390, 337] width 280 height 25
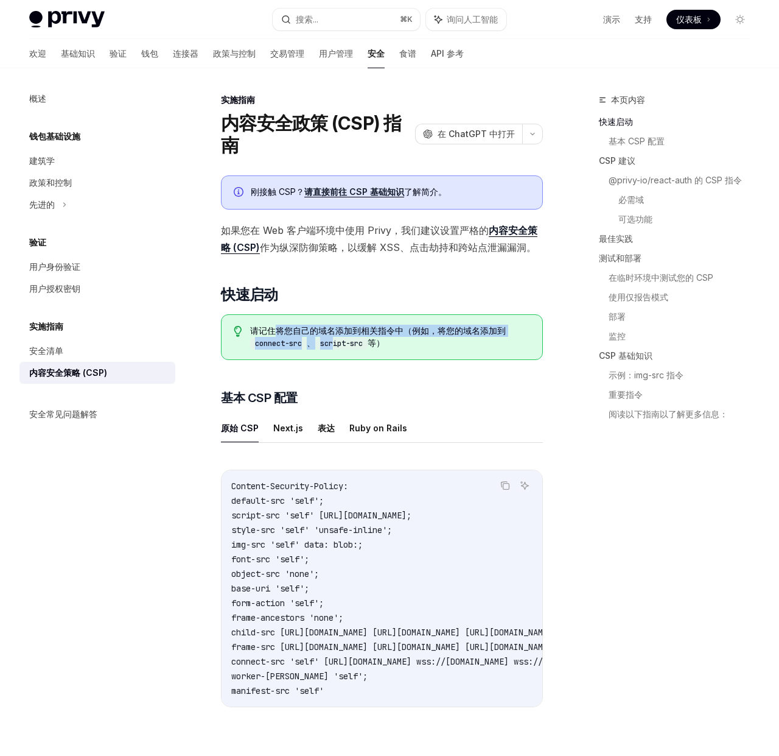
click at [337, 338] on code "script-src" at bounding box center [341, 343] width 52 height 12
click at [294, 340] on code "connect-src" at bounding box center [278, 343] width 57 height 12
click at [320, 342] on code "script-src" at bounding box center [341, 343] width 52 height 12
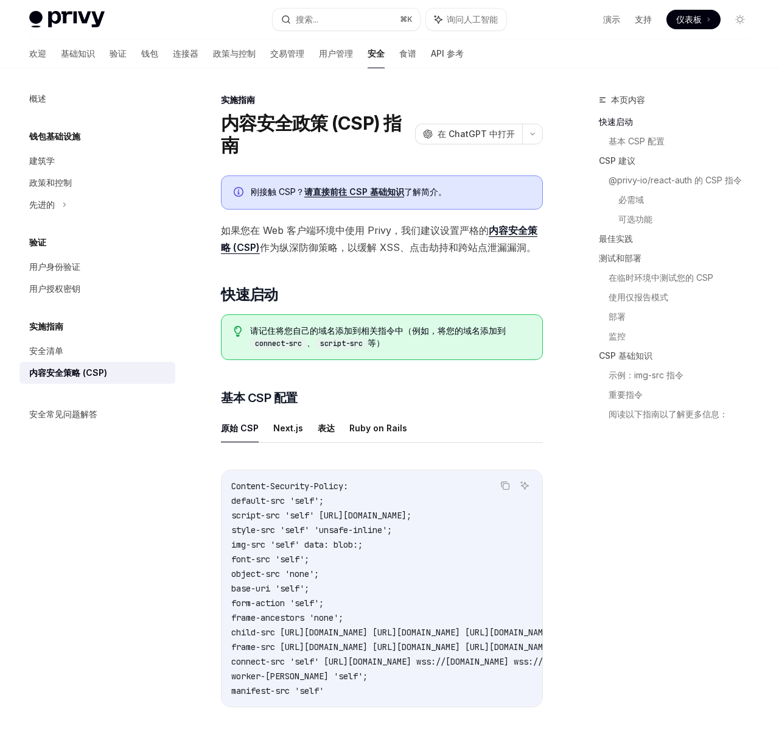
click at [362, 343] on code "script-src" at bounding box center [341, 343] width 52 height 12
click at [350, 342] on code "script-src" at bounding box center [341, 343] width 52 height 12
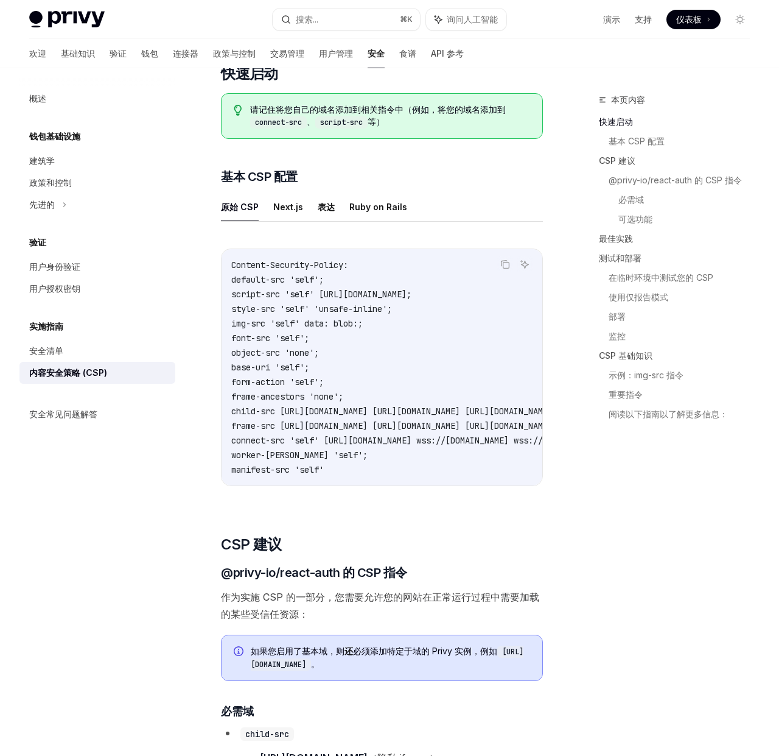
scroll to position [223, 0]
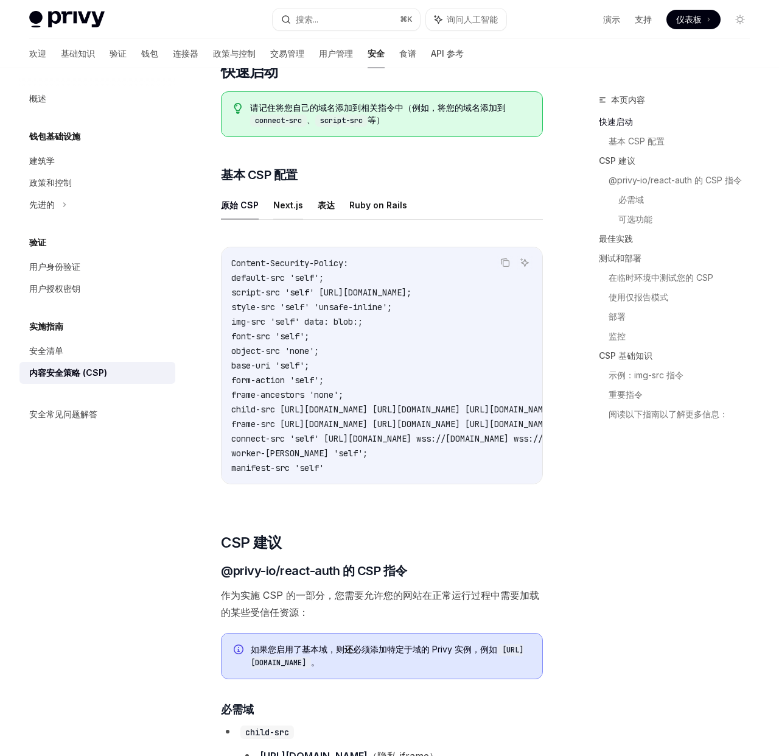
click at [290, 204] on font "Next.js" at bounding box center [288, 205] width 30 height 10
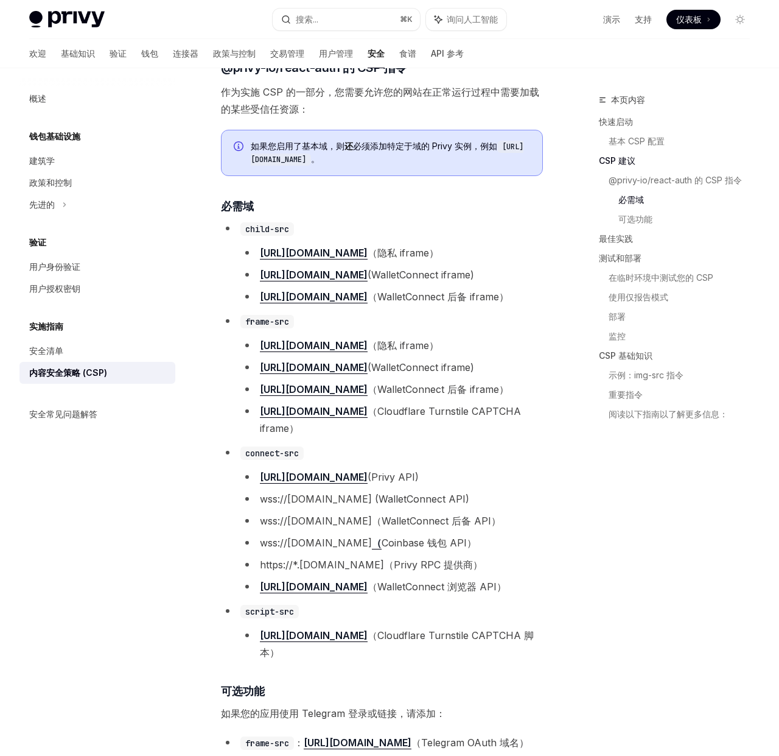
scroll to position [946, 0]
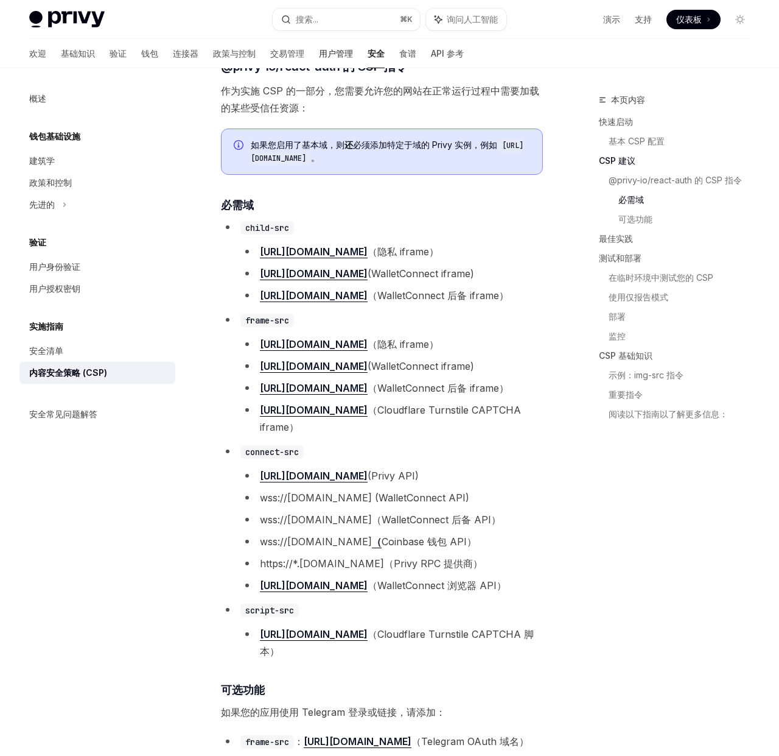
click at [319, 52] on font "用户管理" at bounding box center [336, 53] width 34 height 10
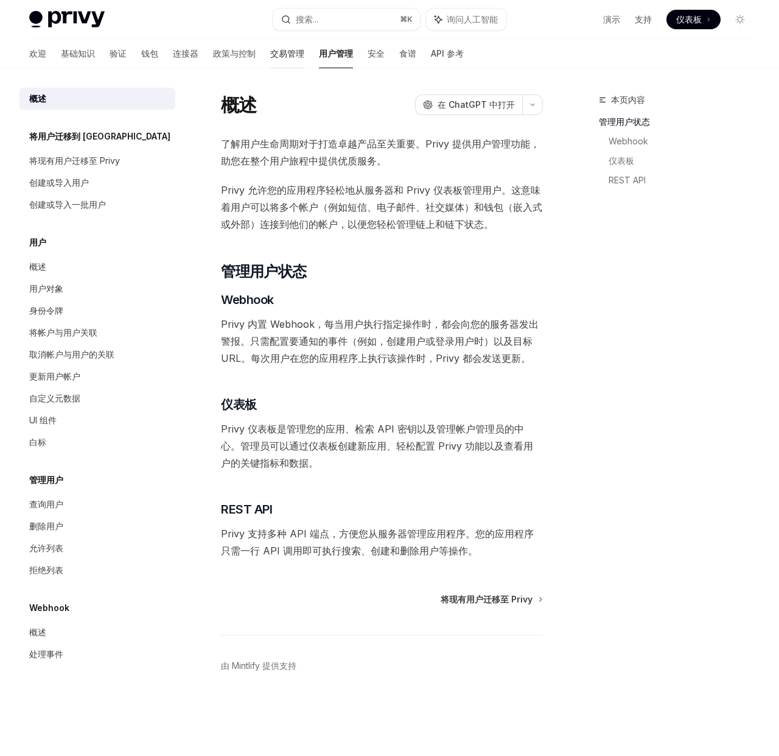
click at [270, 56] on font "交易管理" at bounding box center [287, 53] width 34 height 10
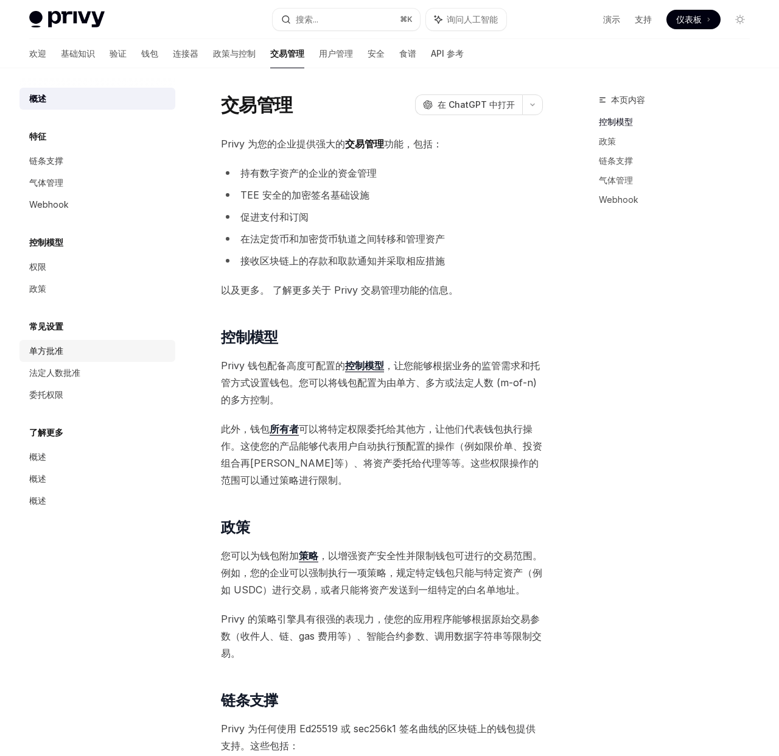
click at [46, 359] on link "单方批准" at bounding box center [97, 351] width 156 height 22
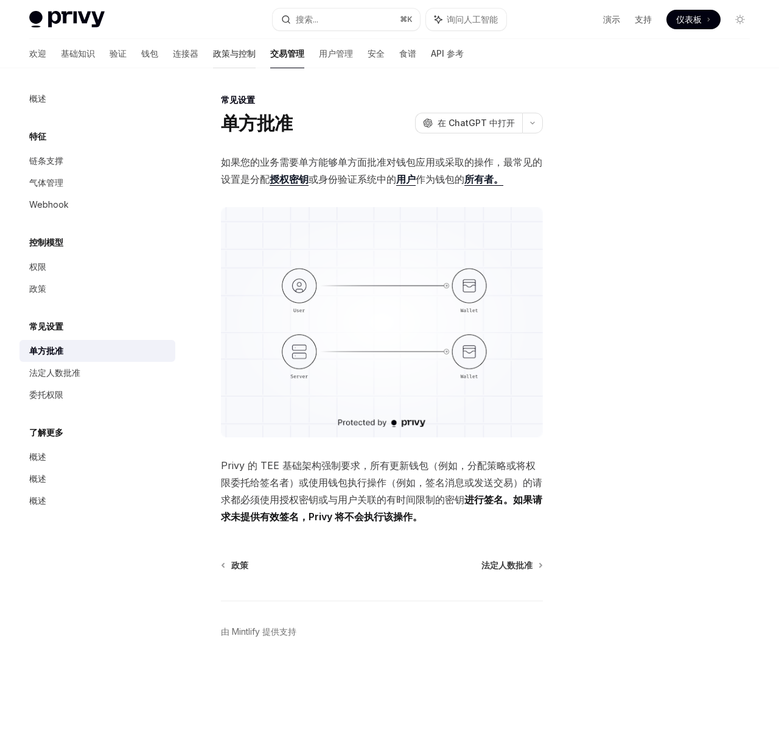
click at [213, 51] on font "政策与控制" at bounding box center [234, 53] width 43 height 10
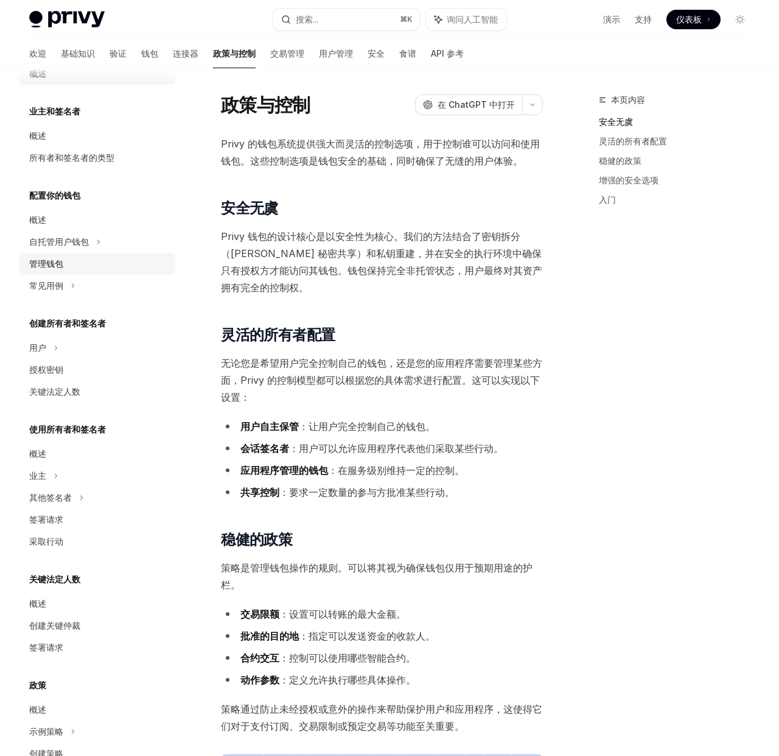
scroll to position [27, 0]
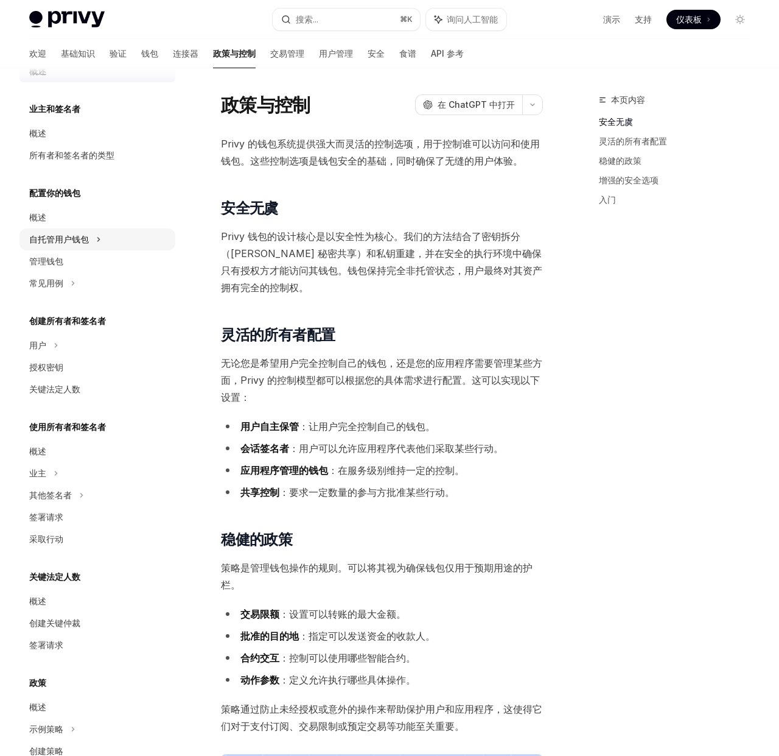
click at [77, 241] on font "自托管用户钱包" at bounding box center [59, 239] width 60 height 10
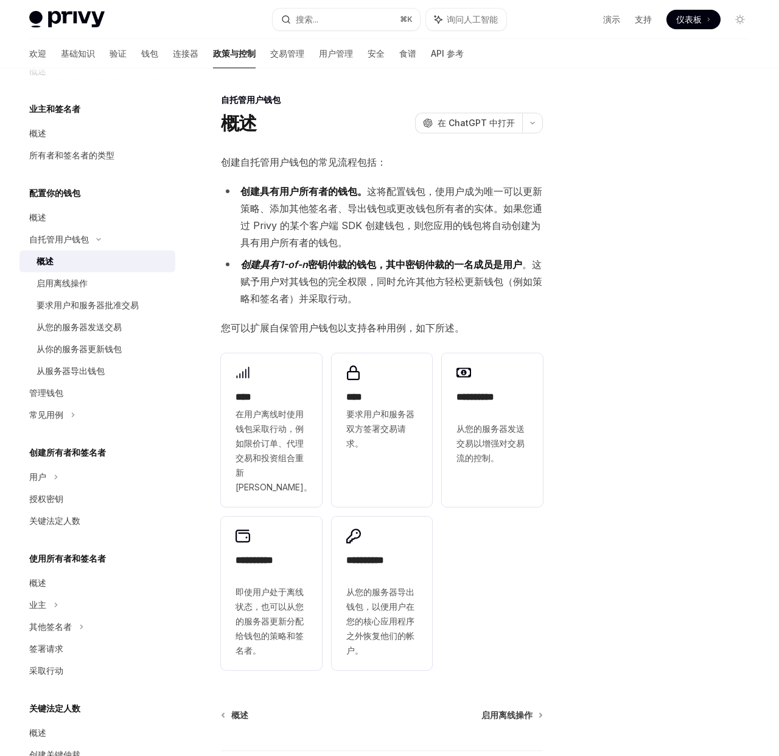
click at [352, 195] on font "创建具有用户所有者的钱包。" at bounding box center [304, 191] width 127 height 12
click at [409, 193] on font "这将配置钱包，使用户成为唯一可以更新策略、添加其他签名者、导出钱包或更改钱包所有者的实体。如果您通过 Privy 的某个客户端 SDK 创建钱包，则您应用的钱…" at bounding box center [392, 216] width 302 height 63
drag, startPoint x: 401, startPoint y: 191, endPoint x: 477, endPoint y: 191, distance: 76.7
click at [476, 191] on font "这将配置钱包，使用户成为唯一可以更新策略、添加其他签名者、导出钱包或更改钱包所有者的实体。如果您通过 Privy 的某个客户端 SDK 创建钱包，则您应用的钱…" at bounding box center [392, 216] width 302 height 63
click at [477, 191] on font "这将配置钱包，使用户成为唯一可以更新策略、添加其他签名者、导出钱包或更改钱包所有者的实体。如果您通过 Privy 的某个客户端 SDK 创建钱包，则您应用的钱…" at bounding box center [392, 216] width 302 height 63
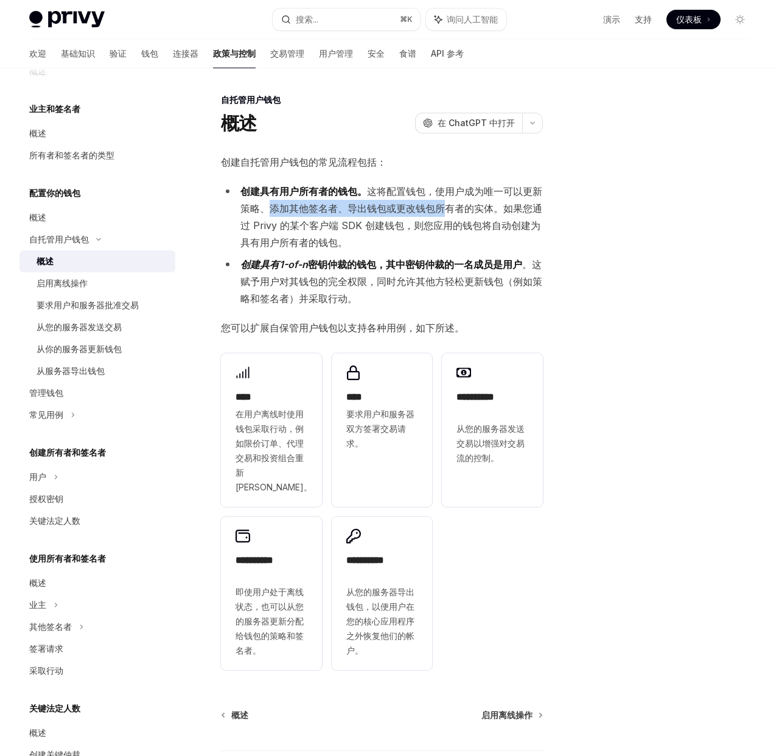
drag, startPoint x: 282, startPoint y: 202, endPoint x: 443, endPoint y: 203, distance: 161.4
click at [443, 203] on font "这将配置钱包，使用户成为唯一可以更新策略、添加其他签名者、导出钱包或更改钱包所有者的实体。如果您通过 Privy 的某个客户端 SDK 创建钱包，则您应用的钱…" at bounding box center [392, 216] width 302 height 63
drag, startPoint x: 306, startPoint y: 227, endPoint x: 428, endPoint y: 228, distance: 122.4
click at [428, 228] on font "这将配置钱包，使用户成为唯一可以更新策略、添加其他签名者、导出钱包或更改钱包所有者的实体。如果您通过 Privy 的某个客户端 SDK 创建钱包，则您应用的钱…" at bounding box center [392, 216] width 302 height 63
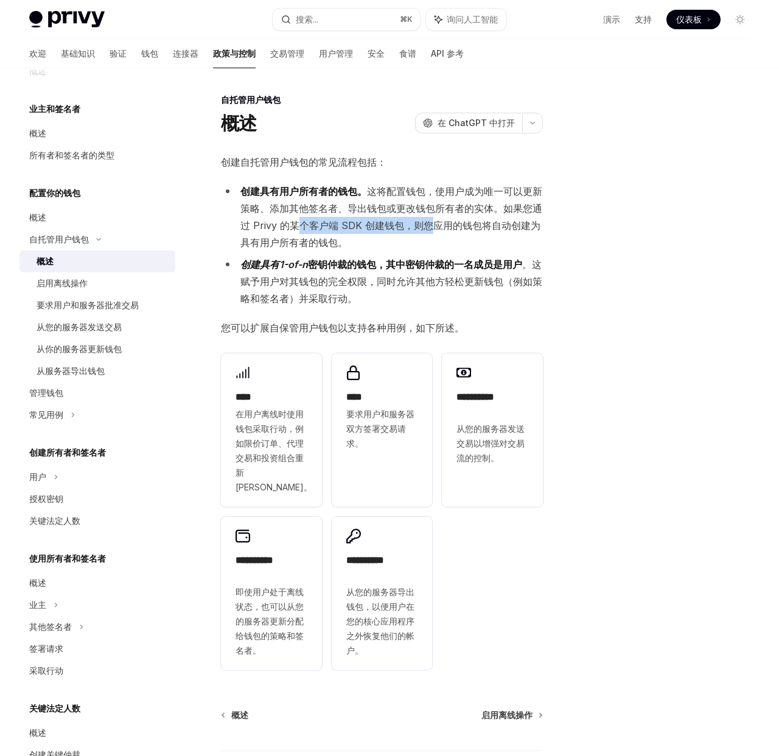
drag, startPoint x: 428, startPoint y: 228, endPoint x: 401, endPoint y: 241, distance: 30.0
click at [428, 228] on font "这将配置钱包，使用户成为唯一可以更新策略、添加其他签名者、导出钱包或更改钱包所有者的实体。如果您通过 Privy 的某个客户端 SDK 创建钱包，则您应用的钱…" at bounding box center [392, 216] width 302 height 63
drag, startPoint x: 276, startPoint y: 264, endPoint x: 471, endPoint y: 264, distance: 194.3
click at [462, 266] on strong "创建具有1-of-n 密钥仲裁的钱包 ，其中密钥仲裁的一名成员是用户" at bounding box center [382, 264] width 282 height 12
click at [471, 264] on font "，其中密钥仲裁的一名成员是用户" at bounding box center [449, 264] width 146 height 12
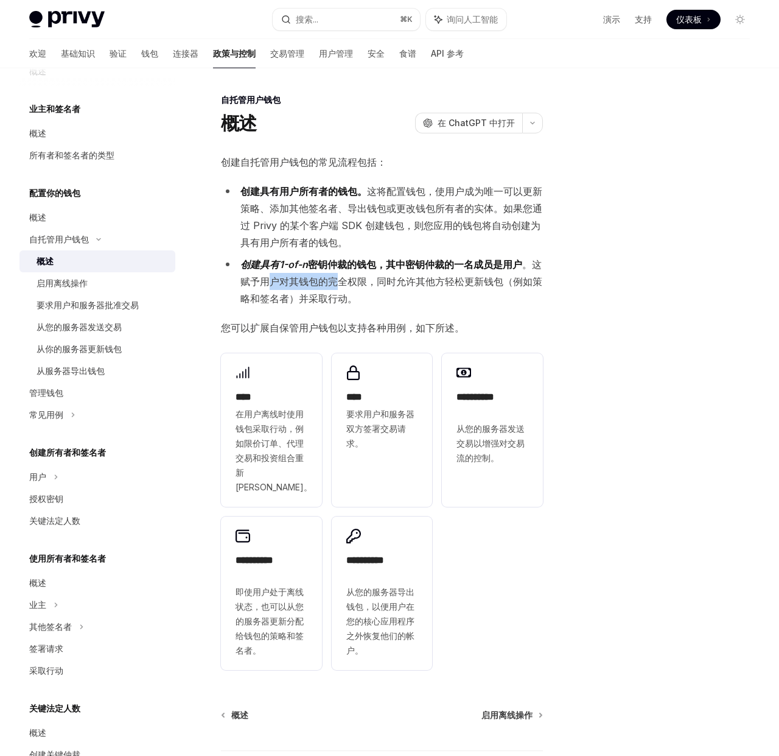
drag, startPoint x: 280, startPoint y: 283, endPoint x: 345, endPoint y: 283, distance: 64.6
click at [344, 284] on font "。这赋予用户对其钱包的完全权限，同时允许其他方轻松更新钱包（例如策略和签名者）并采取行动。" at bounding box center [392, 281] width 302 height 46
click at [345, 283] on font "。这赋予用户对其钱包的完全权限，同时允许其他方轻松更新钱包（例如策略和签名者）并采取行动。" at bounding box center [392, 281] width 302 height 46
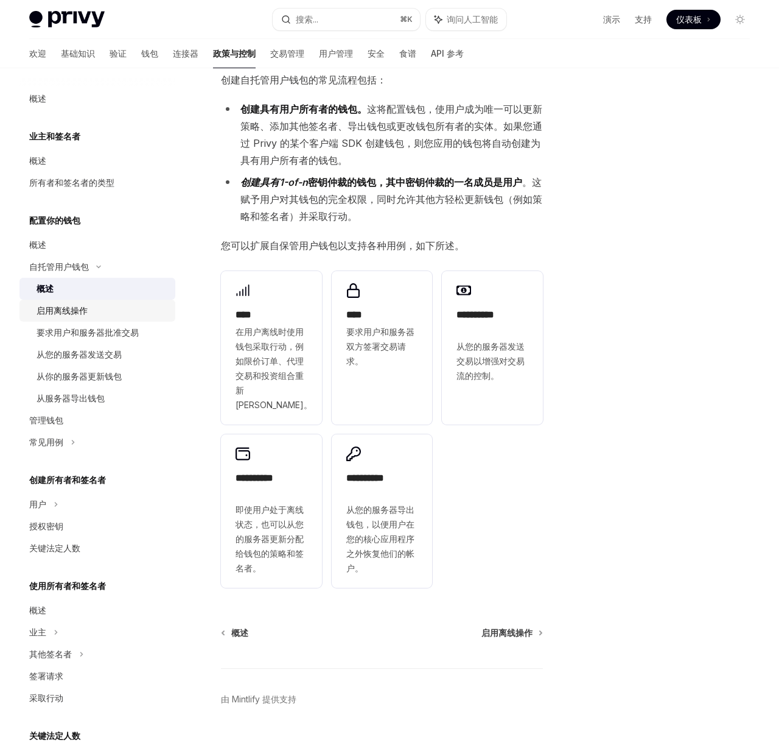
click at [84, 313] on font "启用离线操作" at bounding box center [62, 310] width 51 height 10
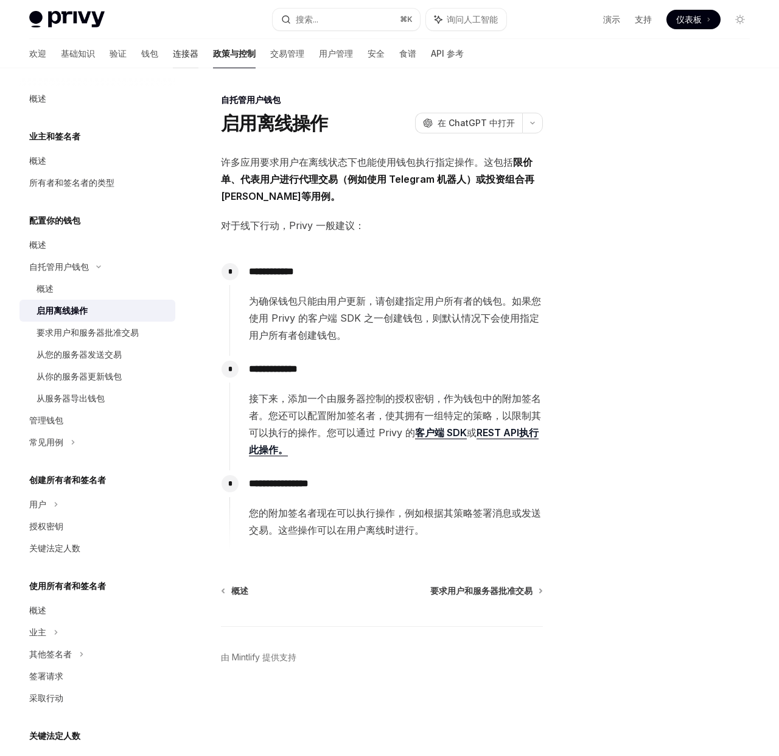
click at [173, 54] on font "连接器" at bounding box center [186, 53] width 26 height 10
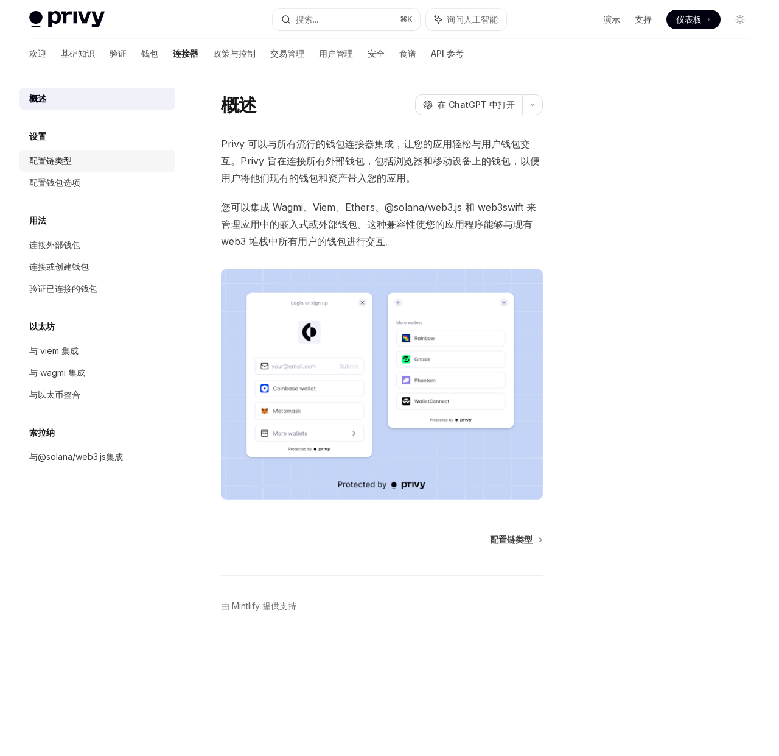
click at [69, 160] on font "配置链类型" at bounding box center [50, 160] width 43 height 10
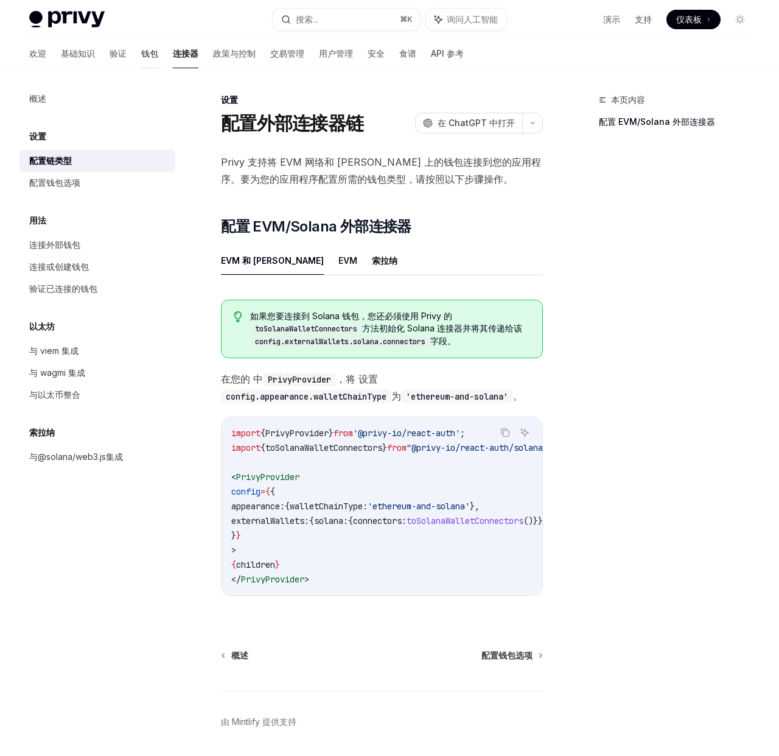
click at [141, 54] on font "钱包" at bounding box center [149, 53] width 17 height 10
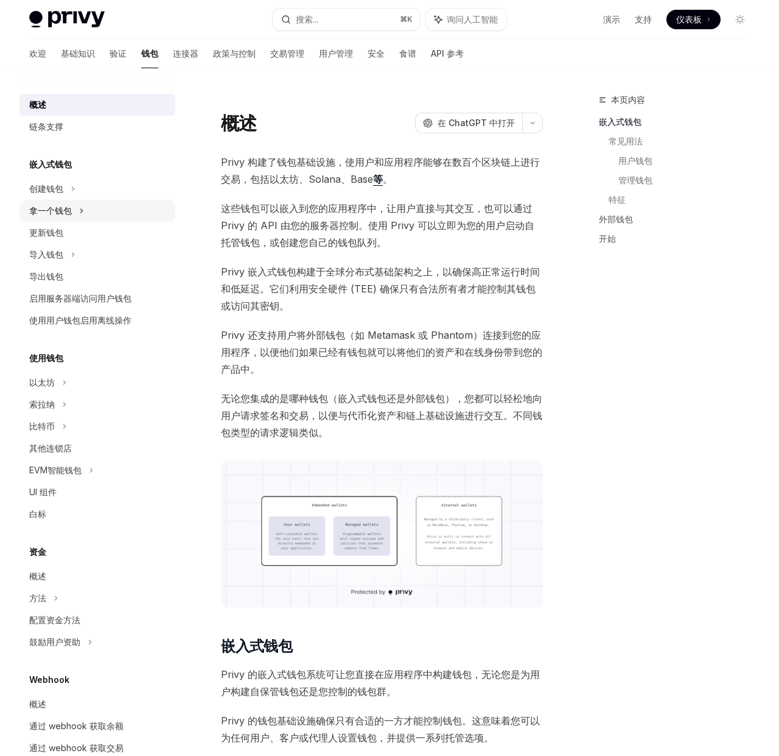
click at [65, 208] on font "拿一个钱包" at bounding box center [50, 210] width 43 height 10
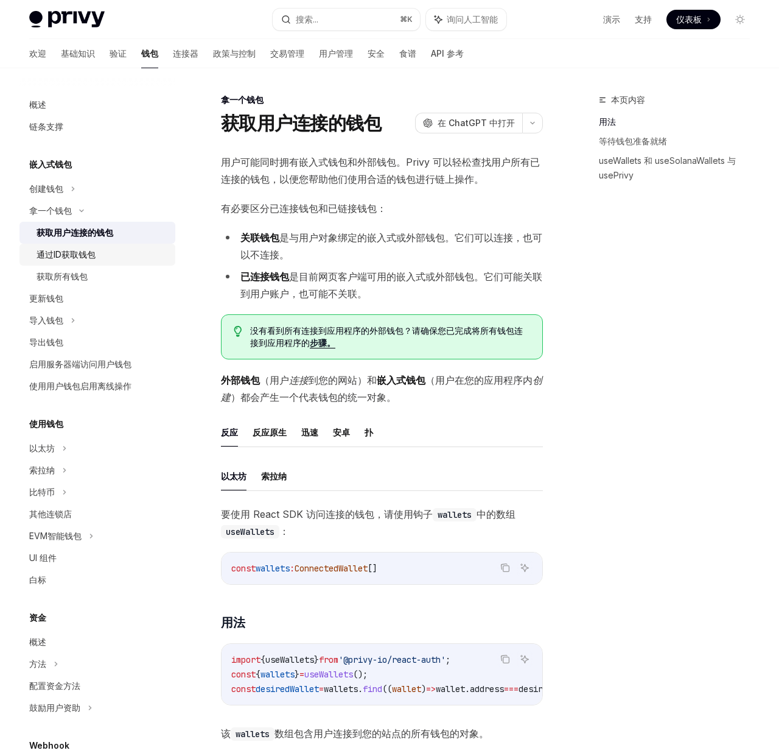
click at [81, 250] on font "通过ID获取钱包" at bounding box center [66, 254] width 59 height 10
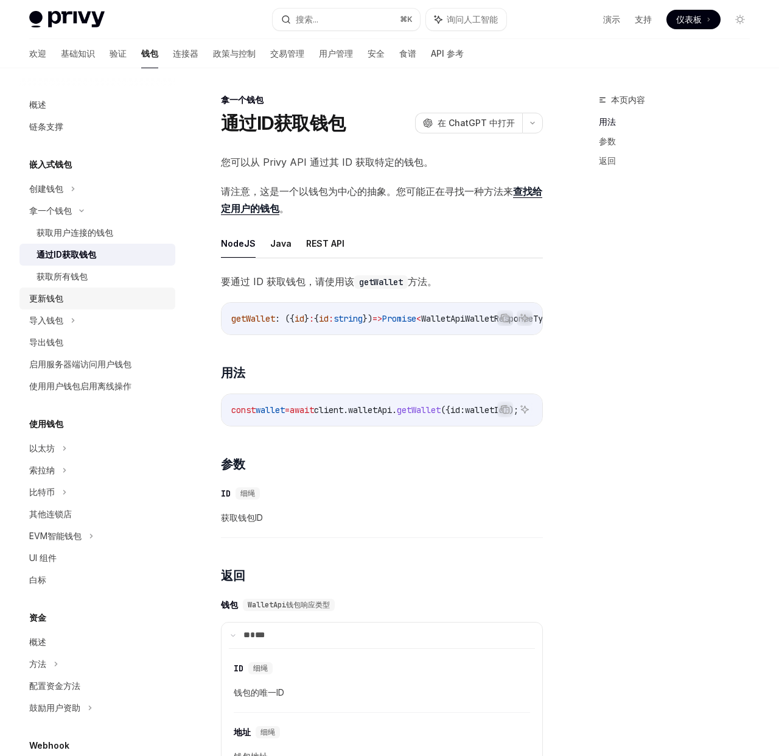
click at [63, 300] on div "更新钱包" at bounding box center [98, 298] width 139 height 15
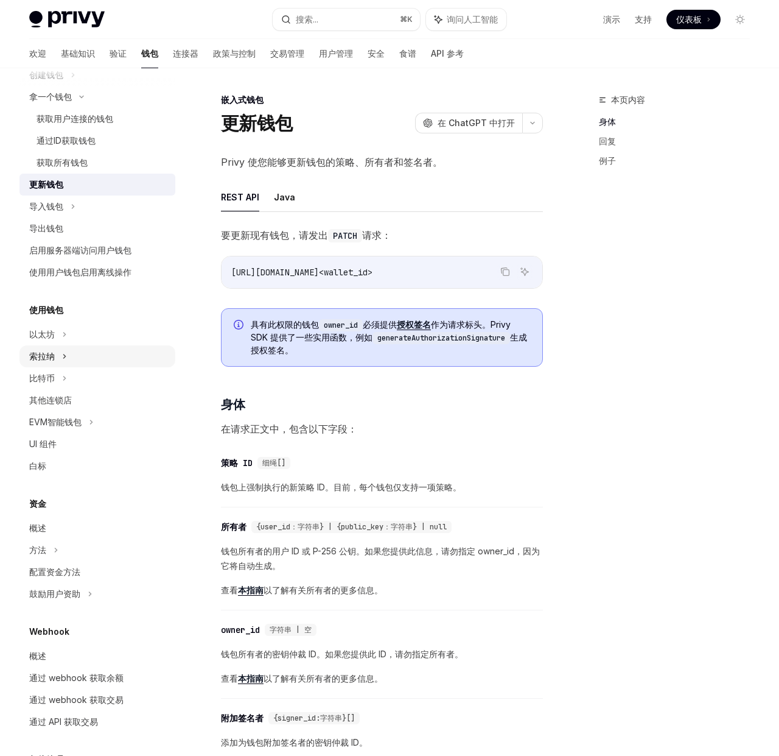
scroll to position [164, 0]
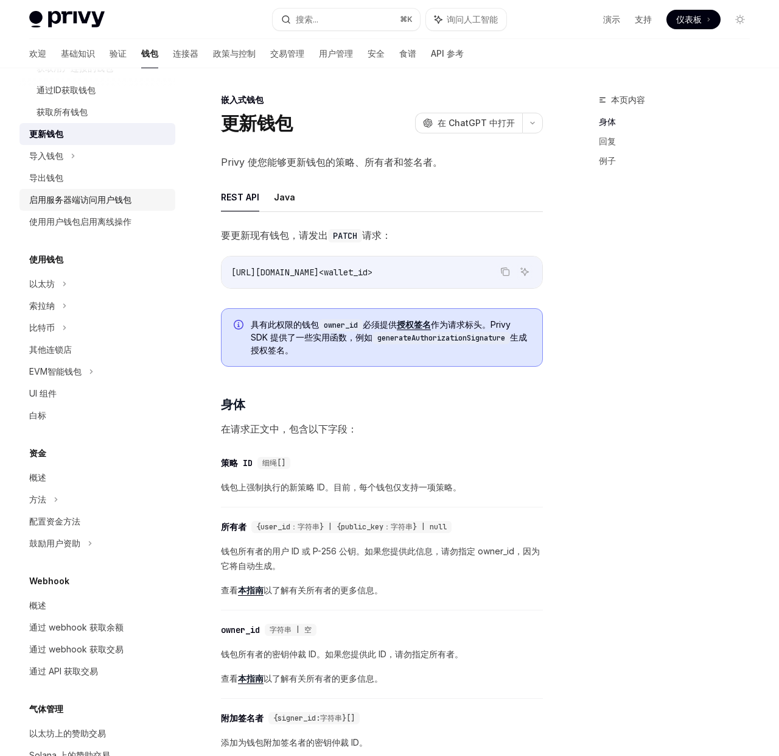
click at [65, 202] on font "启用服务器端访问用户钱包" at bounding box center [80, 199] width 102 height 10
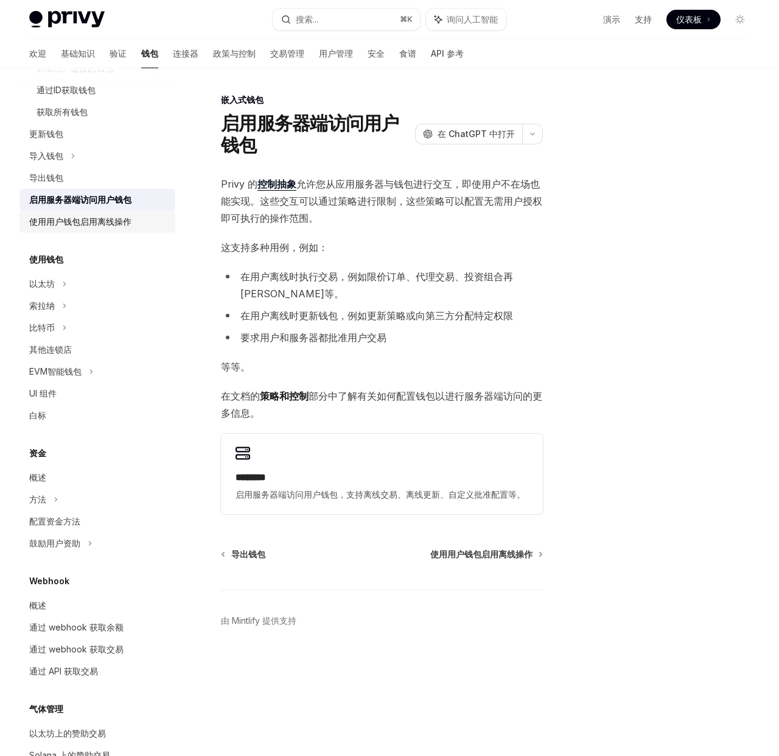
click at [59, 219] on font "使用用户钱包启用离线操作" at bounding box center [80, 221] width 102 height 10
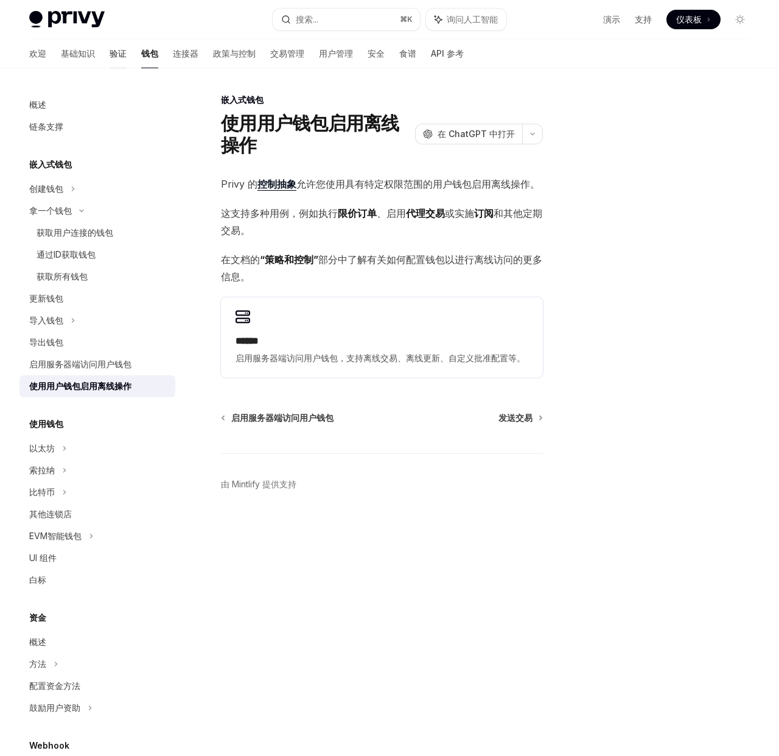
click at [94, 48] on div "欢迎 基础知识 验证 钱包 连接器 政策与控制 交易管理 用户管理 安全 食谱 API 参考" at bounding box center [246, 53] width 435 height 29
click at [61, 55] on font "基础知识" at bounding box center [78, 53] width 34 height 10
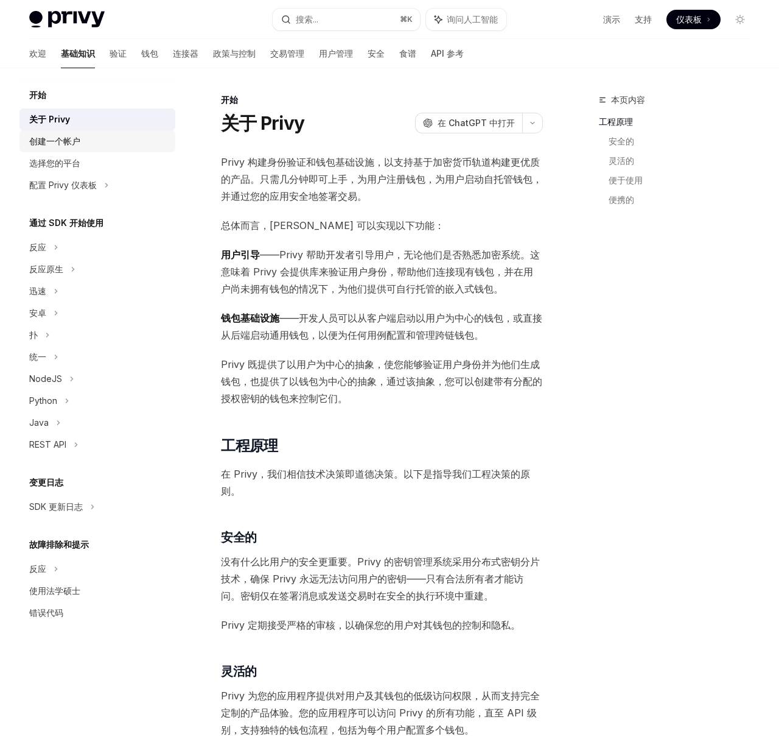
click at [88, 134] on div "创建一个帐户" at bounding box center [98, 141] width 139 height 15
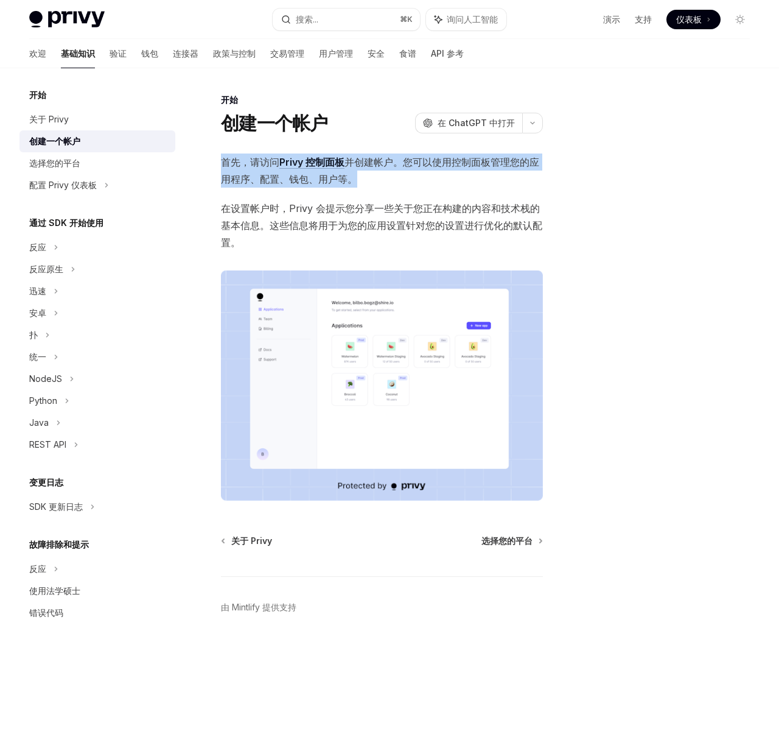
drag, startPoint x: 220, startPoint y: 161, endPoint x: 395, endPoint y: 184, distance: 176.9
click at [395, 184] on div "开始 创建一个帐户 OpenAI 在 ChatGPT 中打开 OpenAI 在 ChatGPT 中打开 首先，请访问 Privy 控制面板 并创建帐户。您可以…" at bounding box center [267, 424] width 555 height 663
click at [396, 183] on span "首先，请访问 Privy 控制面板 并创建帐户。您可以使用控制面板管理您的应用程序、配置、钱包、用户等。" at bounding box center [382, 170] width 322 height 34
drag, startPoint x: 387, startPoint y: 182, endPoint x: 220, endPoint y: 167, distance: 168.2
click at [220, 167] on div "开始 创建一个帐户 OpenAI 在 ChatGPT 中打开 OpenAI 在 ChatGPT 中打开 首先，请访问 Privy 控制面板 并创建帐户。您可以…" at bounding box center [267, 424] width 555 height 663
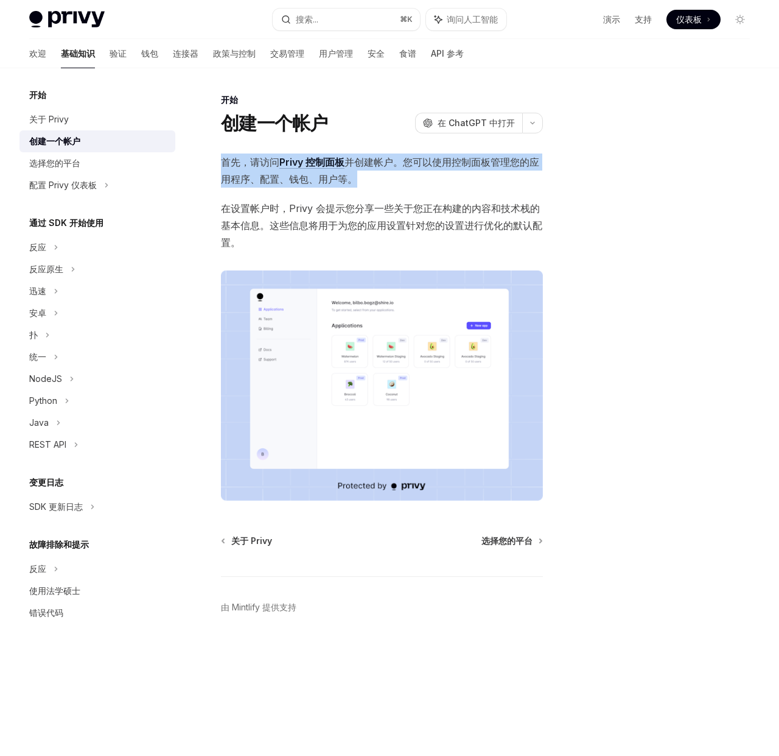
click at [227, 163] on font "首先，请访问" at bounding box center [250, 162] width 58 height 12
drag, startPoint x: 220, startPoint y: 164, endPoint x: 367, endPoint y: 175, distance: 147.8
click at [367, 175] on div "开始 创建一个帐户 OpenAI 在 ChatGPT 中打开 OpenAI 在 ChatGPT 中打开 首先，请访问 Privy 控制面板 并创建帐户。您可以…" at bounding box center [267, 424] width 555 height 663
click at [367, 175] on span "首先，请访问 Privy 控制面板 并创建帐户。您可以使用控制面板管理您的应用程序、配置、钱包、用户等。" at bounding box center [382, 170] width 322 height 34
drag, startPoint x: 364, startPoint y: 177, endPoint x: 222, endPoint y: 168, distance: 142.1
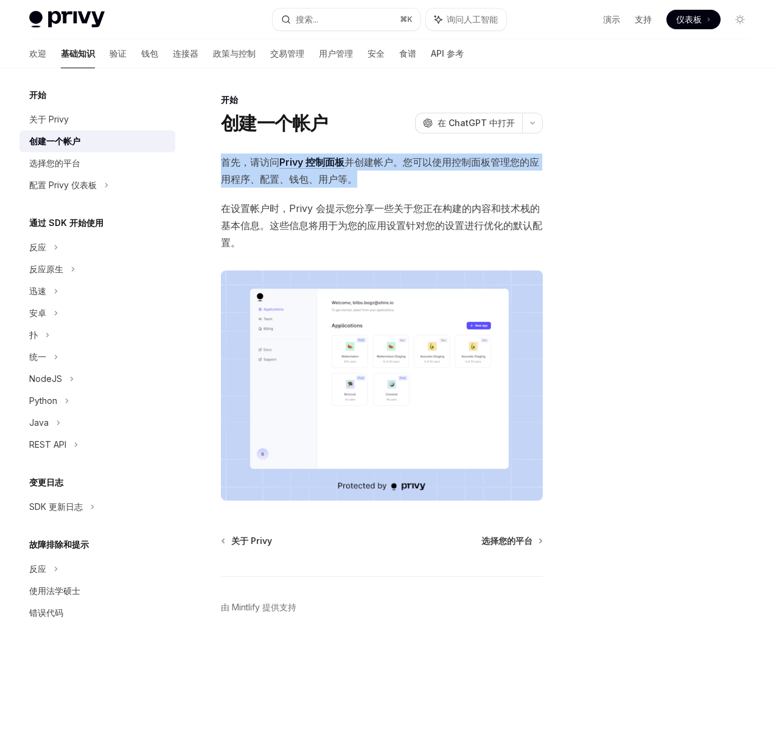
click at [222, 168] on span "首先，请访问 Privy 控制面板 并创建帐户。您可以使用控制面板管理您的应用程序、配置、钱包、用户等。" at bounding box center [382, 170] width 322 height 34
click at [223, 168] on span "首先，请访问 Privy 控制面板 并创建帐户。您可以使用控制面板管理您的应用程序、配置、钱包、用户等。" at bounding box center [382, 170] width 322 height 34
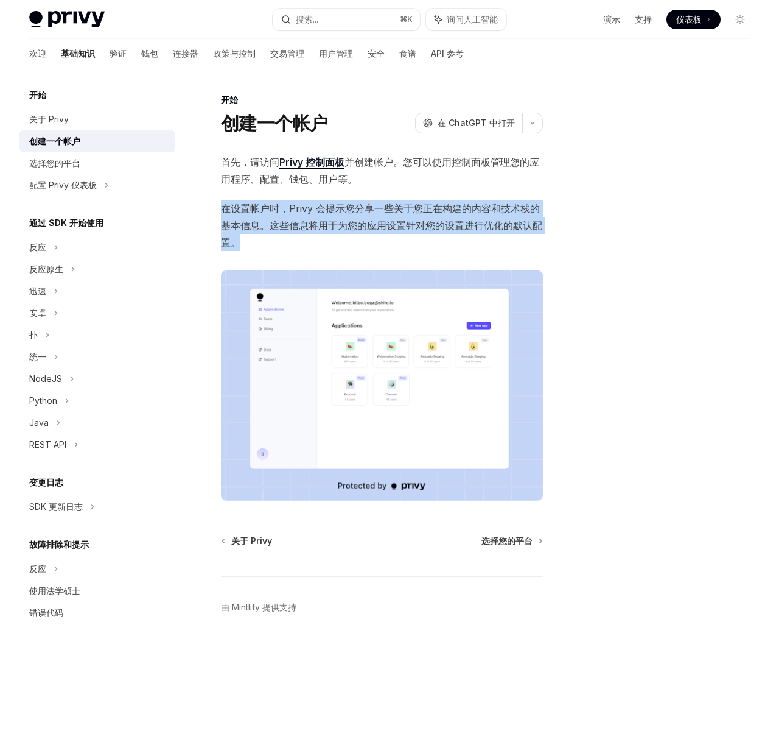
drag, startPoint x: 221, startPoint y: 206, endPoint x: 273, endPoint y: 247, distance: 66.3
click at [262, 248] on span "在设置帐户时，Privy 会提示您分享一些关于您正在构建的内容和技术栈的基本信息。这些信息将用于为您的应用设置针对您的设置进行优化的默认配置。" at bounding box center [382, 225] width 322 height 51
click at [273, 247] on span "在设置帐户时，Privy 会提示您分享一些关于您正在构建的内容和技术栈的基本信息。这些信息将用于为您的应用设置针对您的设置进行优化的默认配置。" at bounding box center [382, 225] width 322 height 51
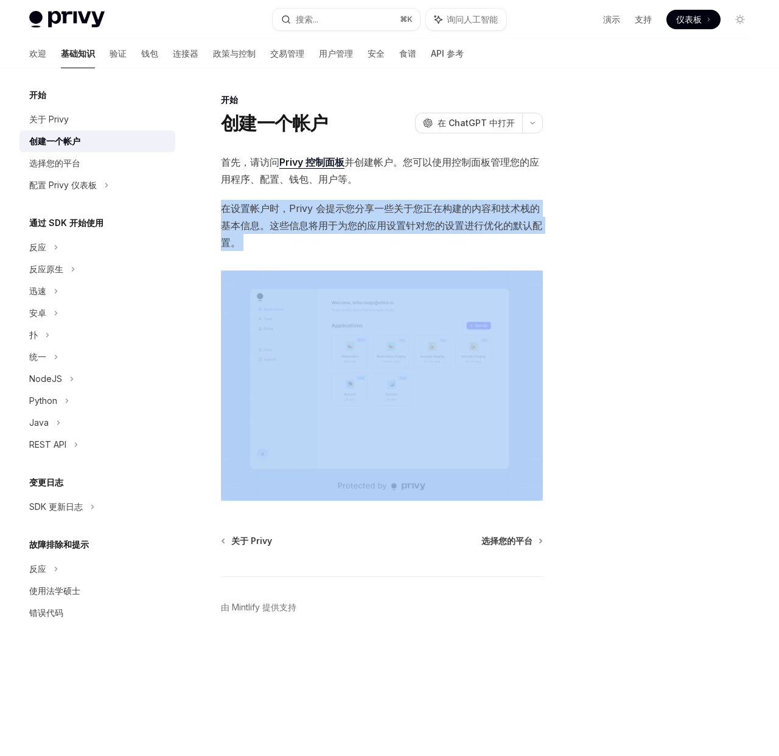
drag, startPoint x: 273, startPoint y: 247, endPoint x: 221, endPoint y: 211, distance: 63.4
click at [221, 211] on span "在设置帐户时，Privy 会提示您分享一些关于您正在构建的内容和技术栈的基本信息。这些信息将用于为您的应用设置针对您的设置进行优化的默认配置。" at bounding box center [382, 225] width 322 height 51
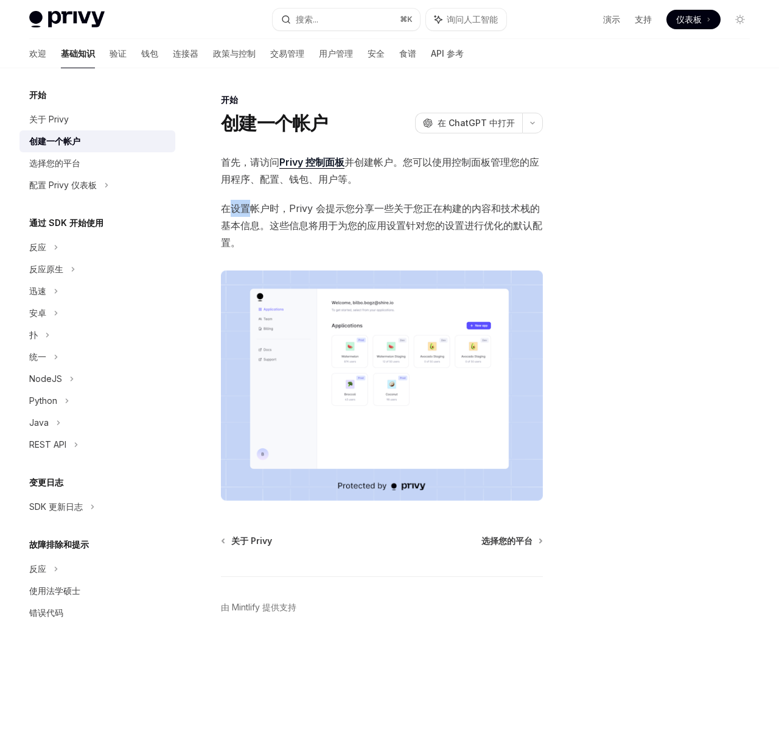
click at [229, 207] on font "在设置帐户时，Privy 会提示您分享一些关于您正在构建的内容和技术栈的基本信息。这些信息将用于为您的应用设置针对您的设置进行优化的默认配置。" at bounding box center [382, 225] width 322 height 46
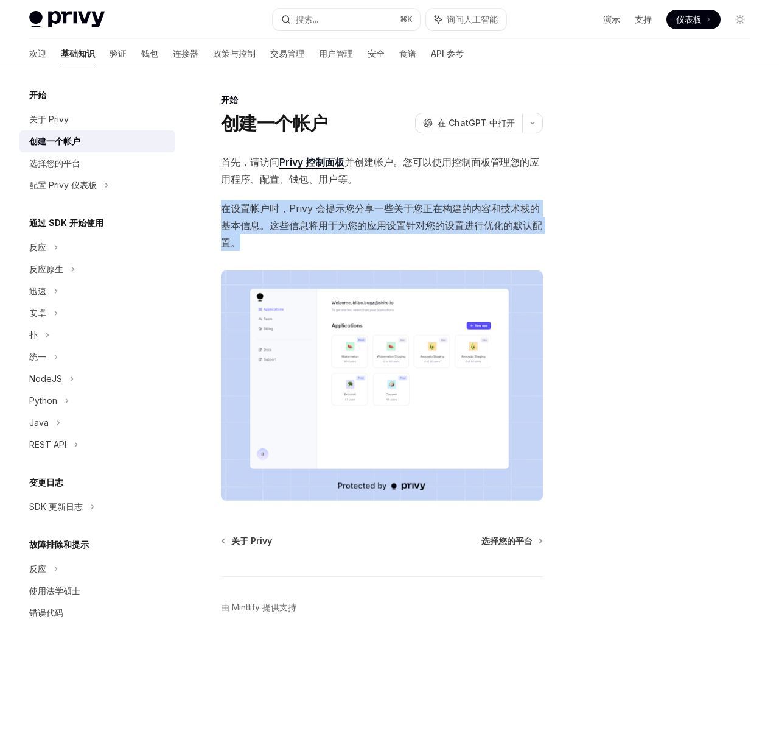
drag, startPoint x: 215, startPoint y: 209, endPoint x: 259, endPoint y: 243, distance: 55.7
click at [259, 243] on div "开始 创建一个帐户 OpenAI 在 ChatGPT 中打开 OpenAI 在 ChatGPT 中打开 首先，请访问 Privy 控制面板 并创建帐户。您可以…" at bounding box center [267, 424] width 555 height 663
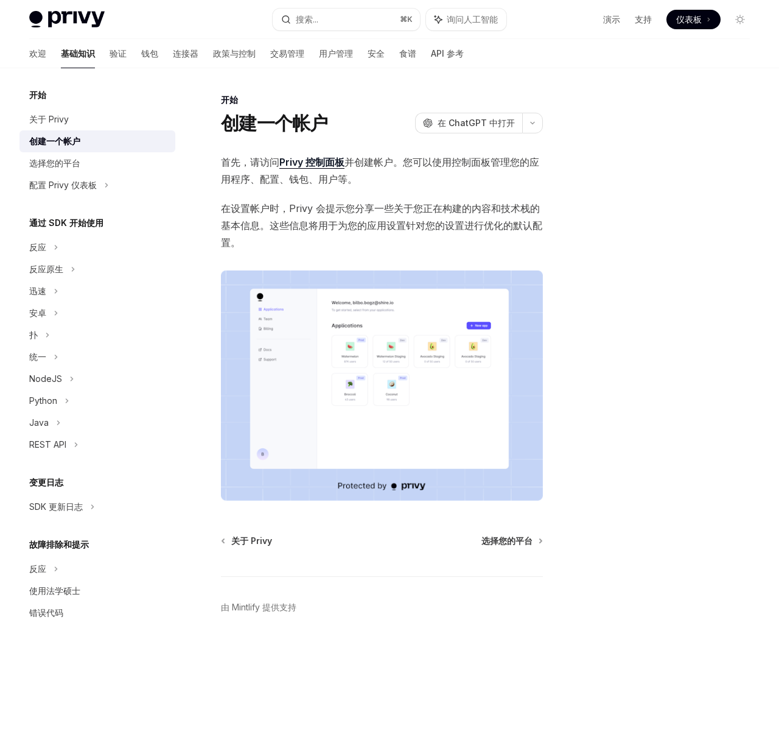
click at [262, 243] on span "在设置帐户时，Privy 会提示您分享一些关于您正在构建的内容和技术栈的基本信息。这些信息将用于为您的应用设置针对您的设置进行优化的默认配置。" at bounding box center [382, 225] width 322 height 51
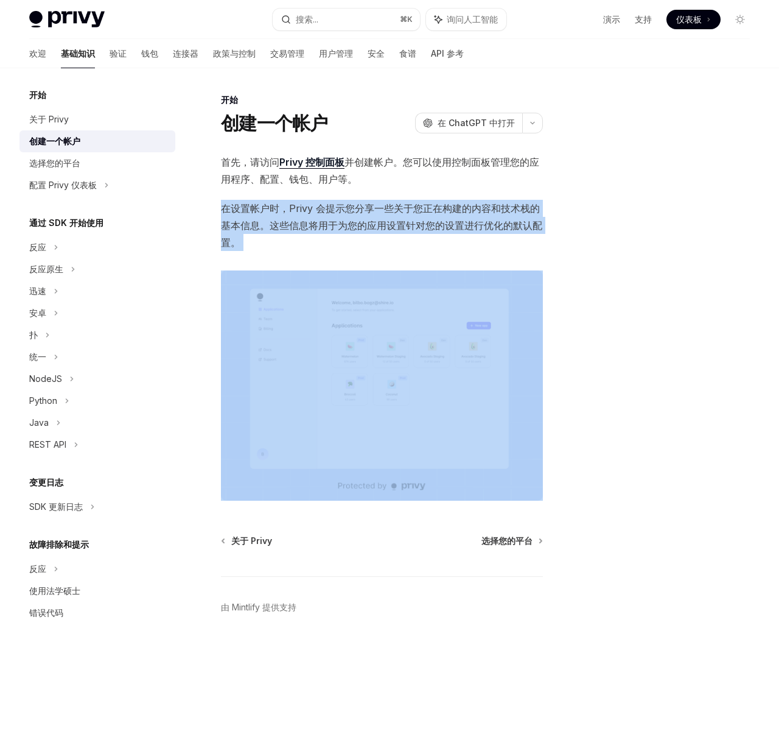
drag, startPoint x: 262, startPoint y: 243, endPoint x: 223, endPoint y: 208, distance: 52.2
click at [223, 209] on span "在设置帐户时，Privy 会提示您分享一些关于您正在构建的内容和技术栈的基本信息。这些信息将用于为您的应用设置针对您的设置进行优化的默认配置。" at bounding box center [382, 225] width 322 height 51
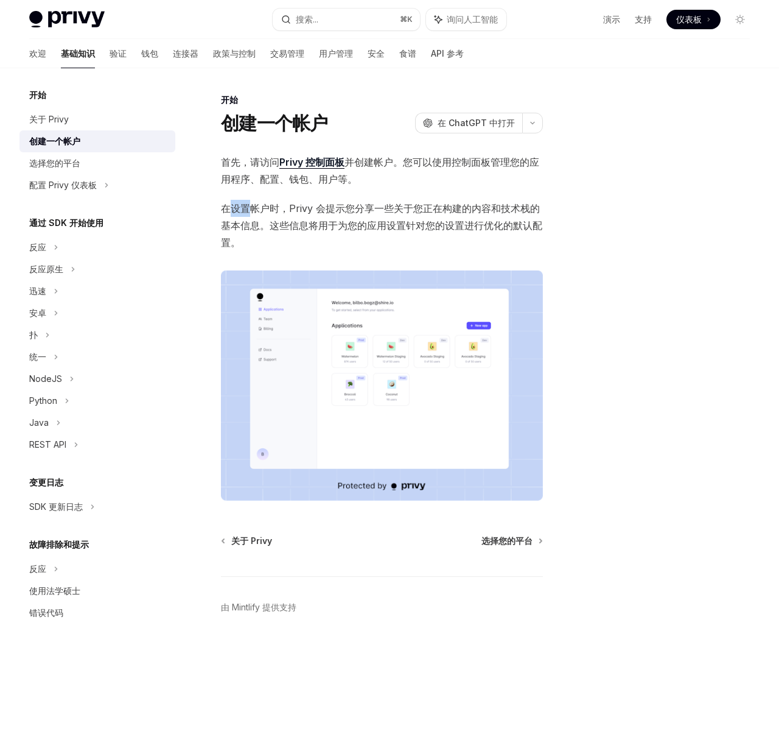
click at [231, 205] on font "在设置帐户时，Privy 会提示您分享一些关于您正在构建的内容和技术栈的基本信息。这些信息将用于为您的应用设置针对您的设置进行优化的默认配置。" at bounding box center [382, 225] width 322 height 46
click at [72, 156] on div "选择您的平台" at bounding box center [54, 163] width 51 height 15
type textarea "*"
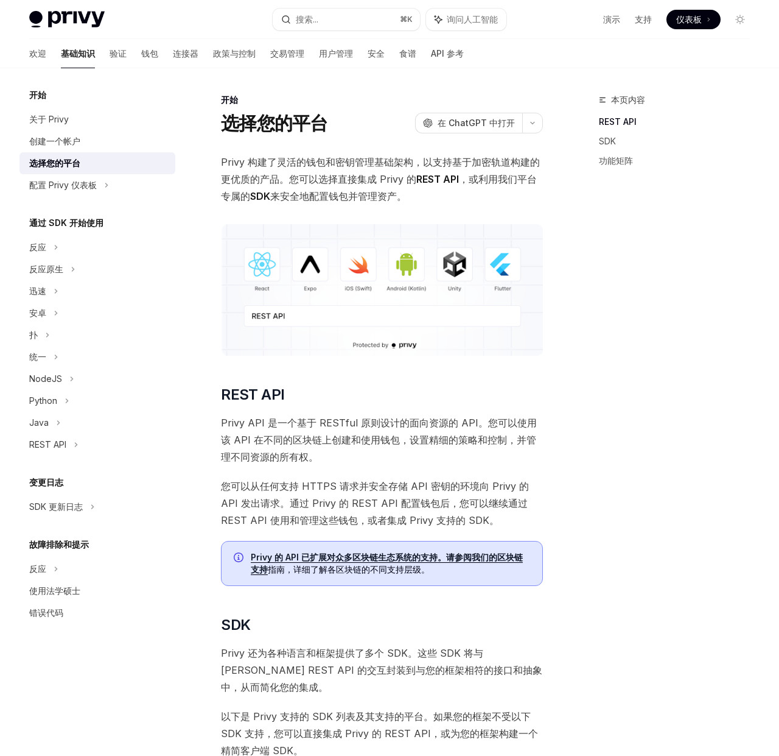
scroll to position [56, 0]
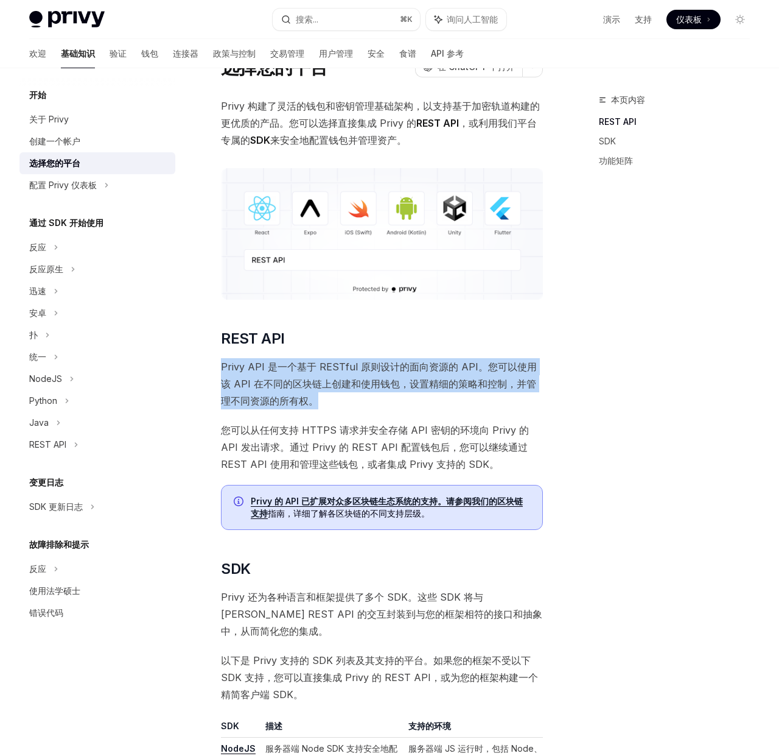
drag, startPoint x: 220, startPoint y: 366, endPoint x: 320, endPoint y: 404, distance: 106.8
click at [320, 404] on span "Privy API 是一个基于 RESTful 原则设计的面向资源的 API。您可以使用该 API 在不同的区块链上创建和使用钱包，设置精细的策略和控制，并管…" at bounding box center [382, 383] width 322 height 51
drag, startPoint x: 328, startPoint y: 404, endPoint x: 219, endPoint y: 362, distance: 117.2
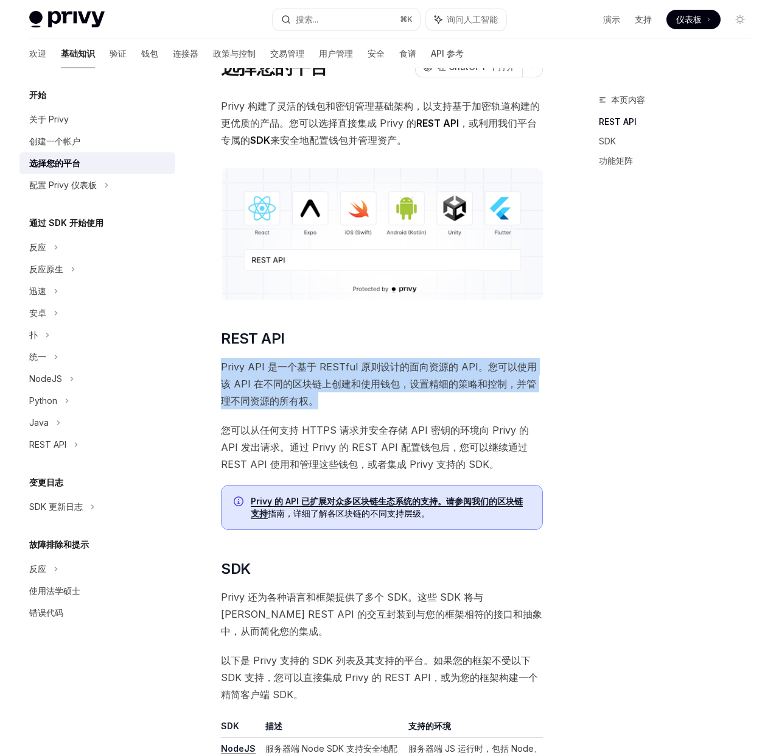
click at [230, 362] on font "Privy API 是一个基于 RESTful 原则设计的面向资源的 API。您可以使用该 API 在不同的区块链上创建和使用钱包，设置精细的策略和控制，并管…" at bounding box center [379, 384] width 316 height 46
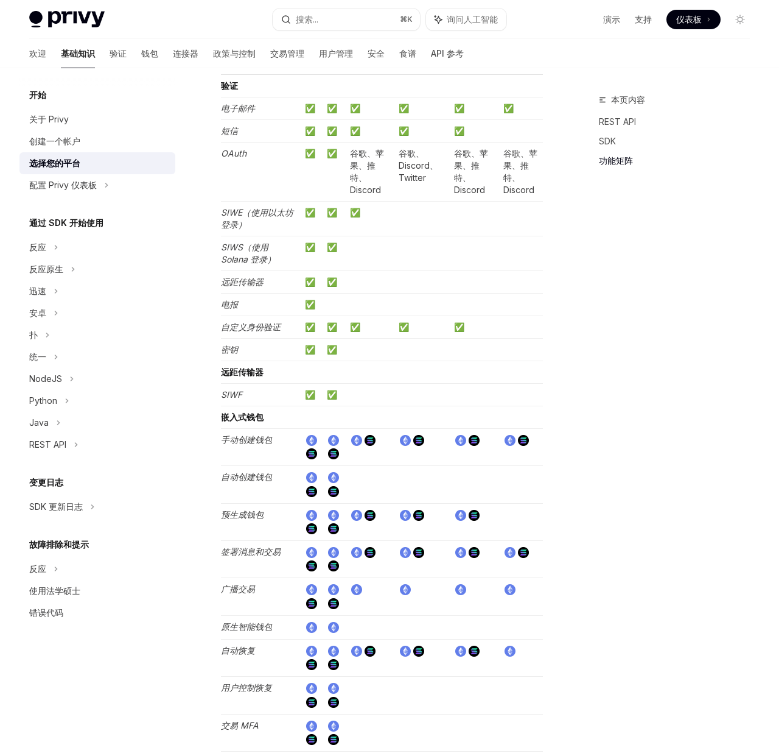
scroll to position [1225, 0]
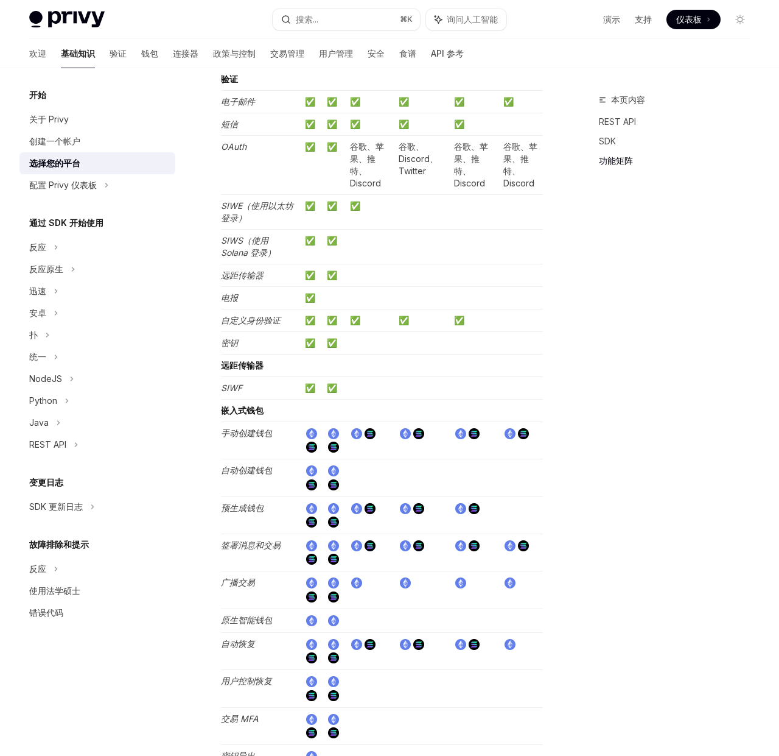
click at [231, 465] on font "自动创建钱包" at bounding box center [246, 470] width 51 height 10
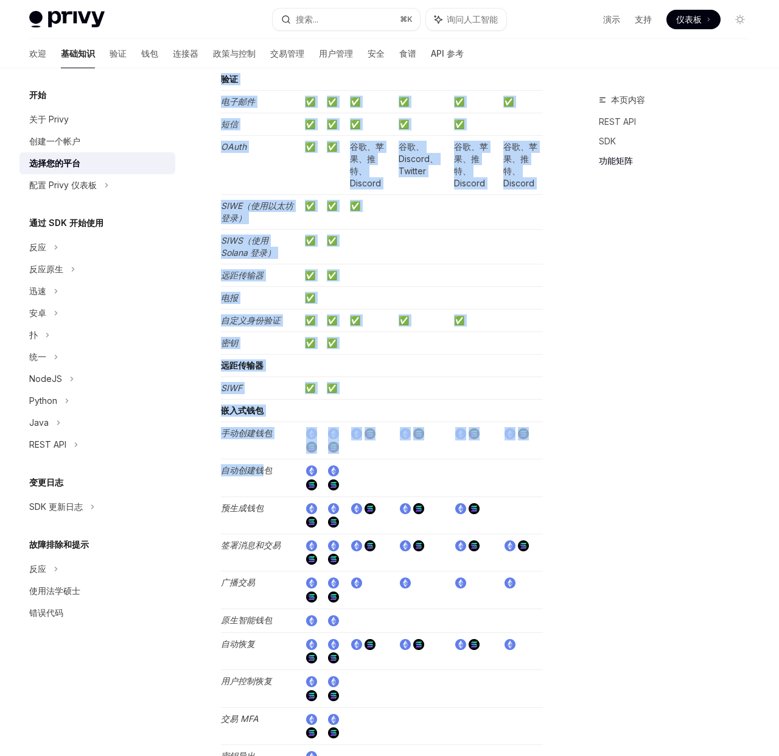
drag, startPoint x: 219, startPoint y: 457, endPoint x: 260, endPoint y: 457, distance: 40.8
click at [260, 457] on div "开始 选择您的平台 OpenAI 在 ChatGPT 中打开 OpenAI 在 ChatGPT 中打开 Privy 构建了灵活的钱包和密钥管理基础架构，以支持…" at bounding box center [267, 206] width 555 height 2676
click at [261, 465] on font "自动创建钱包" at bounding box center [246, 470] width 51 height 10
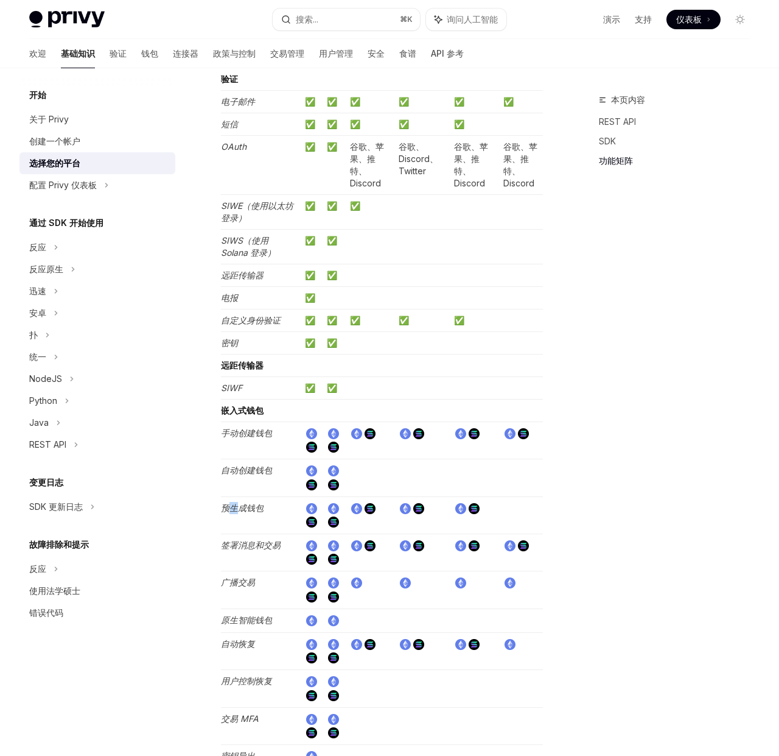
drag, startPoint x: 234, startPoint y: 487, endPoint x: 251, endPoint y: 491, distance: 16.8
click at [251, 502] on font "预生成钱包" at bounding box center [242, 507] width 43 height 10
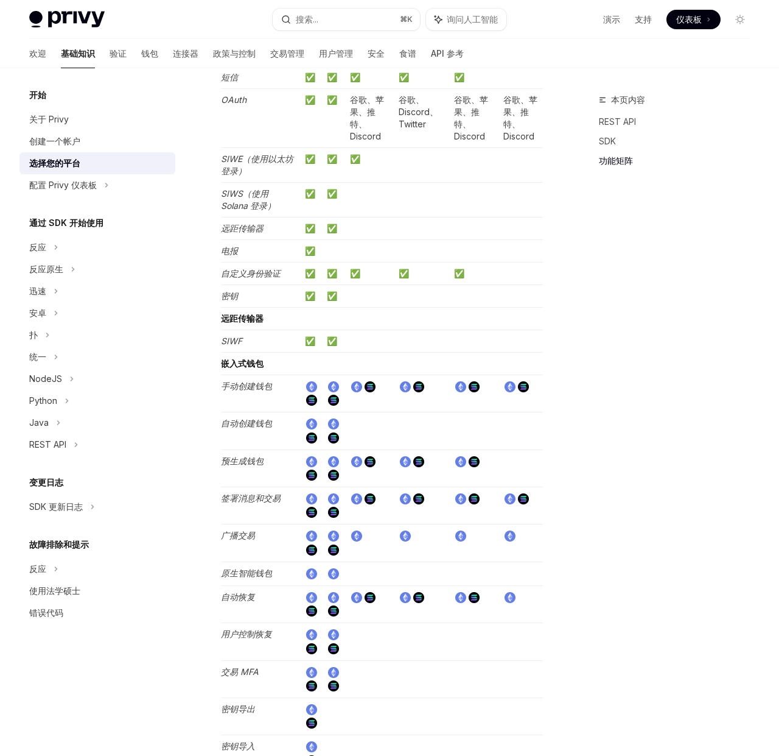
scroll to position [1309, 0]
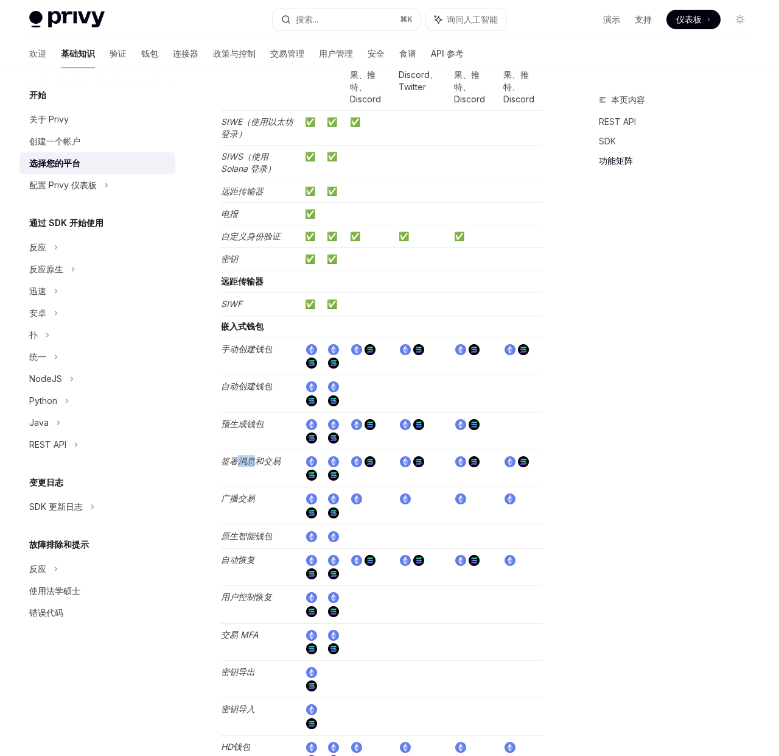
drag, startPoint x: 237, startPoint y: 446, endPoint x: 259, endPoint y: 444, distance: 22.0
click at [255, 456] on font "签署消息和交易" at bounding box center [251, 461] width 60 height 10
click at [259, 456] on font "签署消息和交易" at bounding box center [251, 461] width 60 height 10
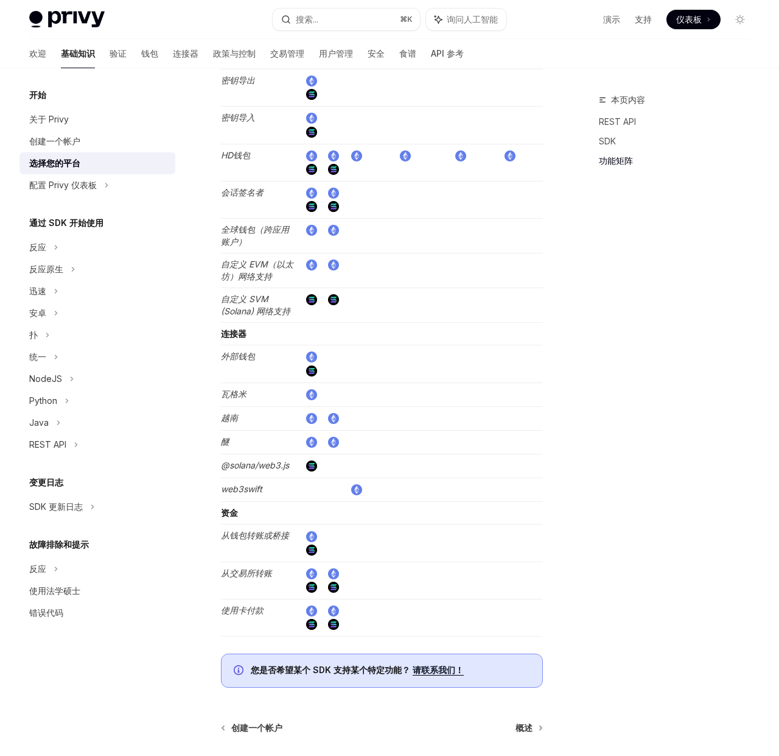
scroll to position [1902, 0]
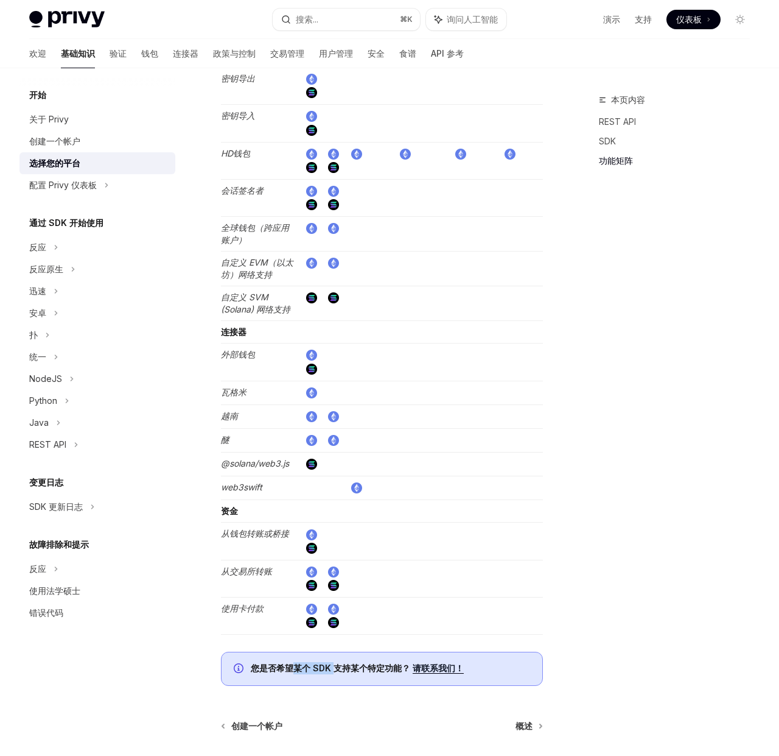
drag, startPoint x: 295, startPoint y: 652, endPoint x: 351, endPoint y: 656, distance: 56.1
click at [345, 663] on font "您是否希望某个 SDK 支持某个特定功能？" at bounding box center [331, 668] width 160 height 10
click at [352, 663] on font "您是否希望某个 SDK 支持某个特定功能？" at bounding box center [331, 668] width 160 height 10
click at [432, 663] on font "请联系我们！" at bounding box center [438, 668] width 51 height 10
